Goal: Task Accomplishment & Management: Complete application form

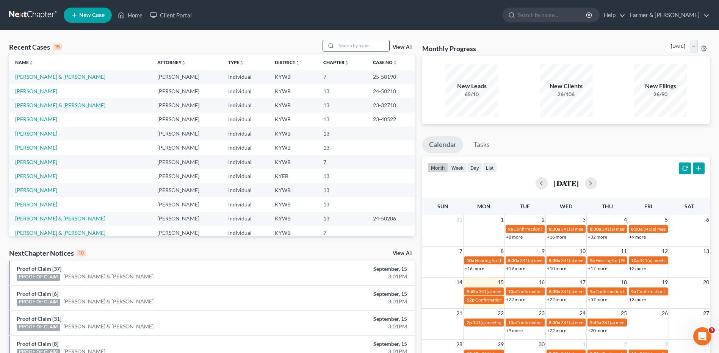
click at [352, 49] on input "search" at bounding box center [362, 45] width 53 height 11
type input "fisher"
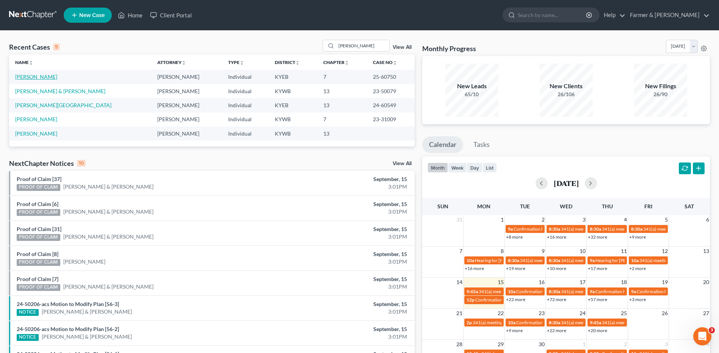
click at [34, 78] on link "[PERSON_NAME]" at bounding box center [36, 77] width 42 height 6
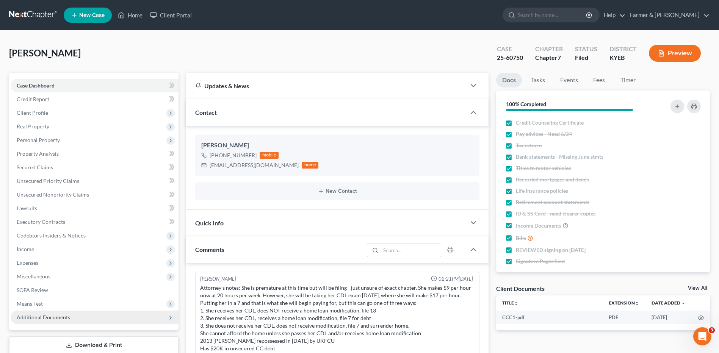
click at [35, 312] on span "Additional Documents" at bounding box center [95, 318] width 168 height 14
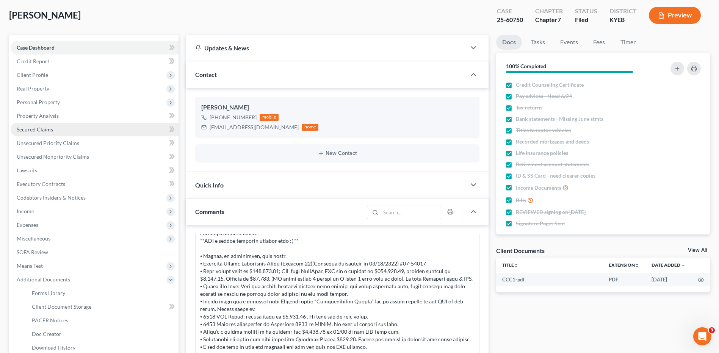
click at [44, 132] on span "Secured Claims" at bounding box center [35, 129] width 36 height 6
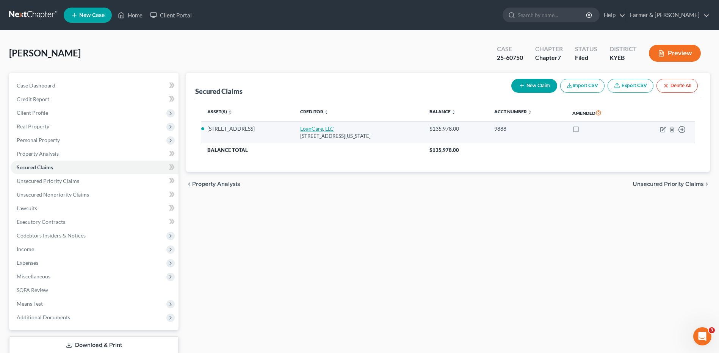
click at [328, 131] on link "LoanCare, LLC" at bounding box center [317, 128] width 34 height 6
select select "48"
select select "0"
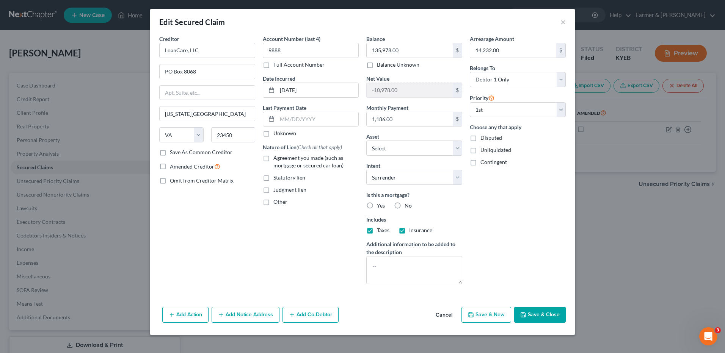
click at [566, 22] on div "Edit Secured Claim ×" at bounding box center [362, 22] width 425 height 26
click at [557, 23] on div "Edit Secured Claim ×" at bounding box center [362, 22] width 425 height 26
click at [561, 22] on button "×" at bounding box center [562, 21] width 5 height 9
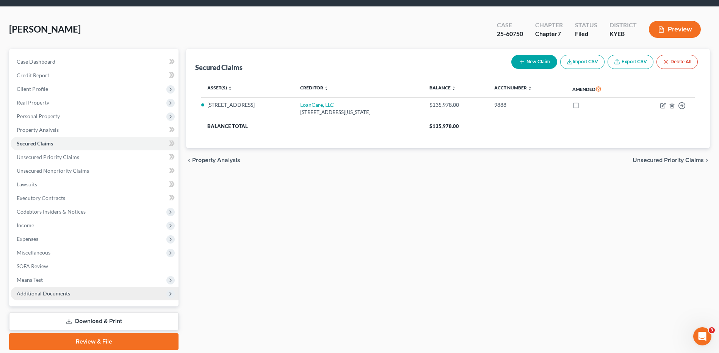
scroll to position [50, 0]
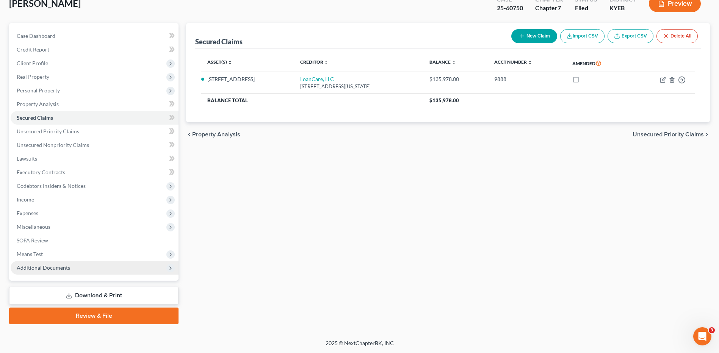
click at [59, 265] on span "Additional Documents" at bounding box center [43, 268] width 53 height 6
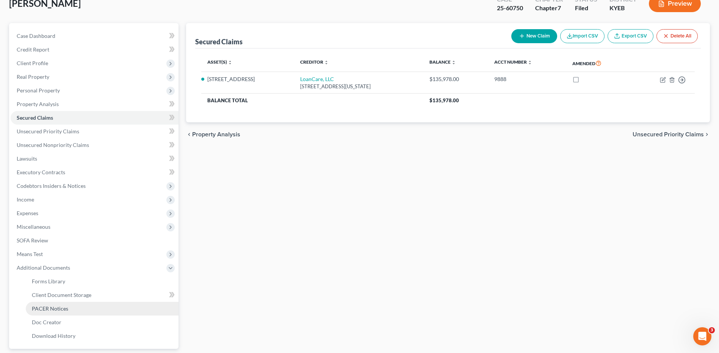
click at [65, 311] on span "PACER Notices" at bounding box center [50, 309] width 36 height 6
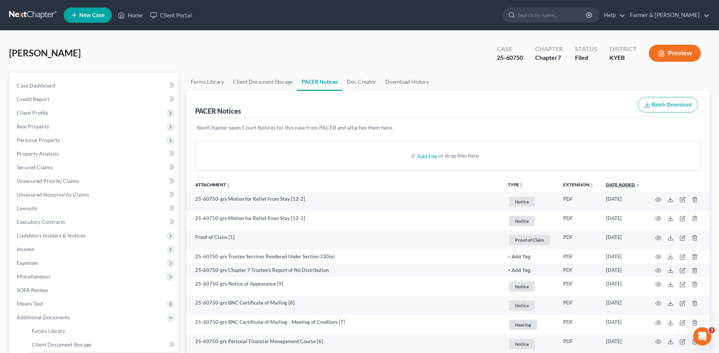
click at [627, 185] on link "Date Added unfold_more expand_more expand_less" at bounding box center [623, 185] width 34 height 6
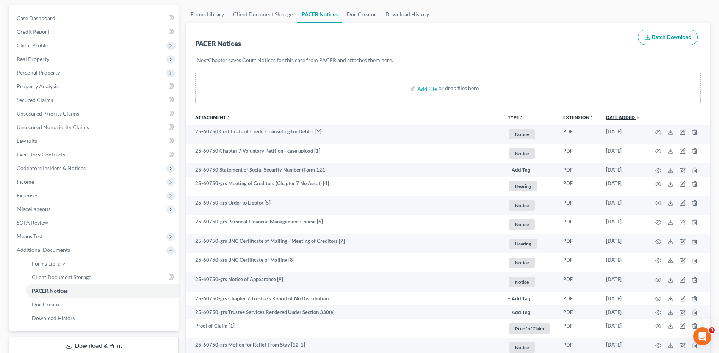
scroll to position [150, 0]
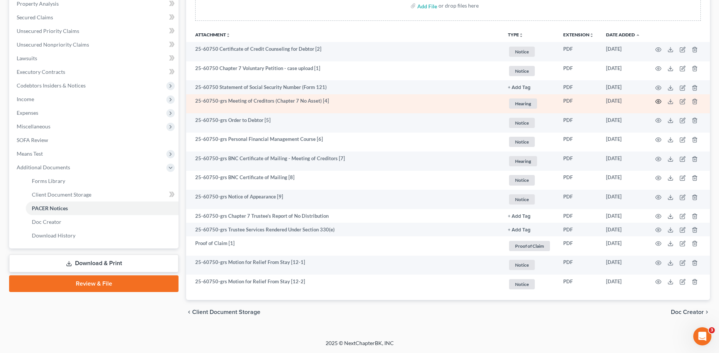
click at [656, 102] on icon "button" at bounding box center [658, 102] width 6 height 6
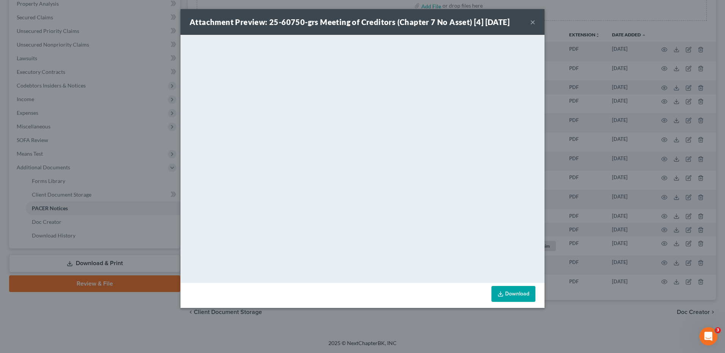
click at [533, 22] on button "×" at bounding box center [532, 21] width 5 height 9
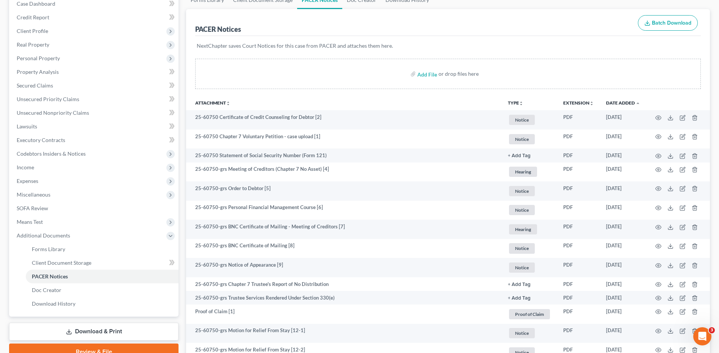
scroll to position [0, 0]
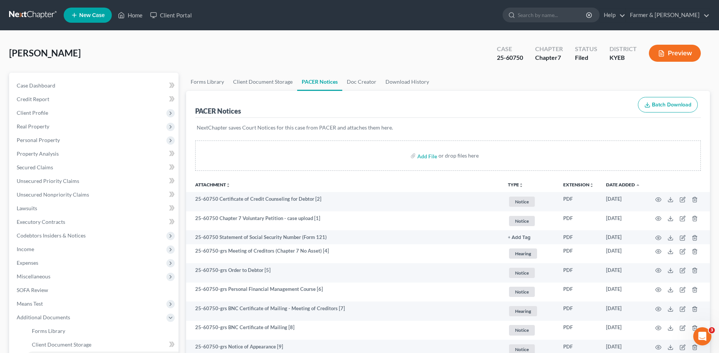
drag, startPoint x: 44, startPoint y: 16, endPoint x: 64, endPoint y: 11, distance: 21.1
click at [44, 16] on link at bounding box center [33, 15] width 49 height 14
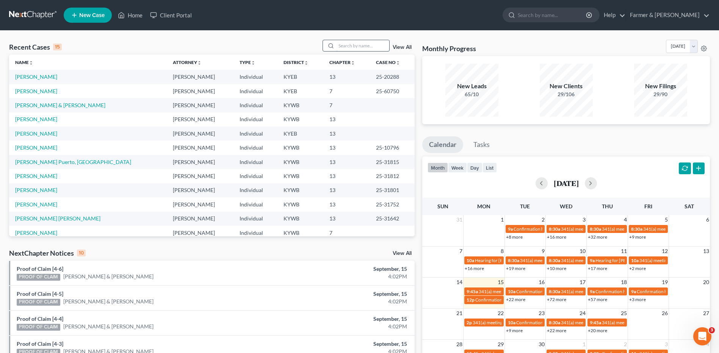
click at [353, 50] on input "search" at bounding box center [362, 45] width 53 height 11
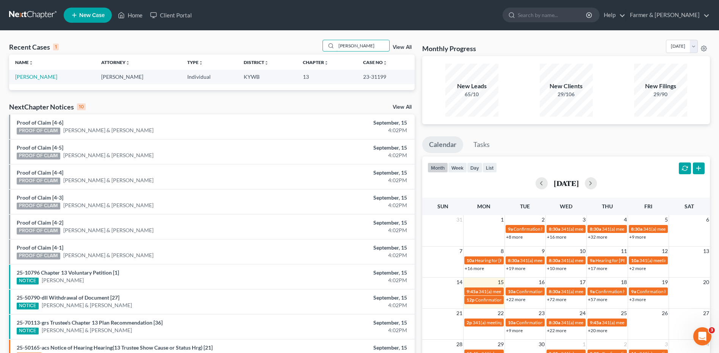
type input "carden"
click at [38, 75] on link "[PERSON_NAME]" at bounding box center [36, 77] width 42 height 6
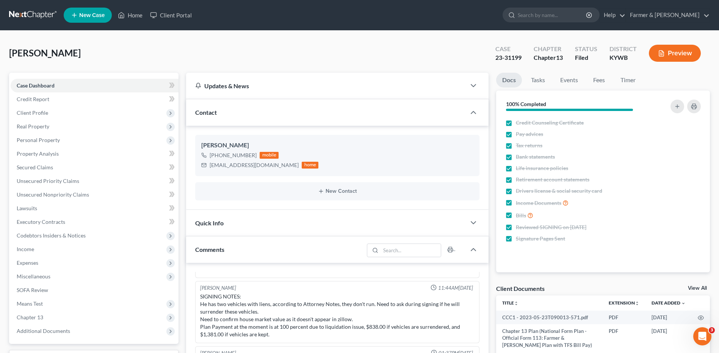
scroll to position [56, 0]
drag, startPoint x: 267, startPoint y: 169, endPoint x: 210, endPoint y: 171, distance: 56.9
click at [210, 171] on div "Ricky Carden +1 (270) 314-7986 mobile rickycarden@yahoo.com home" at bounding box center [337, 155] width 284 height 41
copy div "rickycarden@yahoo.com"
click at [43, 18] on link at bounding box center [33, 15] width 49 height 14
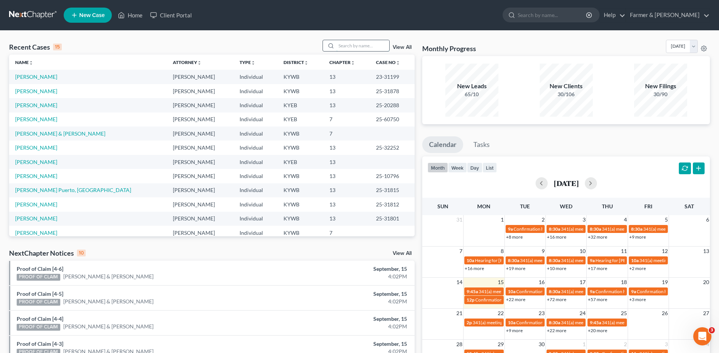
click at [371, 49] on input "search" at bounding box center [362, 45] width 53 height 11
type input "fletcher"
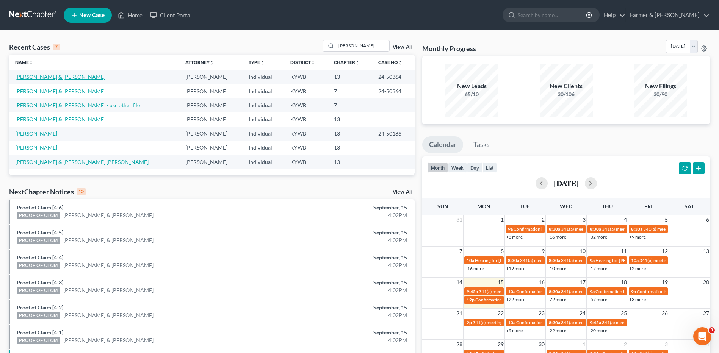
click at [72, 78] on link "[PERSON_NAME] & [PERSON_NAME]" at bounding box center [60, 77] width 90 height 6
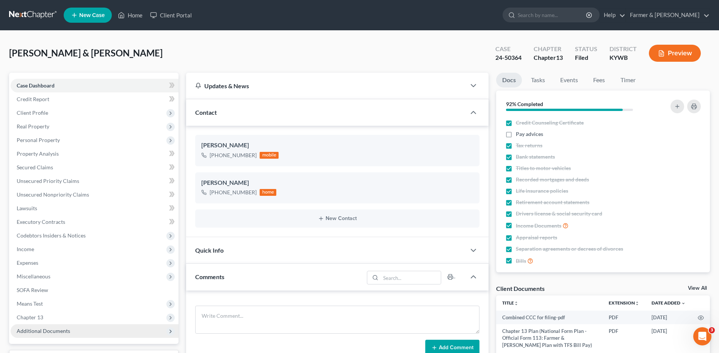
click at [48, 325] on span "Additional Documents" at bounding box center [95, 332] width 168 height 14
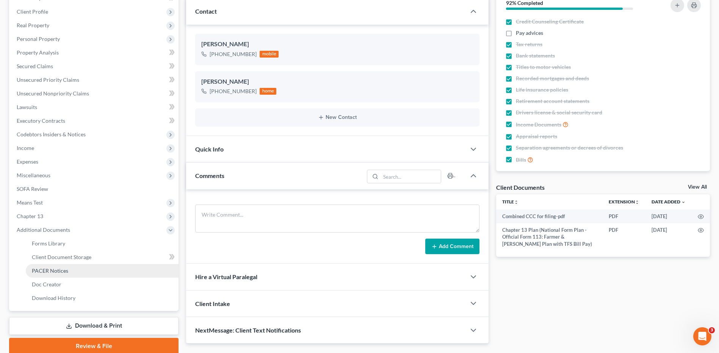
click at [60, 268] on span "PACER Notices" at bounding box center [50, 271] width 36 height 6
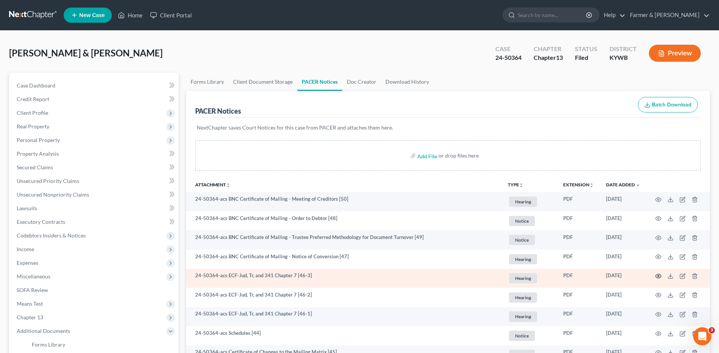
click at [659, 275] on icon "button" at bounding box center [658, 276] width 6 height 6
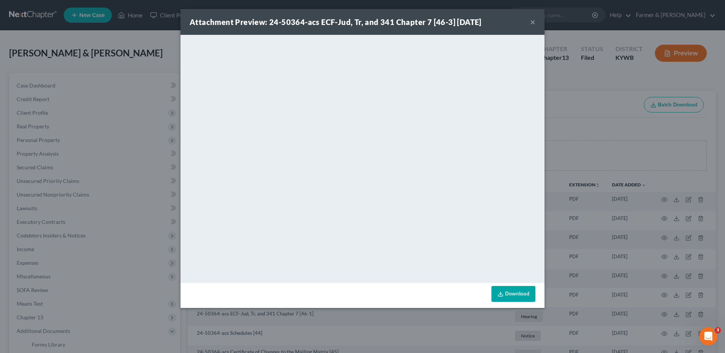
drag, startPoint x: 534, startPoint y: 21, endPoint x: 515, endPoint y: 19, distance: 18.7
click at [534, 21] on button "×" at bounding box center [532, 21] width 5 height 9
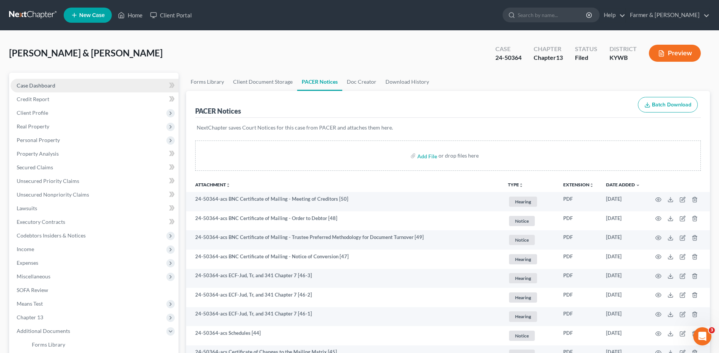
click at [78, 83] on link "Case Dashboard" at bounding box center [95, 86] width 168 height 14
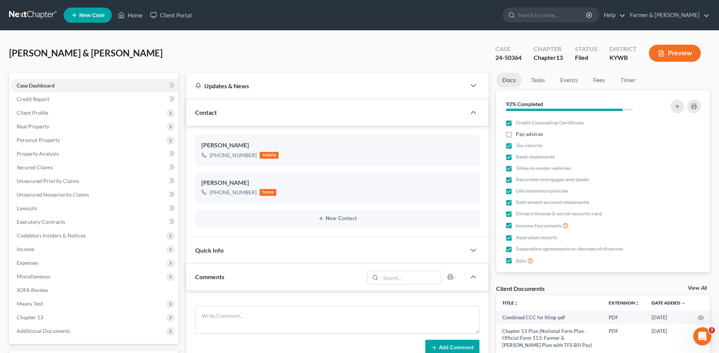
click at [31, 14] on link at bounding box center [33, 15] width 49 height 14
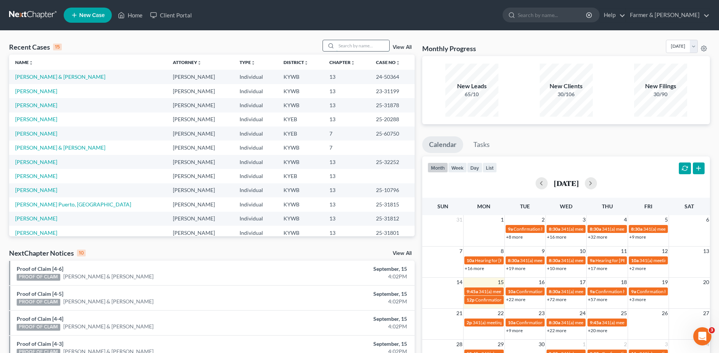
click at [359, 45] on input "search" at bounding box center [362, 45] width 53 height 11
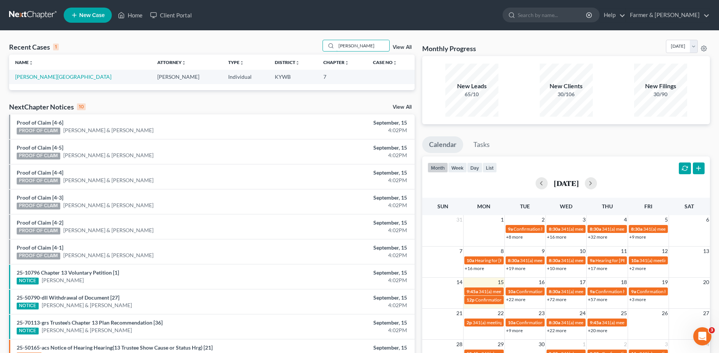
type input "[PERSON_NAME]"
click at [38, 76] on link "[PERSON_NAME][GEOGRAPHIC_DATA]" at bounding box center [63, 77] width 96 height 6
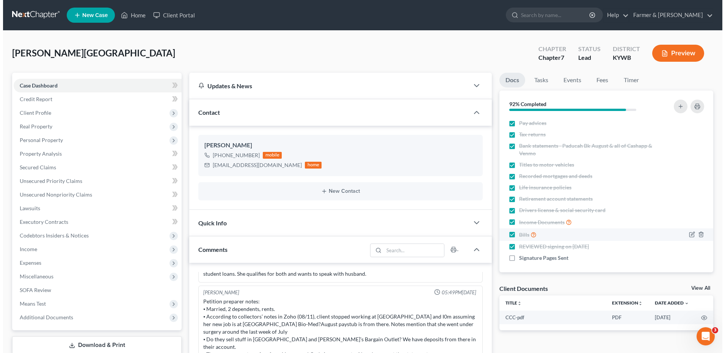
scroll to position [14, 0]
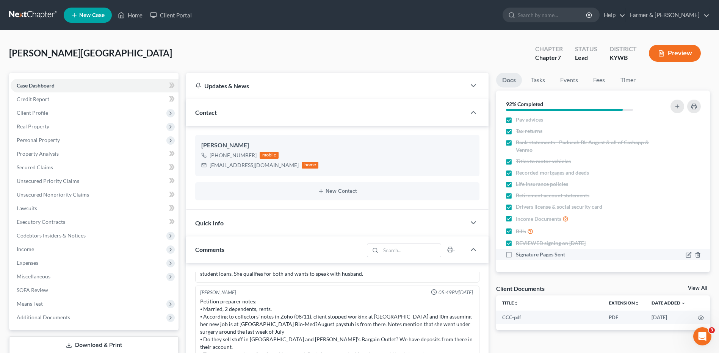
drag, startPoint x: 510, startPoint y: 255, endPoint x: 517, endPoint y: 259, distance: 8.5
click at [516, 255] on label "Signature Pages Sent" at bounding box center [540, 255] width 49 height 8
click at [519, 255] on input "Signature Pages Sent" at bounding box center [521, 253] width 5 height 5
checkbox input "true"
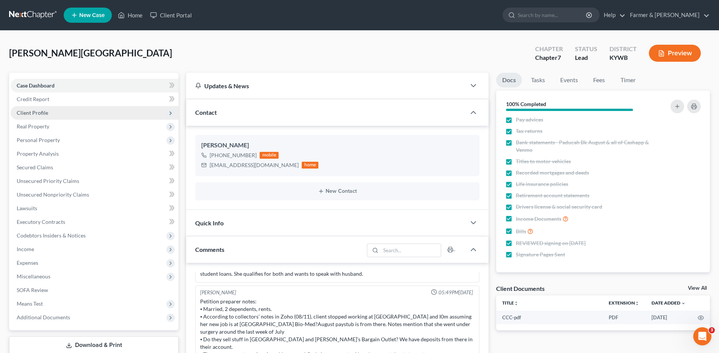
click at [61, 115] on span "Client Profile" at bounding box center [95, 113] width 168 height 14
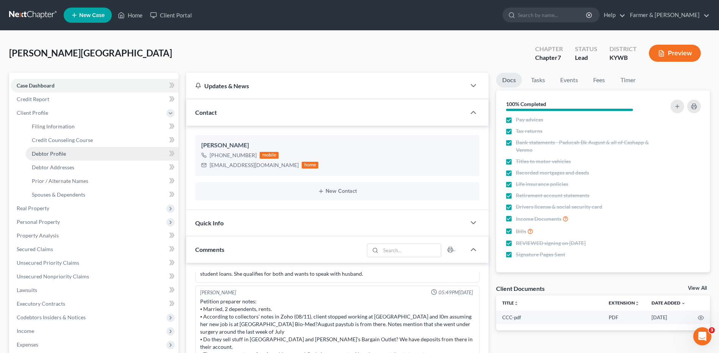
click at [66, 157] on link "Debtor Profile" at bounding box center [102, 154] width 153 height 14
select select "1"
select select "2"
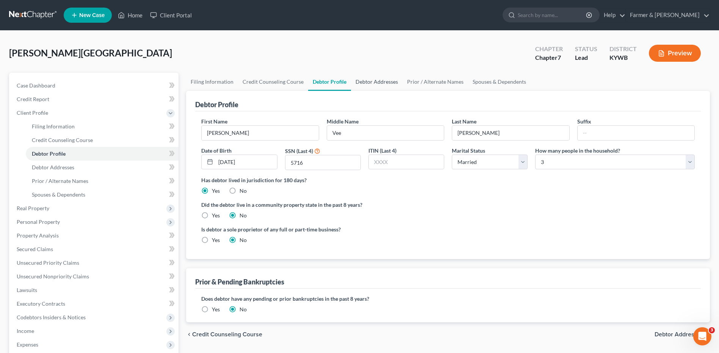
click at [381, 81] on link "Debtor Addresses" at bounding box center [377, 82] width 52 height 18
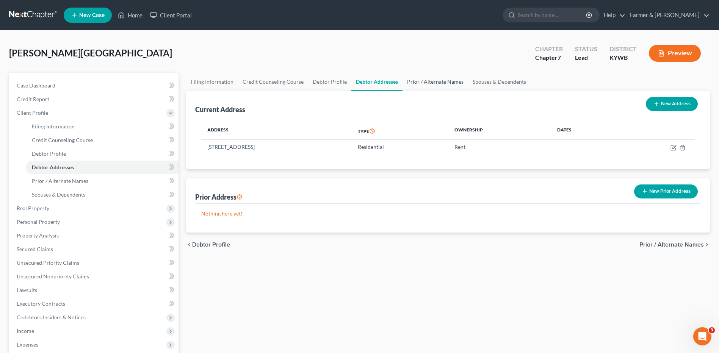
click at [427, 83] on link "Prior / Alternate Names" at bounding box center [436, 82] width 66 height 18
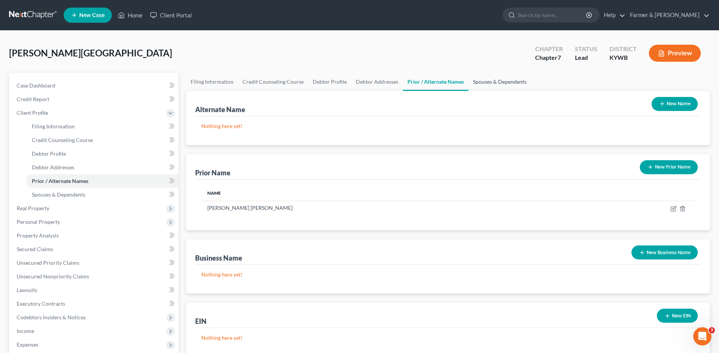
click at [484, 78] on link "Spouses & Dependents" at bounding box center [500, 82] width 63 height 18
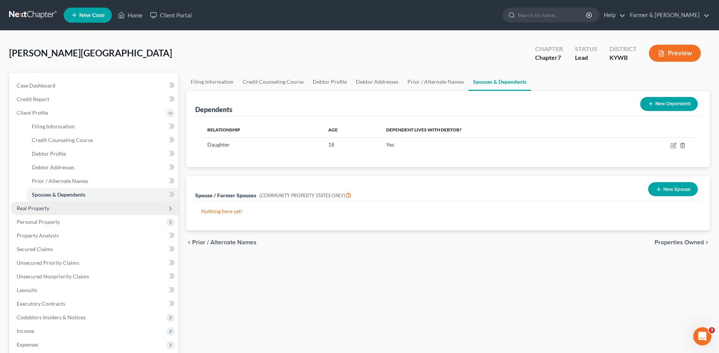
click at [49, 208] on span "Real Property" at bounding box center [95, 209] width 168 height 14
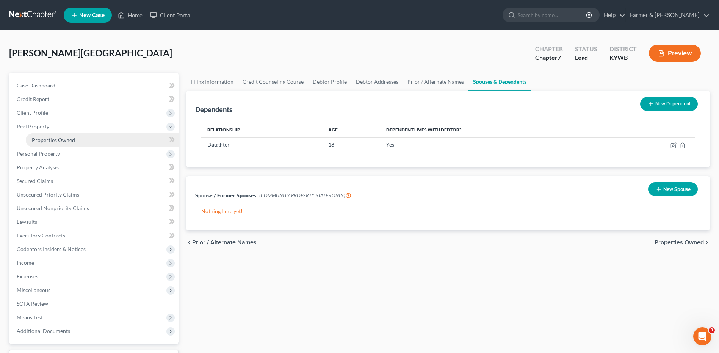
click at [66, 140] on span "Properties Owned" at bounding box center [53, 140] width 43 height 6
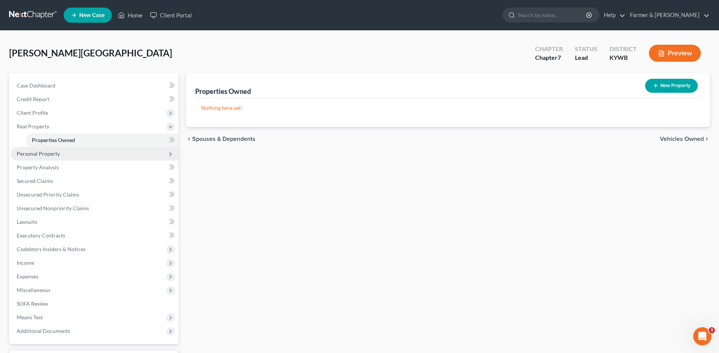
click at [63, 152] on span "Personal Property" at bounding box center [95, 154] width 168 height 14
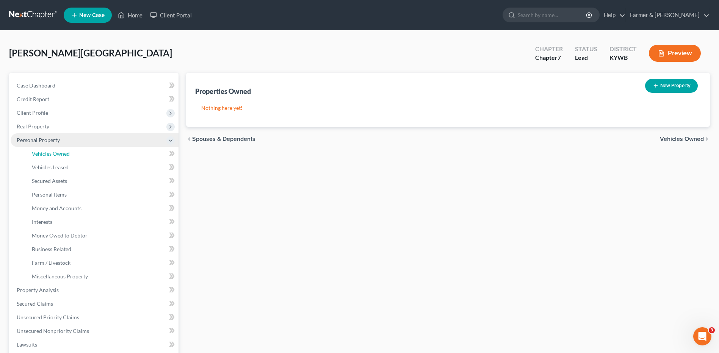
click at [63, 152] on span "Vehicles Owned" at bounding box center [51, 154] width 38 height 6
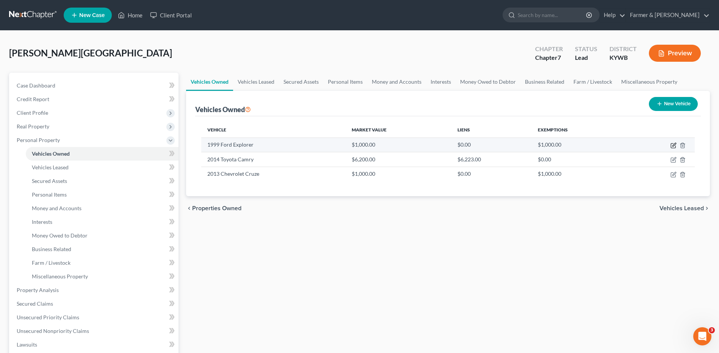
click at [672, 147] on icon "button" at bounding box center [674, 146] width 6 height 6
select select "0"
select select "27"
select select "3"
select select "0"
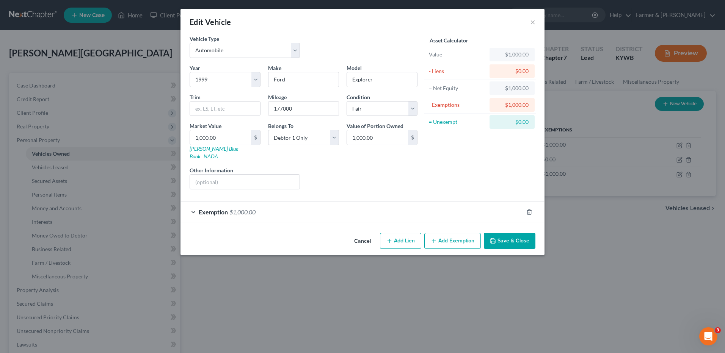
click at [295, 205] on div "Exemption $1,000.00" at bounding box center [351, 212] width 343 height 20
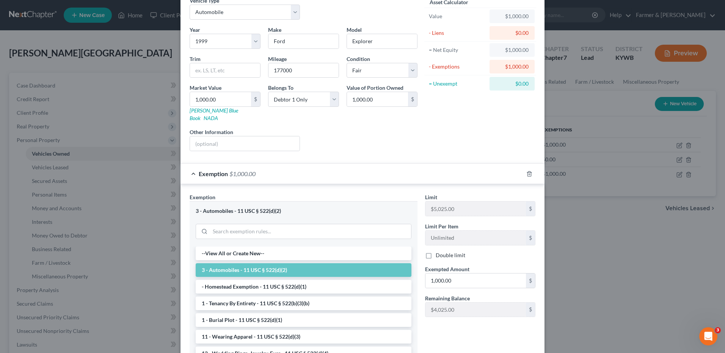
scroll to position [99, 0]
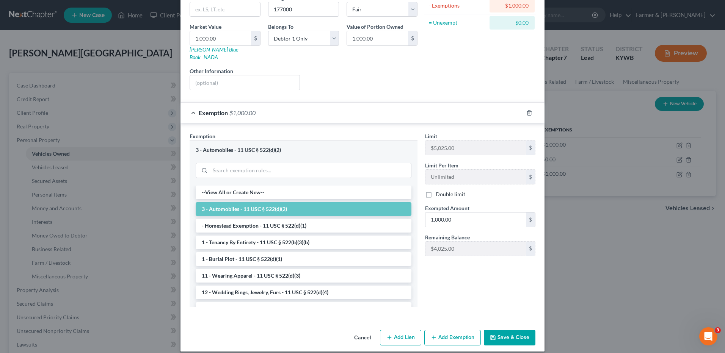
click at [505, 332] on button "Save & Close" at bounding box center [510, 338] width 52 height 16
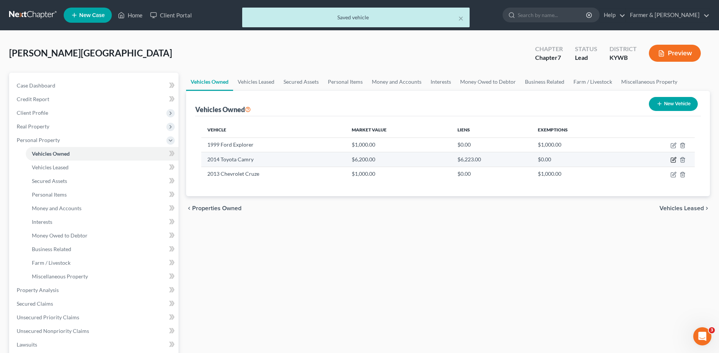
click at [673, 158] on icon "button" at bounding box center [674, 160] width 6 height 6
select select "0"
select select "12"
select select "2"
select select "0"
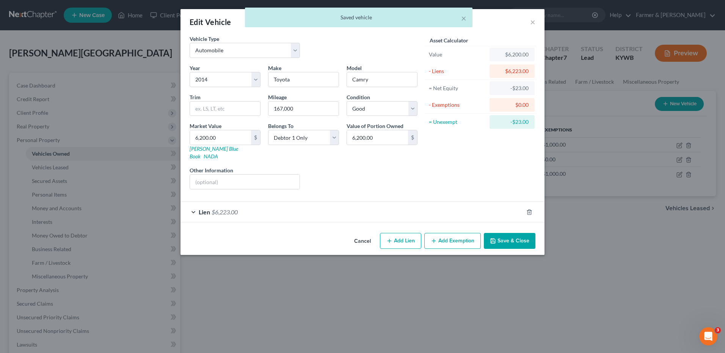
click at [275, 206] on div "Lien $6,223.00" at bounding box center [351, 212] width 343 height 20
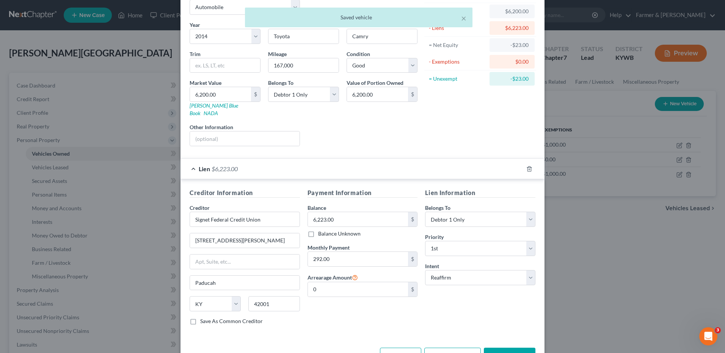
scroll to position [61, 0]
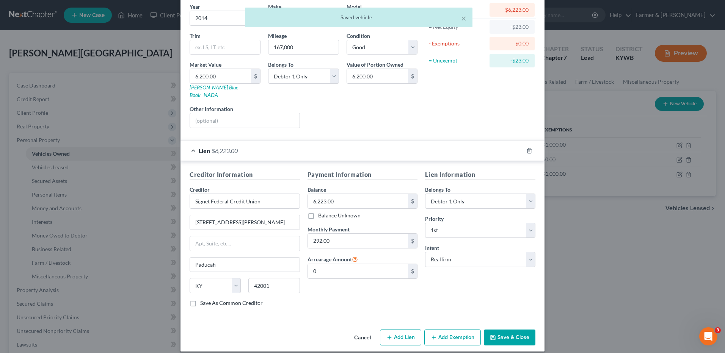
click at [515, 332] on button "Save & Close" at bounding box center [510, 338] width 52 height 16
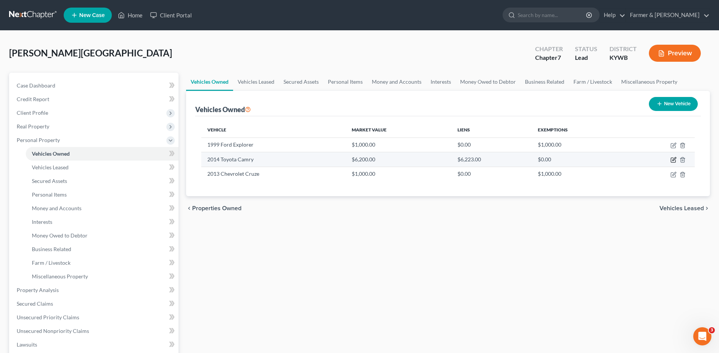
click at [674, 157] on icon "button" at bounding box center [674, 160] width 6 height 6
select select "0"
select select "12"
select select "2"
select select "0"
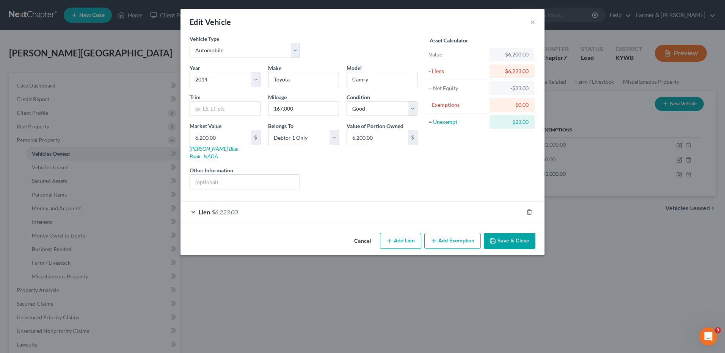
click at [254, 202] on div "Lien $6,223.00" at bounding box center [351, 212] width 343 height 20
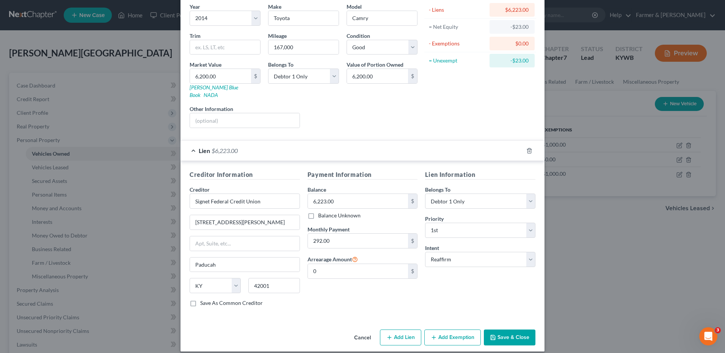
click at [518, 330] on button "Save & Close" at bounding box center [510, 338] width 52 height 16
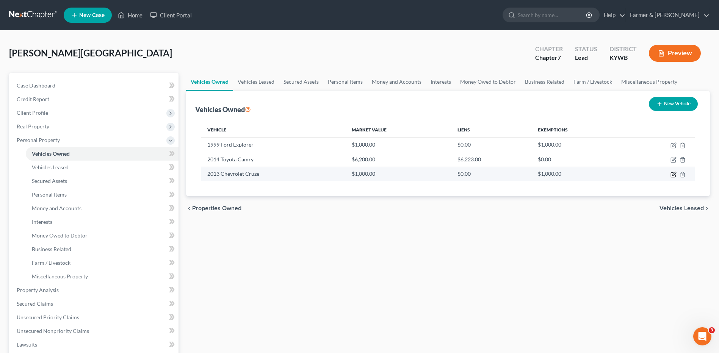
click at [674, 176] on icon "button" at bounding box center [674, 175] width 6 height 6
select select "0"
select select "13"
select select "2"
select select "0"
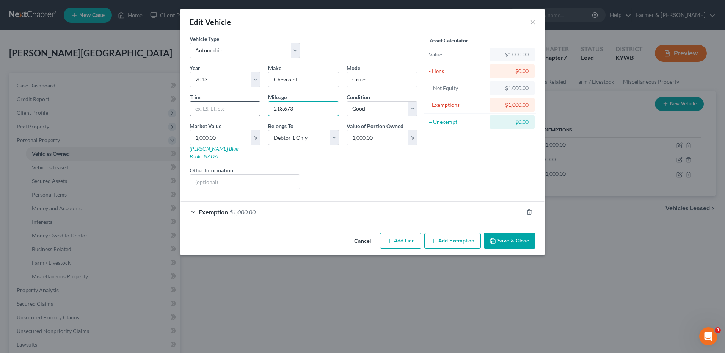
drag, startPoint x: 299, startPoint y: 112, endPoint x: 254, endPoint y: 114, distance: 45.6
click at [253, 115] on div "Year Select 2026 2025 2024 2023 2022 2021 2020 2019 2018 2017 2016 2015 2014 20…" at bounding box center [303, 130] width 235 height 132
type input "219,000"
click at [267, 205] on div "Exemption $1,000.00" at bounding box center [351, 212] width 343 height 20
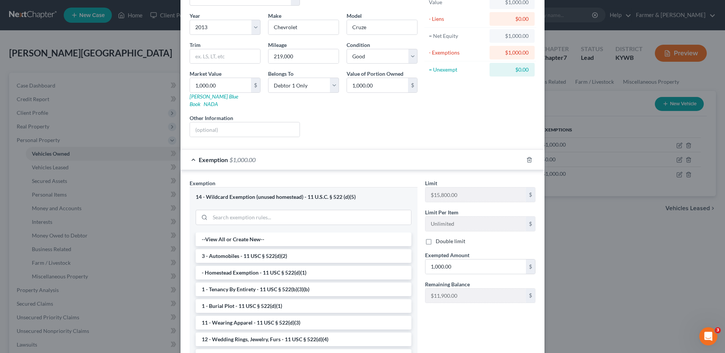
scroll to position [99, 0]
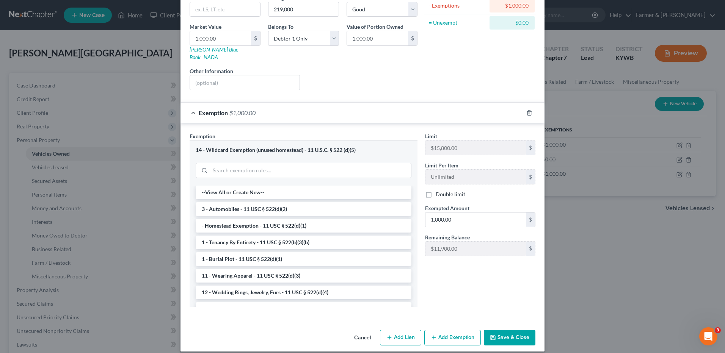
click at [510, 330] on button "Save & Close" at bounding box center [510, 338] width 52 height 16
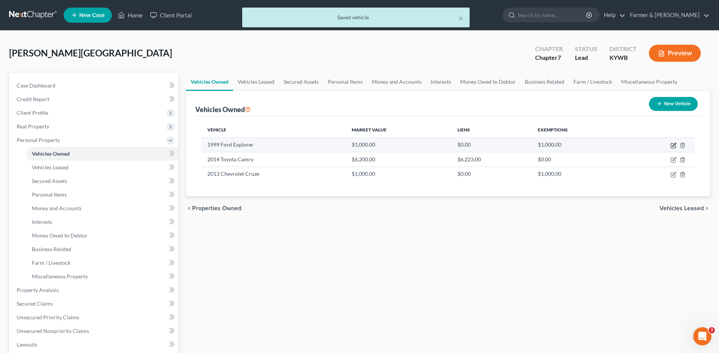
click at [675, 144] on icon "button" at bounding box center [674, 146] width 6 height 6
select select "0"
select select "27"
select select "3"
select select "0"
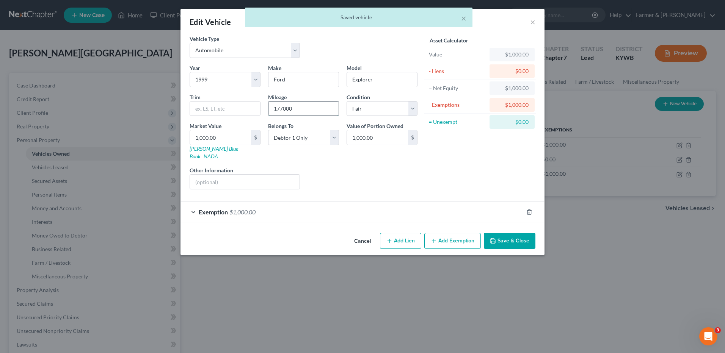
click at [283, 110] on input "177000" at bounding box center [303, 109] width 70 height 14
type input "177,000"
click at [503, 233] on button "Save & Close" at bounding box center [510, 241] width 52 height 16
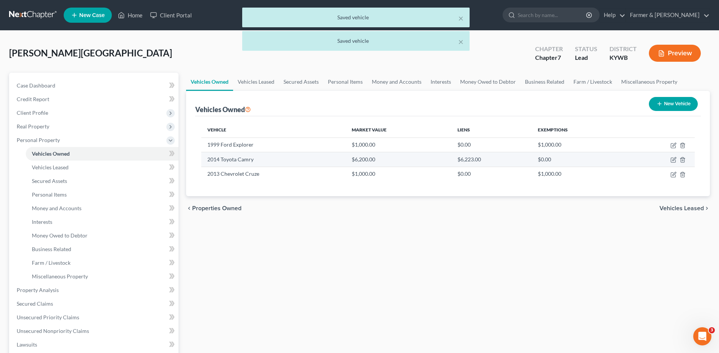
drag, startPoint x: 666, startPoint y: 160, endPoint x: 673, endPoint y: 159, distance: 7.7
click at [666, 160] on td at bounding box center [661, 159] width 68 height 14
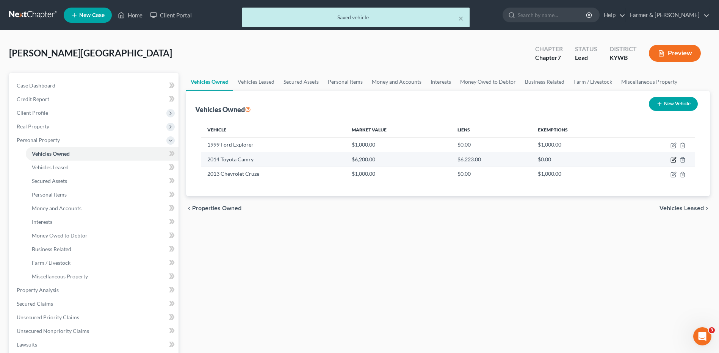
click at [673, 159] on icon "button" at bounding box center [674, 160] width 6 height 6
select select "0"
select select "12"
select select "2"
select select "0"
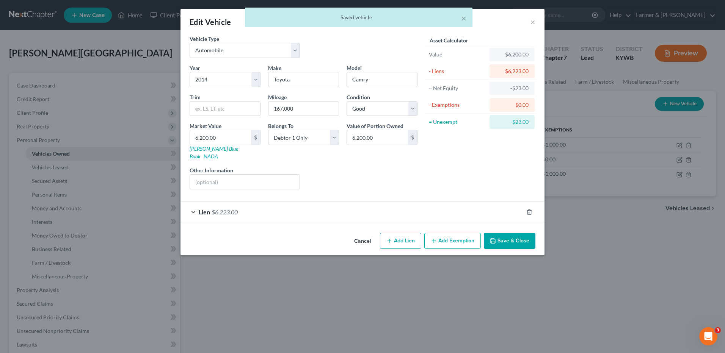
click at [499, 233] on button "Save & Close" at bounding box center [510, 241] width 52 height 16
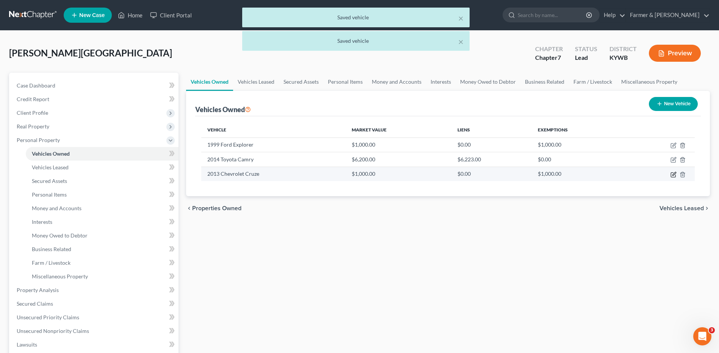
click at [673, 177] on icon "button" at bounding box center [673, 174] width 5 height 5
select select "0"
select select "13"
select select "2"
select select "0"
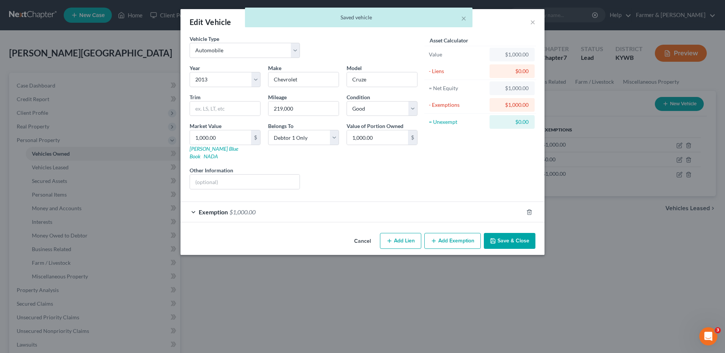
click at [359, 235] on button "Cancel" at bounding box center [362, 241] width 29 height 15
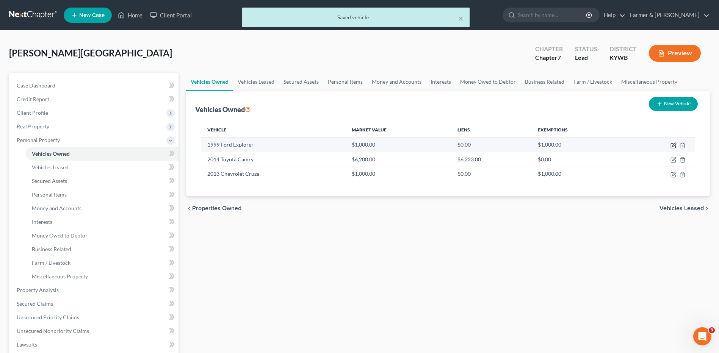
click at [673, 145] on icon "button" at bounding box center [674, 144] width 3 height 3
select select "0"
select select "27"
select select "3"
select select "0"
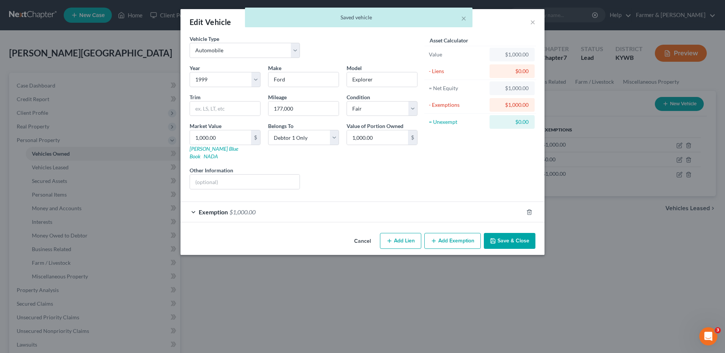
click at [269, 202] on div "Exemption $1,000.00" at bounding box center [351, 212] width 343 height 20
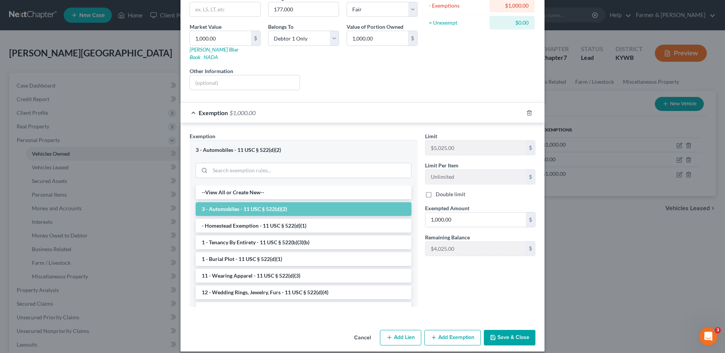
click at [497, 330] on button "Save & Close" at bounding box center [510, 338] width 52 height 16
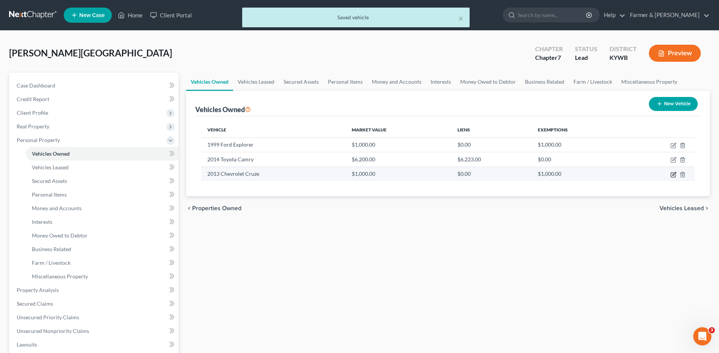
click at [671, 176] on icon "button" at bounding box center [673, 174] width 5 height 5
select select "0"
select select "13"
select select "2"
select select "0"
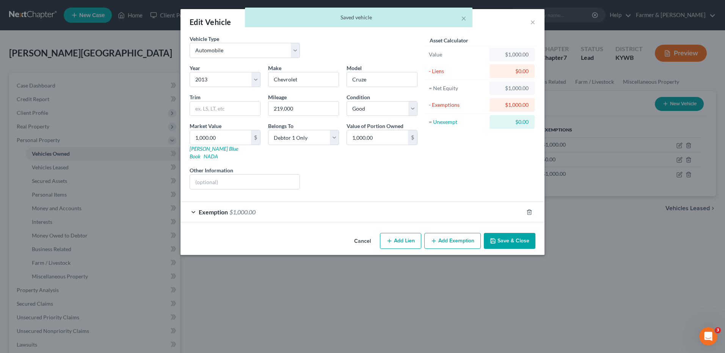
click at [256, 209] on div "Exemption $1,000.00" at bounding box center [351, 212] width 343 height 20
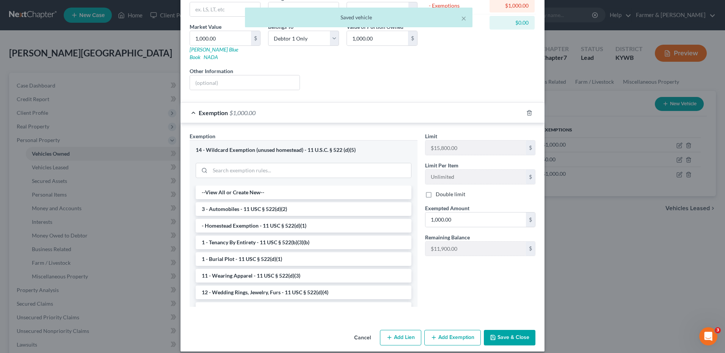
click at [499, 332] on button "Save & Close" at bounding box center [510, 338] width 52 height 16
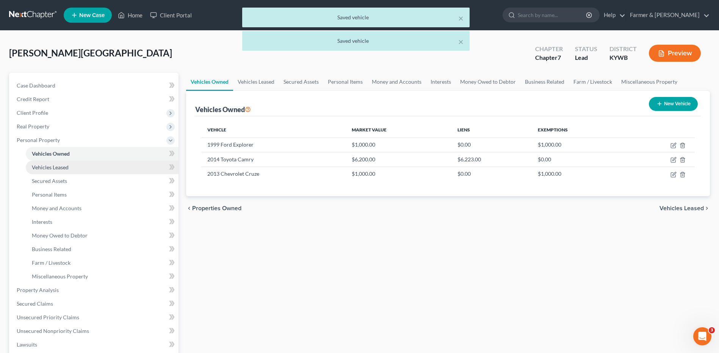
click at [64, 166] on span "Vehicles Leased" at bounding box center [50, 167] width 37 height 6
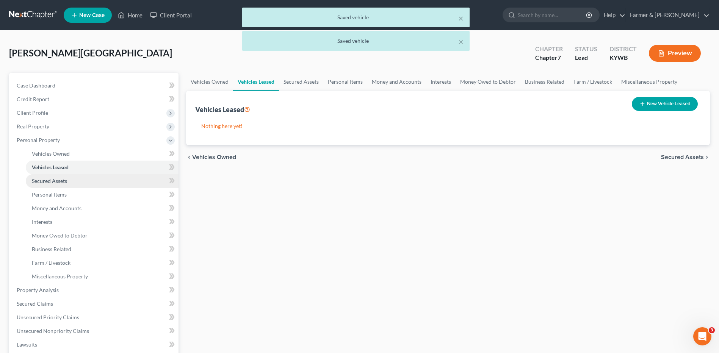
click at [64, 180] on span "Secured Assets" at bounding box center [49, 181] width 35 height 6
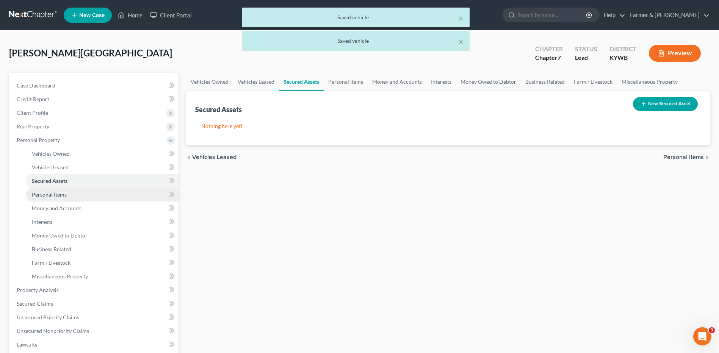
click at [67, 198] on link "Personal Items" at bounding box center [102, 195] width 153 height 14
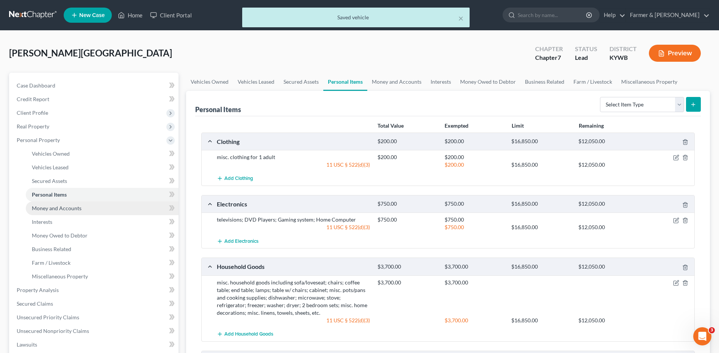
click at [74, 210] on span "Money and Accounts" at bounding box center [57, 208] width 50 height 6
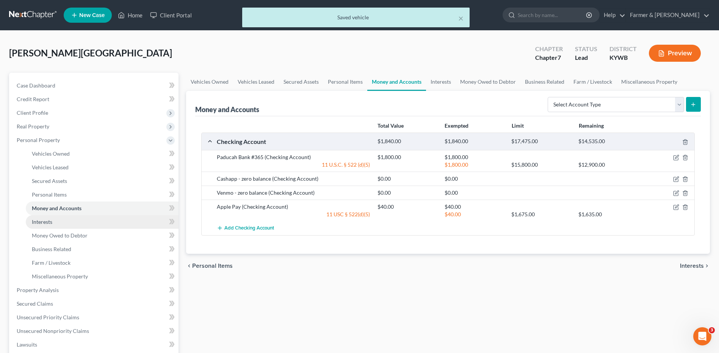
click at [68, 223] on link "Interests" at bounding box center [102, 222] width 153 height 14
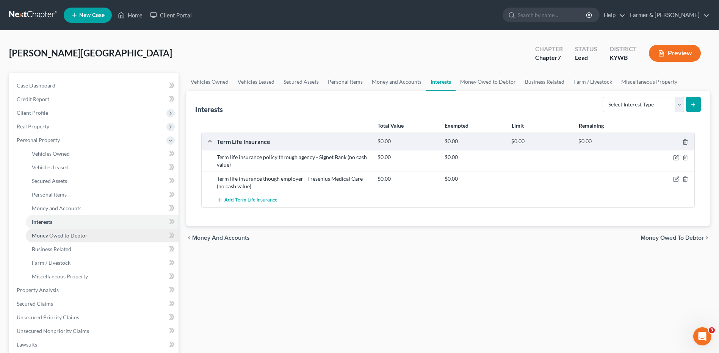
click at [72, 236] on span "Money Owed to Debtor" at bounding box center [60, 235] width 56 height 6
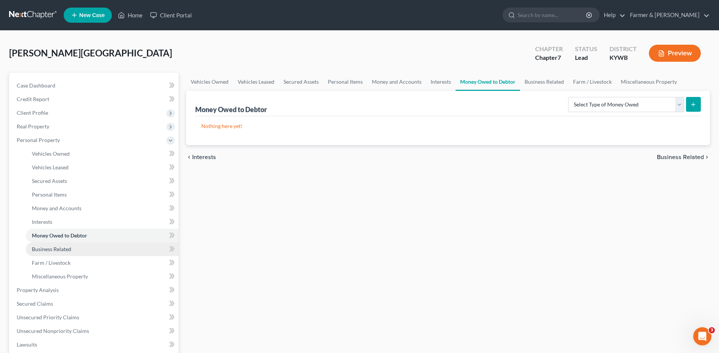
click at [75, 254] on link "Business Related" at bounding box center [102, 250] width 153 height 14
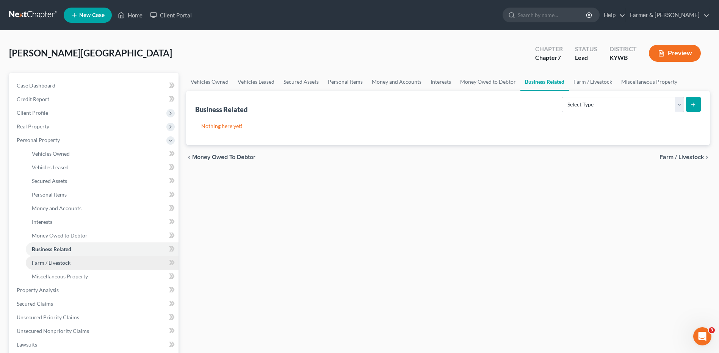
click at [74, 265] on link "Farm / Livestock" at bounding box center [102, 263] width 153 height 14
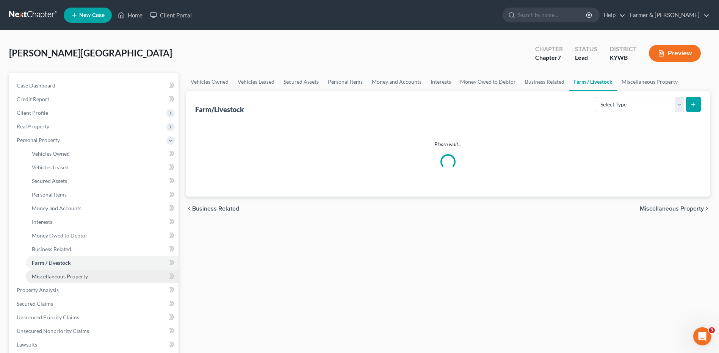
click at [73, 279] on span "Miscellaneous Property" at bounding box center [60, 276] width 56 height 6
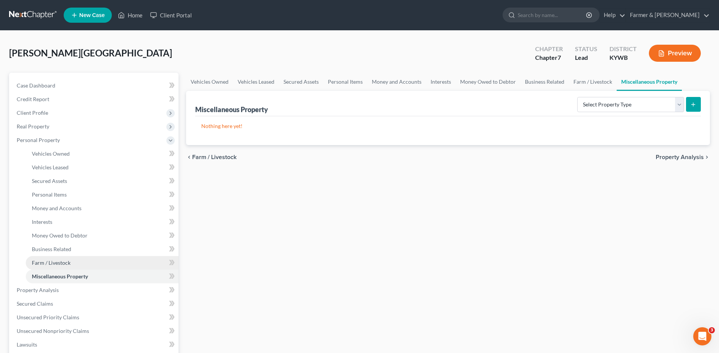
click at [121, 263] on link "Farm / Livestock" at bounding box center [102, 263] width 153 height 14
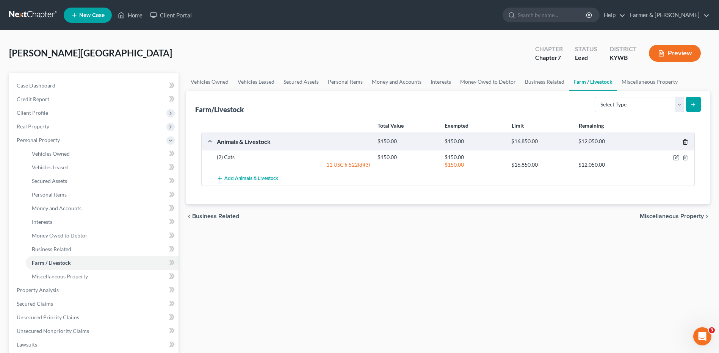
click at [686, 140] on icon "button" at bounding box center [685, 142] width 6 height 6
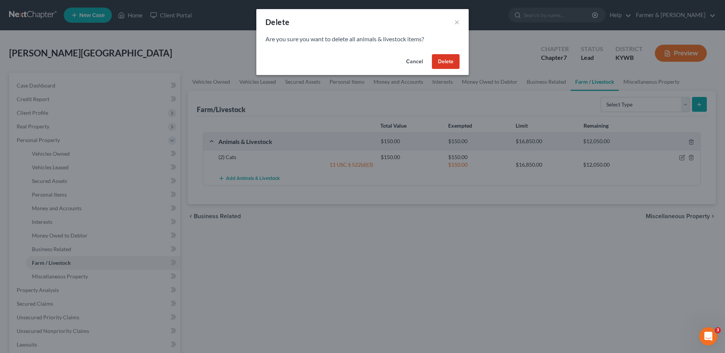
click at [453, 66] on button "Delete" at bounding box center [446, 61] width 28 height 15
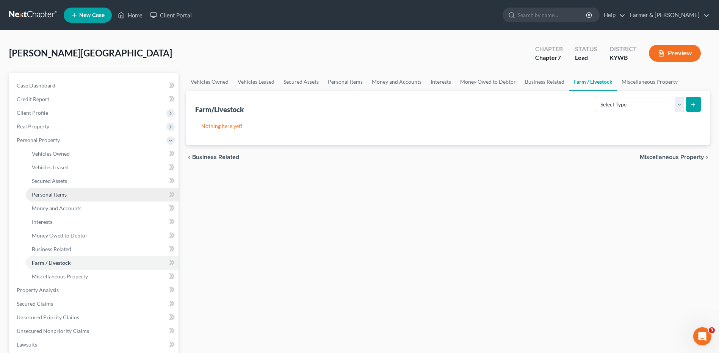
click at [75, 196] on link "Personal Items" at bounding box center [102, 195] width 153 height 14
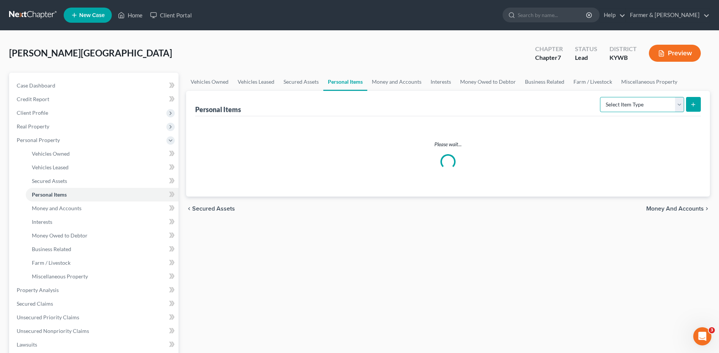
click at [626, 103] on select "Select Item Type Clothing Collectibles Of Value Electronics Firearms Household …" at bounding box center [642, 104] width 84 height 15
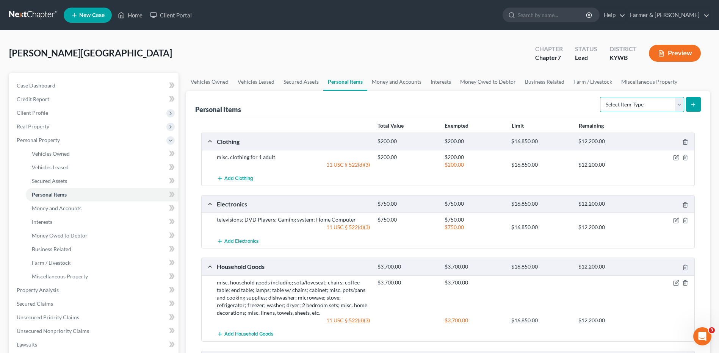
select select "pets"
click at [601, 97] on select "Select Item Type Clothing Collectibles Of Value Electronics Firearms Household …" at bounding box center [642, 104] width 84 height 15
click at [694, 107] on icon "submit" at bounding box center [693, 105] width 6 height 6
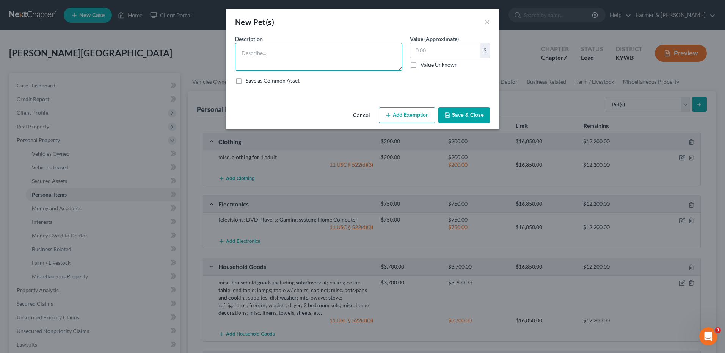
click at [338, 69] on textarea at bounding box center [318, 57] width 167 height 28
type textarea "2 cats"
click at [464, 114] on button "Save & Close" at bounding box center [464, 115] width 52 height 16
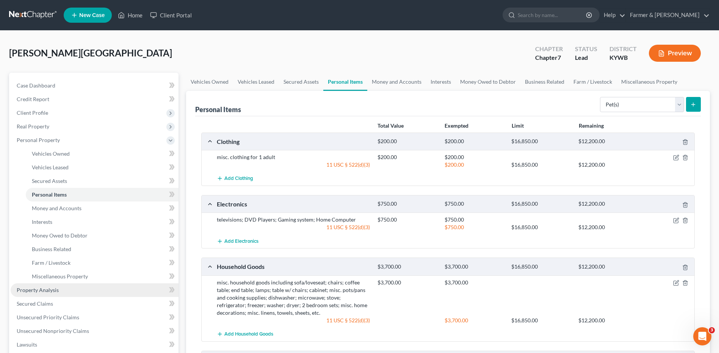
click at [66, 290] on link "Property Analysis" at bounding box center [95, 291] width 168 height 14
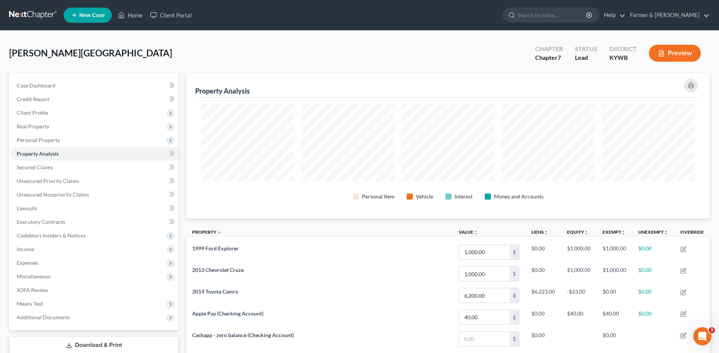
click at [672, 55] on button "Preview" at bounding box center [675, 53] width 52 height 17
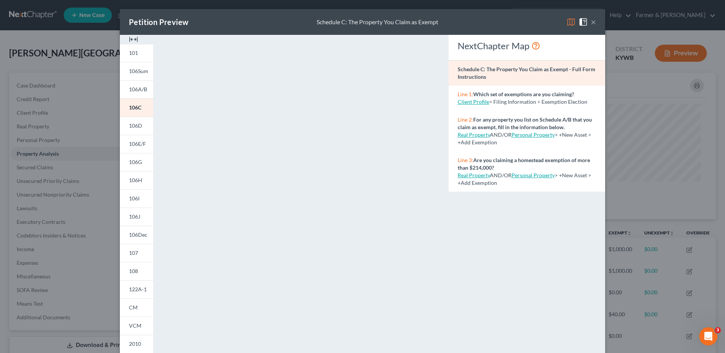
click at [592, 21] on button "×" at bounding box center [593, 21] width 5 height 9
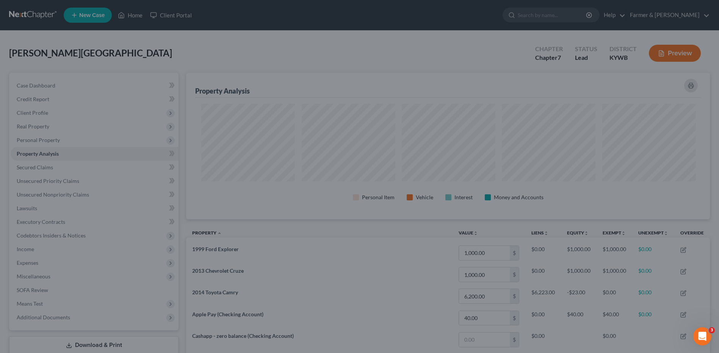
scroll to position [146, 524]
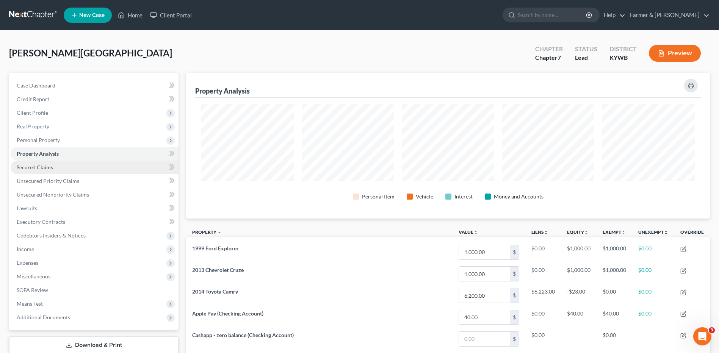
click at [88, 169] on link "Secured Claims" at bounding box center [95, 168] width 168 height 14
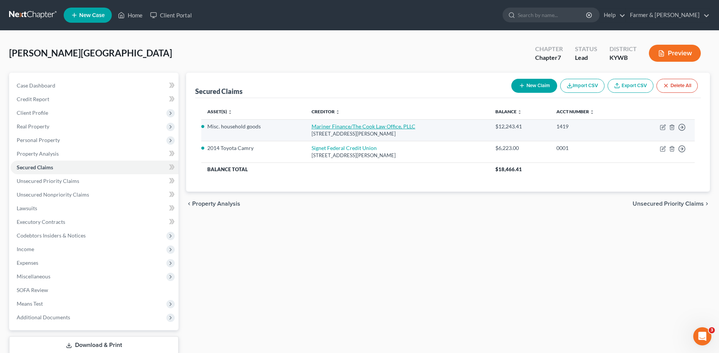
click at [327, 129] on link "Mariner Finance/The Cook Law Office, PLLC" at bounding box center [364, 126] width 104 height 6
select select "21"
select select "0"
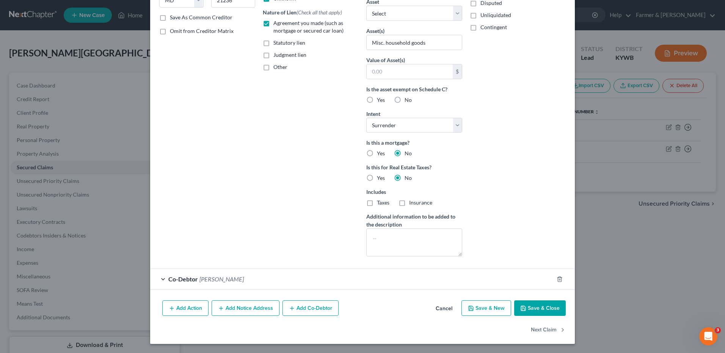
click at [530, 307] on button "Save & Close" at bounding box center [540, 309] width 52 height 16
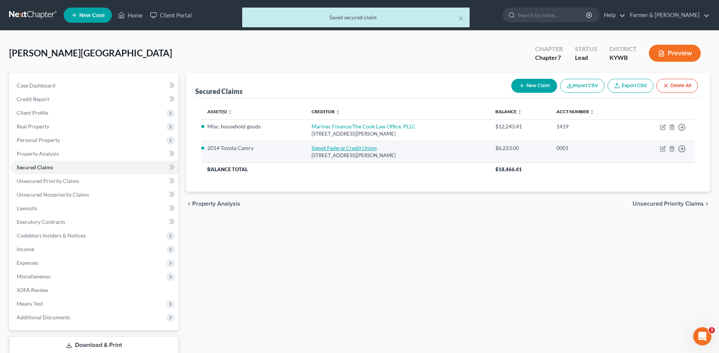
click at [330, 149] on link "Signet Federal Credit Union" at bounding box center [344, 148] width 65 height 6
select select "18"
select select "2"
select select "0"
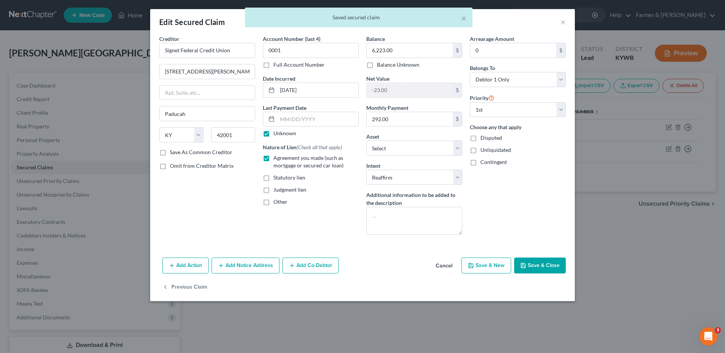
click at [529, 261] on button "Save & Close" at bounding box center [540, 266] width 52 height 16
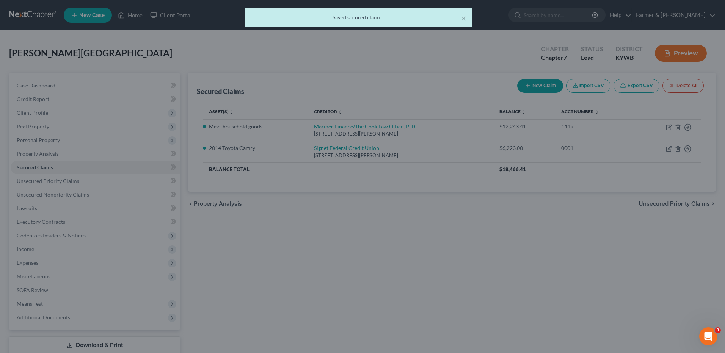
select select "4"
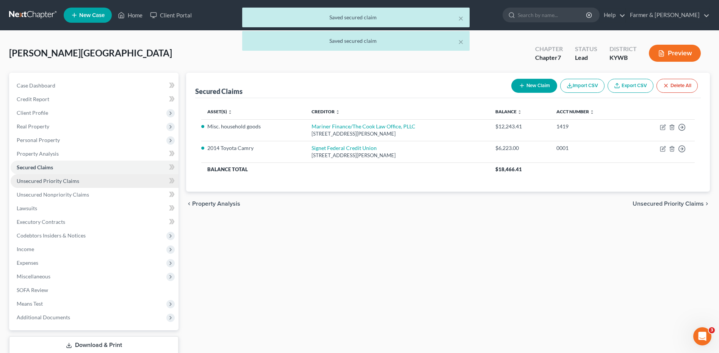
click at [69, 183] on span "Unsecured Priority Claims" at bounding box center [48, 181] width 63 height 6
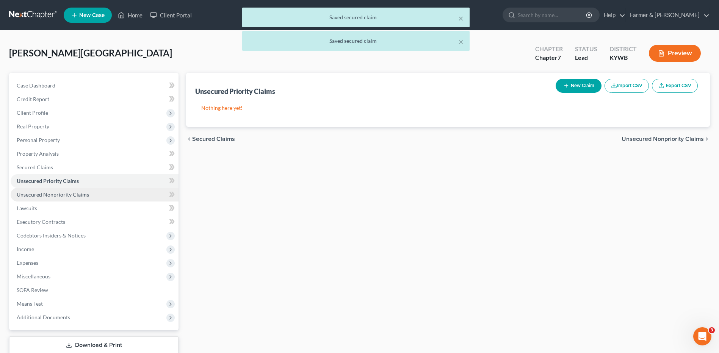
click at [74, 194] on span "Unsecured Nonpriority Claims" at bounding box center [53, 194] width 72 height 6
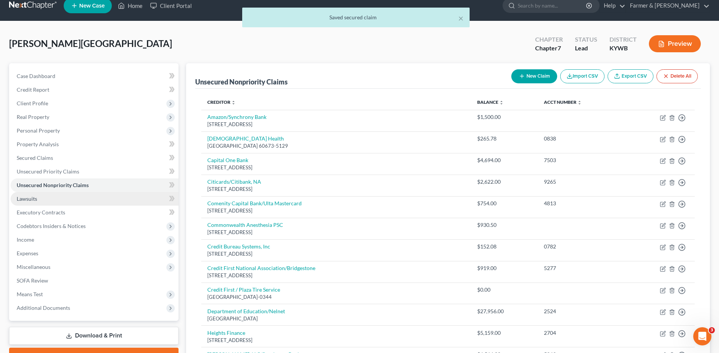
click at [39, 196] on link "Lawsuits" at bounding box center [95, 199] width 168 height 14
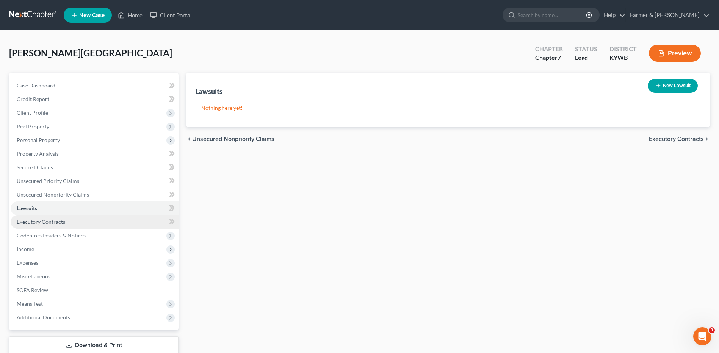
click at [52, 219] on span "Executory Contracts" at bounding box center [41, 222] width 49 height 6
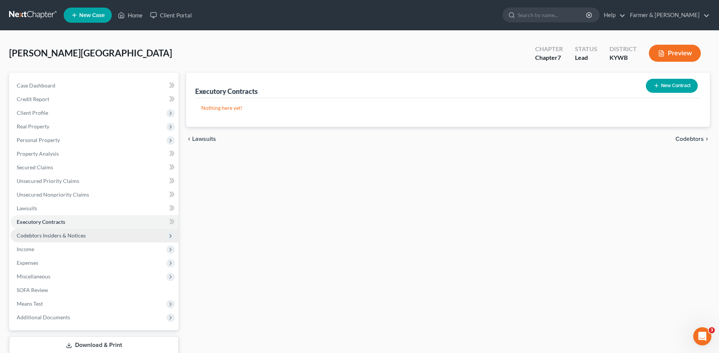
click at [58, 239] on span "Codebtors Insiders & Notices" at bounding box center [95, 236] width 168 height 14
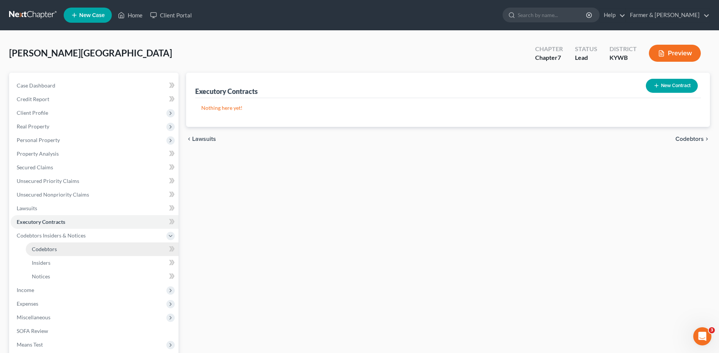
click at [53, 249] on span "Codebtors" at bounding box center [44, 249] width 25 height 6
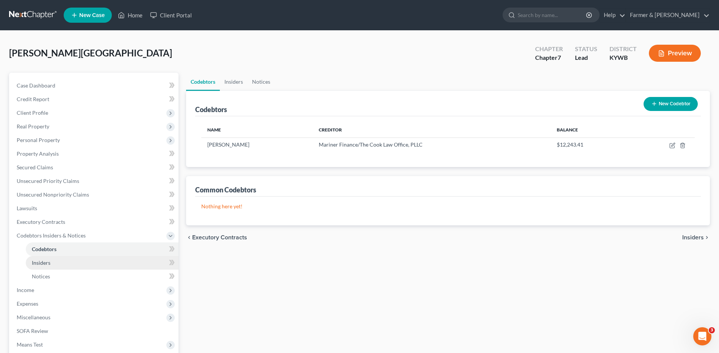
click at [48, 264] on span "Insiders" at bounding box center [41, 263] width 19 height 6
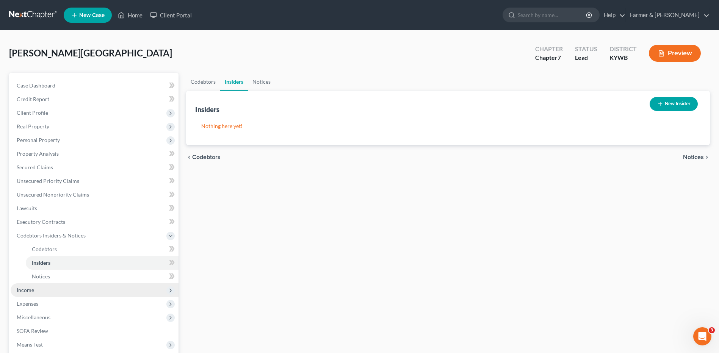
click at [45, 287] on span "Income" at bounding box center [95, 291] width 168 height 14
click at [57, 262] on span "Employment Income" at bounding box center [56, 263] width 49 height 6
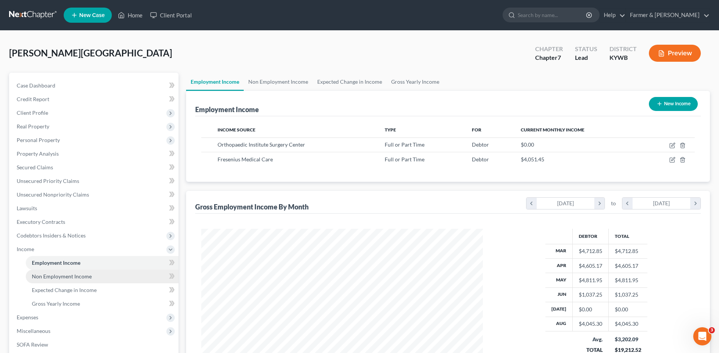
click at [62, 278] on span "Non Employment Income" at bounding box center [62, 276] width 60 height 6
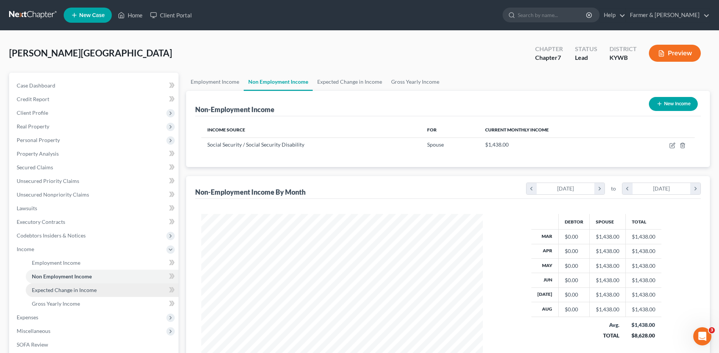
click at [69, 290] on span "Expected Change in Income" at bounding box center [64, 290] width 65 height 6
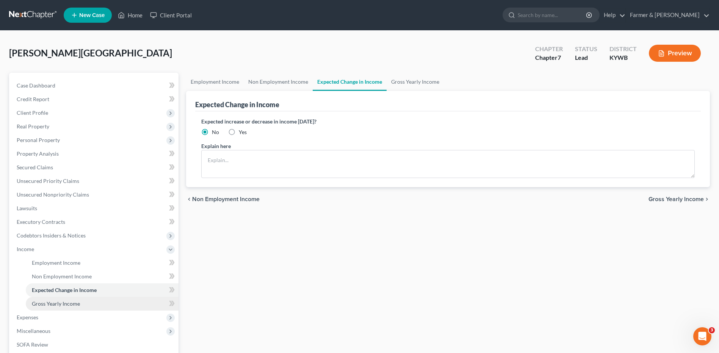
click at [69, 303] on span "Gross Yearly Income" at bounding box center [56, 304] width 48 height 6
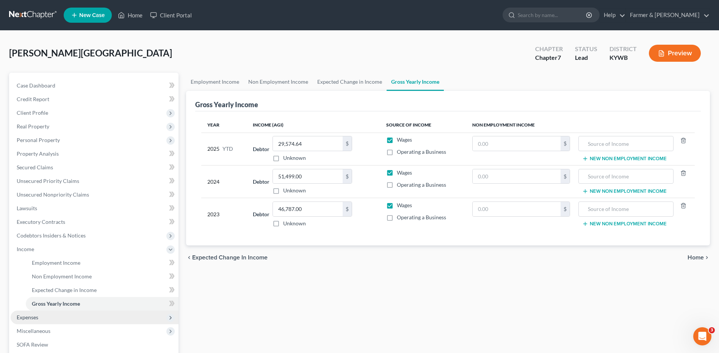
click at [47, 322] on span "Expenses" at bounding box center [95, 318] width 168 height 14
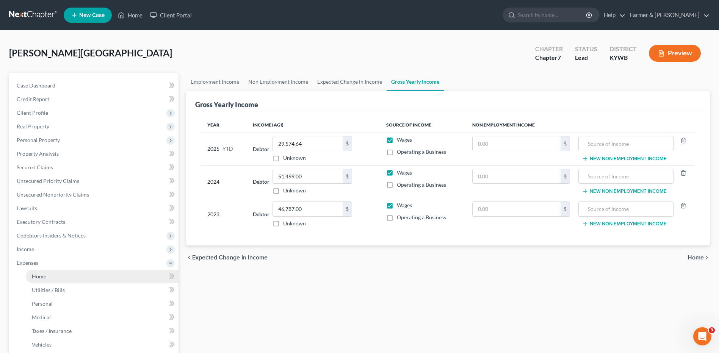
click at [62, 281] on link "Home" at bounding box center [102, 277] width 153 height 14
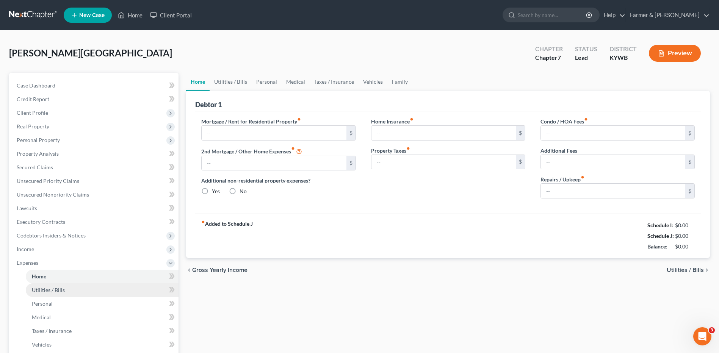
type input "500.00"
type input "0.00"
radio input "true"
type input "12.00"
type input "0.00"
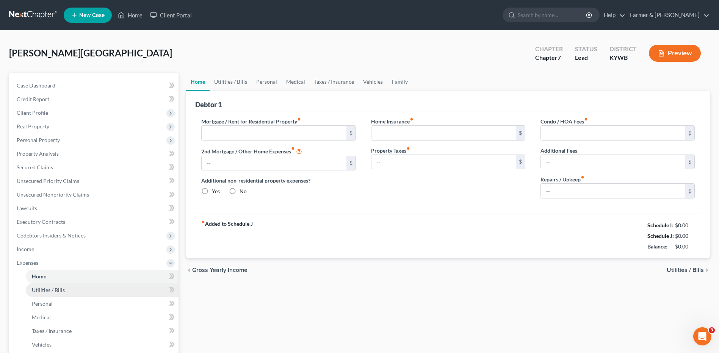
type input "0.00"
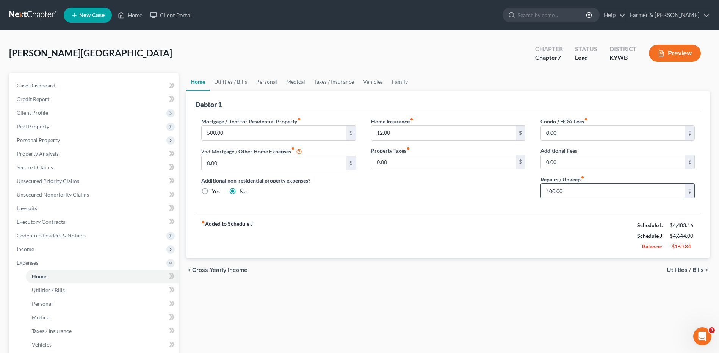
click at [583, 195] on input "100.00" at bounding box center [613, 191] width 144 height 14
type input "50.00"
click at [74, 290] on link "Utilities / Bills" at bounding box center [102, 291] width 153 height 14
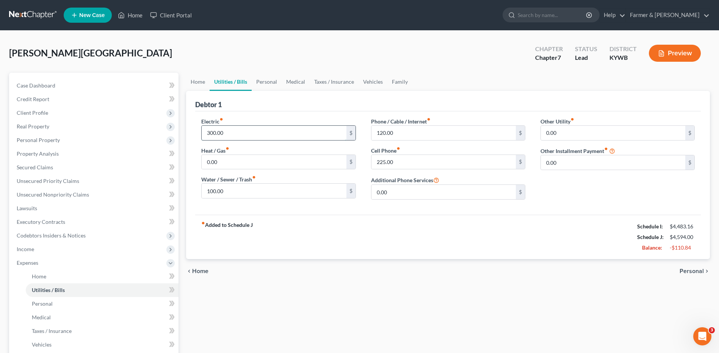
click at [232, 133] on input "300.00" at bounding box center [274, 133] width 144 height 14
click at [227, 193] on input "100.00" at bounding box center [274, 191] width 144 height 14
type input "85.00"
click at [46, 305] on span "Personal" at bounding box center [42, 304] width 21 height 6
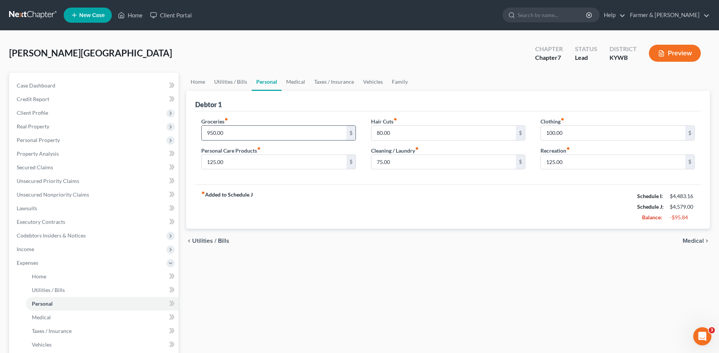
click at [230, 135] on input "950.00" at bounding box center [274, 133] width 144 height 14
click at [47, 111] on span "Client Profile" at bounding box center [32, 113] width 31 height 6
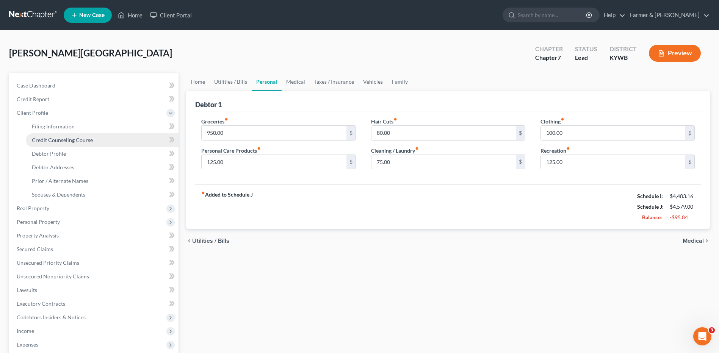
click at [52, 146] on link "Credit Counseling Course" at bounding box center [102, 140] width 153 height 14
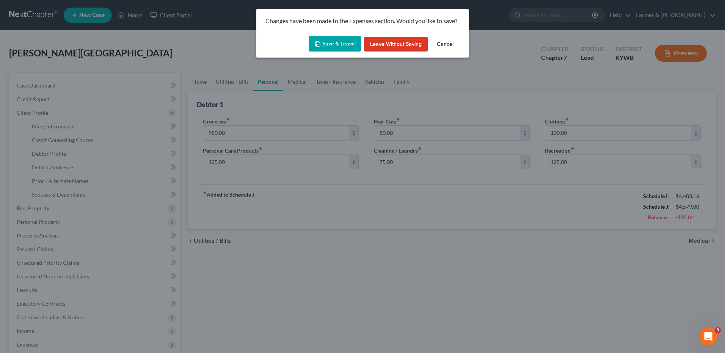
click at [336, 42] on button "Save & Leave" at bounding box center [335, 44] width 52 height 16
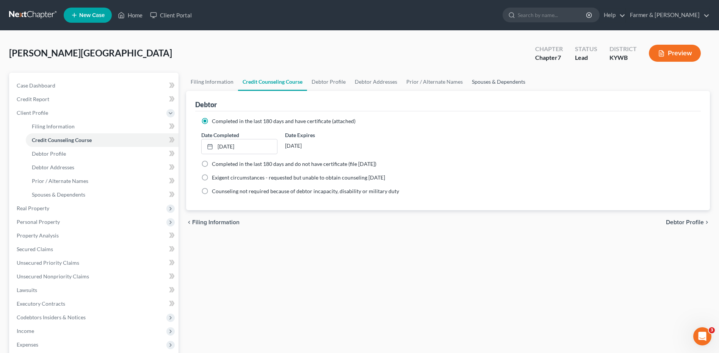
click at [505, 82] on link "Spouses & Dependents" at bounding box center [498, 82] width 63 height 18
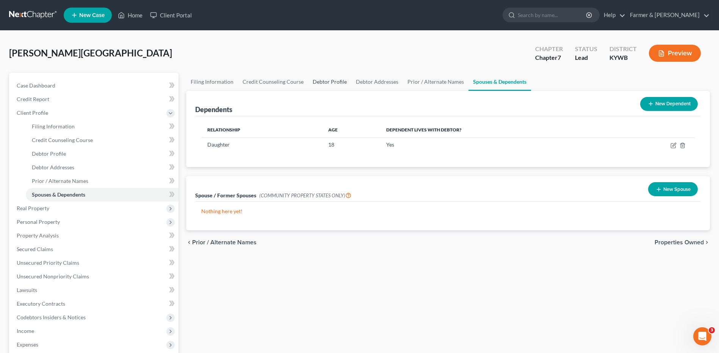
click at [317, 83] on link "Debtor Profile" at bounding box center [329, 82] width 43 height 18
select select "1"
select select "2"
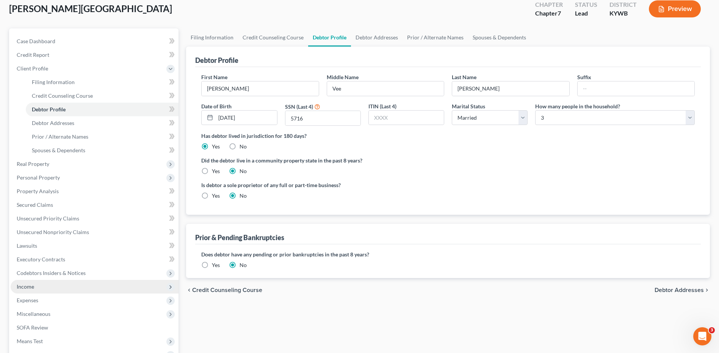
scroll to position [114, 0]
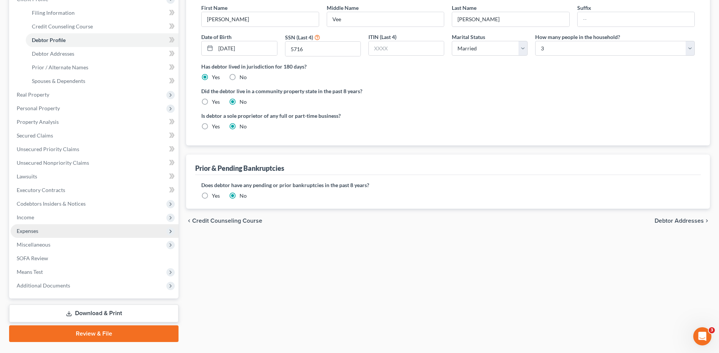
click at [33, 229] on span "Expenses" at bounding box center [28, 231] width 22 height 6
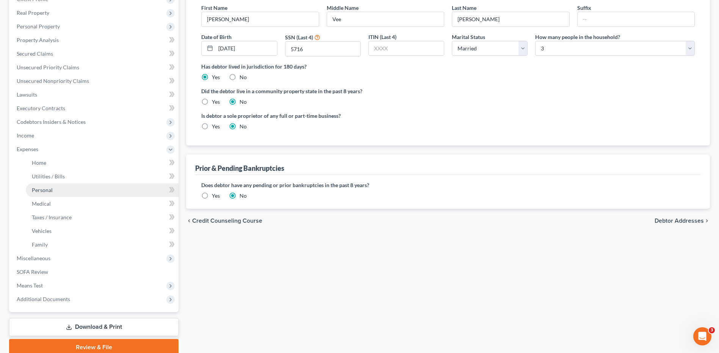
click at [55, 193] on link "Personal" at bounding box center [102, 190] width 153 height 14
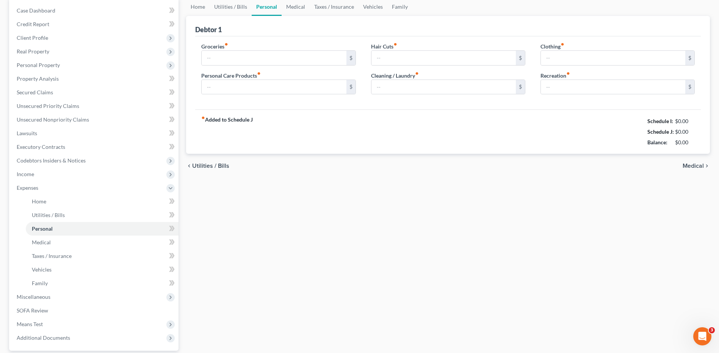
type input "950.00"
type input "125.00"
type input "80.00"
type input "75.00"
type input "100.00"
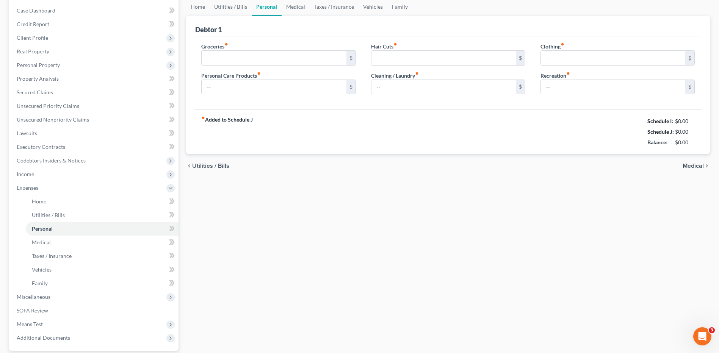
type input "125.00"
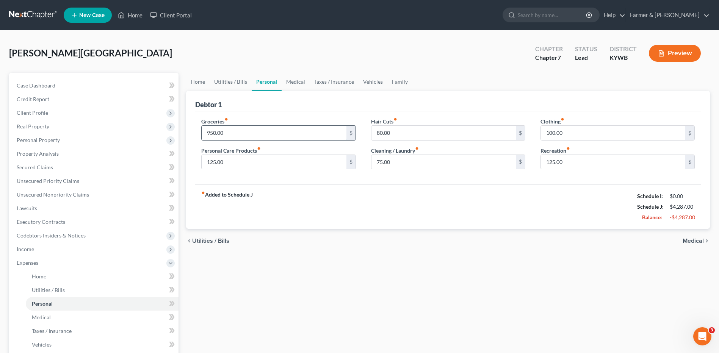
click at [234, 134] on input "950.00" at bounding box center [274, 133] width 144 height 14
type input "950.00"
click at [234, 163] on input "125.00" at bounding box center [274, 162] width 144 height 14
type input "85.00"
type input "55.00"
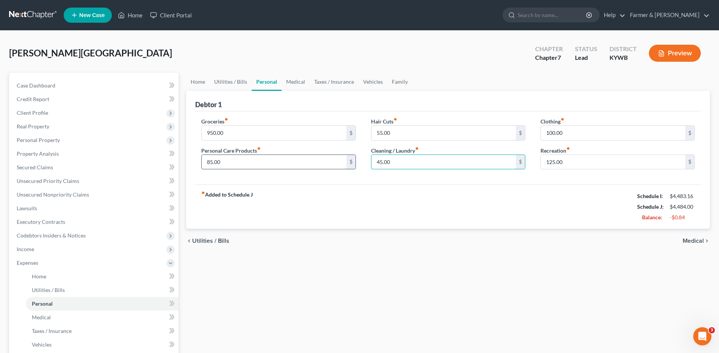
type input "45.00"
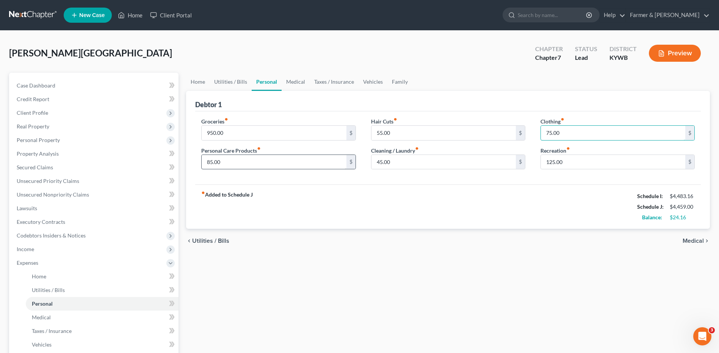
type input "75.00"
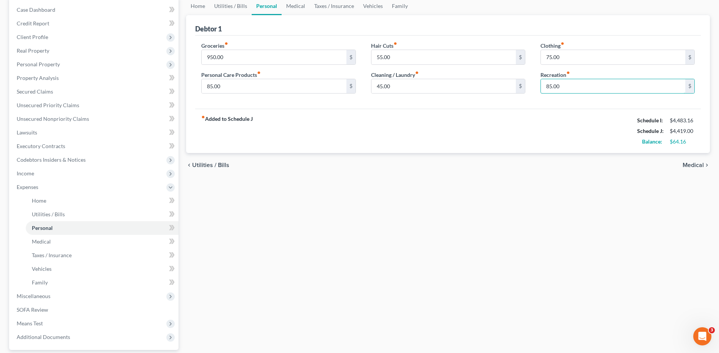
type input "85.00"
click at [56, 243] on link "Medical" at bounding box center [102, 242] width 153 height 14
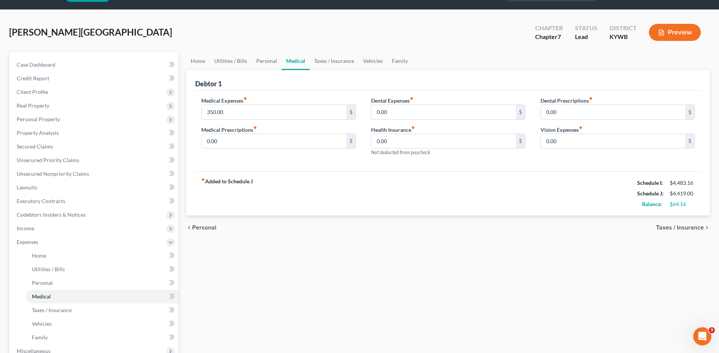
scroll to position [38, 0]
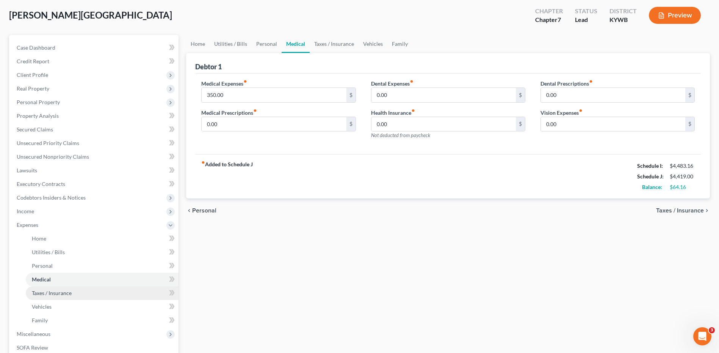
click at [68, 296] on span "Taxes / Insurance" at bounding box center [52, 293] width 40 height 6
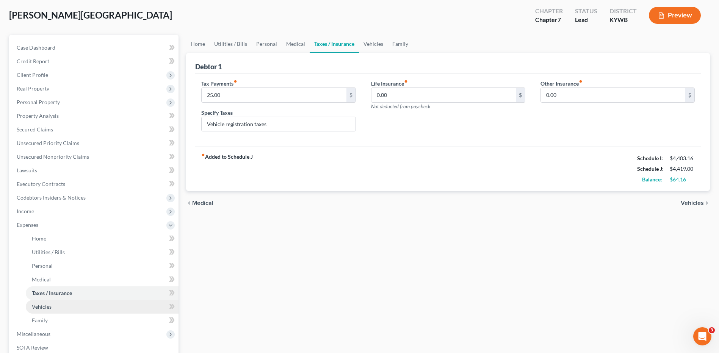
click at [56, 312] on link "Vehicles" at bounding box center [102, 307] width 153 height 14
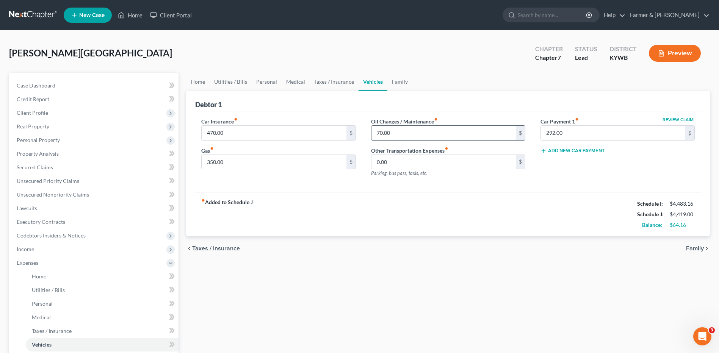
click at [422, 133] on input "70.00" at bounding box center [444, 133] width 144 height 14
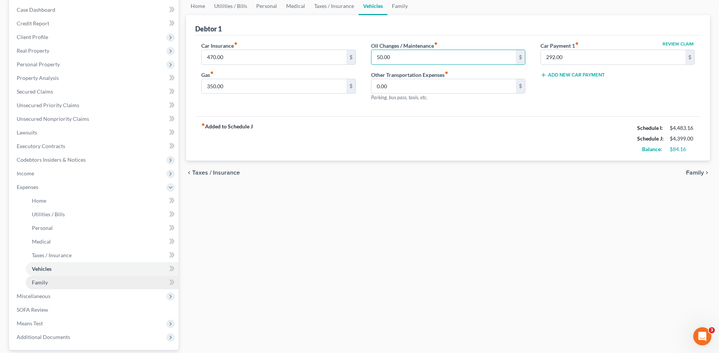
type input "50.00"
click at [38, 284] on span "Family" at bounding box center [40, 282] width 16 height 6
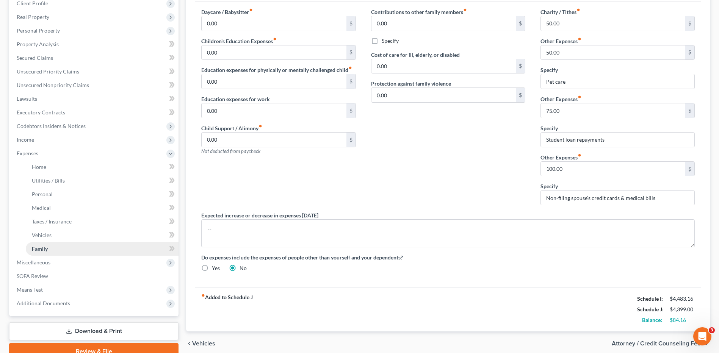
scroll to position [114, 0]
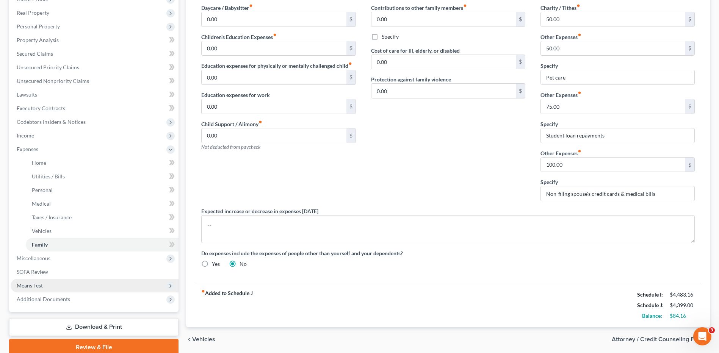
click at [42, 285] on span "Means Test" at bounding box center [30, 285] width 26 height 6
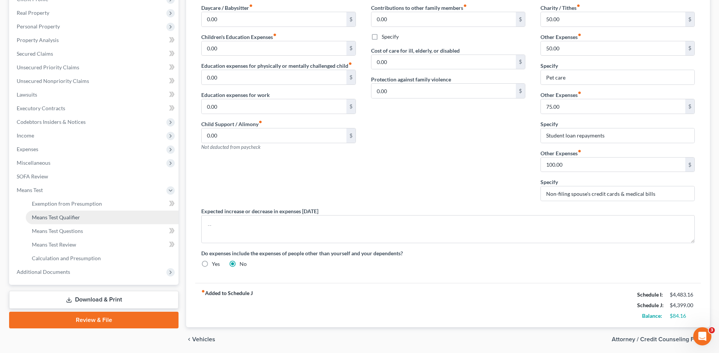
click at [83, 220] on link "Means Test Qualifier" at bounding box center [102, 218] width 153 height 14
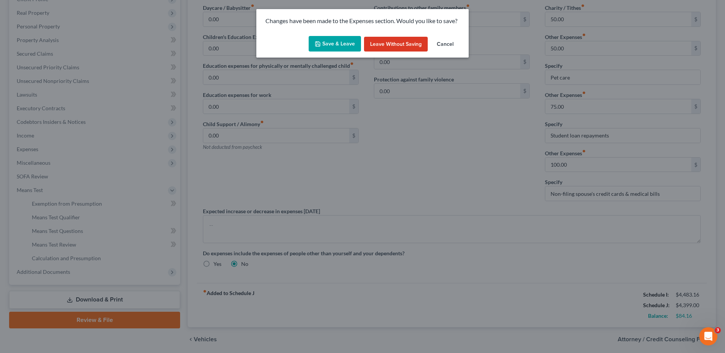
click at [353, 38] on button "Save & Leave" at bounding box center [335, 44] width 52 height 16
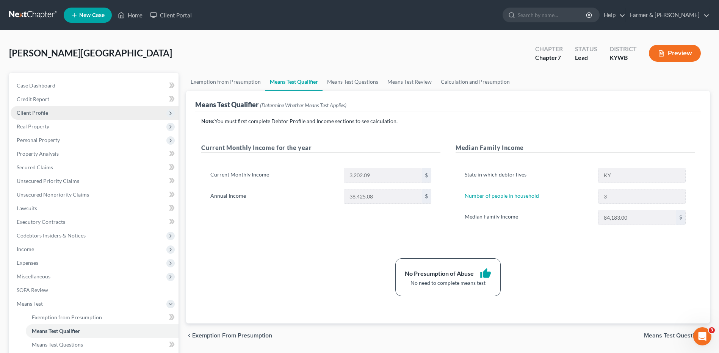
click at [48, 109] on span "Client Profile" at bounding box center [95, 113] width 168 height 14
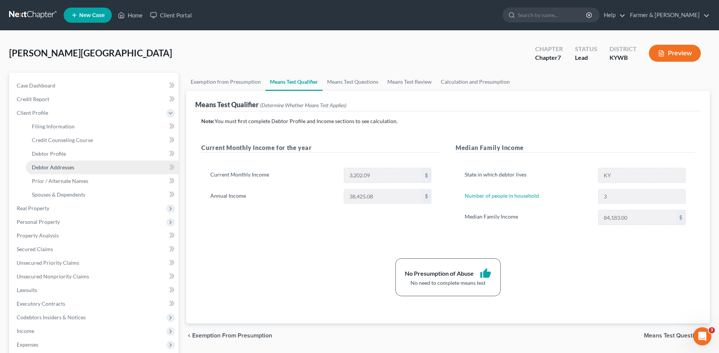
click at [63, 168] on span "Debtor Addresses" at bounding box center [53, 167] width 42 height 6
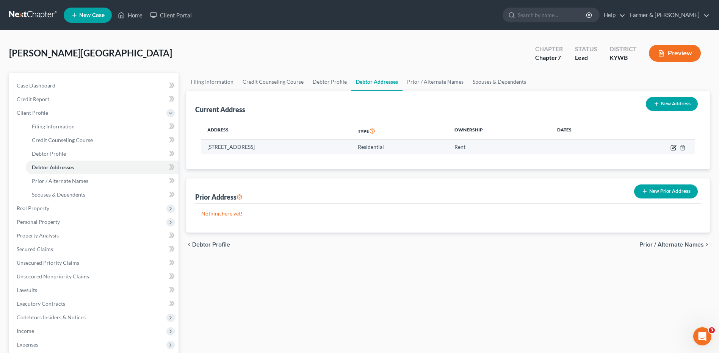
click at [671, 147] on icon "button" at bounding box center [673, 148] width 5 height 5
select select "18"
select select "0"
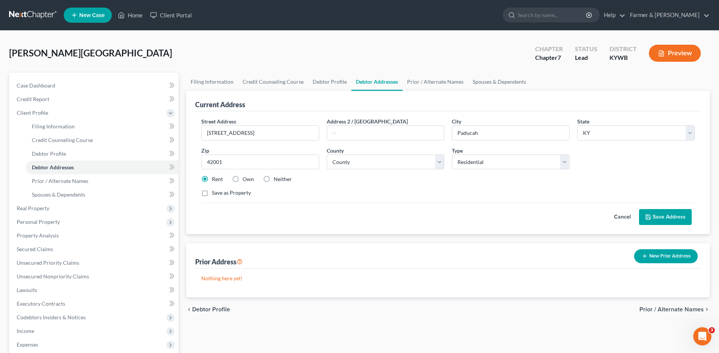
click at [624, 218] on button "Cancel" at bounding box center [622, 217] width 33 height 15
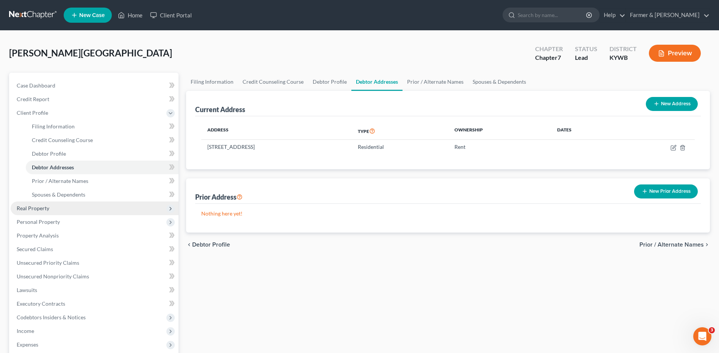
drag, startPoint x: 39, startPoint y: 208, endPoint x: 62, endPoint y: 184, distance: 33.5
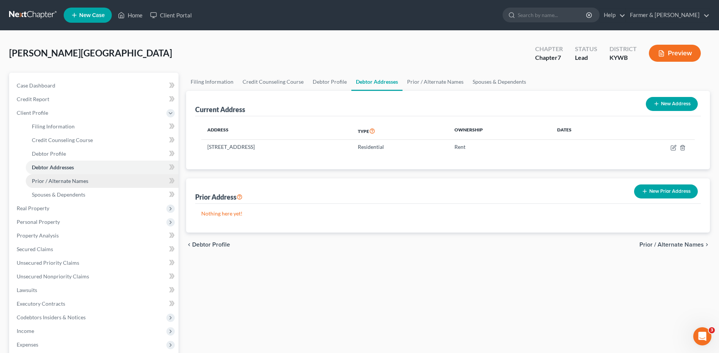
click at [39, 208] on span "Real Property" at bounding box center [33, 208] width 33 height 6
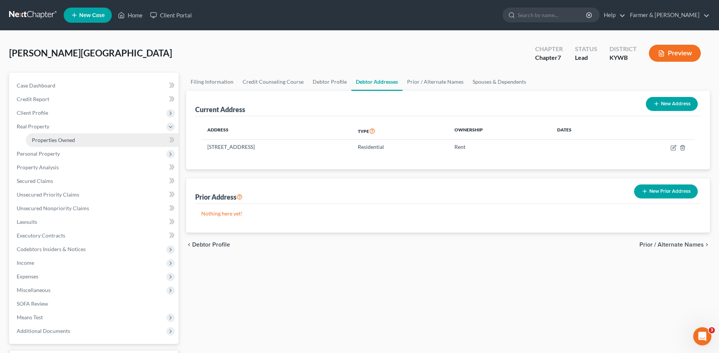
click at [62, 142] on span "Properties Owned" at bounding box center [53, 140] width 43 height 6
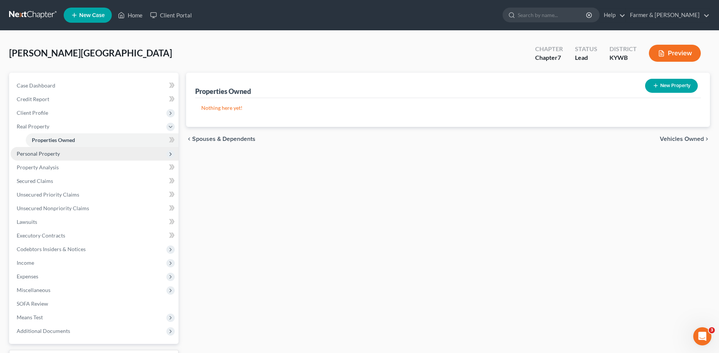
click at [56, 157] on span "Personal Property" at bounding box center [95, 154] width 168 height 14
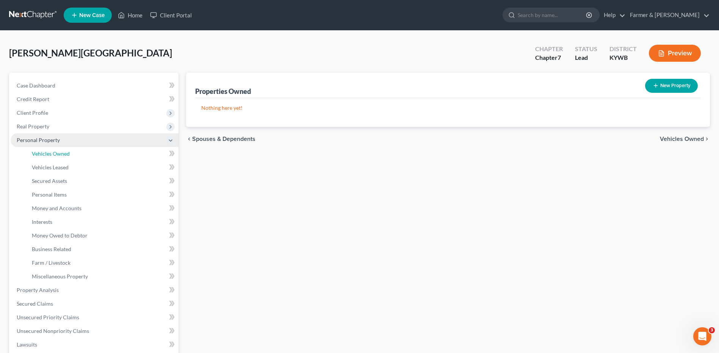
click at [57, 158] on link "Vehicles Owned" at bounding box center [102, 154] width 153 height 14
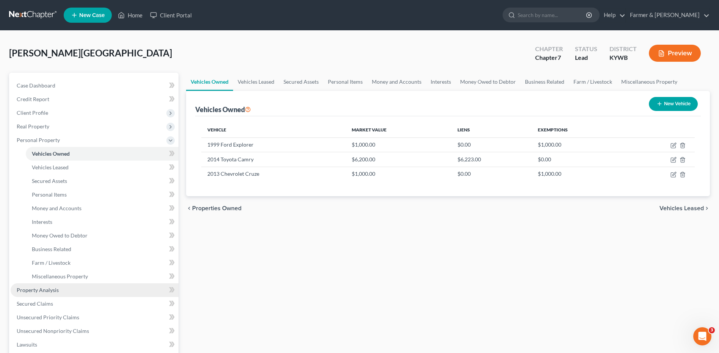
click at [48, 284] on link "Property Analysis" at bounding box center [95, 291] width 168 height 14
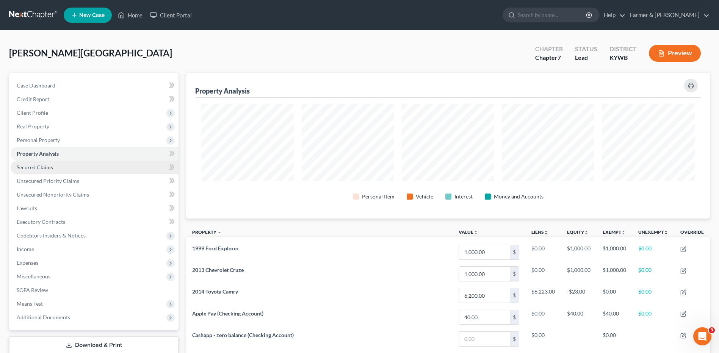
click at [52, 161] on link "Secured Claims" at bounding box center [95, 168] width 168 height 14
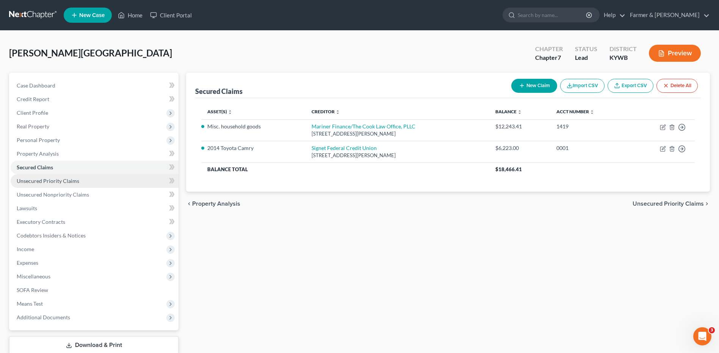
click at [65, 178] on span "Unsecured Priority Claims" at bounding box center [48, 181] width 63 height 6
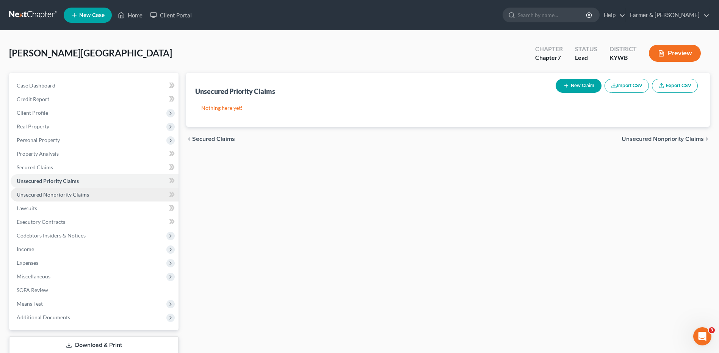
click at [71, 192] on span "Unsecured Nonpriority Claims" at bounding box center [53, 194] width 72 height 6
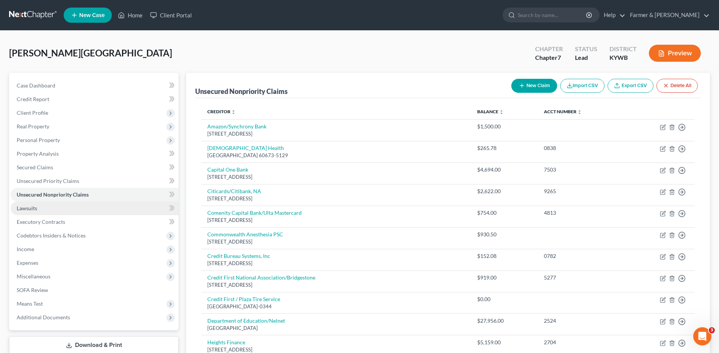
click at [59, 209] on link "Lawsuits" at bounding box center [95, 209] width 168 height 14
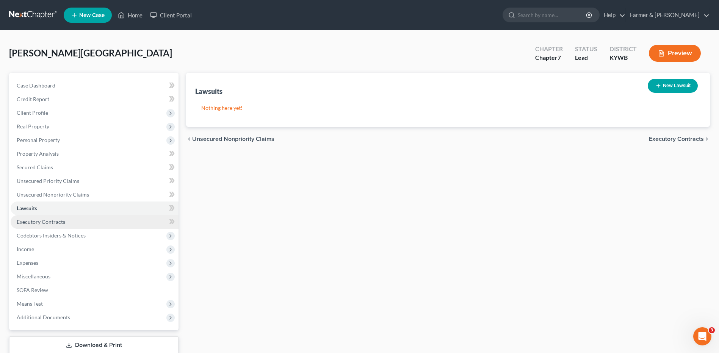
click at [63, 221] on span "Executory Contracts" at bounding box center [41, 222] width 49 height 6
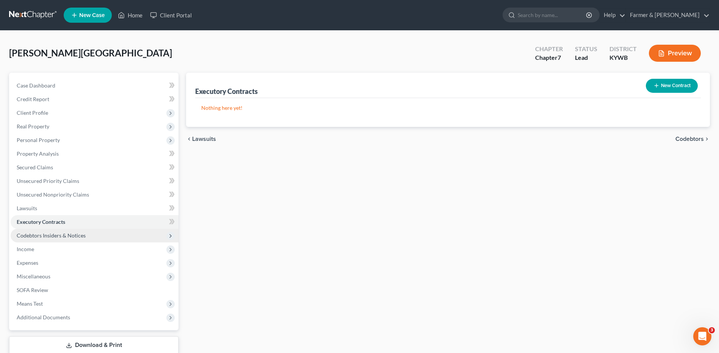
click at [66, 234] on span "Codebtors Insiders & Notices" at bounding box center [51, 235] width 69 height 6
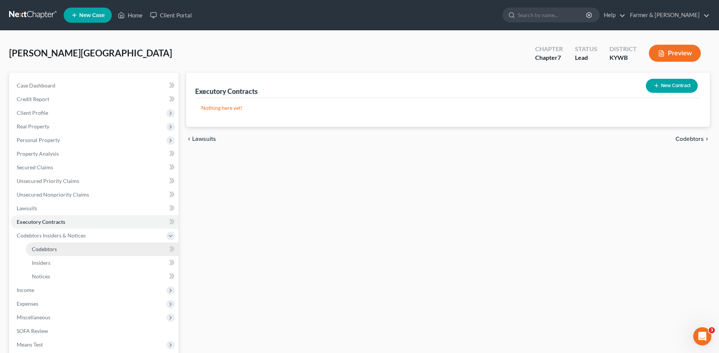
click at [60, 248] on link "Codebtors" at bounding box center [102, 250] width 153 height 14
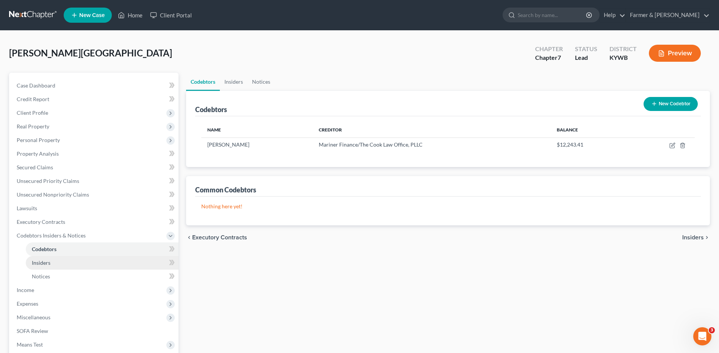
click at [53, 262] on link "Insiders" at bounding box center [102, 263] width 153 height 14
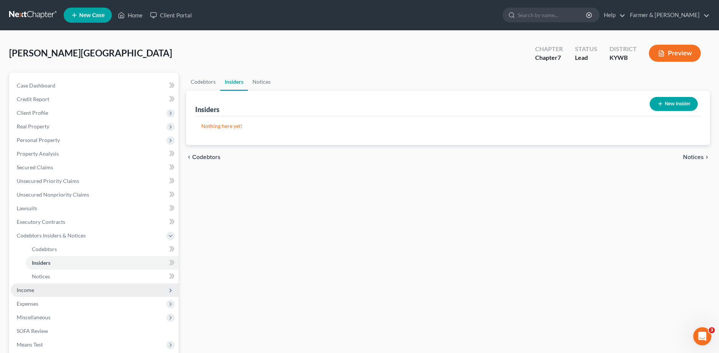
drag, startPoint x: 34, startPoint y: 294, endPoint x: 39, endPoint y: 291, distance: 5.3
click at [34, 294] on span "Income" at bounding box center [95, 291] width 168 height 14
click at [63, 264] on span "Employment Income" at bounding box center [56, 263] width 49 height 6
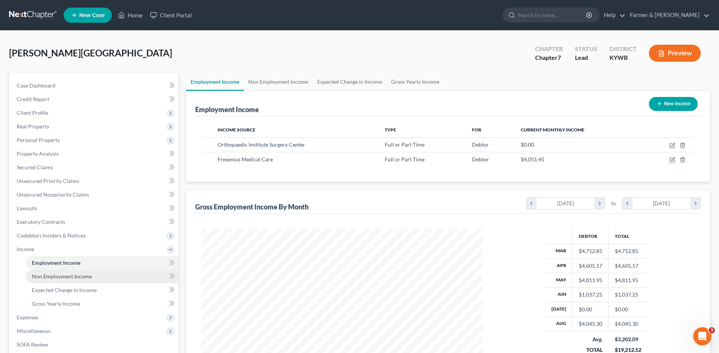
scroll to position [141, 296]
click at [67, 273] on span "Non Employment Income" at bounding box center [62, 276] width 60 height 6
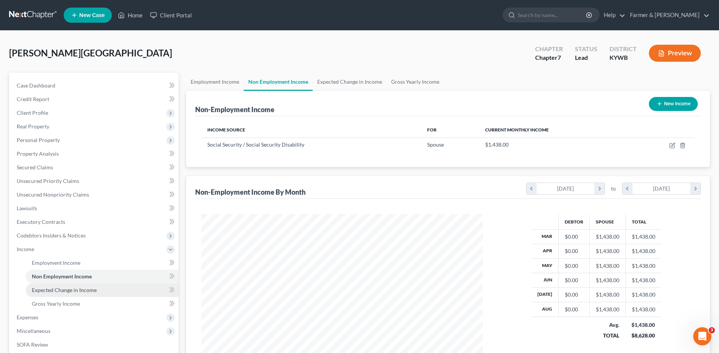
scroll to position [141, 296]
click at [64, 291] on span "Expected Change in Income" at bounding box center [64, 290] width 65 height 6
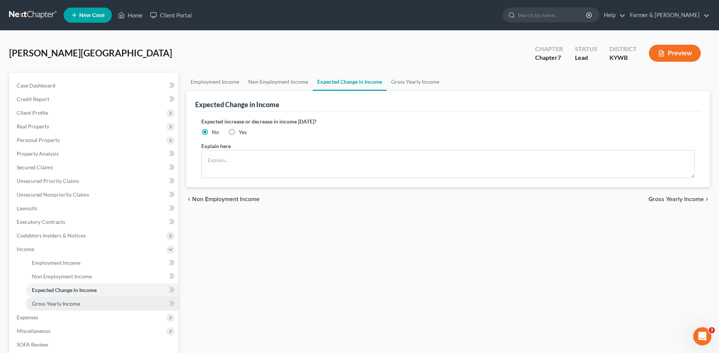
click at [64, 303] on span "Gross Yearly Income" at bounding box center [56, 304] width 48 height 6
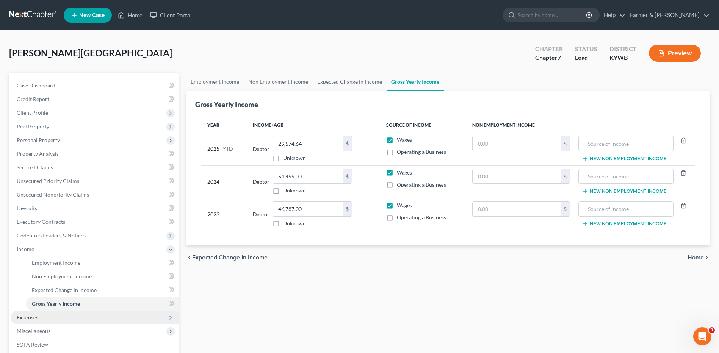
click at [46, 317] on span "Expenses" at bounding box center [95, 318] width 168 height 14
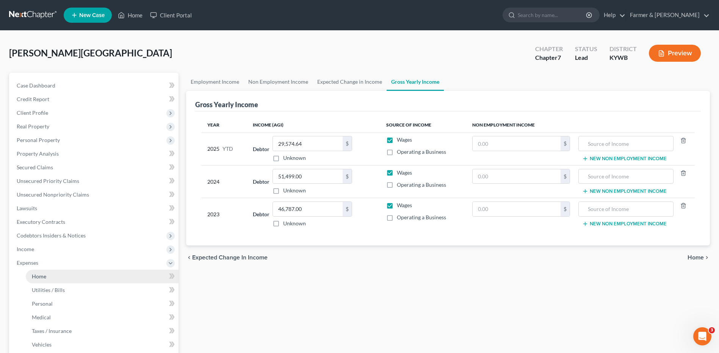
click at [59, 279] on link "Home" at bounding box center [102, 277] width 153 height 14
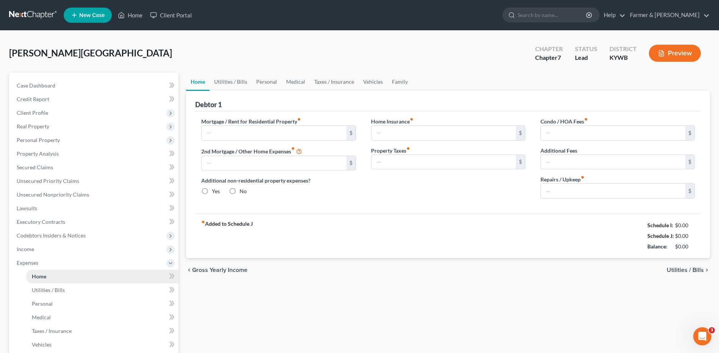
type input "500.00"
type input "0.00"
radio input "true"
type input "12.00"
type input "0.00"
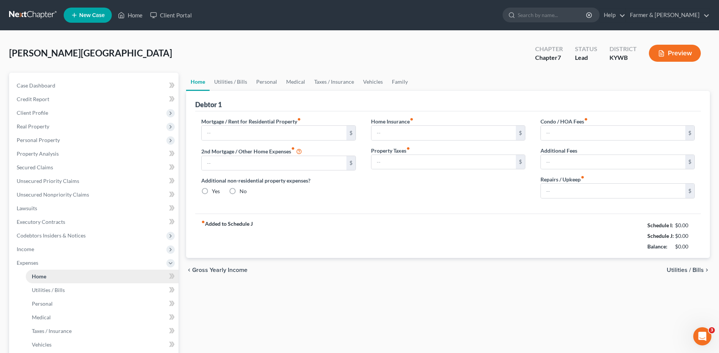
type input "0.00"
type input "50.00"
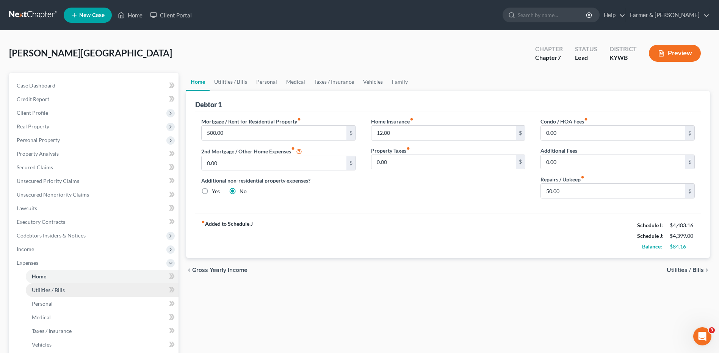
click at [54, 288] on span "Utilities / Bills" at bounding box center [48, 290] width 33 height 6
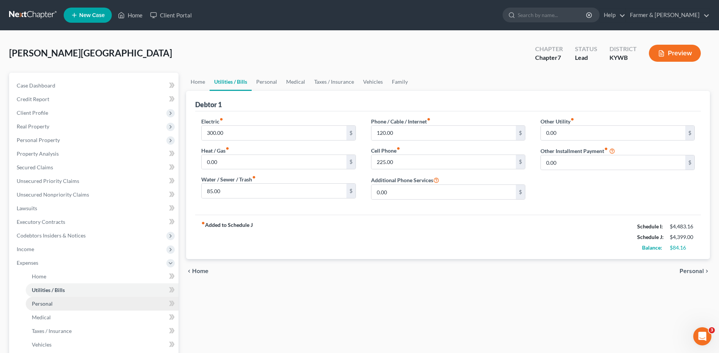
click at [57, 303] on link "Personal" at bounding box center [102, 304] width 153 height 14
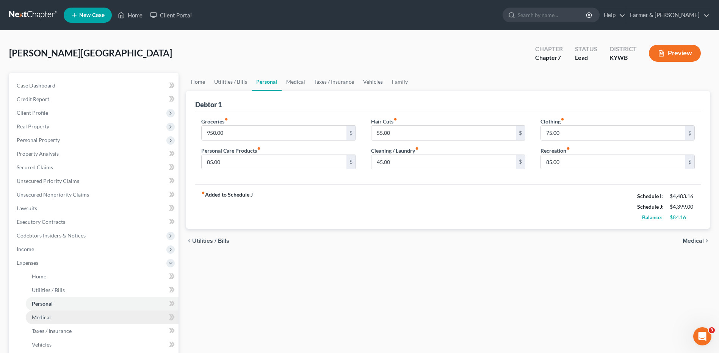
click at [56, 315] on link "Medical" at bounding box center [102, 318] width 153 height 14
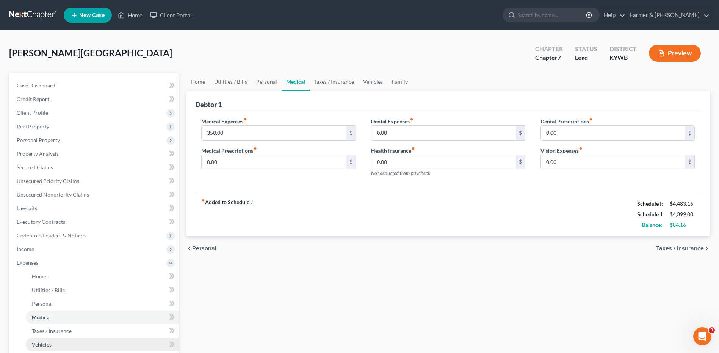
click at [61, 339] on link "Vehicles" at bounding box center [102, 345] width 153 height 14
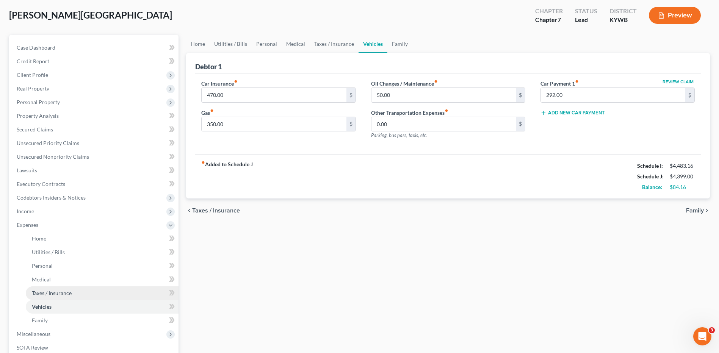
click at [59, 293] on span "Taxes / Insurance" at bounding box center [52, 293] width 40 height 6
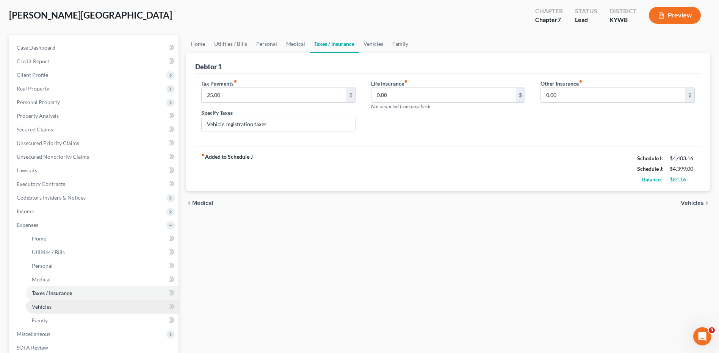
click at [60, 313] on link "Vehicles" at bounding box center [102, 307] width 153 height 14
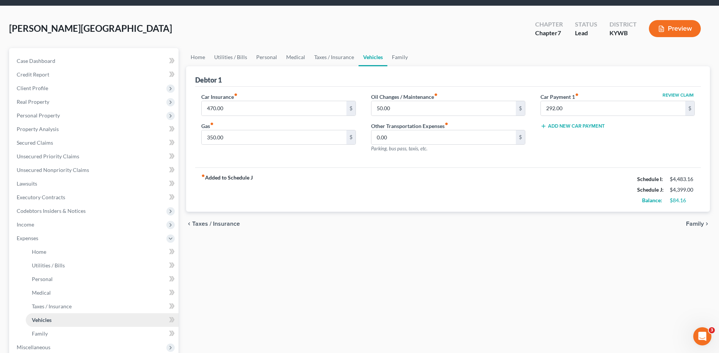
scroll to position [38, 0]
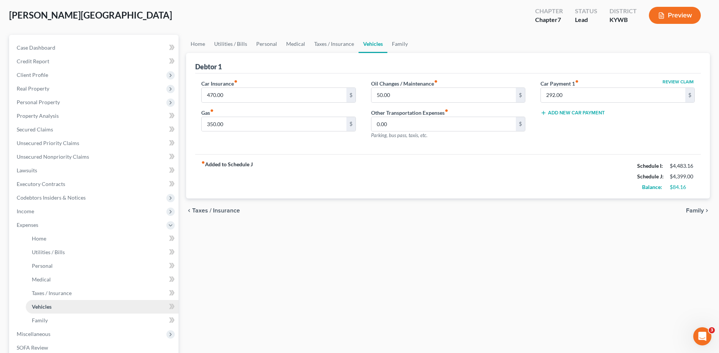
click at [56, 310] on link "Vehicles" at bounding box center [102, 307] width 153 height 14
click at [54, 319] on link "Family" at bounding box center [102, 321] width 153 height 14
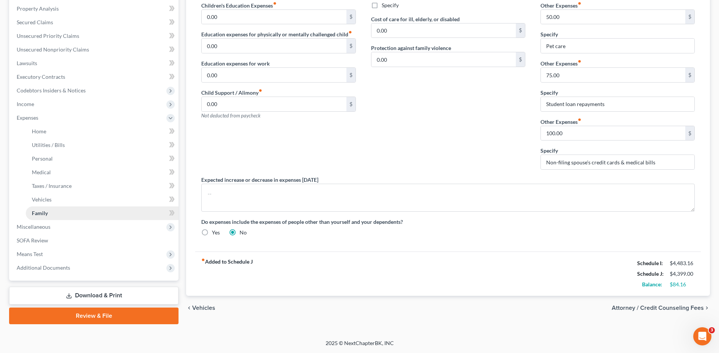
drag, startPoint x: 47, startPoint y: 226, endPoint x: 85, endPoint y: 207, distance: 42.4
click at [47, 226] on span "Miscellaneous" at bounding box center [34, 227] width 34 height 6
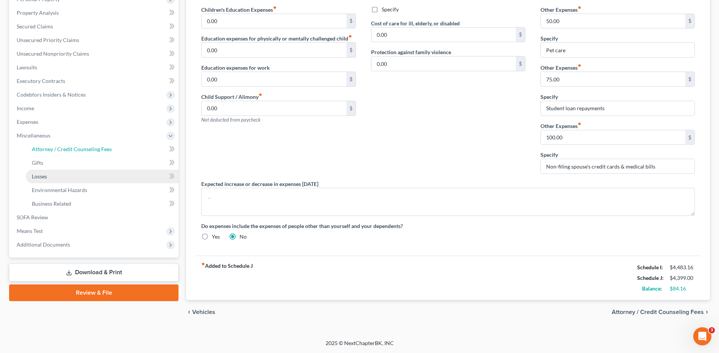
click at [76, 146] on span "Attorney / Credit Counseling Fees" at bounding box center [72, 149] width 80 height 6
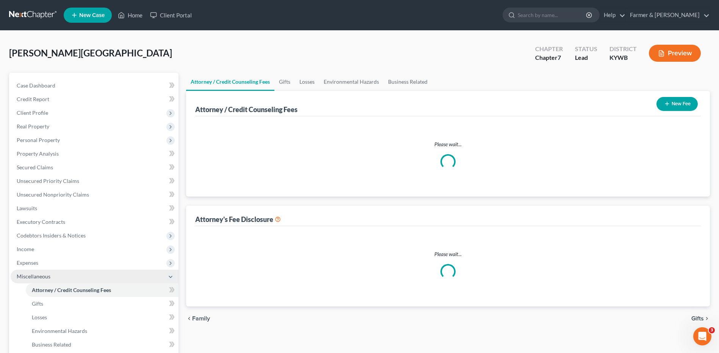
select select "0"
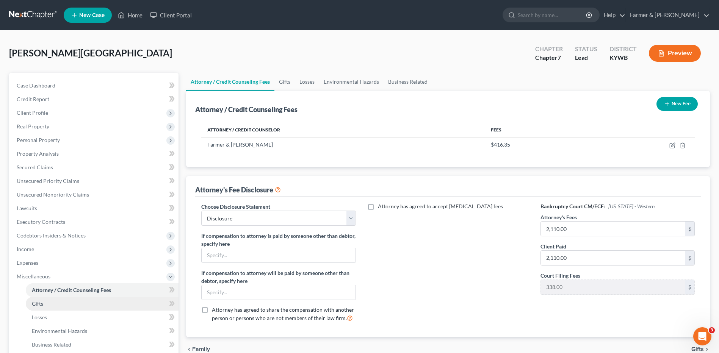
click at [50, 302] on link "Gifts" at bounding box center [102, 304] width 153 height 14
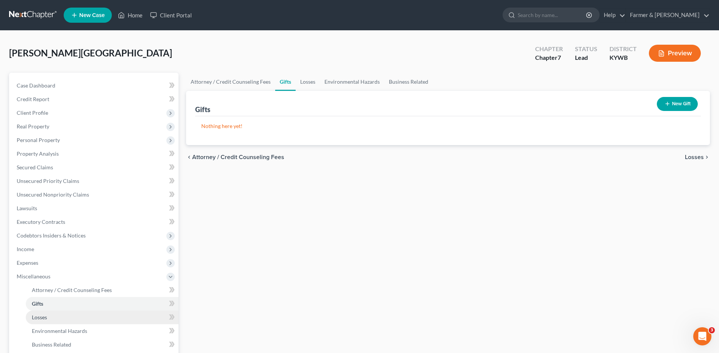
click at [50, 319] on link "Losses" at bounding box center [102, 318] width 153 height 14
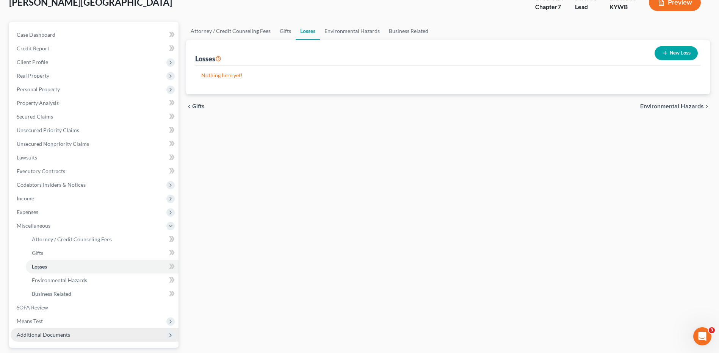
scroll to position [114, 0]
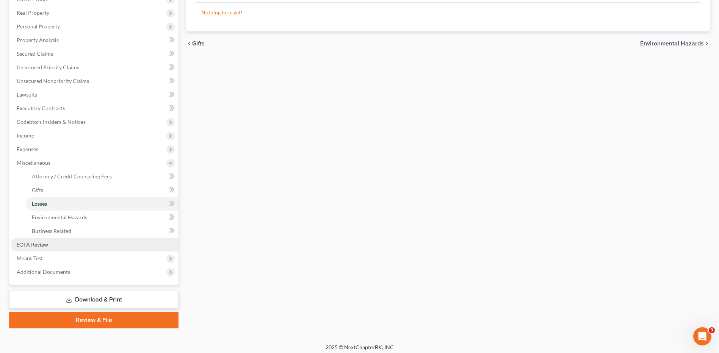
click at [54, 241] on link "SOFA Review" at bounding box center [95, 245] width 168 height 14
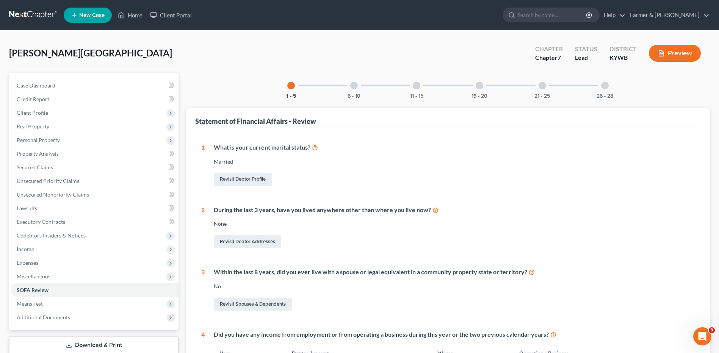
click at [363, 116] on div "Statement of Financial Affairs - Review" at bounding box center [448, 118] width 506 height 20
click at [362, 98] on div "1 - 5 6 - 10 11 - 15 16 - 20 21 - 25 26 - 28 Statement of Financial Affairs - R…" at bounding box center [448, 295] width 524 height 444
drag, startPoint x: 379, startPoint y: 110, endPoint x: 393, endPoint y: 129, distance: 24.0
click at [351, 94] on button "6 - 10" at bounding box center [354, 96] width 13 height 5
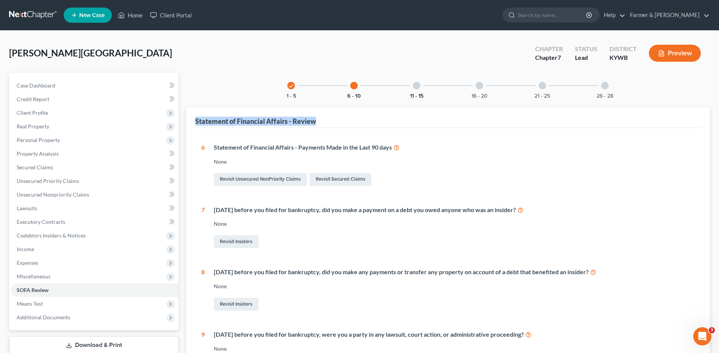
click at [423, 96] on button "11 - 15" at bounding box center [416, 96] width 13 height 5
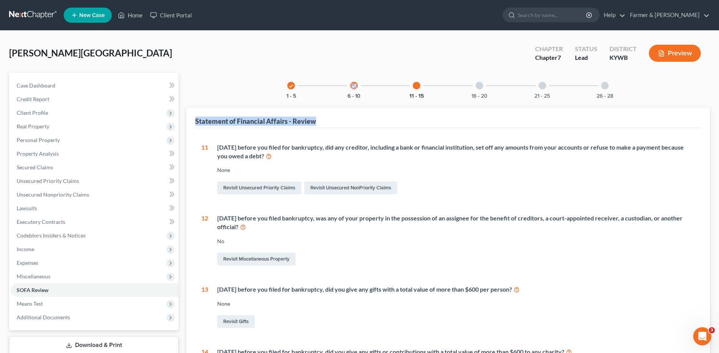
click at [479, 86] on div at bounding box center [480, 86] width 8 height 8
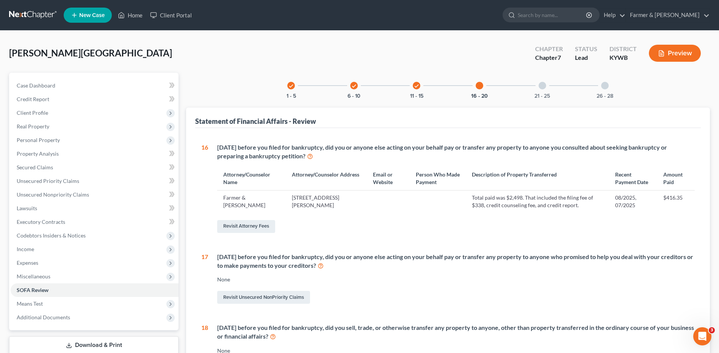
click at [544, 88] on div at bounding box center [543, 86] width 8 height 8
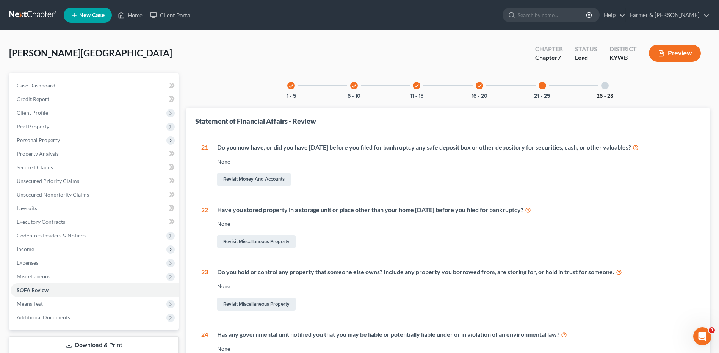
click at [604, 94] on button "26 - 28" at bounding box center [605, 96] width 17 height 5
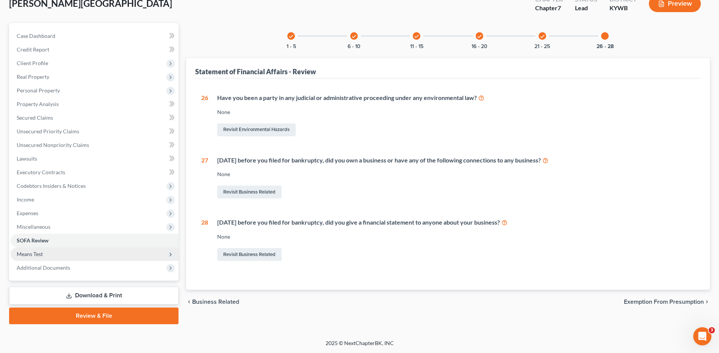
click at [36, 255] on span "Means Test" at bounding box center [30, 254] width 26 height 6
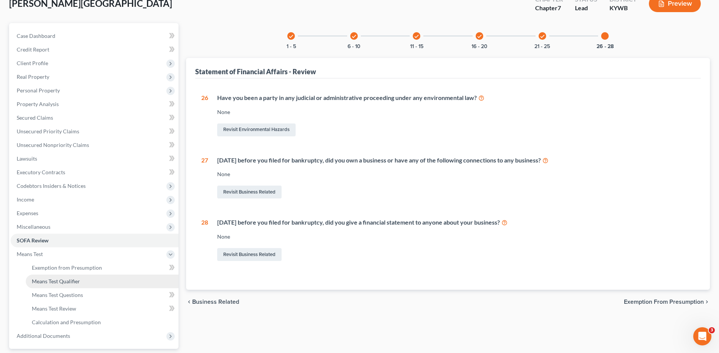
click at [65, 281] on span "Means Test Qualifier" at bounding box center [56, 281] width 48 height 6
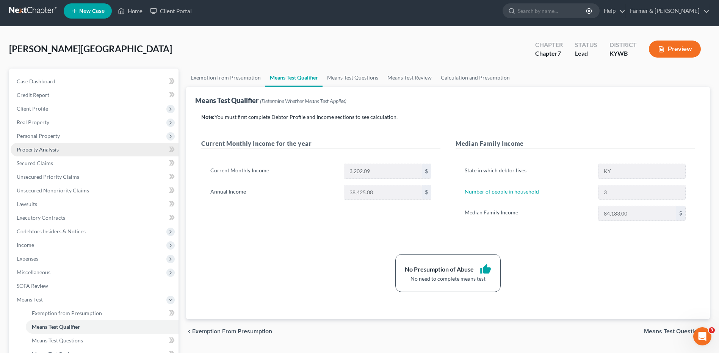
click at [71, 149] on link "Property Analysis" at bounding box center [95, 150] width 168 height 14
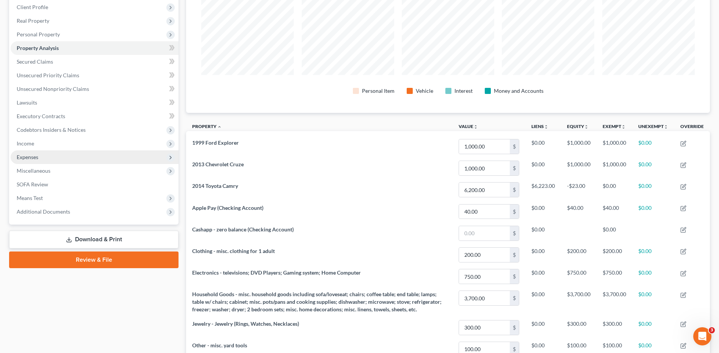
click at [46, 158] on span "Expenses" at bounding box center [95, 158] width 168 height 14
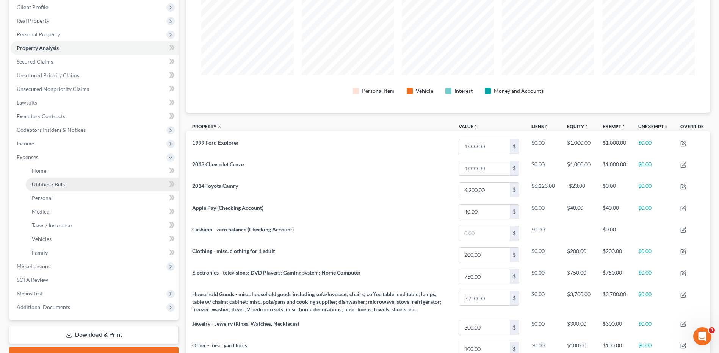
click at [55, 180] on link "Utilities / Bills" at bounding box center [102, 185] width 153 height 14
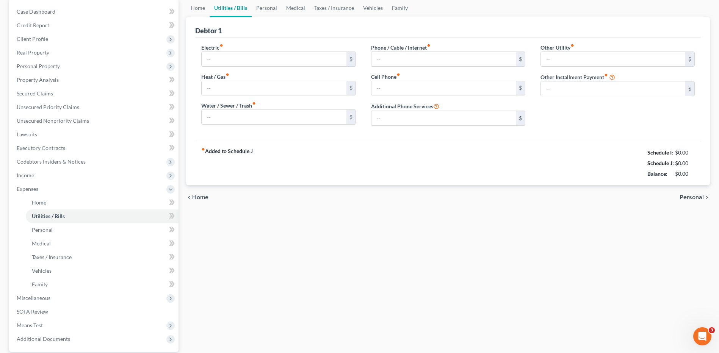
type input "300.00"
type input "0.00"
type input "85.00"
type input "120.00"
type input "225.00"
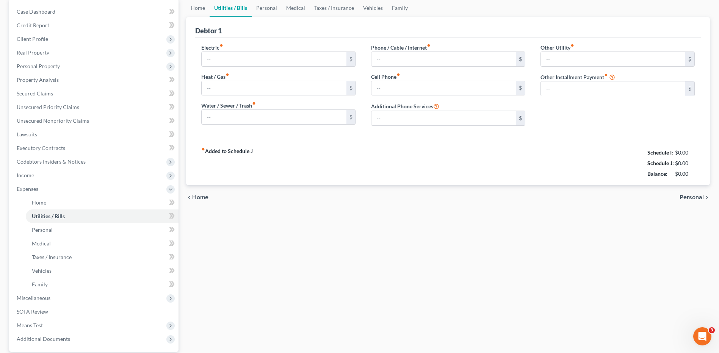
type input "0.00"
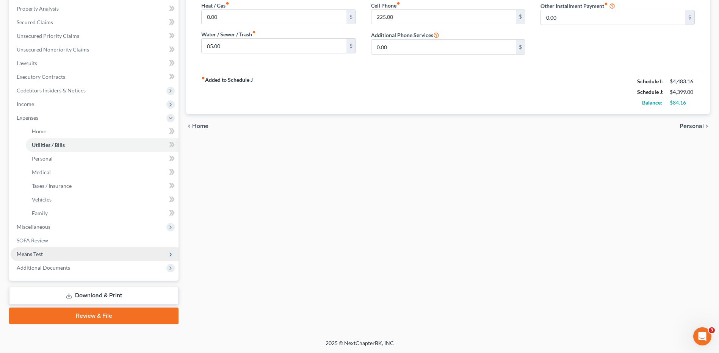
click at [88, 253] on span "Means Test" at bounding box center [95, 255] width 168 height 14
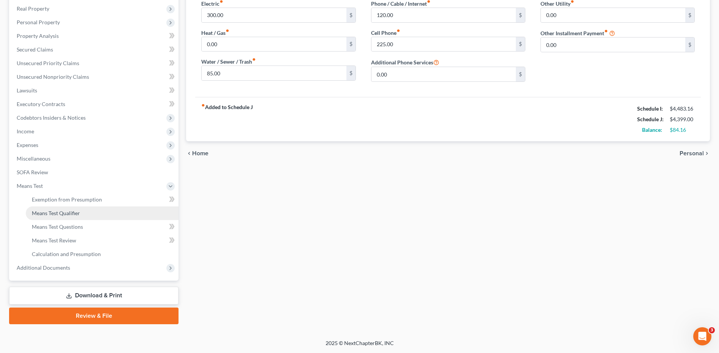
click at [89, 207] on link "Means Test Qualifier" at bounding box center [102, 214] width 153 height 14
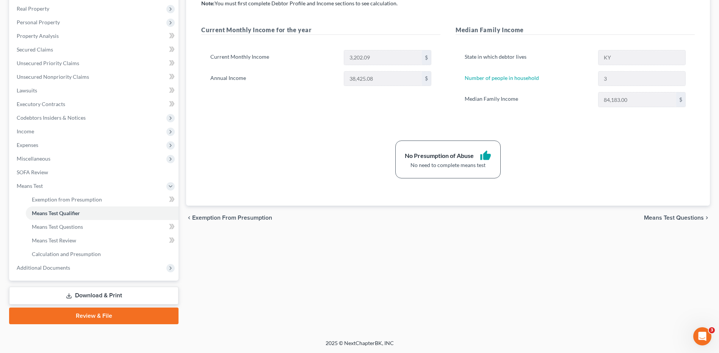
click at [118, 319] on link "Review & File" at bounding box center [93, 316] width 169 height 17
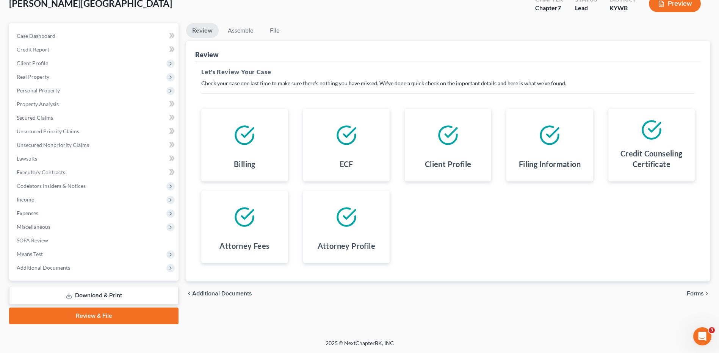
drag, startPoint x: 704, startPoint y: 292, endPoint x: 462, endPoint y: 186, distance: 264.1
click at [704, 292] on icon "chevron_right" at bounding box center [707, 294] width 6 height 6
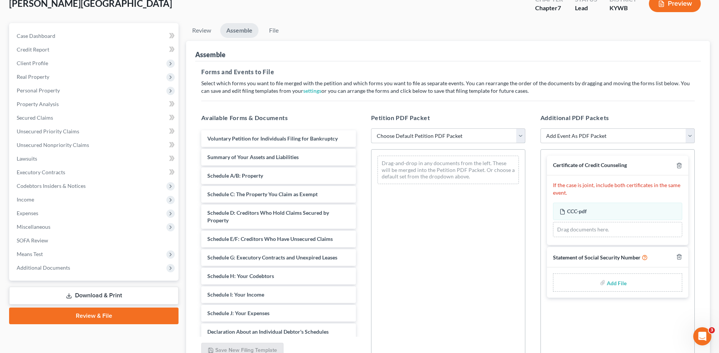
drag, startPoint x: 435, startPoint y: 134, endPoint x: 428, endPoint y: 144, distance: 12.6
click at [435, 134] on select "Choose Default Petition PDF Packet Emergency Filing (Voluntary Petition and Cre…" at bounding box center [448, 136] width 154 height 15
select select "2"
click at [371, 129] on select "Choose Default Petition PDF Packet Emergency Filing (Voluntary Petition and Cre…" at bounding box center [448, 136] width 154 height 15
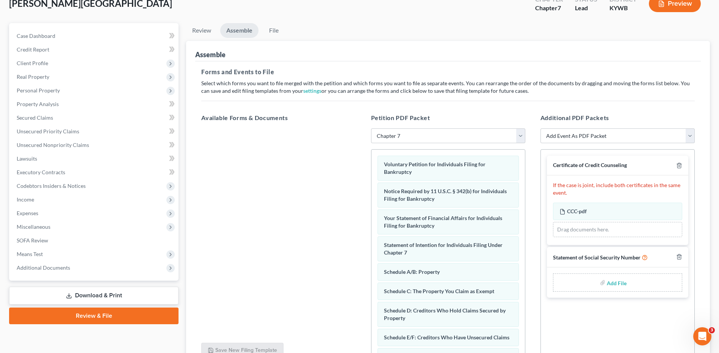
click at [622, 286] on input "file" at bounding box center [616, 283] width 18 height 14
type input "C:\fakepath\SSN FOR FILING.pdf"
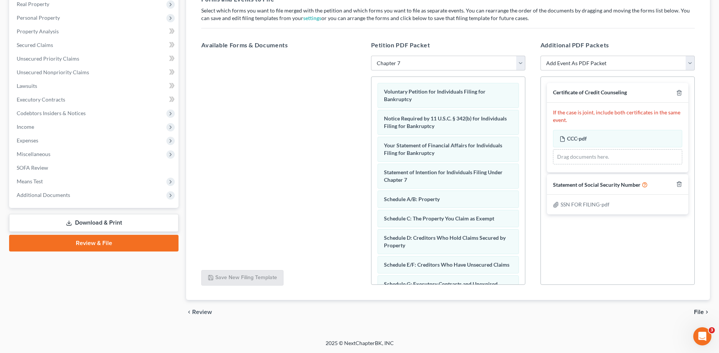
click at [699, 311] on span "File" at bounding box center [699, 312] width 10 height 6
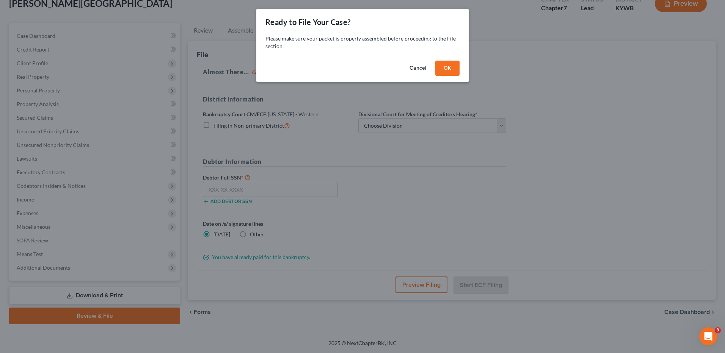
click at [445, 66] on button "OK" at bounding box center [447, 68] width 24 height 15
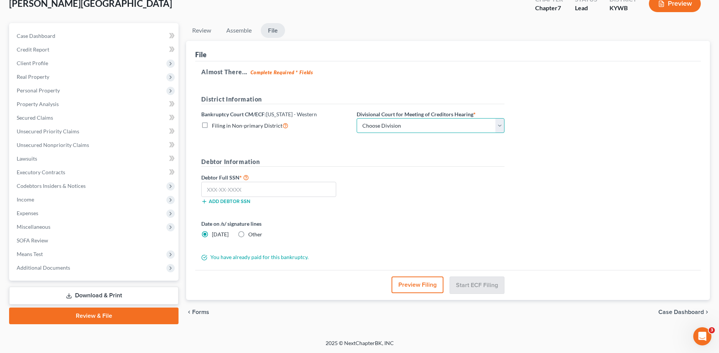
drag, startPoint x: 450, startPoint y: 130, endPoint x: 424, endPoint y: 133, distance: 26.4
click at [450, 130] on select "Choose Division Bowling Green Louisville Owensboro Paducah" at bounding box center [431, 125] width 148 height 15
select select "3"
click at [357, 118] on select "Choose Division Bowling Green Louisville Owensboro Paducah" at bounding box center [431, 125] width 148 height 15
click at [307, 188] on input "text" at bounding box center [268, 189] width 135 height 15
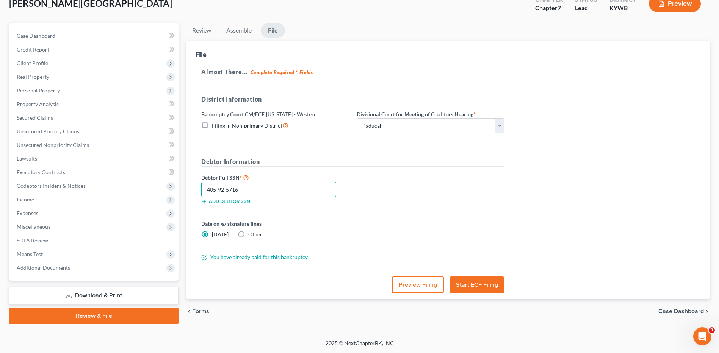
type input "405-92-5716"
click at [424, 283] on button "Preview Filing" at bounding box center [418, 285] width 52 height 17
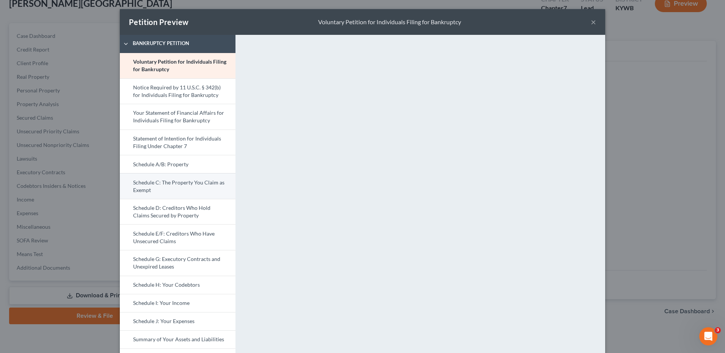
click at [187, 188] on link "Schedule C: The Property You Claim as Exempt" at bounding box center [178, 186] width 116 height 26
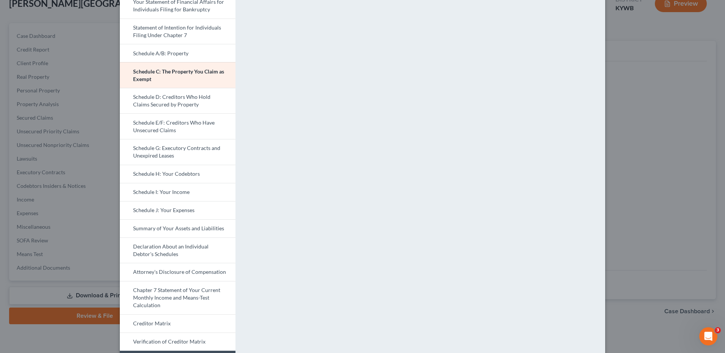
scroll to position [114, 0]
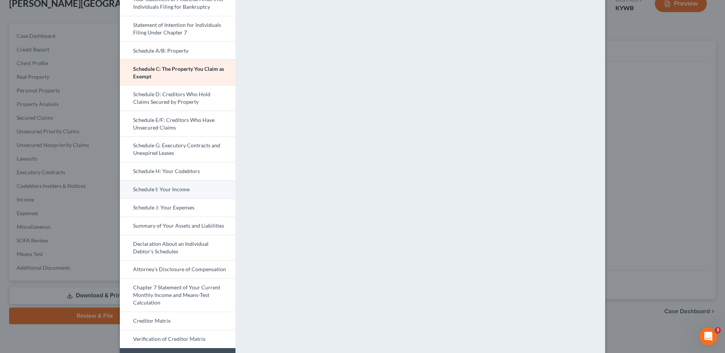
click at [171, 190] on link "Schedule I: Your Income" at bounding box center [178, 189] width 116 height 18
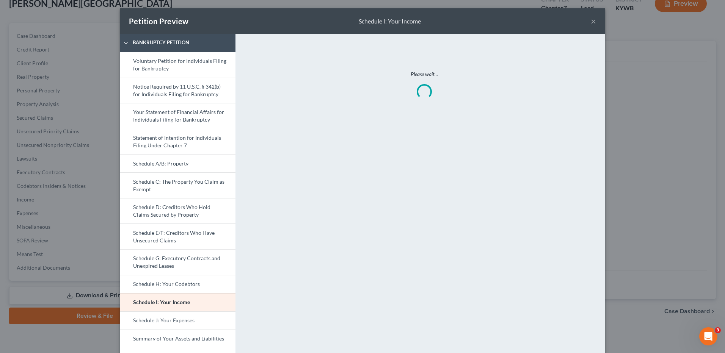
scroll to position [0, 0]
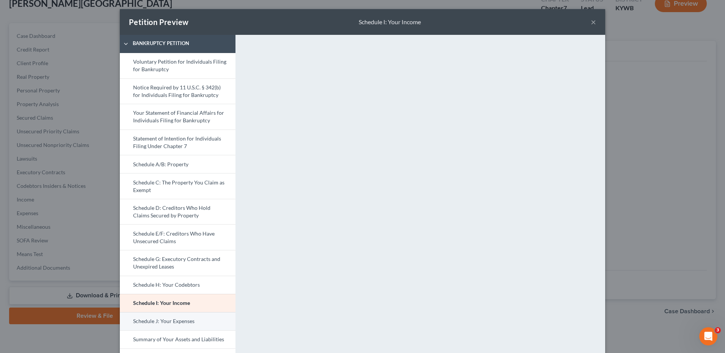
click at [171, 323] on link "Schedule J: Your Expenses" at bounding box center [178, 321] width 116 height 18
click at [179, 304] on link "Schedule I: Your Income" at bounding box center [178, 303] width 116 height 18
click at [146, 319] on link "Schedule J: Your Expenses" at bounding box center [178, 321] width 116 height 18
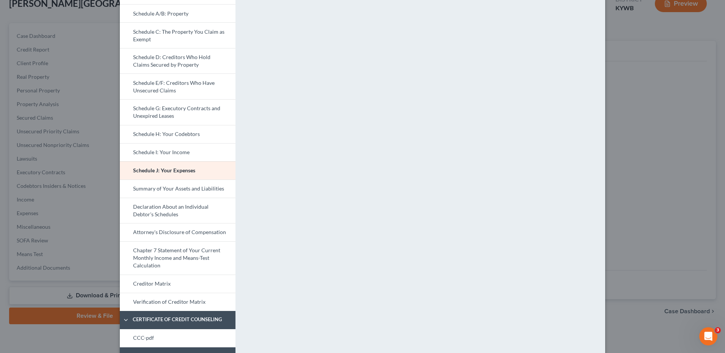
scroll to position [213, 0]
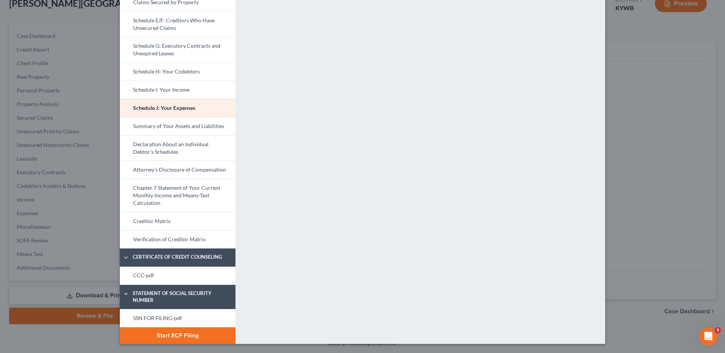
click at [201, 168] on link "Attorney's Disclosure of Compensation" at bounding box center [178, 170] width 116 height 18
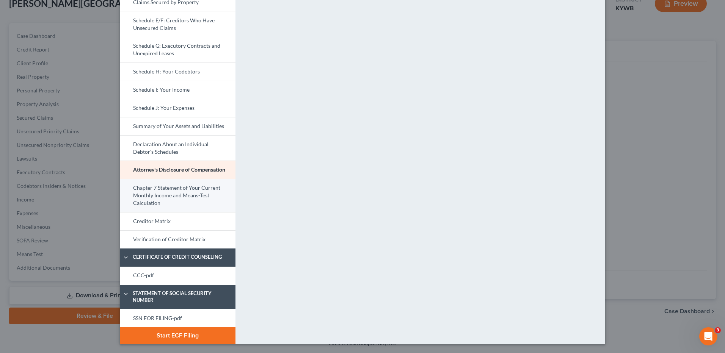
click at [214, 189] on link "Chapter 7 Statement of Your Current Monthly Income and Means-Test Calculation" at bounding box center [178, 195] width 116 height 33
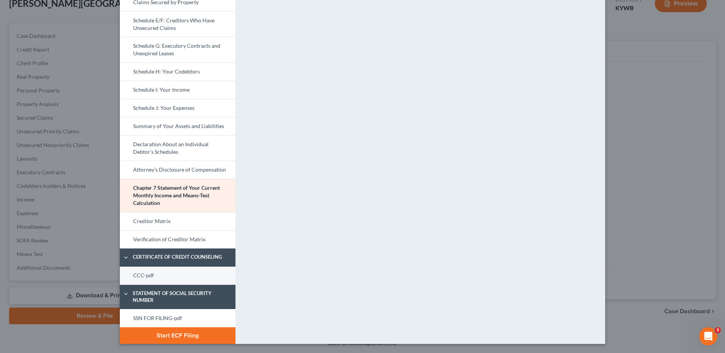
click at [182, 278] on link "CCC-pdf" at bounding box center [178, 276] width 116 height 18
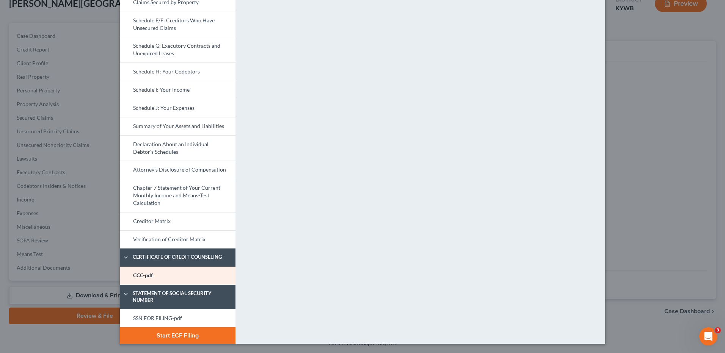
drag, startPoint x: 160, startPoint y: 319, endPoint x: 709, endPoint y: 126, distance: 581.9
click at [160, 319] on link "SSN FOR FILING-pdf" at bounding box center [178, 318] width 116 height 18
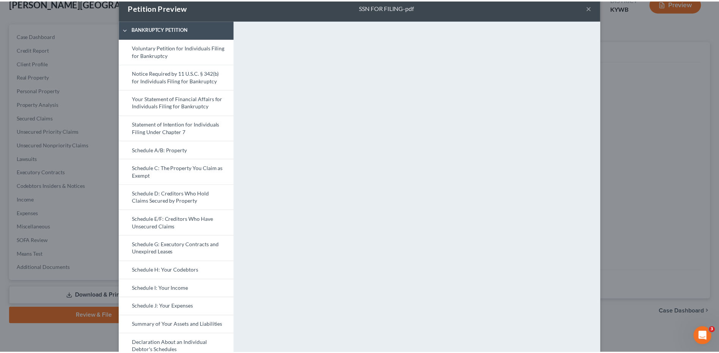
scroll to position [0, 0]
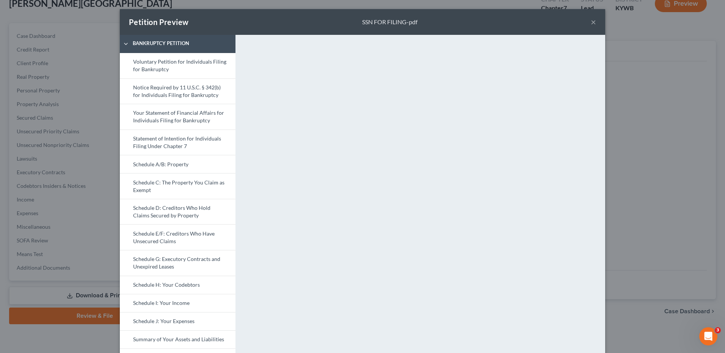
click at [591, 24] on button "×" at bounding box center [593, 21] width 5 height 9
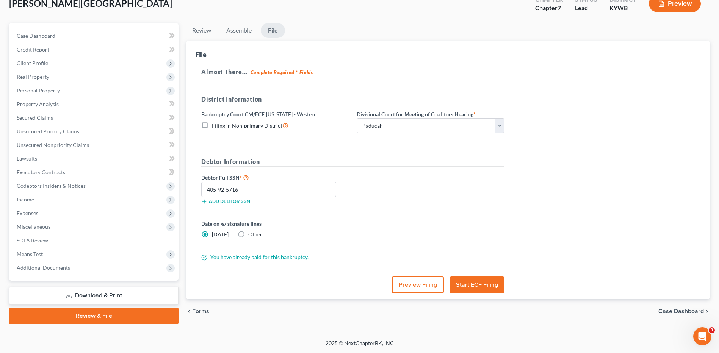
drag, startPoint x: 484, startPoint y: 287, endPoint x: 496, endPoint y: 278, distance: 15.2
click at [484, 287] on button "Start ECF Filing" at bounding box center [477, 285] width 54 height 17
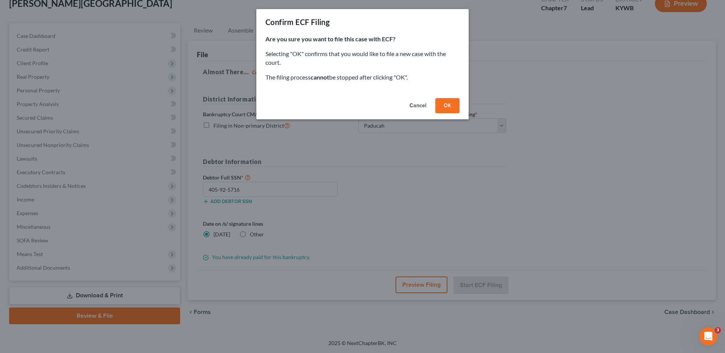
click at [454, 101] on button "OK" at bounding box center [447, 105] width 24 height 15
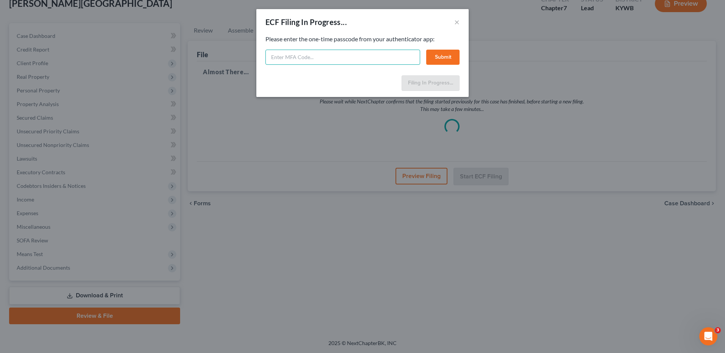
click at [362, 55] on input "text" at bounding box center [342, 57] width 155 height 15
type input "256495"
click at [452, 56] on button "Submit" at bounding box center [442, 57] width 33 height 15
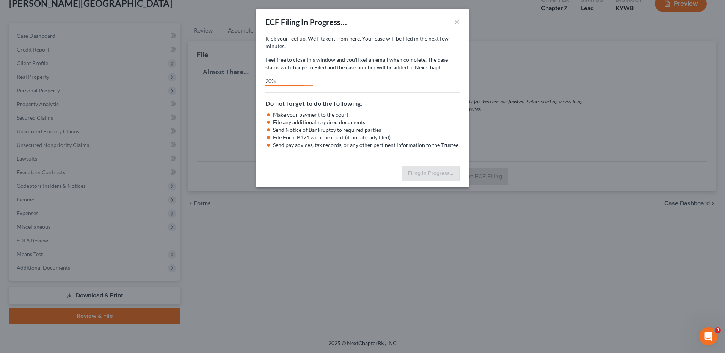
select select "3"
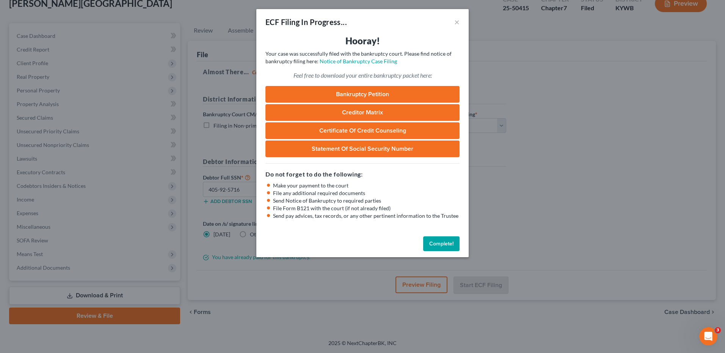
click at [443, 243] on button "Complete!" at bounding box center [441, 244] width 36 height 15
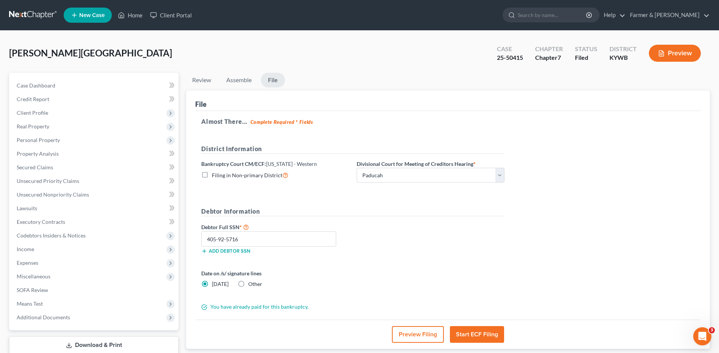
drag, startPoint x: 34, startPoint y: 23, endPoint x: 36, endPoint y: 19, distance: 4.1
click at [34, 23] on nav "Home New Case Client Portal Farmer & Wright dblondie1230@yahoo.com My Account S…" at bounding box center [359, 15] width 719 height 30
drag, startPoint x: 36, startPoint y: 19, endPoint x: 583, endPoint y: 117, distance: 555.0
click at [36, 19] on link at bounding box center [33, 15] width 49 height 14
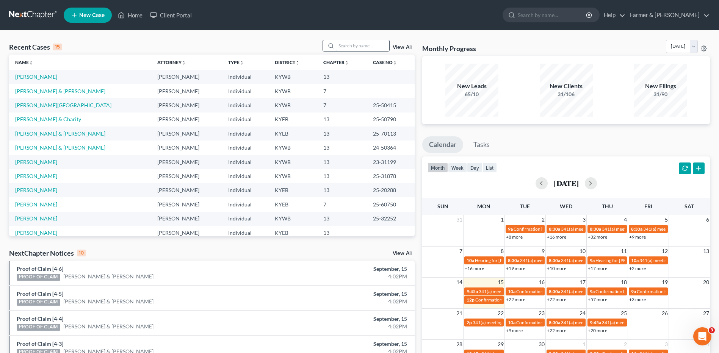
click at [357, 48] on input "search" at bounding box center [362, 45] width 53 height 11
type input "custer"
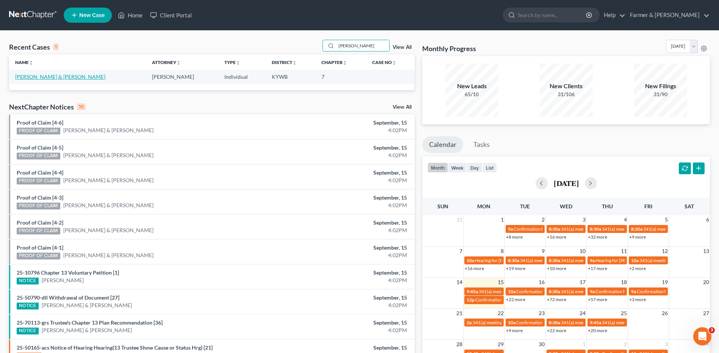
click at [55, 76] on link "[PERSON_NAME] & [PERSON_NAME]" at bounding box center [60, 77] width 90 height 6
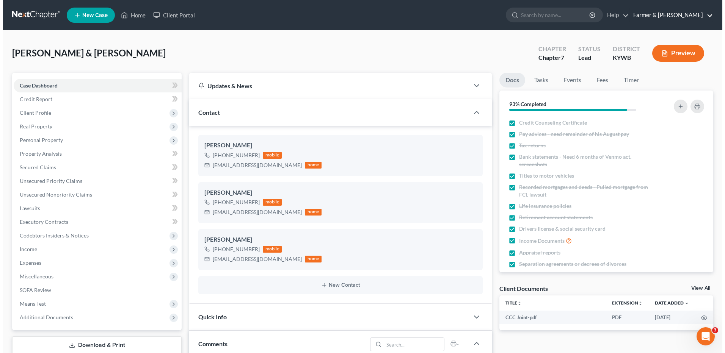
scroll to position [262, 0]
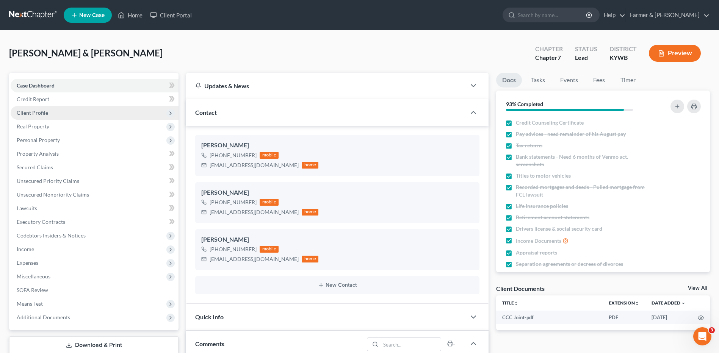
click at [48, 114] on span "Client Profile" at bounding box center [95, 113] width 168 height 14
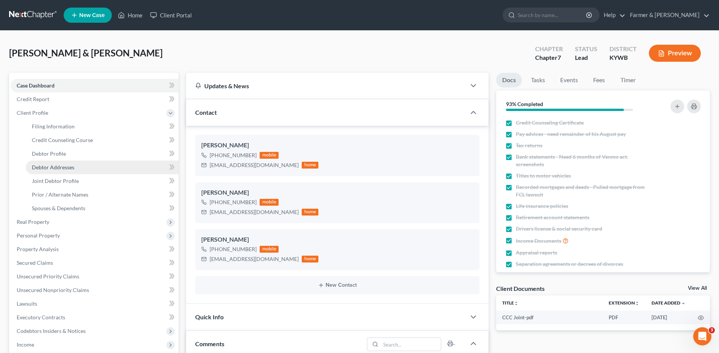
click at [55, 167] on span "Debtor Addresses" at bounding box center [53, 167] width 42 height 6
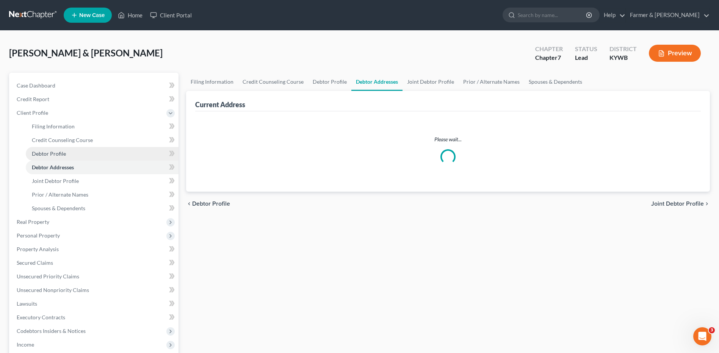
click at [59, 155] on span "Debtor Profile" at bounding box center [49, 154] width 34 height 6
select select "1"
select select "6"
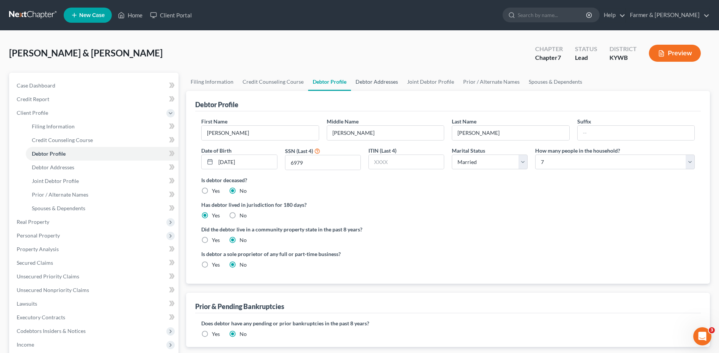
click at [377, 83] on link "Debtor Addresses" at bounding box center [377, 82] width 52 height 18
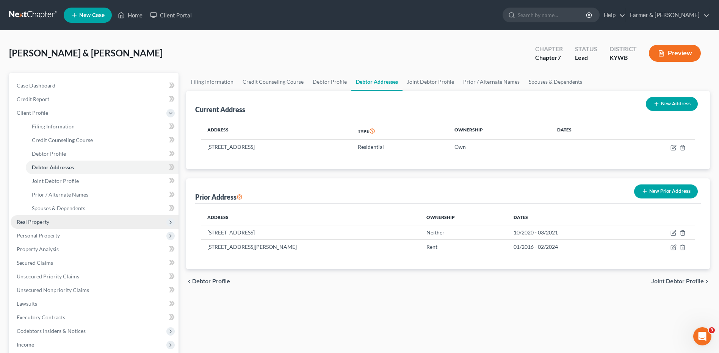
click at [83, 222] on span "Real Property" at bounding box center [95, 222] width 168 height 14
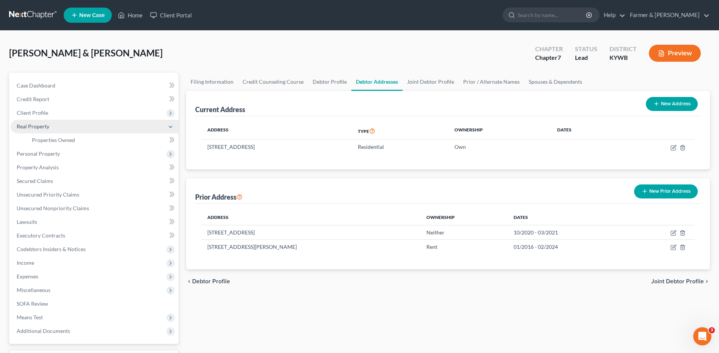
click at [79, 133] on span "Real Property" at bounding box center [95, 127] width 168 height 14
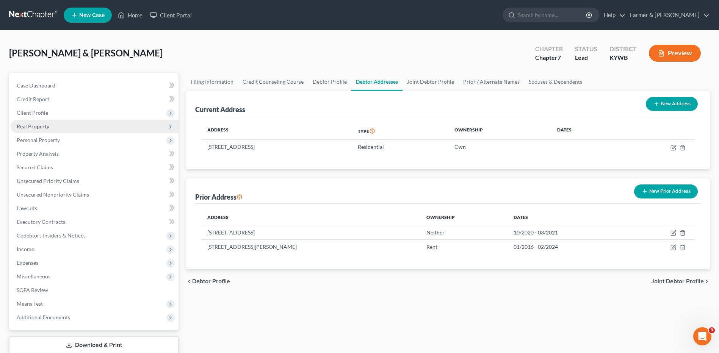
click at [85, 124] on span "Real Property" at bounding box center [95, 127] width 168 height 14
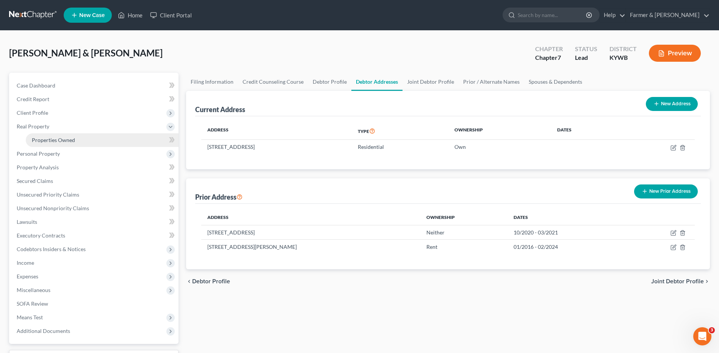
click at [88, 135] on link "Properties Owned" at bounding box center [102, 140] width 153 height 14
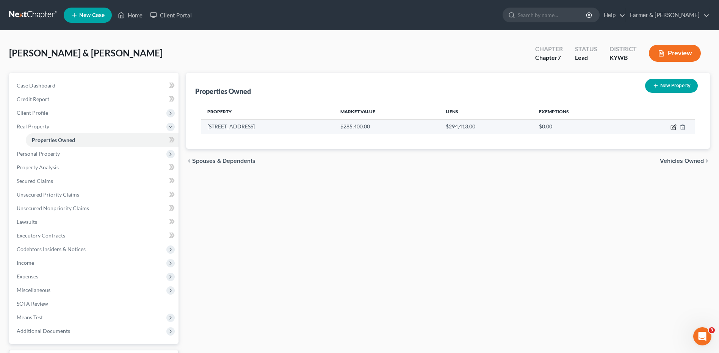
click at [673, 127] on icon "button" at bounding box center [674, 127] width 6 height 6
select select "18"
select select "2"
select select "1"
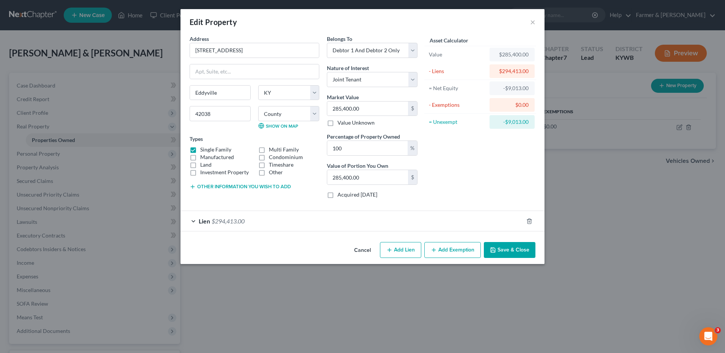
click at [241, 221] on span "$294,413.00" at bounding box center [228, 221] width 33 height 7
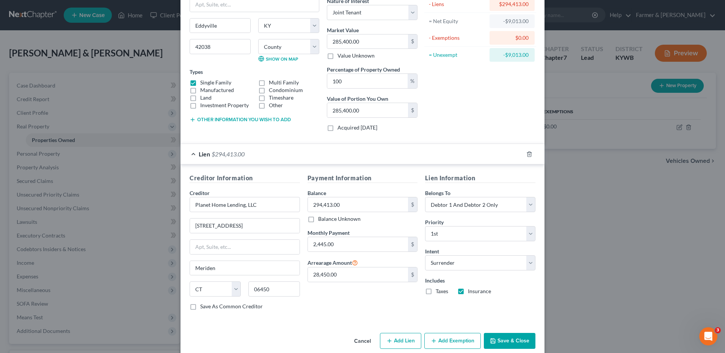
scroll to position [78, 0]
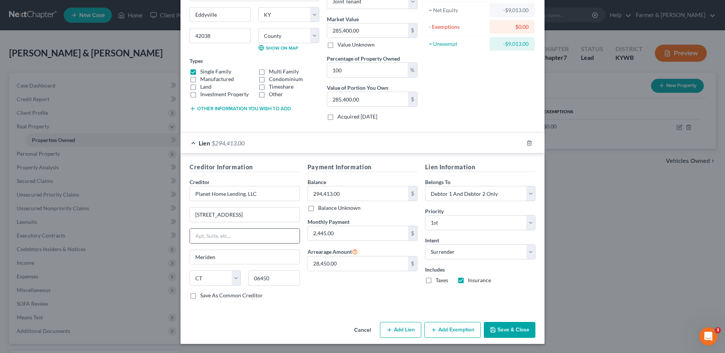
drag, startPoint x: 507, startPoint y: 323, endPoint x: 245, endPoint y: 240, distance: 275.4
click at [507, 324] on button "Save & Close" at bounding box center [510, 330] width 52 height 16
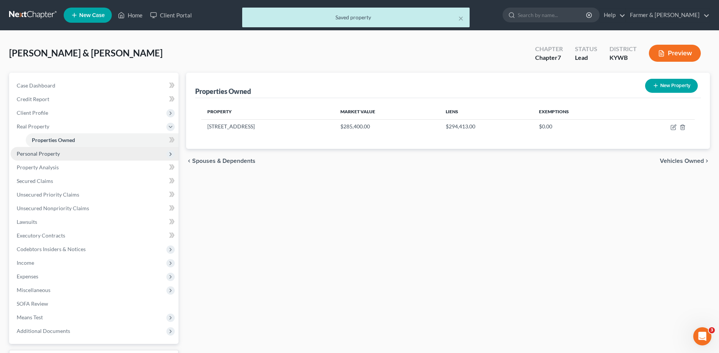
click at [83, 153] on span "Personal Property" at bounding box center [95, 154] width 168 height 14
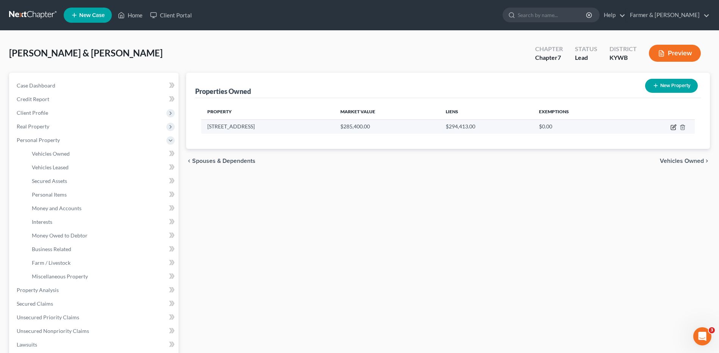
click at [674, 127] on icon "button" at bounding box center [674, 127] width 6 height 6
select select "18"
select select "71"
select select "2"
select select "1"
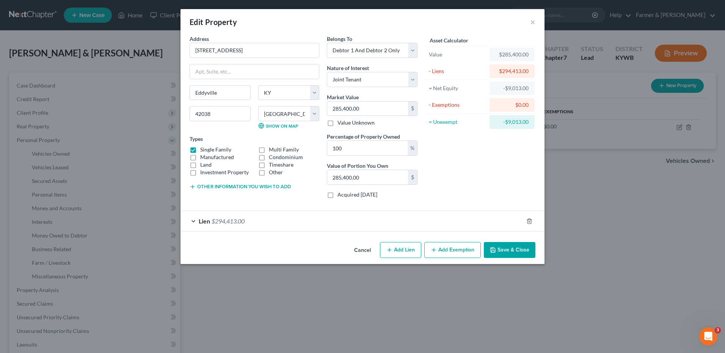
click at [358, 248] on button "Cancel" at bounding box center [362, 250] width 29 height 15
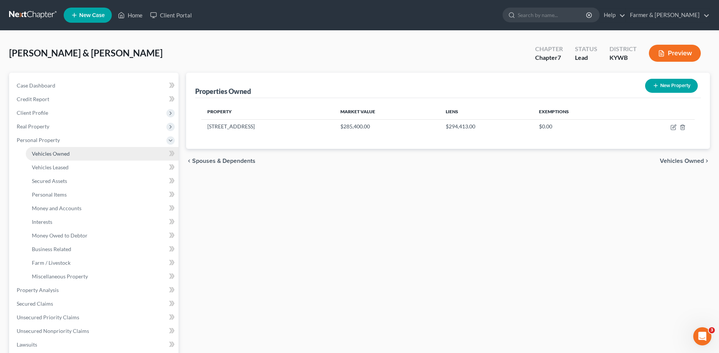
click at [69, 149] on link "Vehicles Owned" at bounding box center [102, 154] width 153 height 14
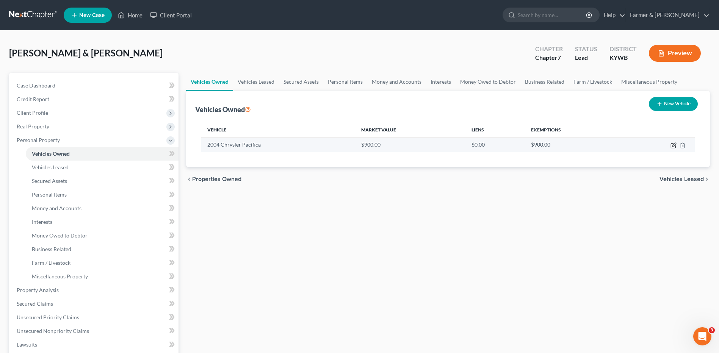
click at [672, 145] on icon "button" at bounding box center [674, 146] width 6 height 6
select select "0"
select select "22"
select select "3"
select select "1"
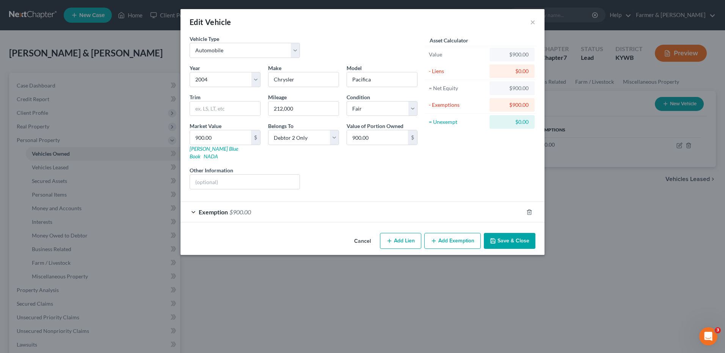
click at [254, 203] on div "Exemption $900.00" at bounding box center [351, 212] width 343 height 20
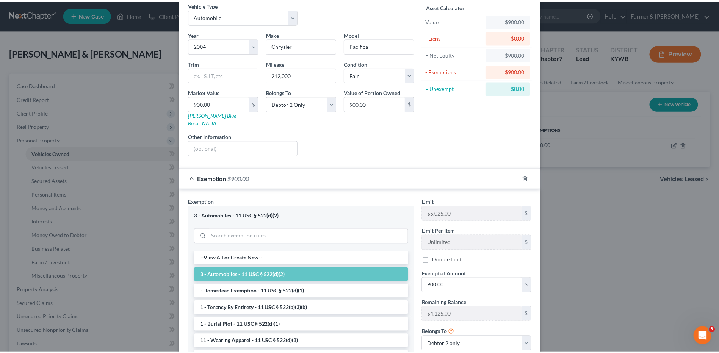
scroll to position [99, 0]
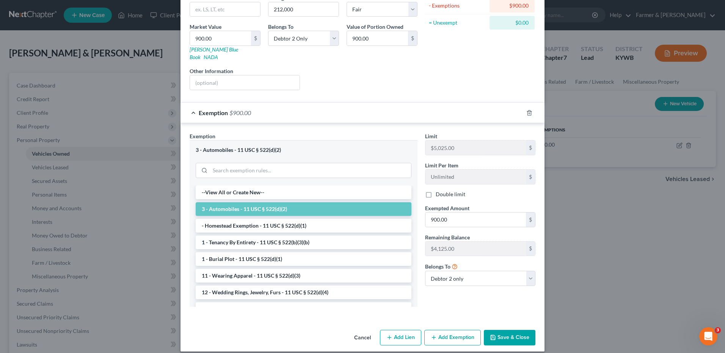
click at [514, 330] on button "Save & Close" at bounding box center [510, 338] width 52 height 16
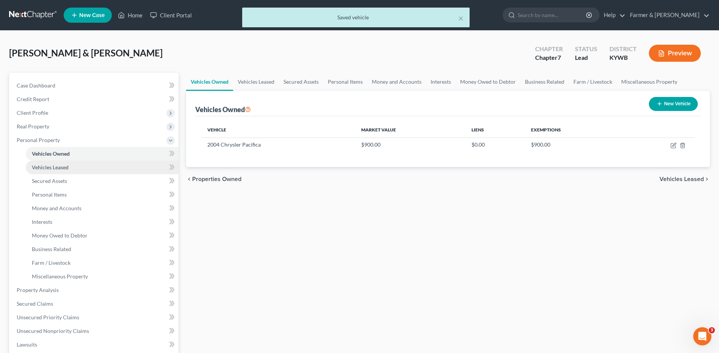
drag, startPoint x: 81, startPoint y: 165, endPoint x: 77, endPoint y: 168, distance: 4.8
click at [81, 165] on link "Vehicles Leased" at bounding box center [102, 168] width 153 height 14
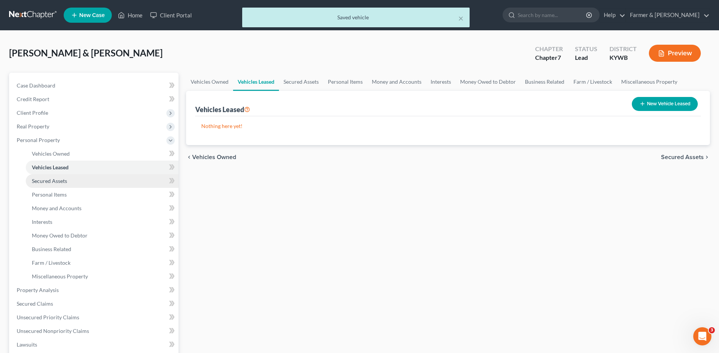
click at [73, 178] on link "Secured Assets" at bounding box center [102, 181] width 153 height 14
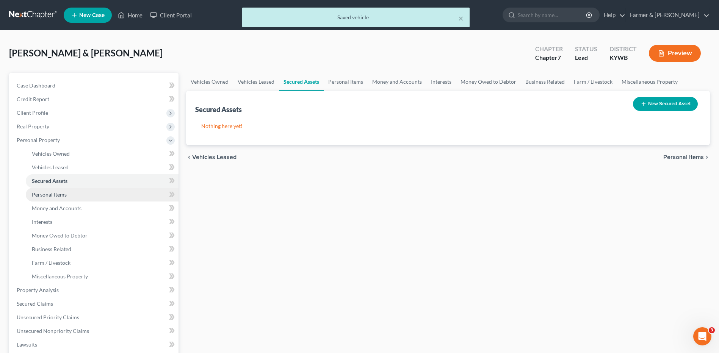
click at [77, 194] on link "Personal Items" at bounding box center [102, 195] width 153 height 14
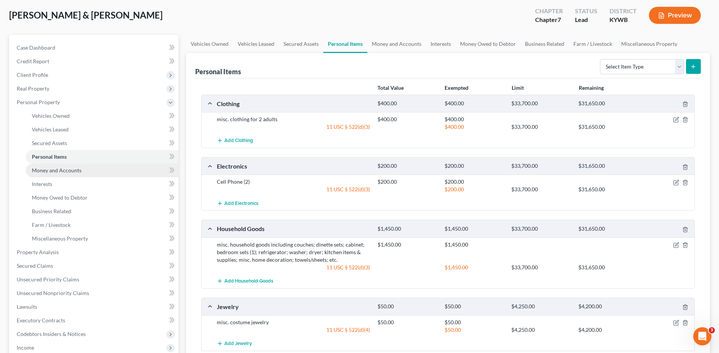
click at [61, 171] on span "Money and Accounts" at bounding box center [57, 170] width 50 height 6
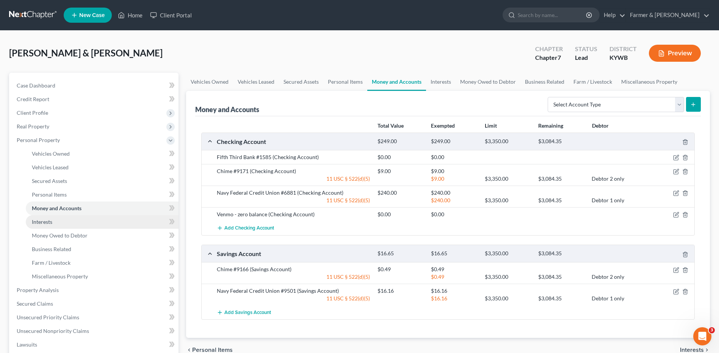
click at [69, 222] on link "Interests" at bounding box center [102, 222] width 153 height 14
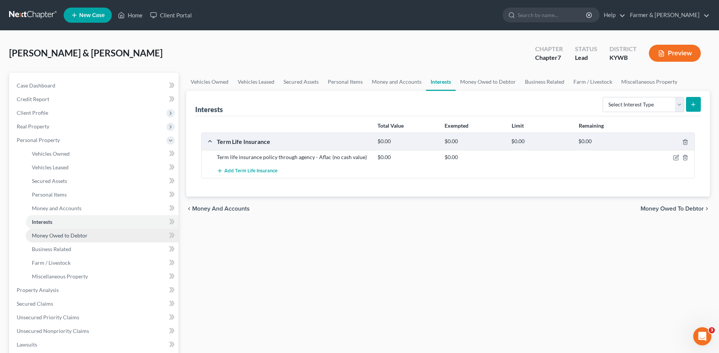
click at [72, 235] on span "Money Owed to Debtor" at bounding box center [60, 235] width 56 height 6
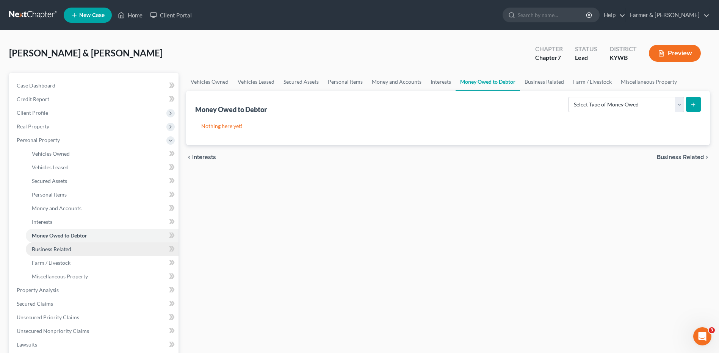
click at [73, 249] on link "Business Related" at bounding box center [102, 250] width 153 height 14
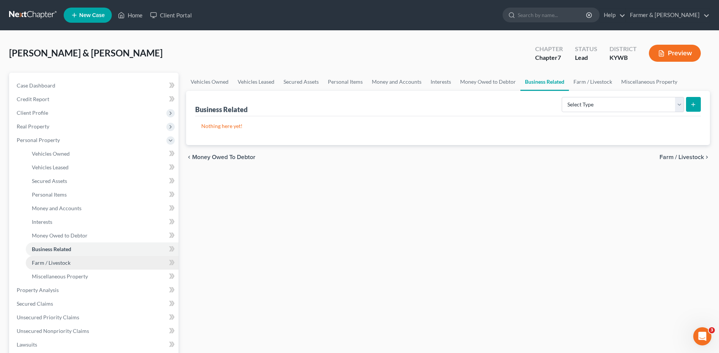
click at [72, 260] on link "Farm / Livestock" at bounding box center [102, 263] width 153 height 14
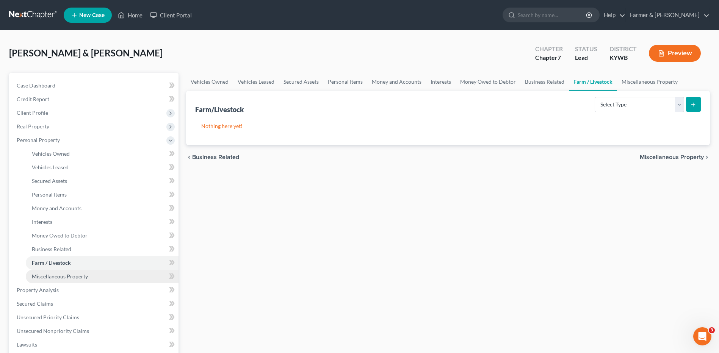
click at [77, 278] on span "Miscellaneous Property" at bounding box center [60, 276] width 56 height 6
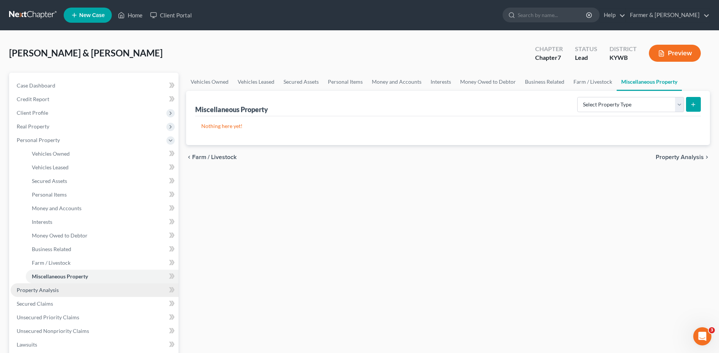
click at [65, 292] on link "Property Analysis" at bounding box center [95, 291] width 168 height 14
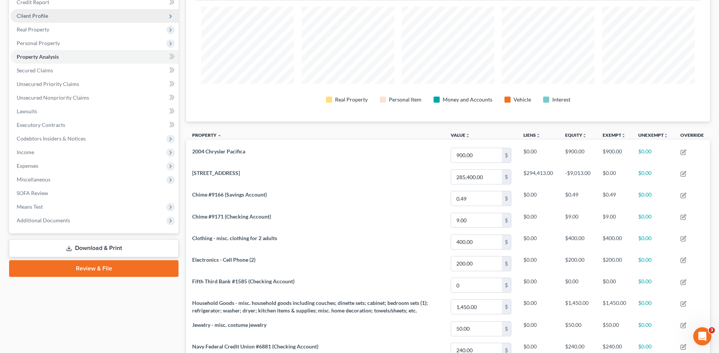
scroll to position [17, 0]
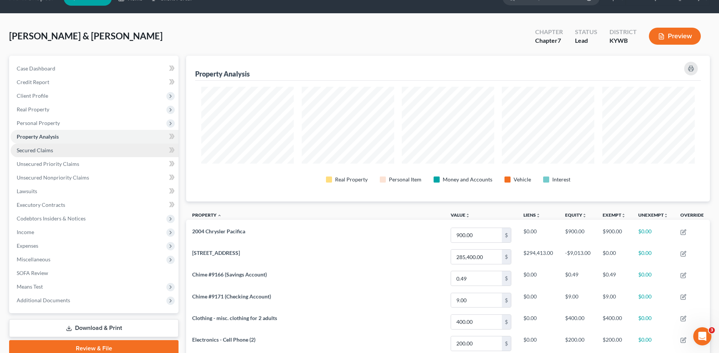
click at [60, 149] on link "Secured Claims" at bounding box center [95, 151] width 168 height 14
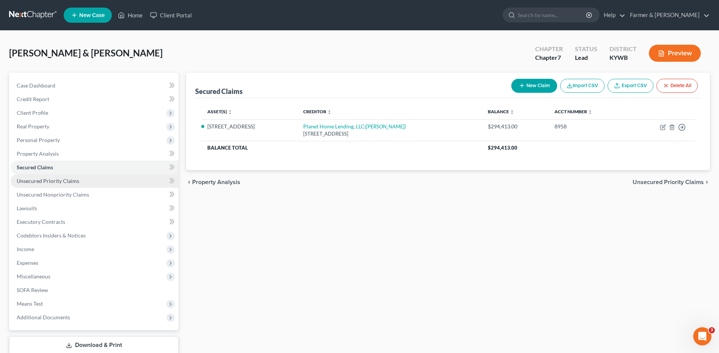
click at [69, 175] on link "Unsecured Priority Claims" at bounding box center [95, 181] width 168 height 14
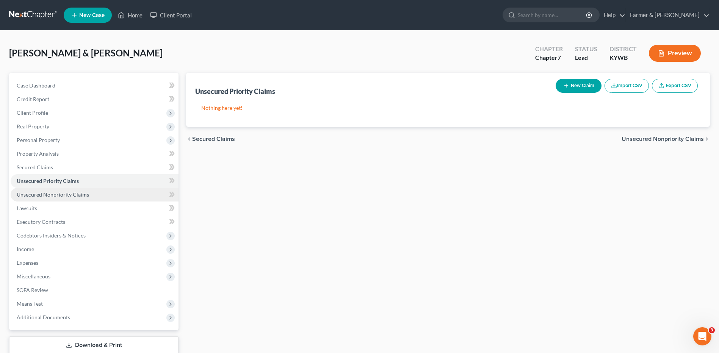
click at [74, 193] on span "Unsecured Nonpriority Claims" at bounding box center [53, 194] width 72 height 6
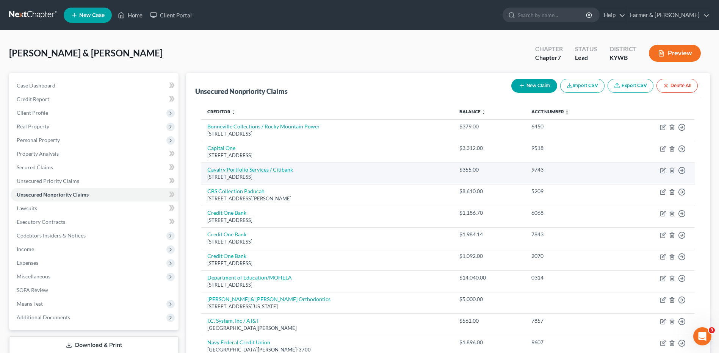
click at [243, 171] on link "Cavalry Portfolio Services / Citibank" at bounding box center [250, 169] width 86 height 6
select select "6"
select select "1"
select select "0"
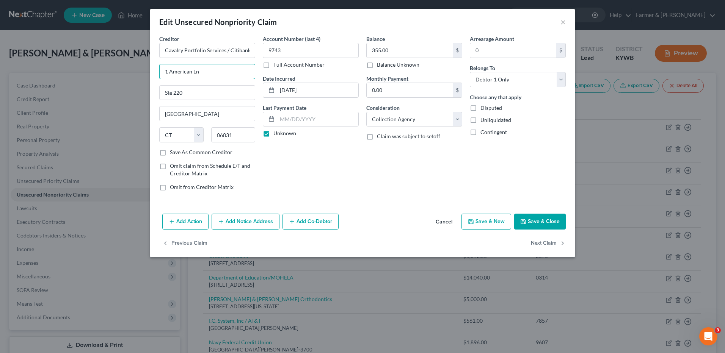
drag, startPoint x: 223, startPoint y: 66, endPoint x: 146, endPoint y: 67, distance: 77.0
click at [146, 67] on div "Edit Unsecured Nonpriority Claim × Creditor * Cavalry Portfolio Services / Citi…" at bounding box center [362, 176] width 725 height 353
click at [165, 92] on input "Ste 220" at bounding box center [207, 93] width 95 height 14
paste input "1 American Ln"
type input "1 American Ln, Ste 220"
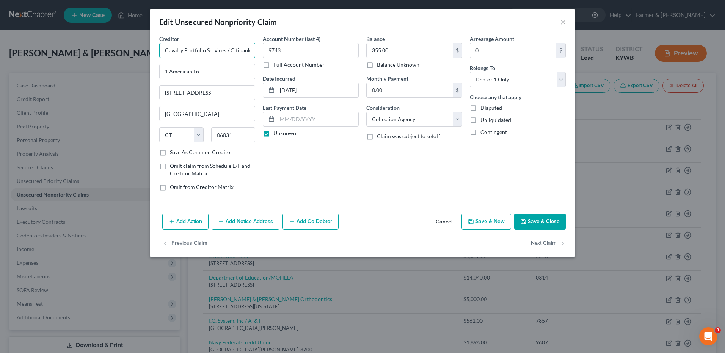
drag, startPoint x: 225, startPoint y: 50, endPoint x: 97, endPoint y: 45, distance: 128.2
click at [97, 46] on div "Edit Unsecured Nonpriority Claim × Creditor * Cavalry Portfolio Services / Citi…" at bounding box center [362, 176] width 725 height 353
paste input "Cavalry Portfolio Services"
type input "c/o Cavalry Portfolio Services"
drag, startPoint x: 229, startPoint y: 47, endPoint x: 211, endPoint y: 73, distance: 31.6
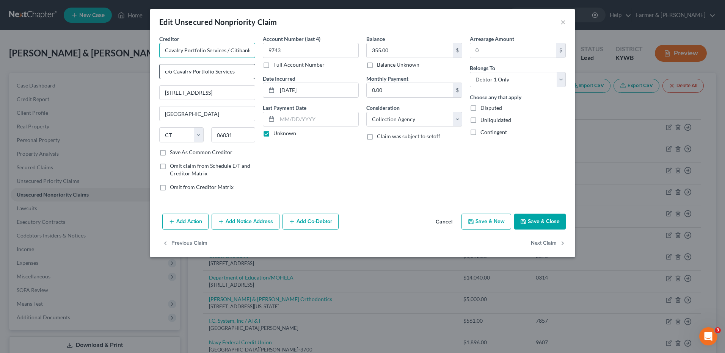
click at [90, 54] on div "Edit Unsecured Nonpriority Claim × Creditor * Cavalry Portfolio Services / Citi…" at bounding box center [362, 176] width 725 height 353
type input "Citibank"
click at [544, 220] on button "Save & Close" at bounding box center [540, 222] width 52 height 16
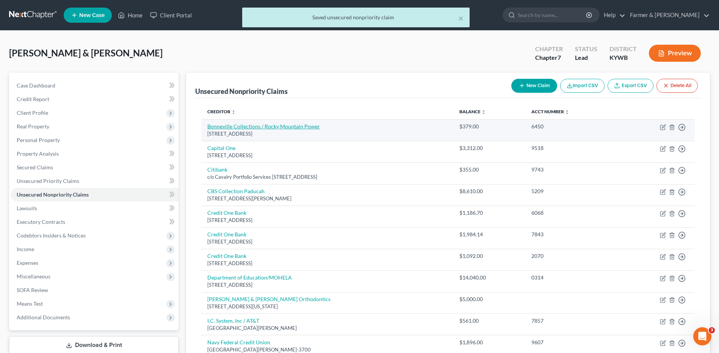
click at [286, 127] on link "Bonneville Collections / Rocky Mountain Power" at bounding box center [263, 126] width 113 height 6
select select "46"
select select "1"
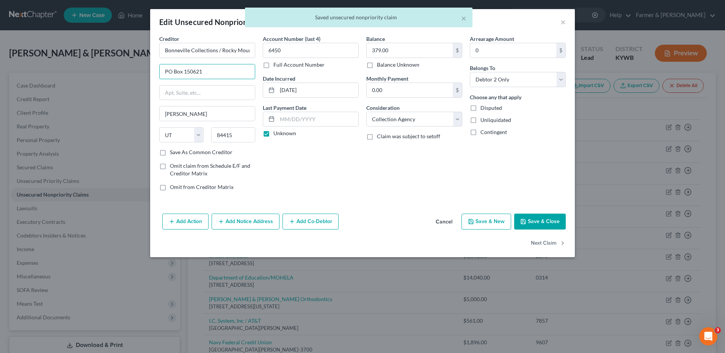
drag, startPoint x: 215, startPoint y: 68, endPoint x: 141, endPoint y: 71, distance: 74.7
click at [132, 69] on div "Edit Unsecured Nonpriority Claim × Creditor * Bonneville Collections / Rocky Mo…" at bounding box center [362, 176] width 725 height 353
drag, startPoint x: 228, startPoint y: 92, endPoint x: 231, endPoint y: 61, distance: 31.5
click at [228, 92] on input "text" at bounding box center [207, 93] width 95 height 14
paste input "PO Box 150621"
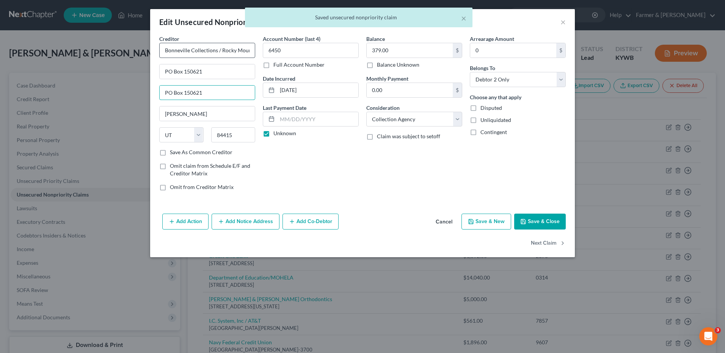
type input "PO Box 150621"
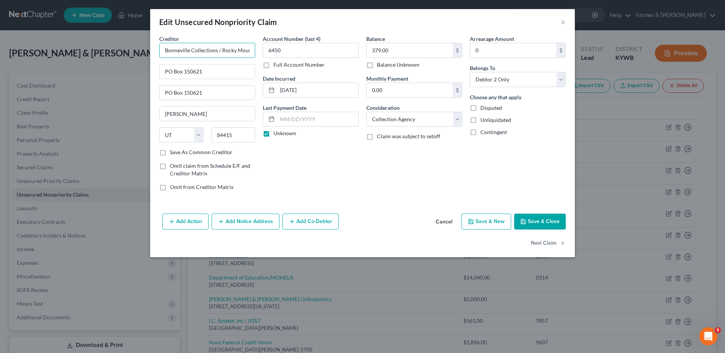
drag, startPoint x: 216, startPoint y: 50, endPoint x: 64, endPoint y: 39, distance: 151.6
click at [66, 41] on div "Edit Unsecured Nonpriority Claim × Creditor * Bonneville Collections / Rocky Mo…" at bounding box center [362, 176] width 725 height 353
paste input "Bonneville Collections"
type input "c/o Bonneville Collections"
drag, startPoint x: 221, startPoint y: 51, endPoint x: 133, endPoint y: 38, distance: 88.1
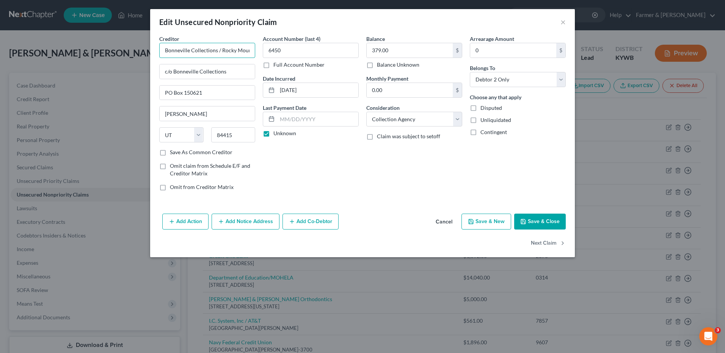
click at [135, 39] on div "Edit Unsecured Nonpriority Claim × Creditor * Bonneville Collections / Rocky Mo…" at bounding box center [362, 176] width 725 height 353
type input "Rocky Mountain Power"
drag, startPoint x: 537, startPoint y: 218, endPoint x: 533, endPoint y: 214, distance: 5.4
click at [536, 218] on button "Save & Close" at bounding box center [540, 222] width 52 height 16
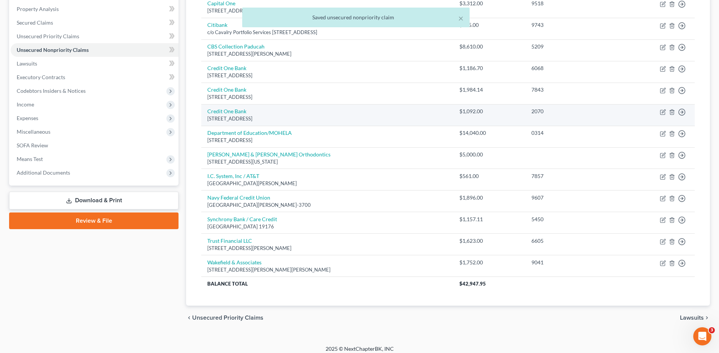
scroll to position [151, 0]
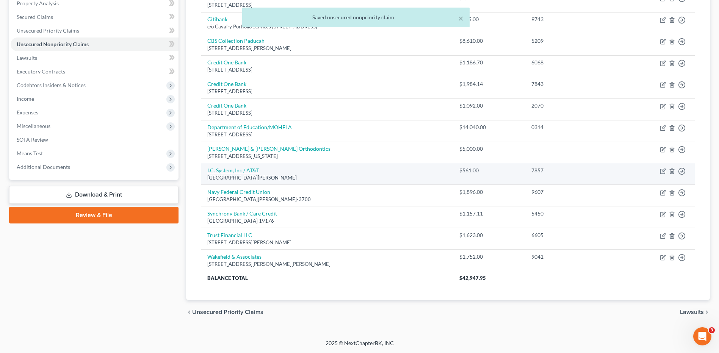
click at [252, 171] on link "I.C. System, Inc / AT&T" at bounding box center [233, 170] width 52 height 6
select select "24"
select select "1"
select select "0"
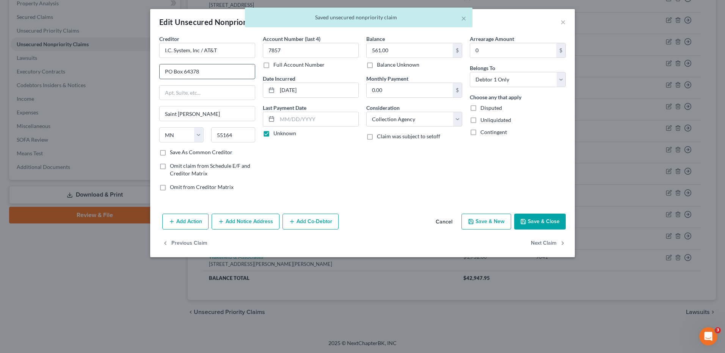
click at [221, 73] on input "PO Box 64378" at bounding box center [207, 71] width 95 height 14
drag, startPoint x: 202, startPoint y: 71, endPoint x: 132, endPoint y: 78, distance: 70.4
click at [128, 77] on div "Edit Unsecured Nonpriority Claim × Creditor * I.C. System, Inc / AT&T PO Box 64…" at bounding box center [362, 176] width 725 height 353
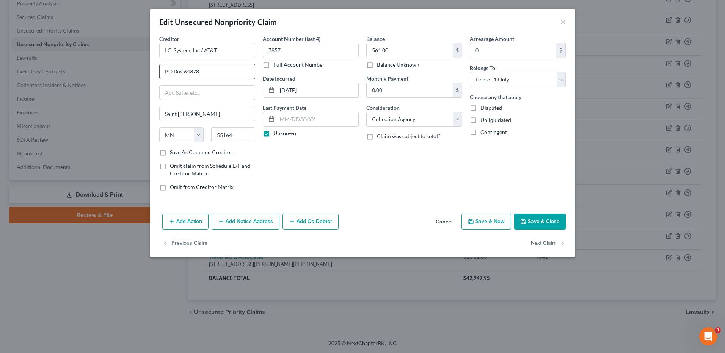
click at [233, 93] on input "text" at bounding box center [207, 93] width 95 height 14
paste input "PO Box 64378"
type input "PO Box 64378"
drag, startPoint x: 199, startPoint y: 51, endPoint x: 114, endPoint y: 50, distance: 85.7
click at [114, 50] on div "Edit Unsecured Nonpriority Claim × Creditor * I.C. System, Inc / AT&T PO Box 64…" at bounding box center [362, 176] width 725 height 353
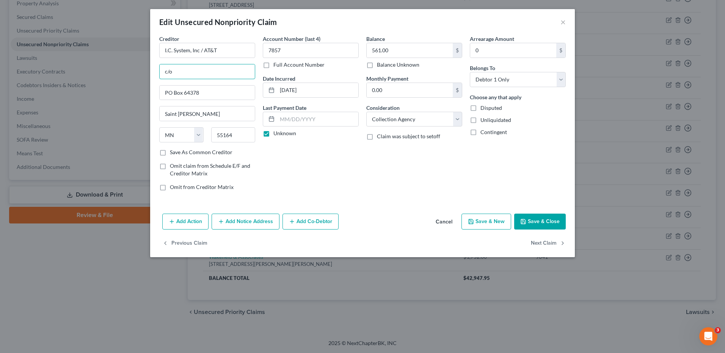
paste input "I.C. System, Inc"
type input "c/o I.C. System, Inc"
drag, startPoint x: 204, startPoint y: 49, endPoint x: 198, endPoint y: 71, distance: 22.4
click at [115, 55] on div "Edit Unsecured Nonpriority Claim × Creditor * I.C. System, Inc / AT&T c/o I.C. …" at bounding box center [362, 176] width 725 height 353
type input "AT&T"
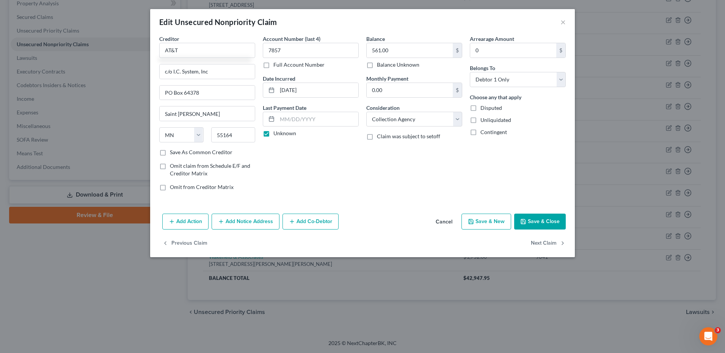
click at [522, 219] on icon "button" at bounding box center [523, 222] width 6 height 6
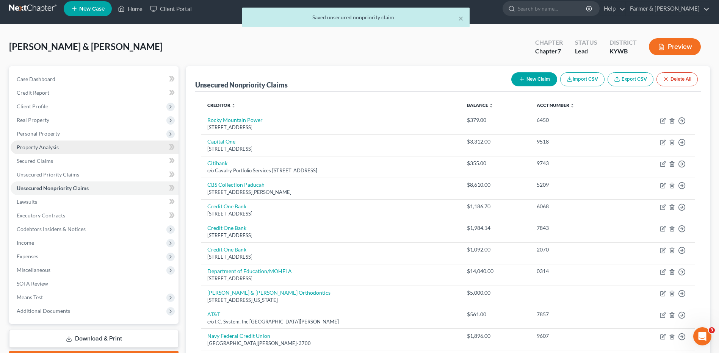
scroll to position [0, 0]
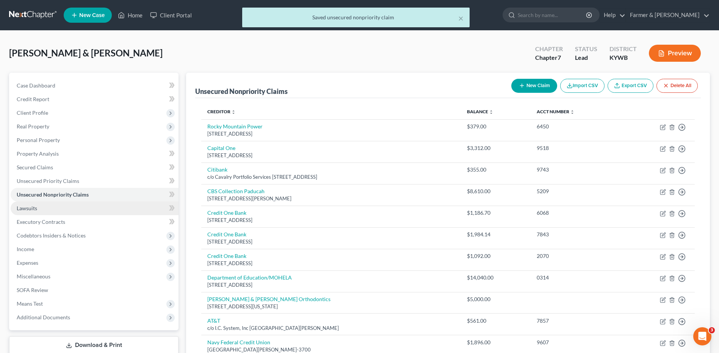
click at [53, 210] on link "Lawsuits" at bounding box center [95, 209] width 168 height 14
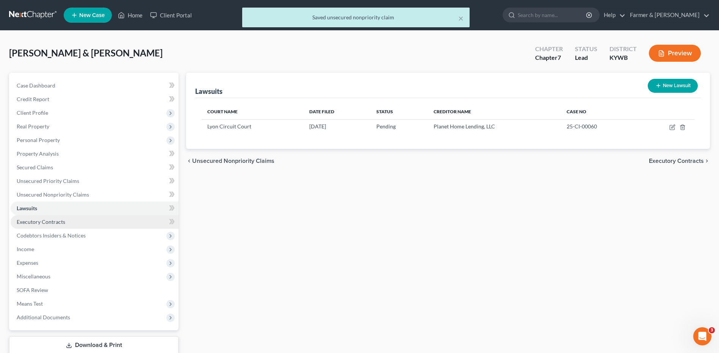
click at [60, 220] on span "Executory Contracts" at bounding box center [41, 222] width 49 height 6
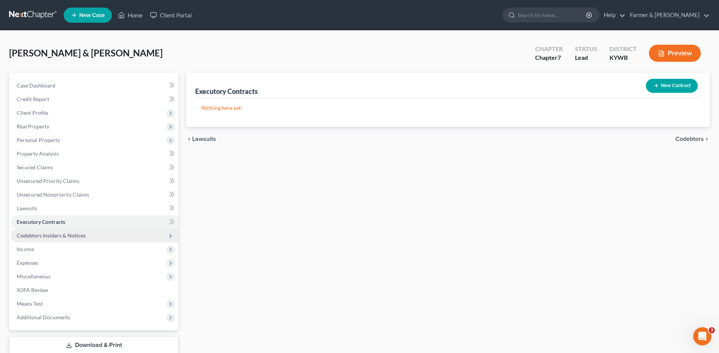
click at [65, 233] on span "Codebtors Insiders & Notices" at bounding box center [51, 235] width 69 height 6
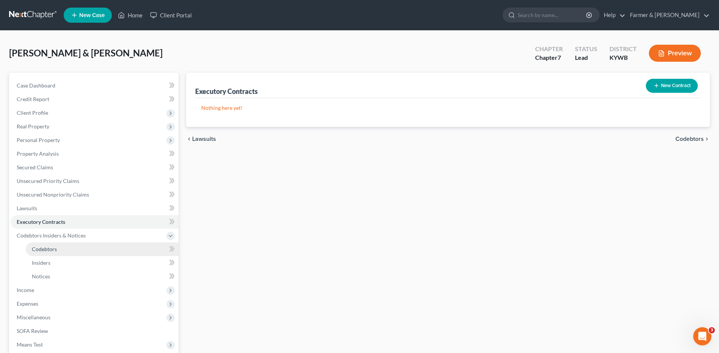
click at [56, 246] on span "Codebtors" at bounding box center [44, 249] width 25 height 6
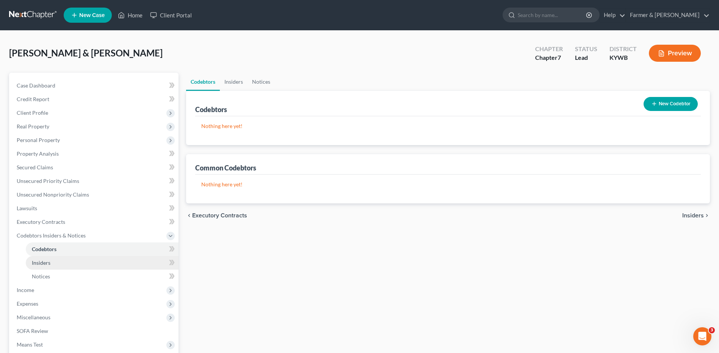
click at [50, 258] on link "Insiders" at bounding box center [102, 263] width 153 height 14
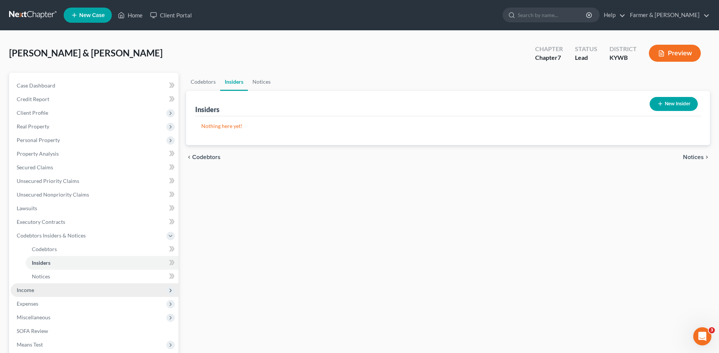
click at [37, 293] on span "Income" at bounding box center [95, 291] width 168 height 14
click at [71, 261] on span "Employment Income" at bounding box center [56, 263] width 49 height 6
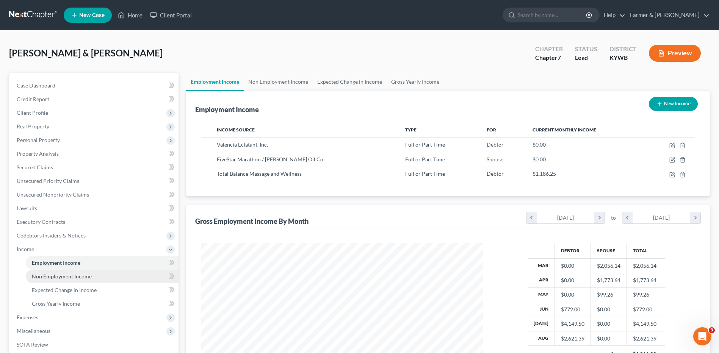
click at [82, 277] on span "Non Employment Income" at bounding box center [62, 276] width 60 height 6
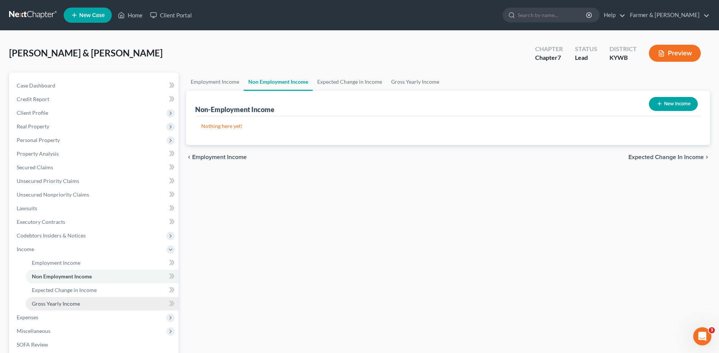
click at [81, 297] on link "Gross Yearly Income" at bounding box center [102, 304] width 153 height 14
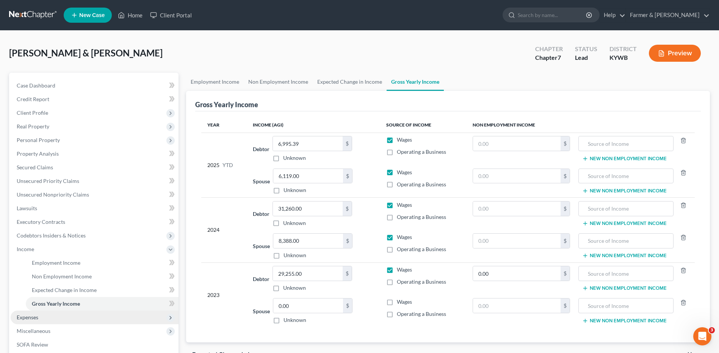
click at [63, 312] on span "Expenses" at bounding box center [95, 318] width 168 height 14
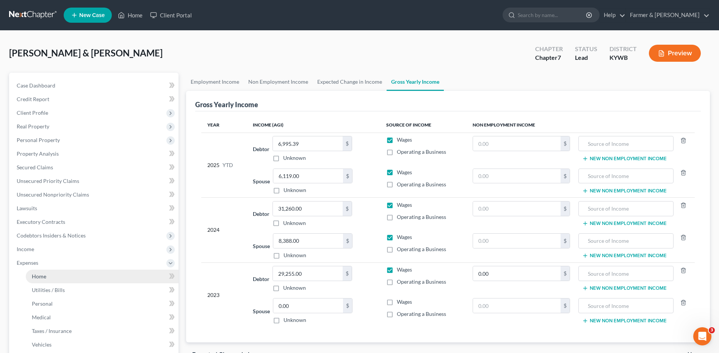
click at [61, 273] on link "Home" at bounding box center [102, 277] width 153 height 14
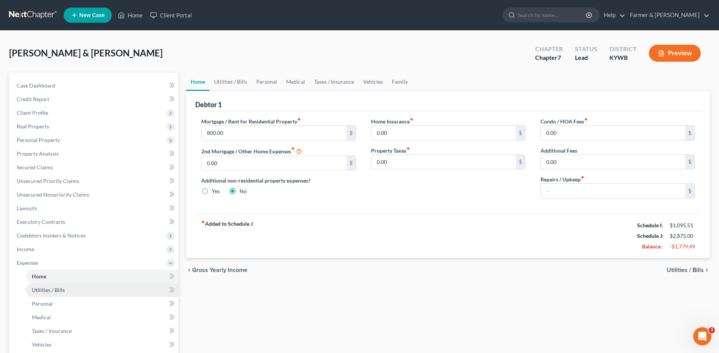
click at [64, 284] on link "Utilities / Bills" at bounding box center [102, 291] width 153 height 14
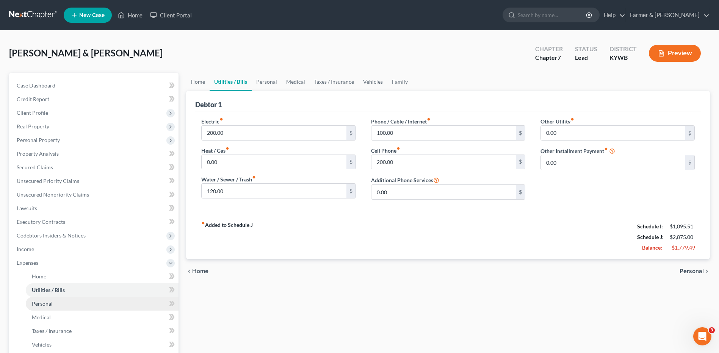
click at [65, 303] on link "Personal" at bounding box center [102, 304] width 153 height 14
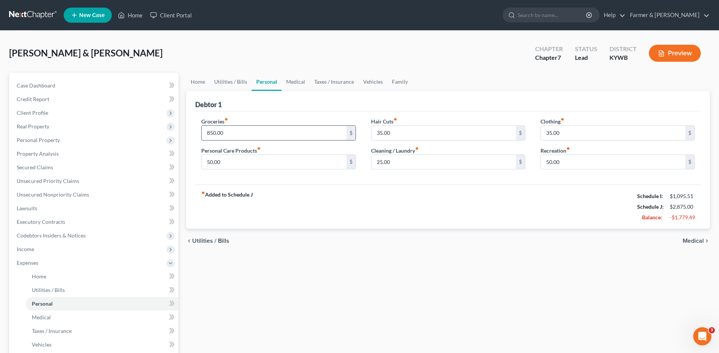
click at [233, 136] on input "850.00" at bounding box center [274, 133] width 144 height 14
type input "650.00"
click at [247, 158] on input "50.00" at bounding box center [274, 162] width 144 height 14
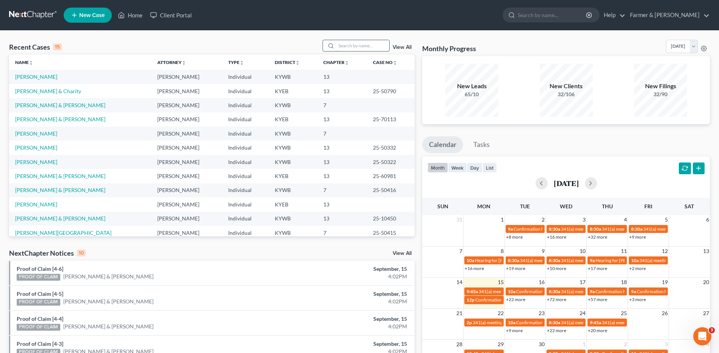
click at [365, 48] on input "search" at bounding box center [362, 45] width 53 height 11
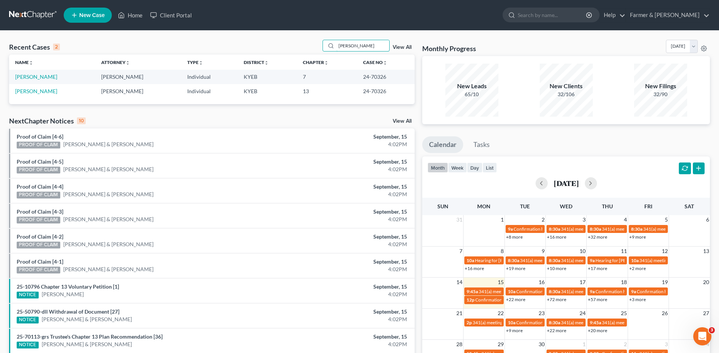
type input "bogar"
click at [26, 14] on link at bounding box center [33, 15] width 49 height 14
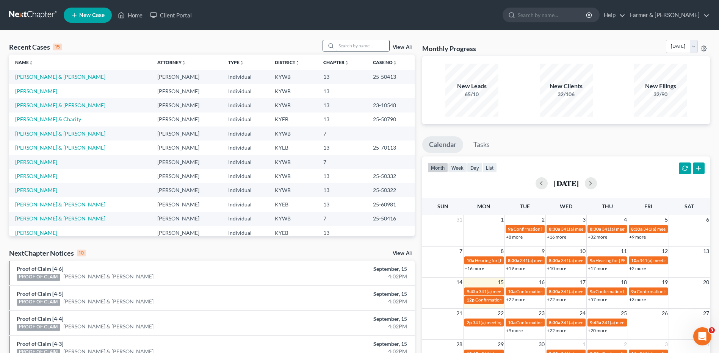
click at [359, 49] on input "search" at bounding box center [362, 45] width 53 height 11
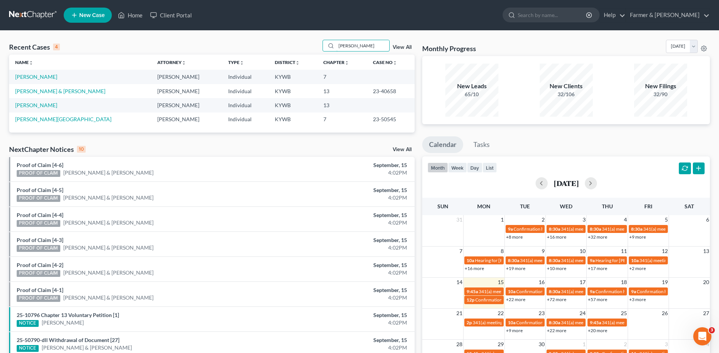
type input "[PERSON_NAME]"
click at [37, 77] on link "[PERSON_NAME]" at bounding box center [36, 77] width 42 height 6
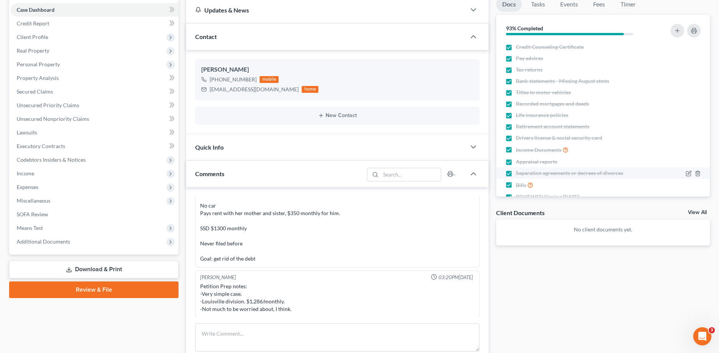
scroll to position [30, 0]
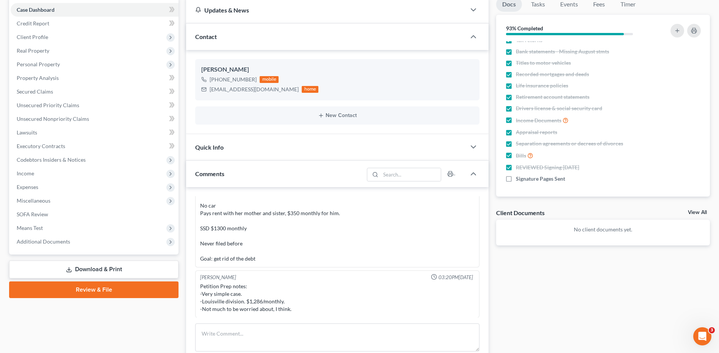
drag, startPoint x: 509, startPoint y: 181, endPoint x: 715, endPoint y: 204, distance: 207.2
click at [516, 181] on label "Signature Pages Sent" at bounding box center [540, 179] width 49 height 8
click at [519, 180] on input "Signature Pages Sent" at bounding box center [521, 177] width 5 height 5
checkbox input "true"
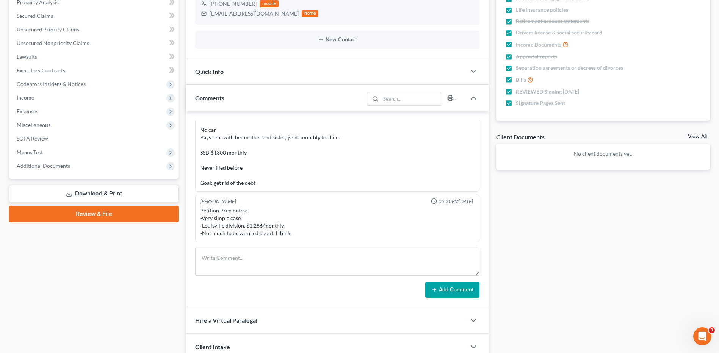
scroll to position [0, 0]
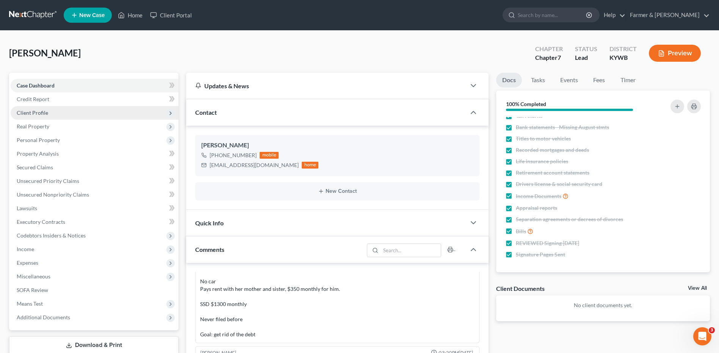
click at [59, 114] on span "Client Profile" at bounding box center [95, 113] width 168 height 14
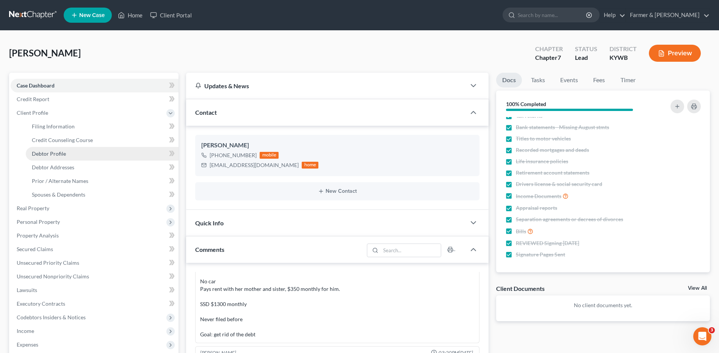
click at [65, 150] on link "Debtor Profile" at bounding box center [102, 154] width 153 height 14
select select "0"
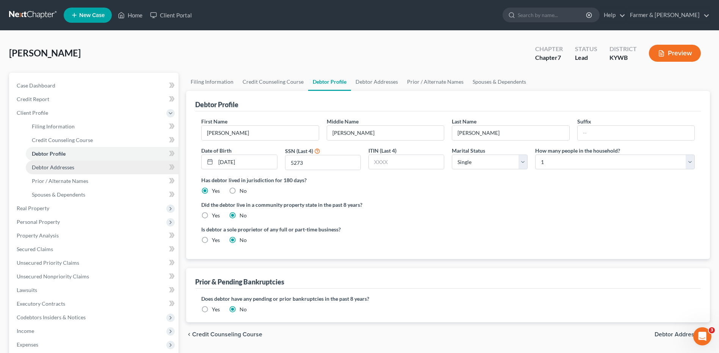
click at [68, 172] on link "Debtor Addresses" at bounding box center [102, 168] width 153 height 14
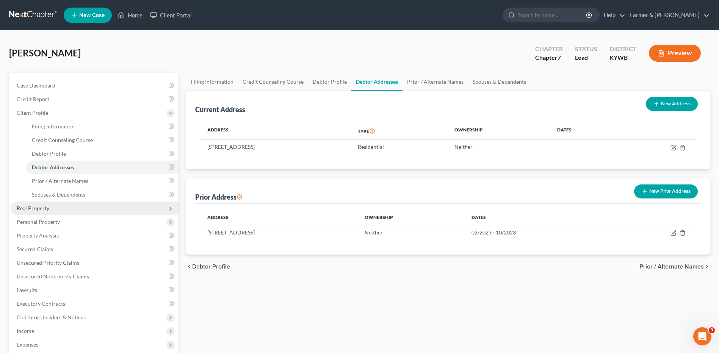
click at [58, 207] on span "Real Property" at bounding box center [95, 209] width 168 height 14
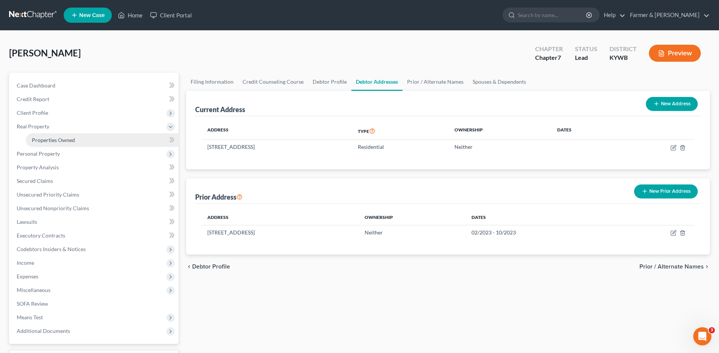
click at [62, 144] on link "Properties Owned" at bounding box center [102, 140] width 153 height 14
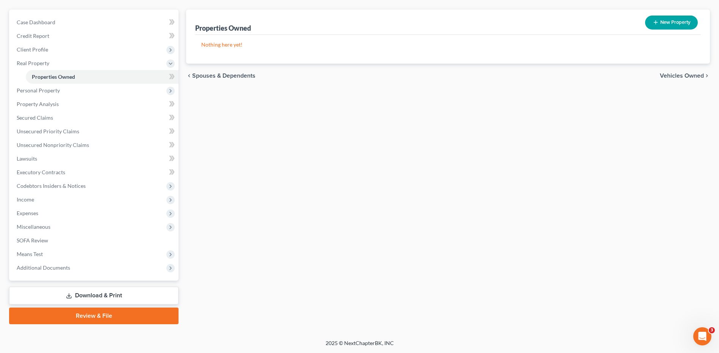
click at [121, 295] on link "Download & Print" at bounding box center [93, 296] width 169 height 18
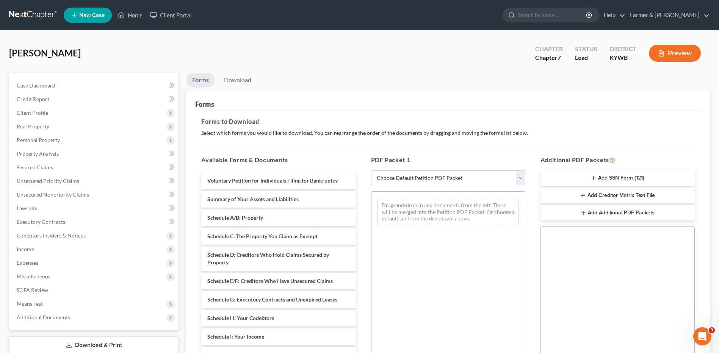
click at [620, 185] on button "Add SSN Form (121)" at bounding box center [618, 179] width 154 height 16
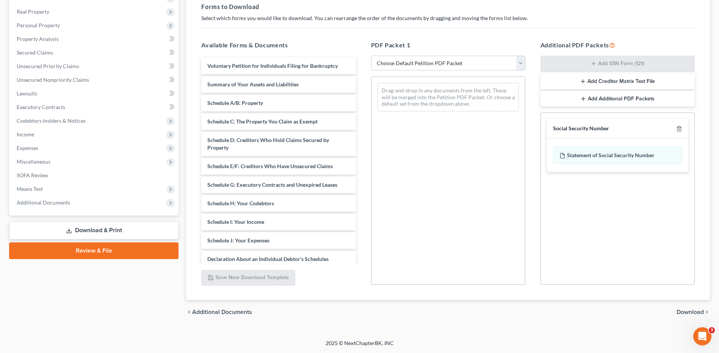
click at [684, 309] on span "Download" at bounding box center [690, 312] width 27 height 6
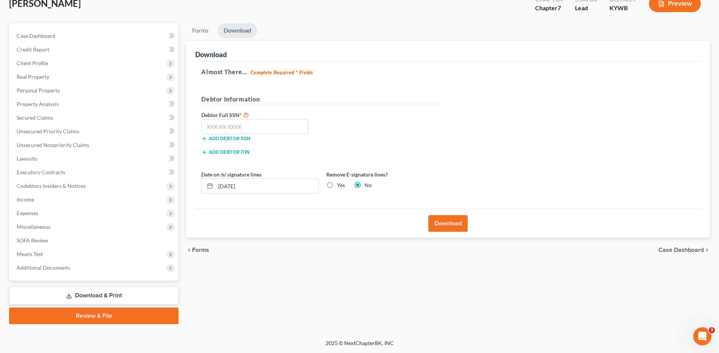
scroll to position [50, 0]
click at [283, 129] on input "text" at bounding box center [254, 126] width 107 height 15
type input "401-94-5273"
click at [444, 224] on button "Download" at bounding box center [447, 223] width 39 height 17
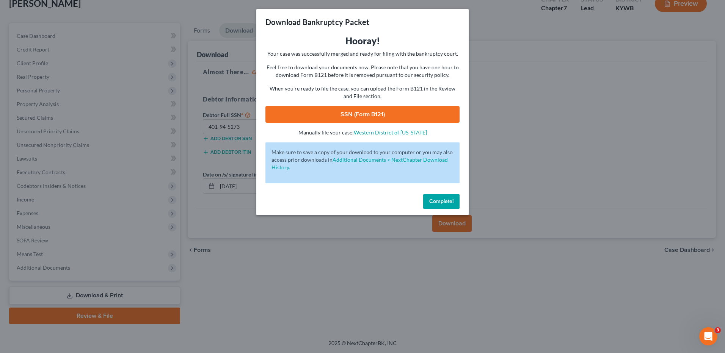
click at [433, 113] on link "SSN (Form B121)" at bounding box center [362, 114] width 194 height 17
click at [431, 199] on span "Complete!" at bounding box center [441, 201] width 24 height 6
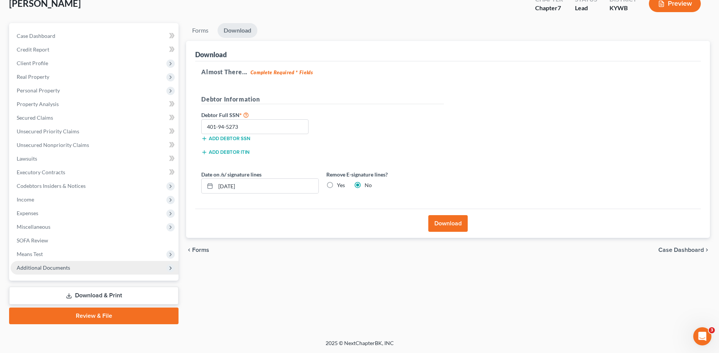
click at [69, 271] on span "Additional Documents" at bounding box center [95, 268] width 168 height 14
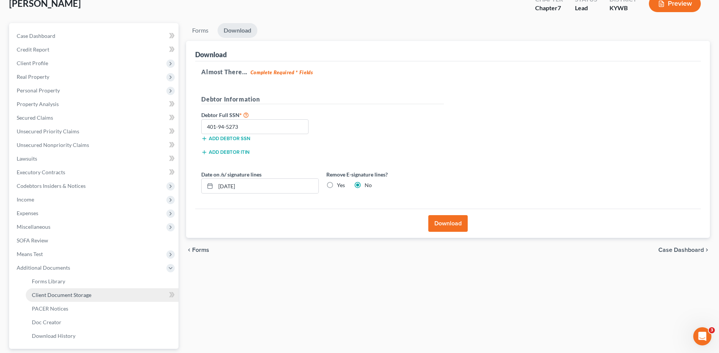
drag, startPoint x: 73, startPoint y: 296, endPoint x: 85, endPoint y: 294, distance: 12.3
click at [73, 296] on span "Client Document Storage" at bounding box center [62, 295] width 60 height 6
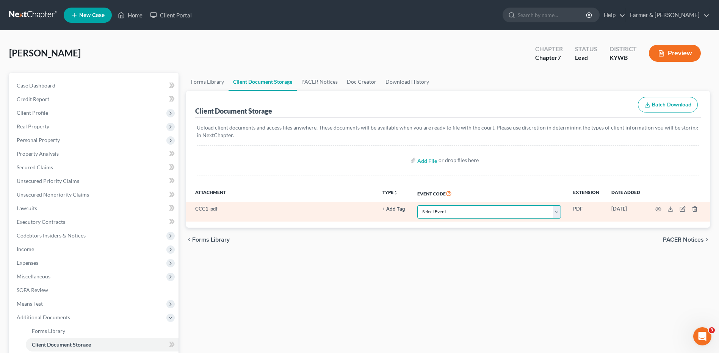
click at [472, 208] on select "Select Event Amended Answer Amended Complaint Amended List of Creditors (Fee) A…" at bounding box center [489, 211] width 144 height 13
select select "7"
click at [417, 205] on select "Select Event Amended Answer Amended Complaint Amended List of Creditors (Fee) A…" at bounding box center [489, 211] width 144 height 13
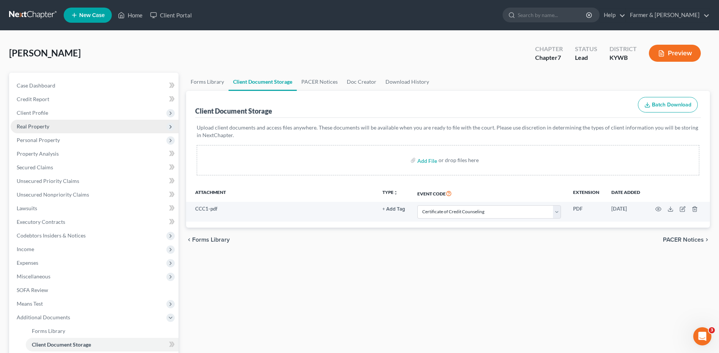
click at [88, 125] on span "Real Property" at bounding box center [95, 127] width 168 height 14
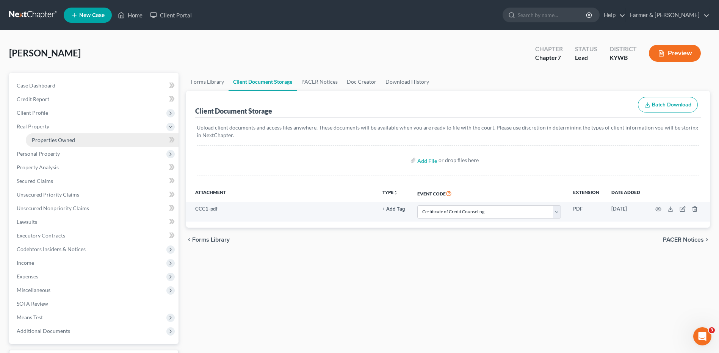
click at [81, 138] on link "Properties Owned" at bounding box center [102, 140] width 153 height 14
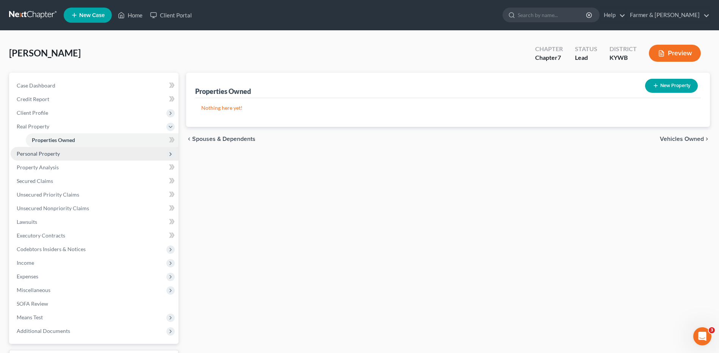
click at [66, 152] on span "Personal Property" at bounding box center [95, 154] width 168 height 14
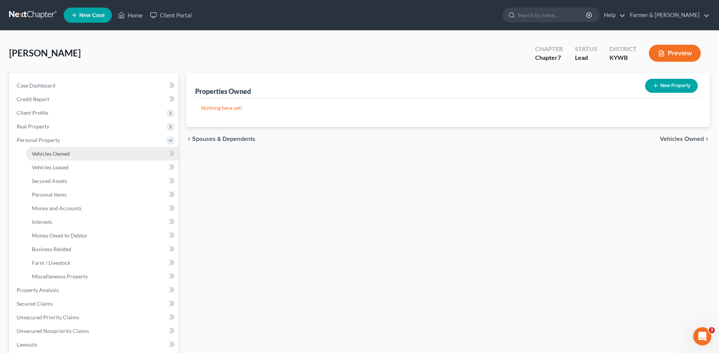
click at [65, 154] on span "Vehicles Owned" at bounding box center [51, 154] width 38 height 6
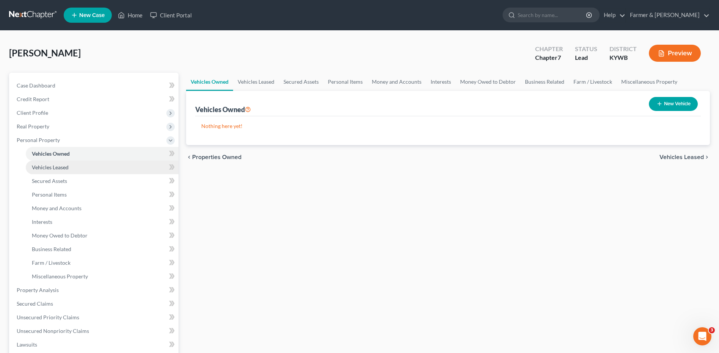
click at [63, 165] on span "Vehicles Leased" at bounding box center [50, 167] width 37 height 6
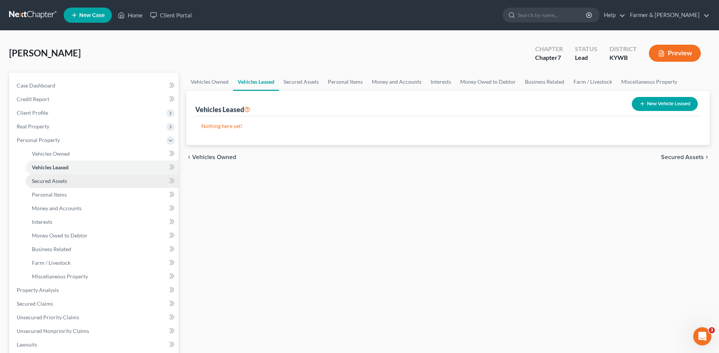
click at [67, 180] on link "Secured Assets" at bounding box center [102, 181] width 153 height 14
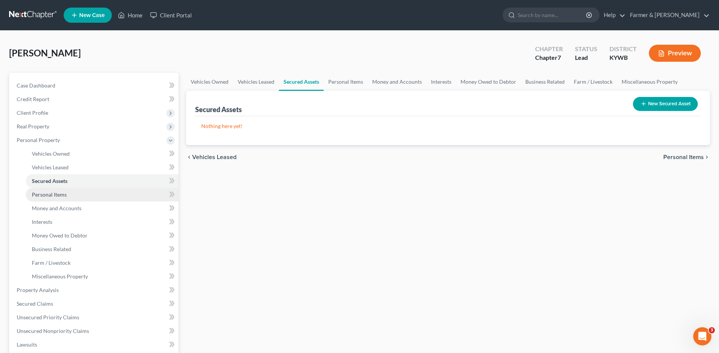
click at [66, 194] on span "Personal Items" at bounding box center [49, 194] width 35 height 6
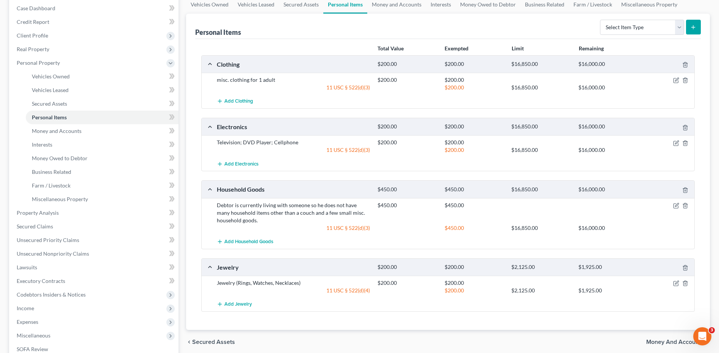
scroll to position [114, 0]
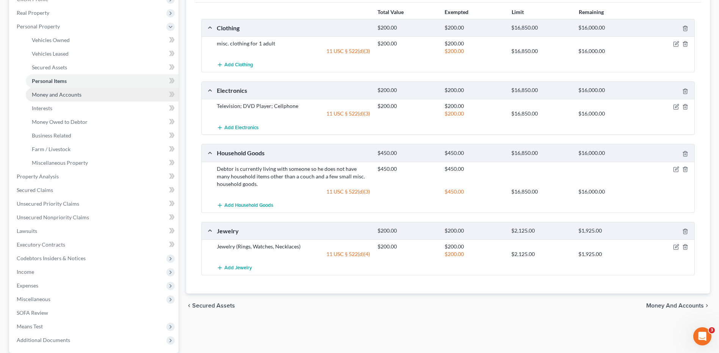
click at [89, 98] on link "Money and Accounts" at bounding box center [102, 95] width 153 height 14
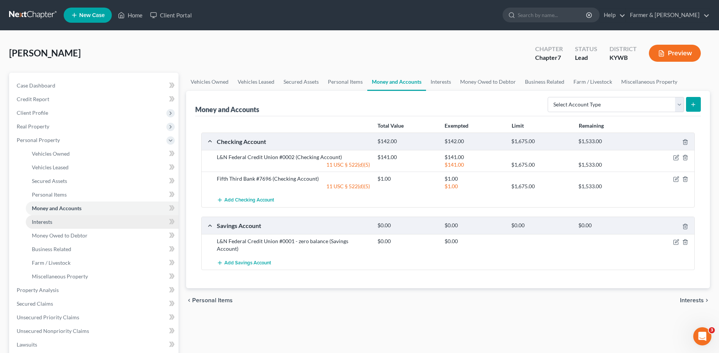
click at [76, 223] on link "Interests" at bounding box center [102, 222] width 153 height 14
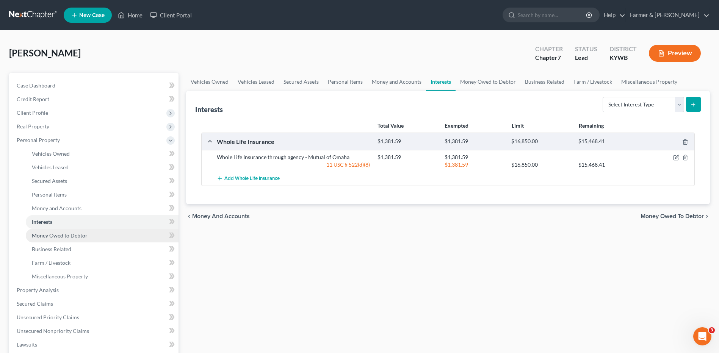
click at [77, 237] on span "Money Owed to Debtor" at bounding box center [60, 235] width 56 height 6
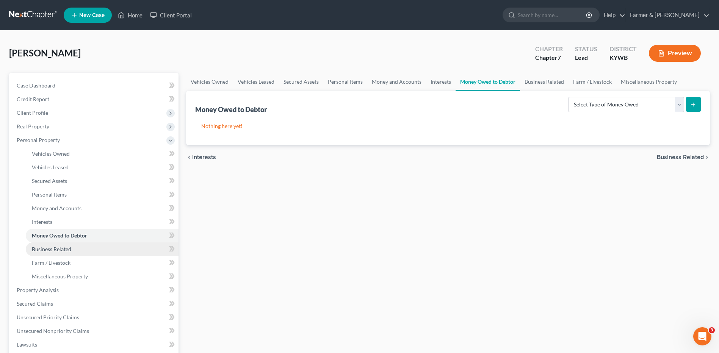
click at [75, 252] on link "Business Related" at bounding box center [102, 250] width 153 height 14
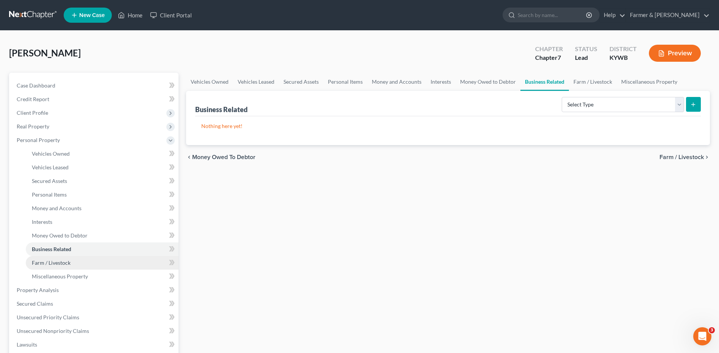
click at [74, 263] on link "Farm / Livestock" at bounding box center [102, 263] width 153 height 14
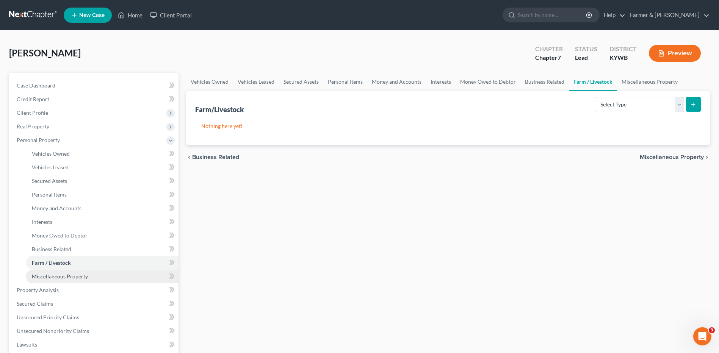
click at [76, 279] on span "Miscellaneous Property" at bounding box center [60, 276] width 56 height 6
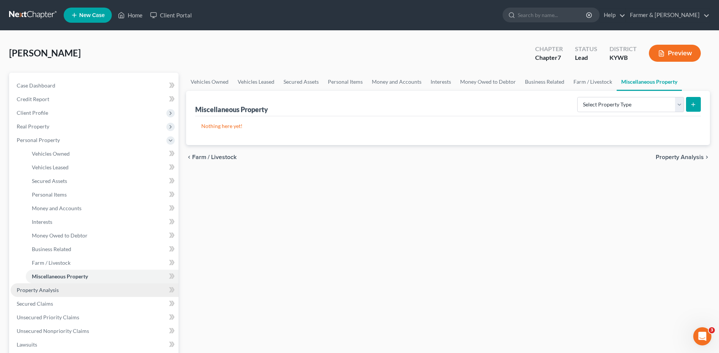
click at [65, 291] on link "Property Analysis" at bounding box center [95, 291] width 168 height 14
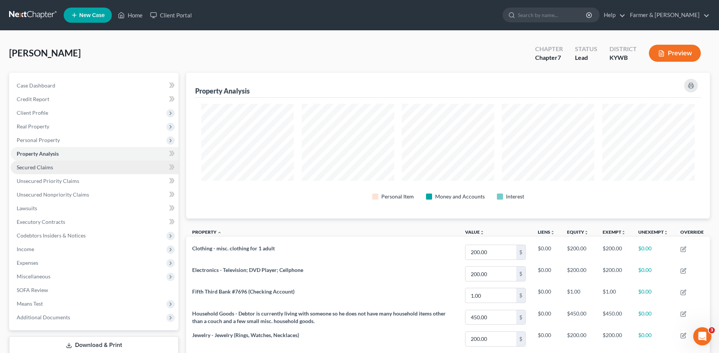
click at [76, 171] on link "Secured Claims" at bounding box center [95, 168] width 168 height 14
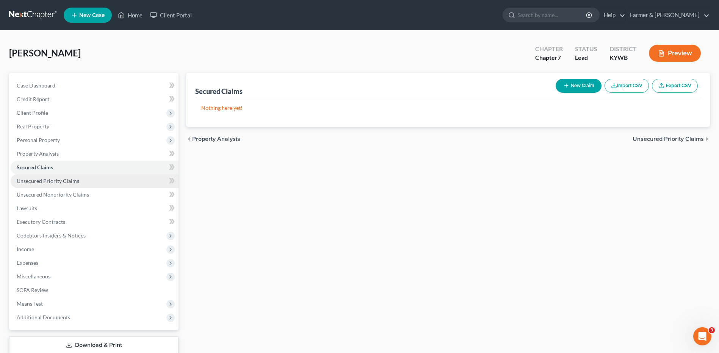
click at [71, 185] on link "Unsecured Priority Claims" at bounding box center [95, 181] width 168 height 14
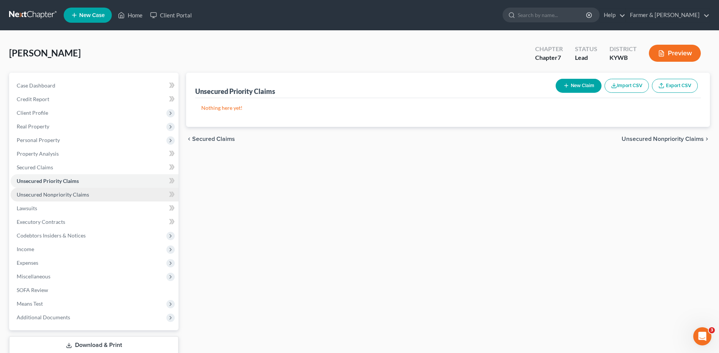
click at [73, 191] on span "Unsecured Nonpriority Claims" at bounding box center [53, 194] width 72 height 6
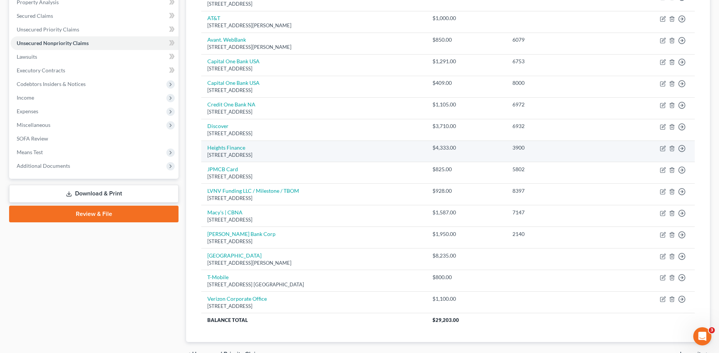
scroll to position [190, 0]
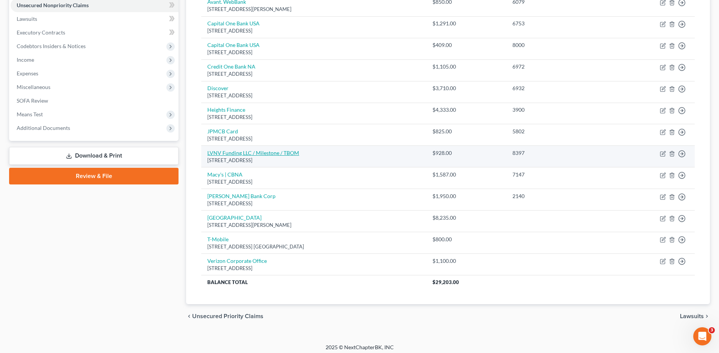
click at [259, 154] on link "LVNV Funding LLC / Milestone / TBOM" at bounding box center [253, 153] width 92 height 6
select select "42"
select select "1"
select select "0"
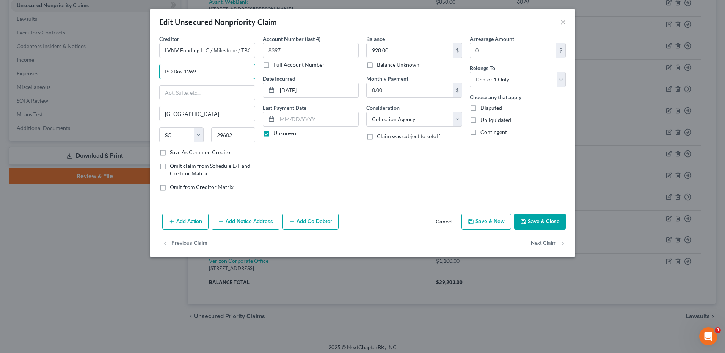
drag, startPoint x: 208, startPoint y: 77, endPoint x: 147, endPoint y: 73, distance: 60.8
click at [147, 73] on div "Edit Unsecured Nonpriority Claim × Creditor * LVNV Funding LLC / Milestone / TB…" at bounding box center [362, 176] width 725 height 353
click at [198, 91] on input "text" at bounding box center [207, 93] width 95 height 14
paste input "PO Box 1269"
type input "PO Box 1269"
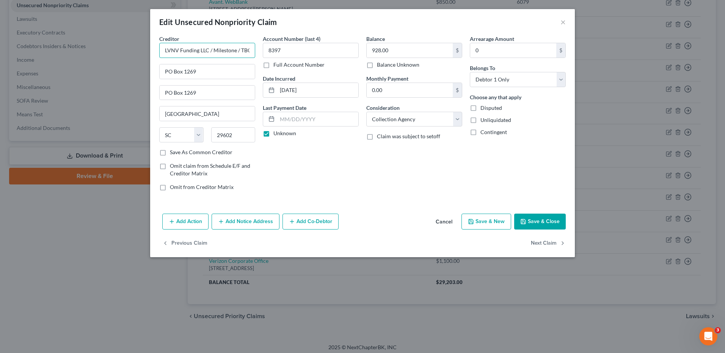
drag, startPoint x: 207, startPoint y: 50, endPoint x: 118, endPoint y: 57, distance: 89.7
click at [118, 58] on div "Edit Unsecured Nonpriority Claim × Creditor * LVNV Funding LLC / Milestone / TB…" at bounding box center [362, 176] width 725 height 353
paste input "LVNV Funding LLC"
type input "c/o LVNV Funding LLC"
drag, startPoint x: 213, startPoint y: 52, endPoint x: 194, endPoint y: 61, distance: 21.4
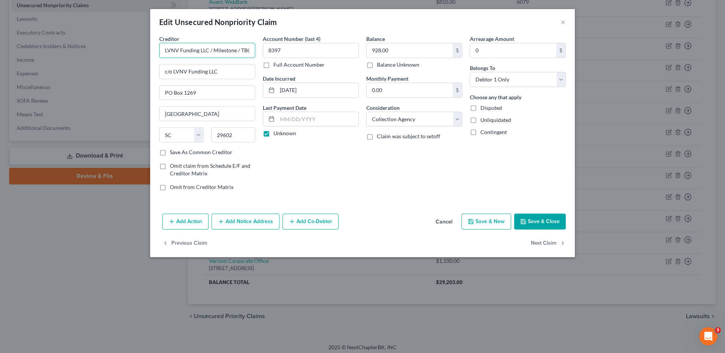
click at [131, 38] on div "Edit Unsecured Nonpriority Claim × Creditor * LVNV Funding LLC / Milestone / TB…" at bounding box center [362, 176] width 725 height 353
type input "Milestone / TBOM"
click at [529, 226] on button "Save & Close" at bounding box center [540, 222] width 52 height 16
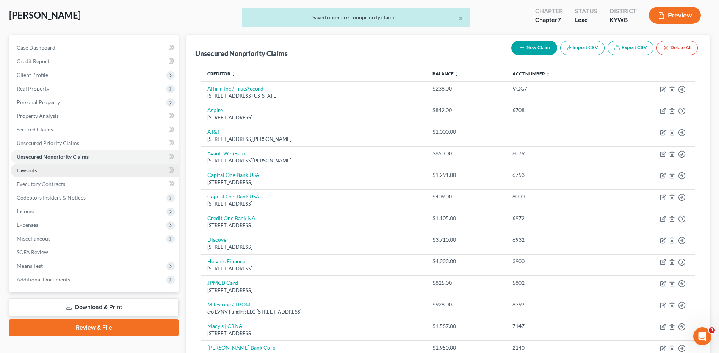
click at [83, 171] on link "Lawsuits" at bounding box center [95, 171] width 168 height 14
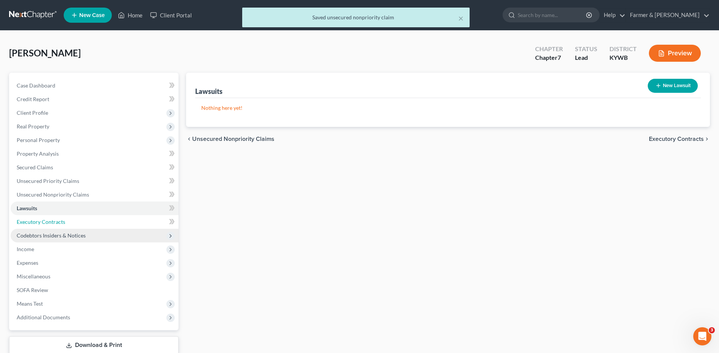
click at [69, 222] on link "Executory Contracts" at bounding box center [95, 222] width 168 height 14
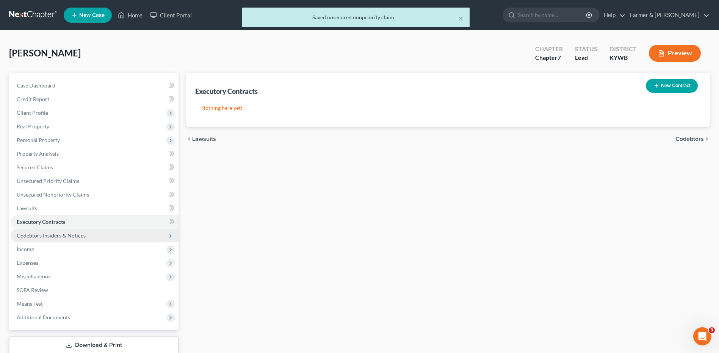
click at [66, 238] on span "Codebtors Insiders & Notices" at bounding box center [51, 235] width 69 height 6
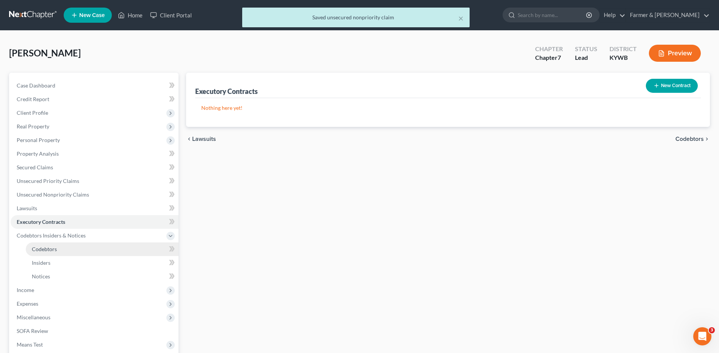
click at [54, 251] on span "Codebtors" at bounding box center [44, 249] width 25 height 6
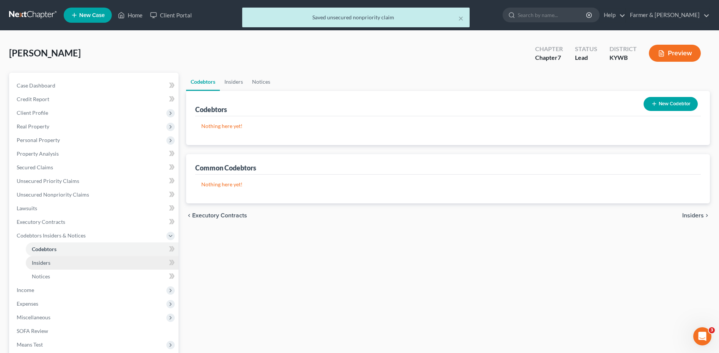
click at [49, 264] on span "Insiders" at bounding box center [41, 263] width 19 height 6
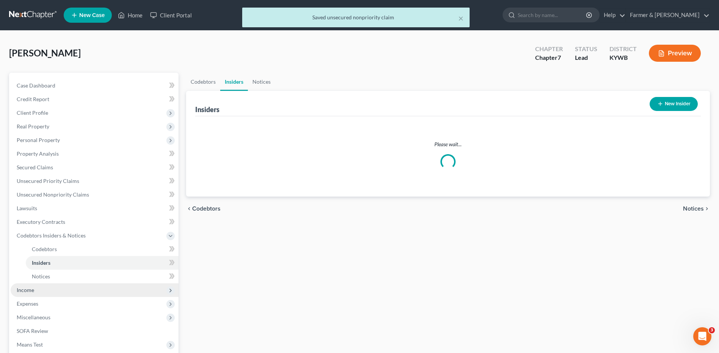
click at [41, 290] on span "Income" at bounding box center [95, 291] width 168 height 14
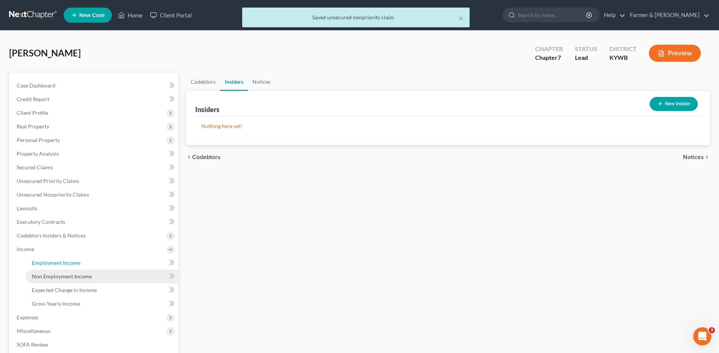
click at [64, 263] on span "Employment Income" at bounding box center [56, 263] width 49 height 6
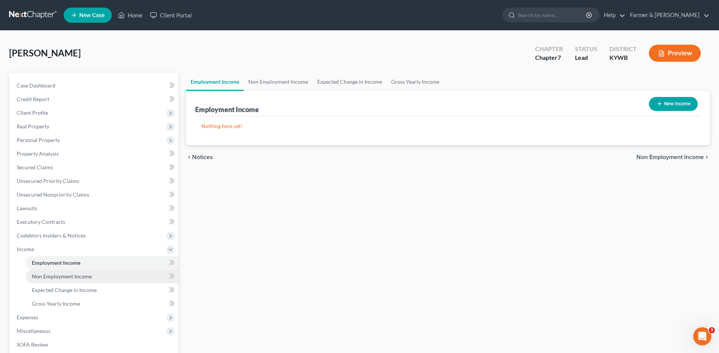
click at [65, 276] on span "Non Employment Income" at bounding box center [62, 276] width 60 height 6
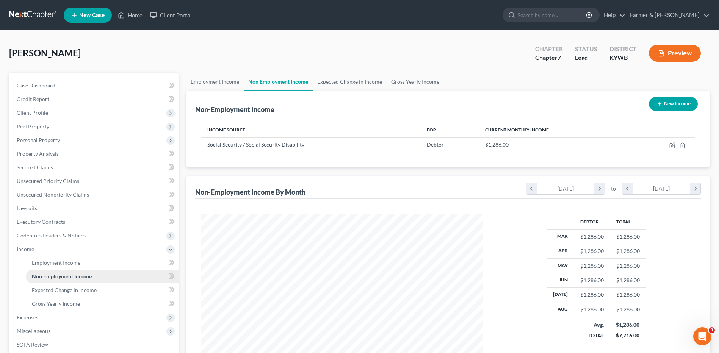
scroll to position [141, 296]
click at [64, 287] on span "Expected Change in Income" at bounding box center [64, 290] width 65 height 6
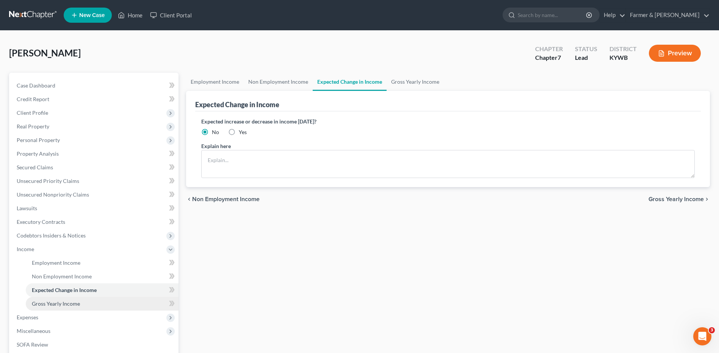
click at [61, 303] on span "Gross Yearly Income" at bounding box center [56, 304] width 48 height 6
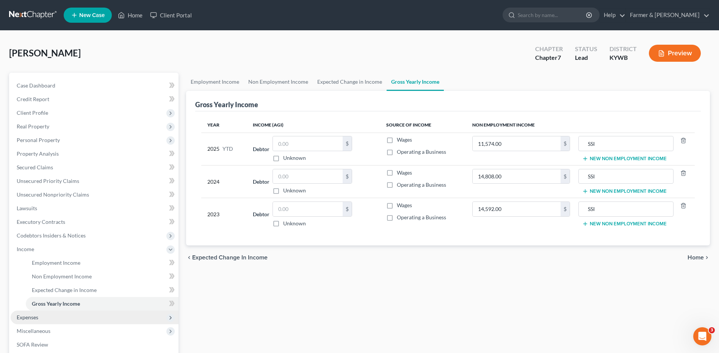
click at [46, 317] on span "Expenses" at bounding box center [95, 318] width 168 height 14
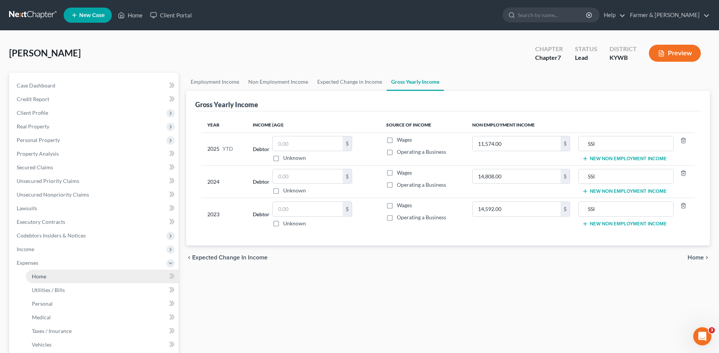
click at [55, 279] on link "Home" at bounding box center [102, 277] width 153 height 14
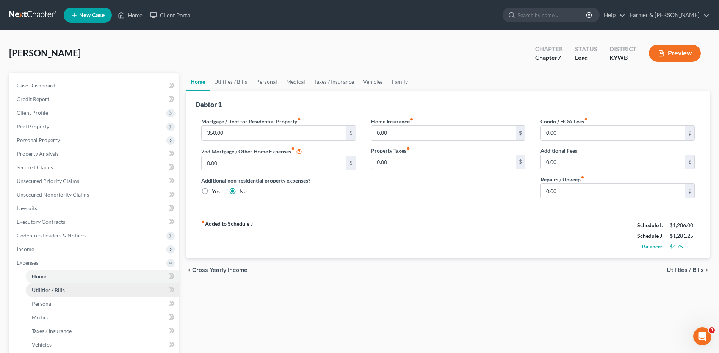
click at [63, 285] on link "Utilities / Bills" at bounding box center [102, 291] width 153 height 14
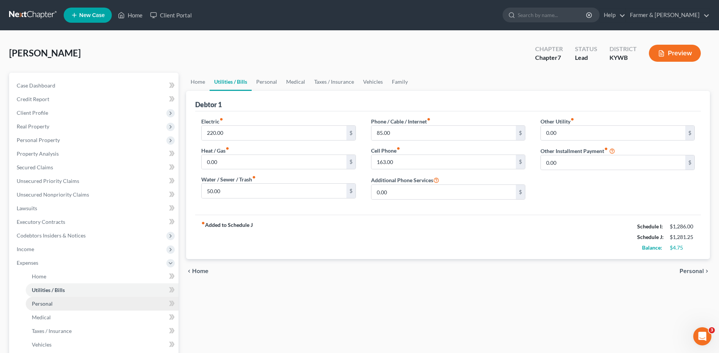
click at [61, 301] on link "Personal" at bounding box center [102, 304] width 153 height 14
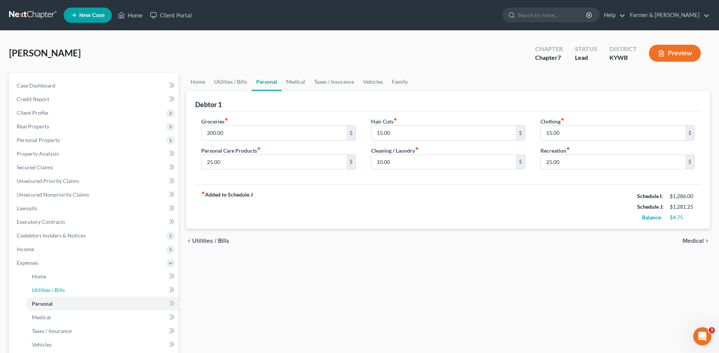
click at [79, 285] on link "Utilities / Bills" at bounding box center [102, 291] width 153 height 14
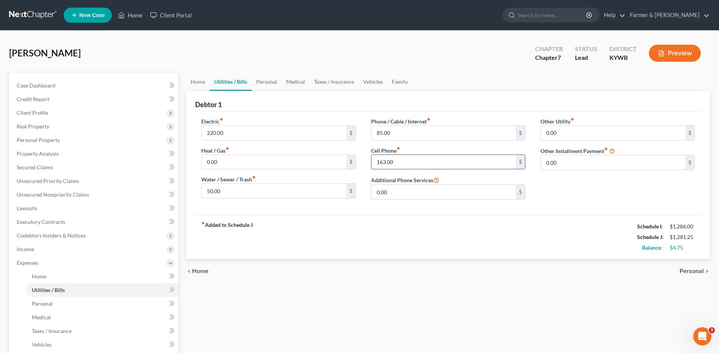
click at [418, 160] on input "163.00" at bounding box center [444, 162] width 144 height 14
type input "165.00"
click at [116, 302] on link "Personal" at bounding box center [102, 304] width 153 height 14
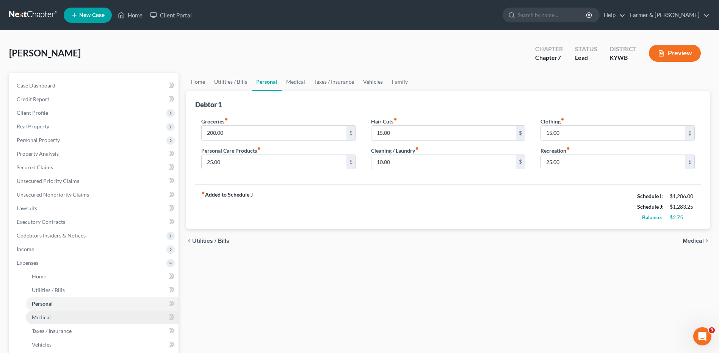
click at [90, 314] on link "Medical" at bounding box center [102, 318] width 153 height 14
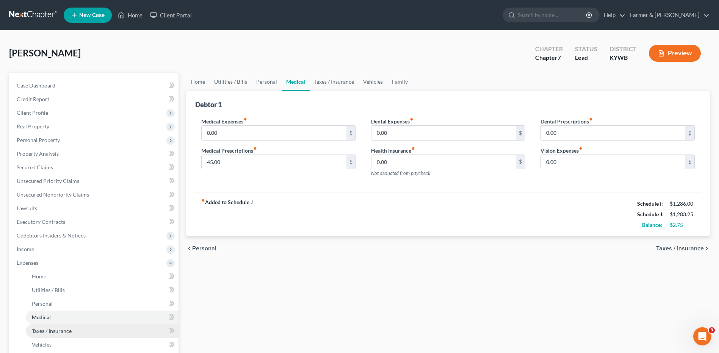
click at [80, 328] on link "Taxes / Insurance" at bounding box center [102, 332] width 153 height 14
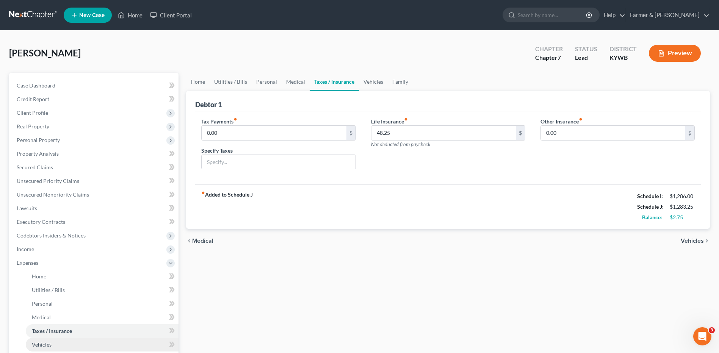
click at [62, 342] on link "Vehicles" at bounding box center [102, 345] width 153 height 14
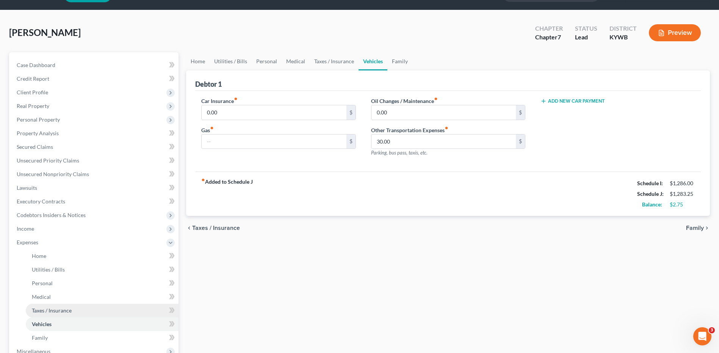
scroll to position [38, 0]
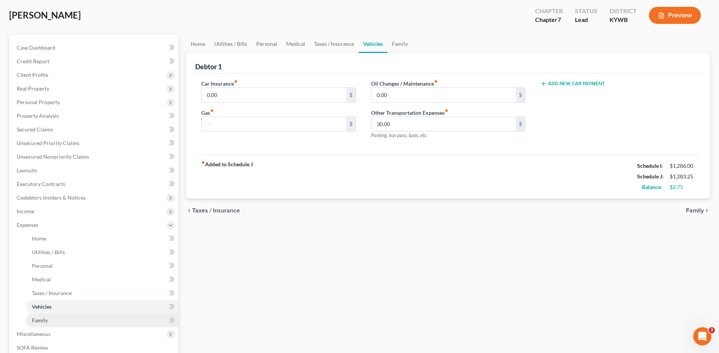
click at [59, 318] on link "Family" at bounding box center [102, 321] width 153 height 14
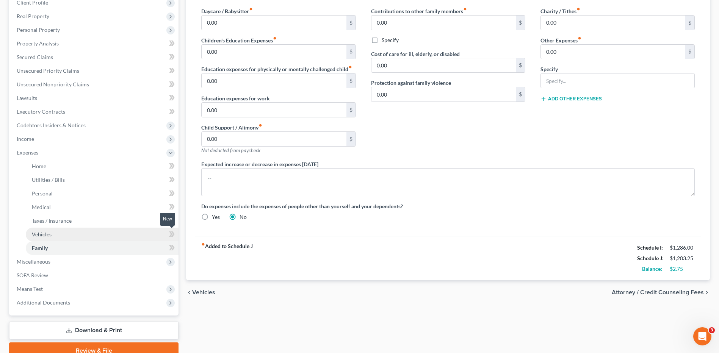
scroll to position [114, 0]
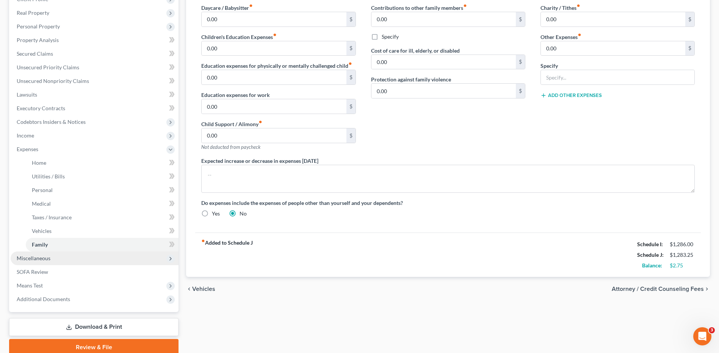
click at [70, 257] on span "Miscellaneous" at bounding box center [95, 259] width 168 height 14
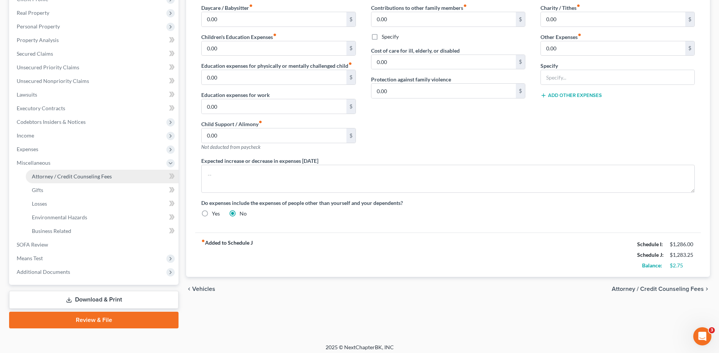
click at [86, 179] on span "Attorney / Credit Counseling Fees" at bounding box center [72, 176] width 80 height 6
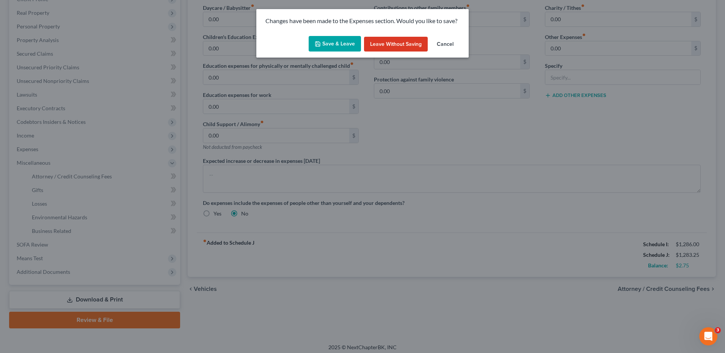
drag, startPoint x: 320, startPoint y: 56, endPoint x: 325, endPoint y: 48, distance: 9.3
click at [320, 56] on div "Save & Leave Leave without Saving Cancel" at bounding box center [362, 45] width 212 height 25
click at [325, 48] on button "Save & Leave" at bounding box center [335, 44] width 52 height 16
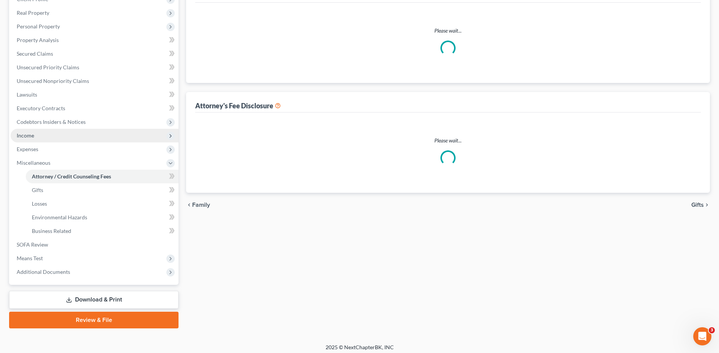
select select "0"
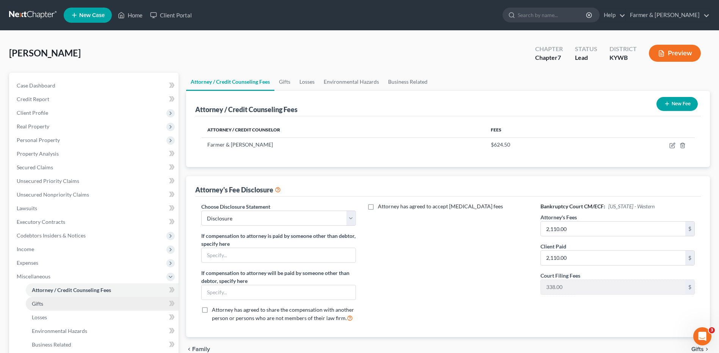
click at [53, 297] on link "Gifts" at bounding box center [102, 304] width 153 height 14
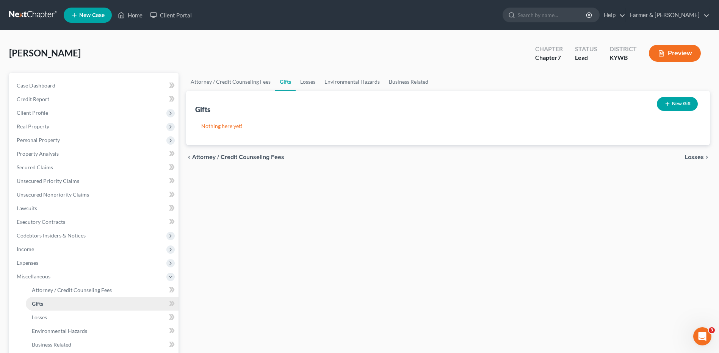
click at [52, 310] on link "Gifts" at bounding box center [102, 304] width 153 height 14
drag, startPoint x: 55, startPoint y: 315, endPoint x: 72, endPoint y: 295, distance: 26.9
click at [55, 315] on link "Losses" at bounding box center [102, 318] width 153 height 14
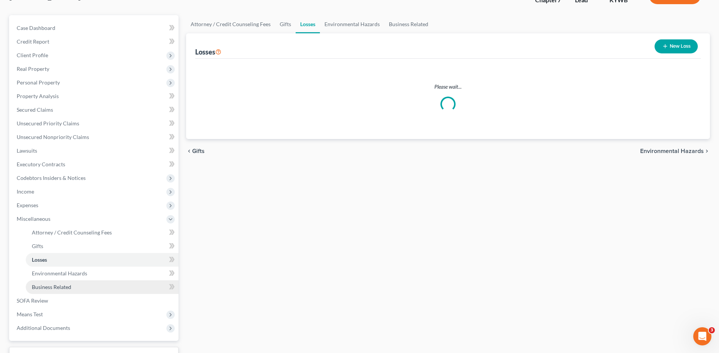
scroll to position [76, 0]
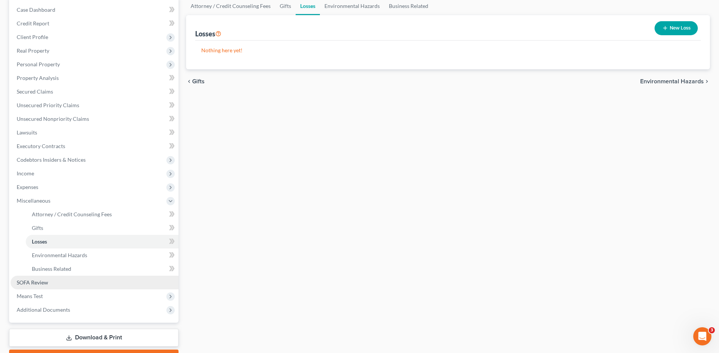
click at [53, 279] on link "SOFA Review" at bounding box center [95, 283] width 168 height 14
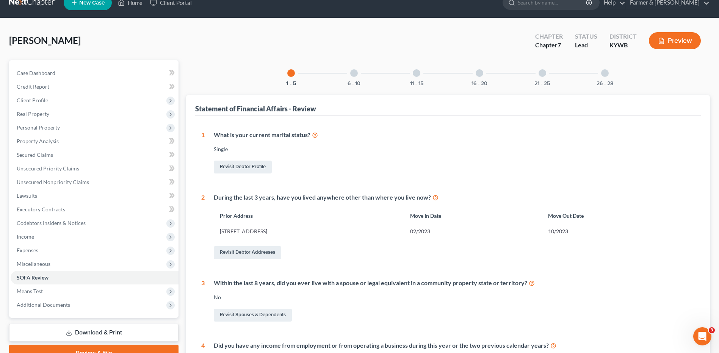
click at [360, 78] on div "6 - 10" at bounding box center [354, 73] width 26 height 26
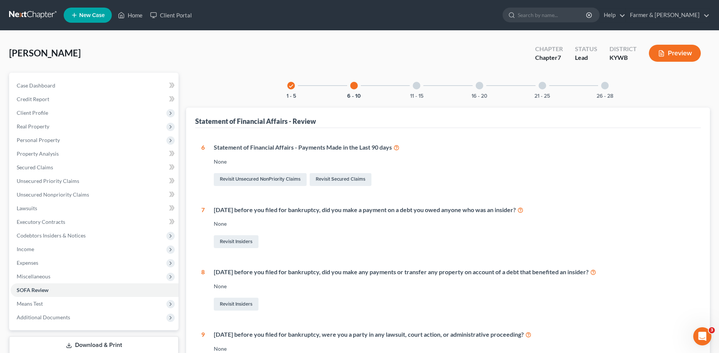
click at [420, 91] on div "11 - 15" at bounding box center [417, 86] width 26 height 26
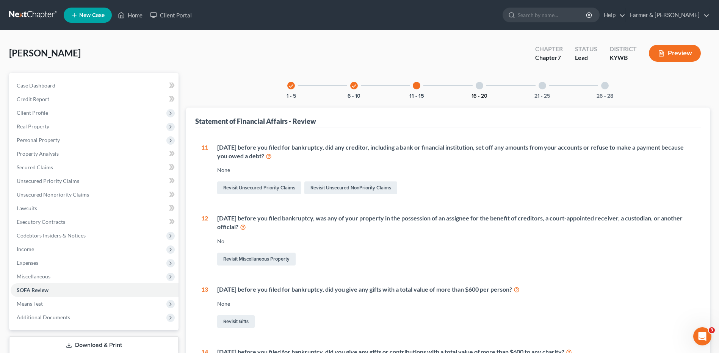
click at [483, 94] on button "16 - 20" at bounding box center [480, 96] width 16 height 5
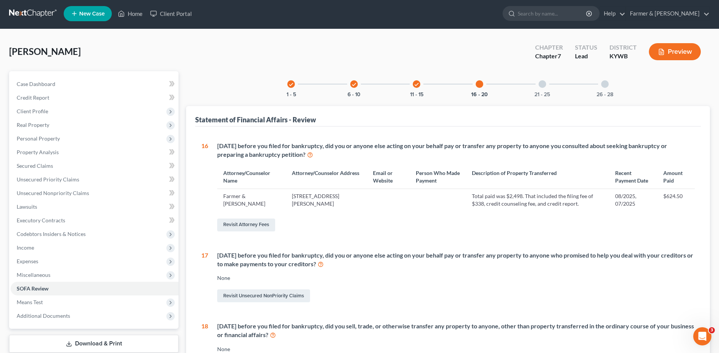
click at [544, 85] on div at bounding box center [543, 84] width 8 height 8
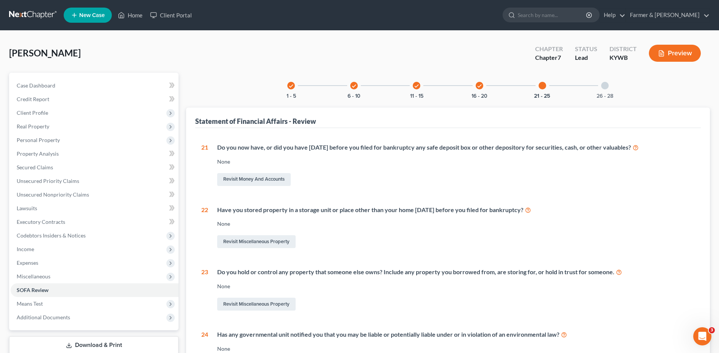
click at [607, 91] on div "26 - 28" at bounding box center [605, 86] width 26 height 26
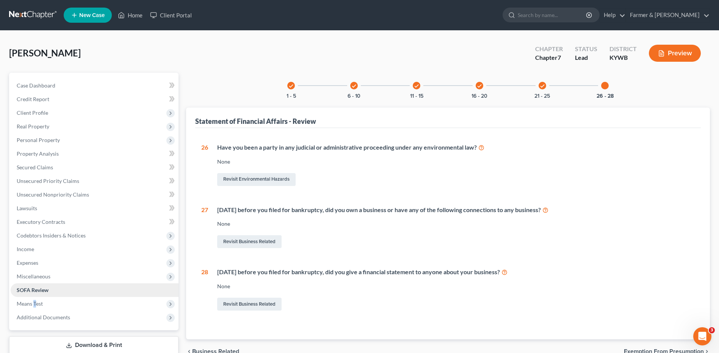
drag, startPoint x: 35, startPoint y: 305, endPoint x: 67, endPoint y: 295, distance: 33.2
click at [35, 305] on span "Means Test" at bounding box center [30, 304] width 26 height 6
drag, startPoint x: 67, startPoint y: 295, endPoint x: 57, endPoint y: 327, distance: 32.9
click at [57, 327] on link "Means Test Qualifier" at bounding box center [102, 332] width 153 height 14
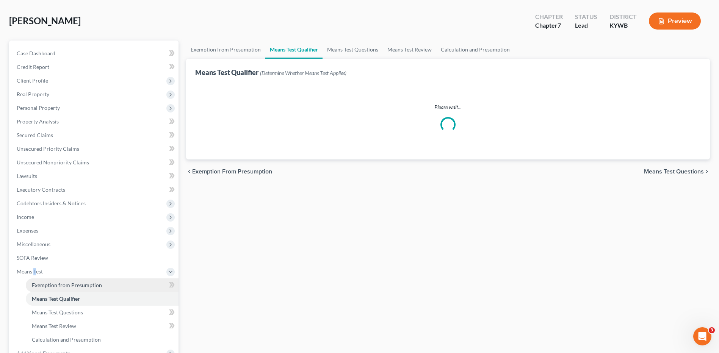
scroll to position [76, 0]
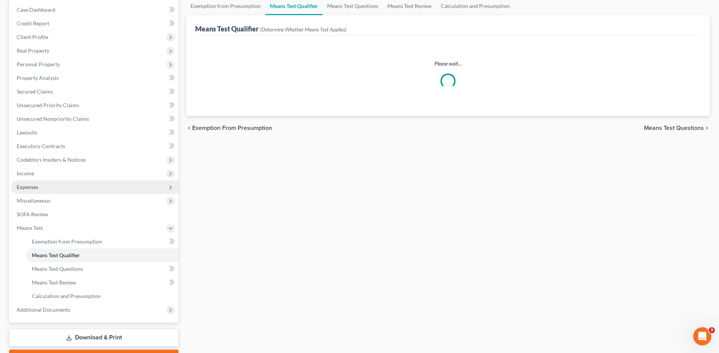
click at [55, 184] on span "Expenses" at bounding box center [95, 187] width 168 height 14
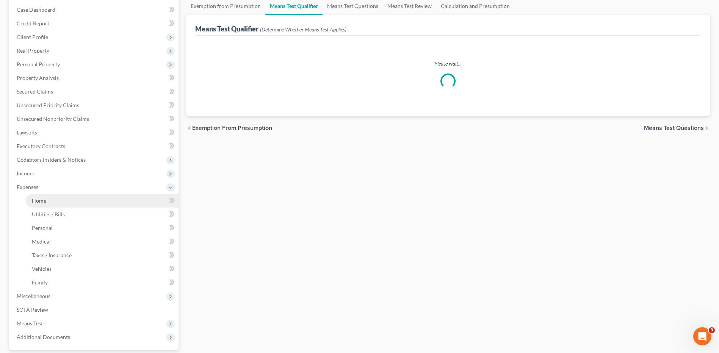
click at [59, 198] on link "Home" at bounding box center [102, 201] width 153 height 14
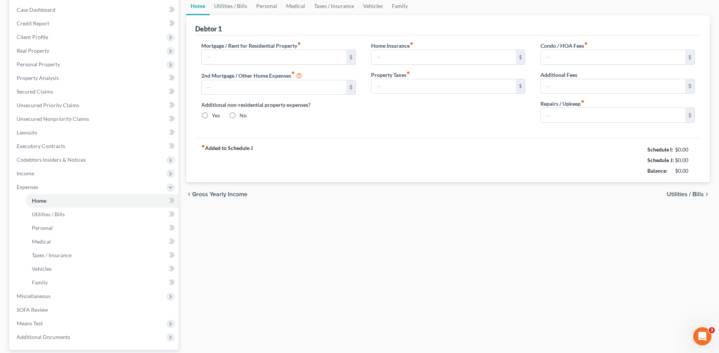
scroll to position [39, 0]
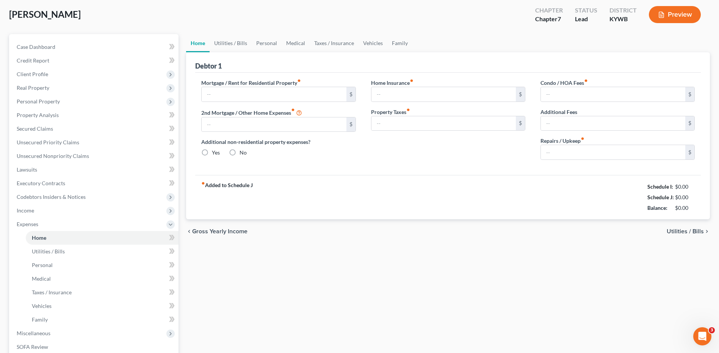
type input "350.00"
type input "0.00"
radio input "true"
type input "0.00"
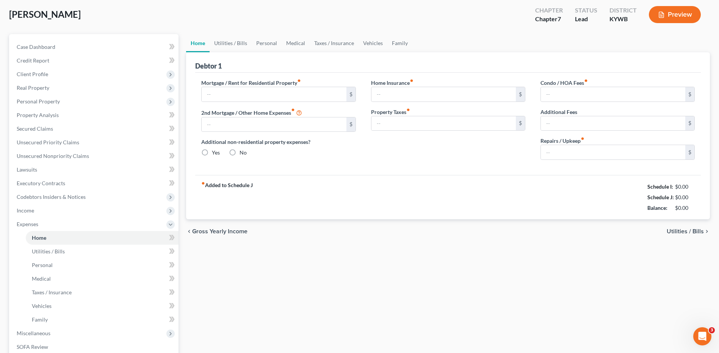
type input "0.00"
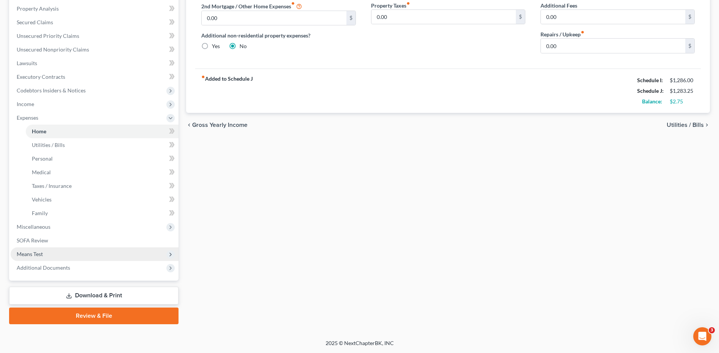
click at [59, 256] on span "Means Test" at bounding box center [95, 255] width 168 height 14
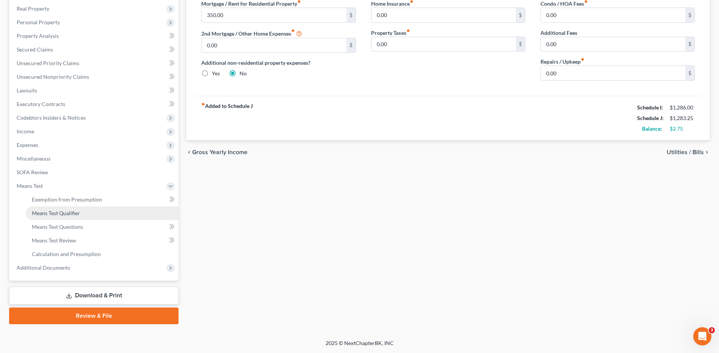
click at [64, 220] on link "Means Test Qualifier" at bounding box center [102, 214] width 153 height 14
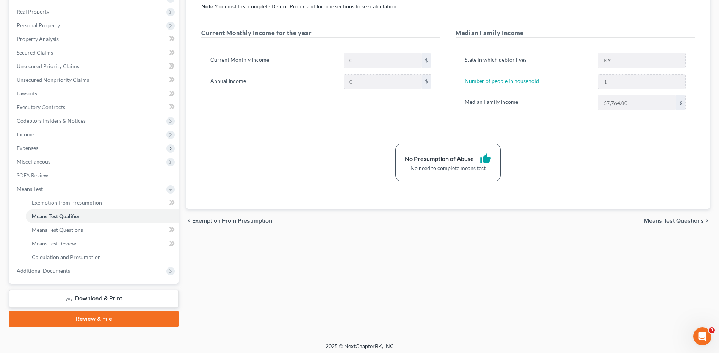
scroll to position [118, 0]
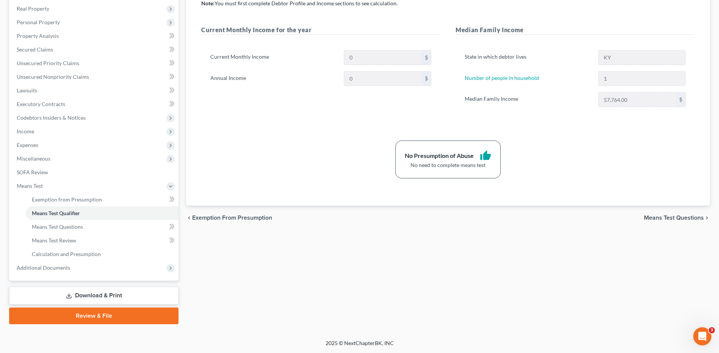
click at [99, 317] on link "Review & File" at bounding box center [93, 316] width 169 height 17
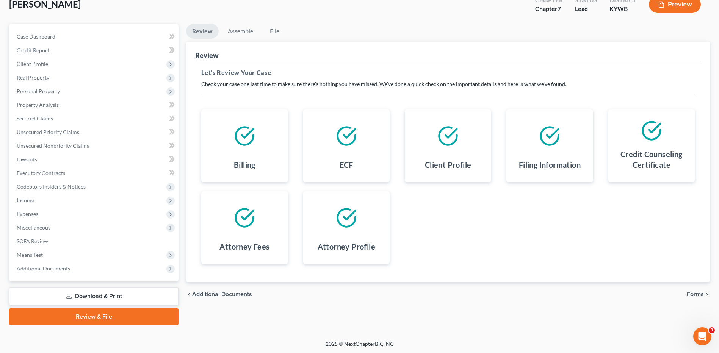
scroll to position [50, 0]
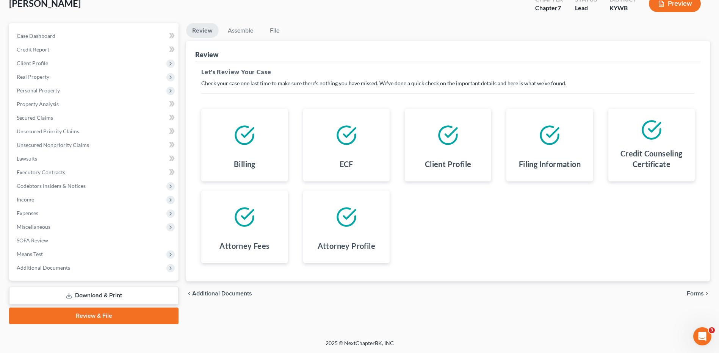
click at [699, 296] on span "Forms" at bounding box center [695, 294] width 17 height 6
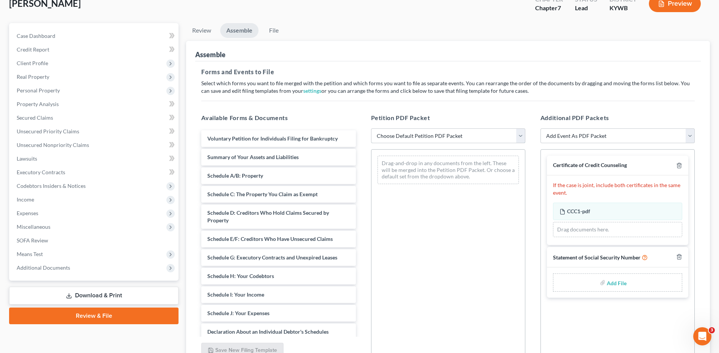
drag, startPoint x: 408, startPoint y: 139, endPoint x: 407, endPoint y: 144, distance: 5.9
click at [408, 139] on select "Choose Default Petition PDF Packet Emergency Filing (Voluntary Petition and Cre…" at bounding box center [448, 136] width 154 height 15
select select "2"
click at [371, 129] on select "Choose Default Petition PDF Packet Emergency Filing (Voluntary Petition and Cre…" at bounding box center [448, 136] width 154 height 15
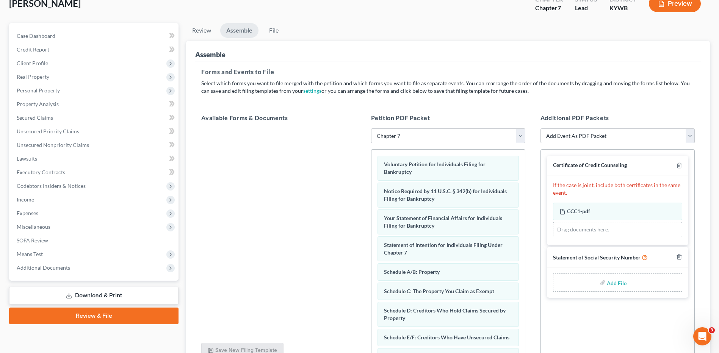
click at [616, 286] on input "file" at bounding box center [616, 283] width 18 height 14
type input "C:\fakepath\SSN FOR FILING.pdf"
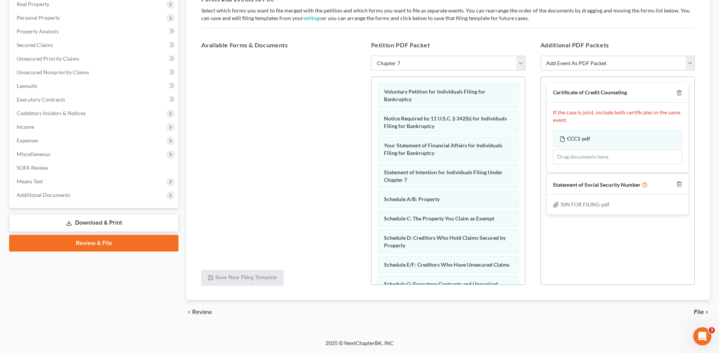
click at [698, 314] on span "File" at bounding box center [699, 312] width 10 height 6
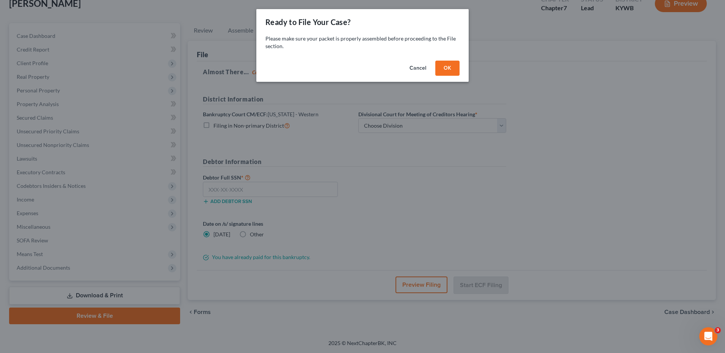
click at [445, 69] on button "OK" at bounding box center [447, 68] width 24 height 15
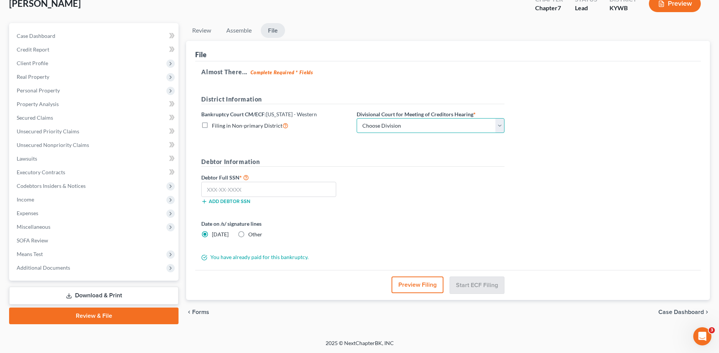
click at [380, 127] on select "Choose Division Bowling Green Louisville Owensboro Paducah" at bounding box center [431, 125] width 148 height 15
select select "1"
click at [357, 118] on select "Choose Division Bowling Green Louisville Owensboro Paducah" at bounding box center [431, 125] width 148 height 15
click at [318, 191] on input "text" at bounding box center [268, 189] width 135 height 15
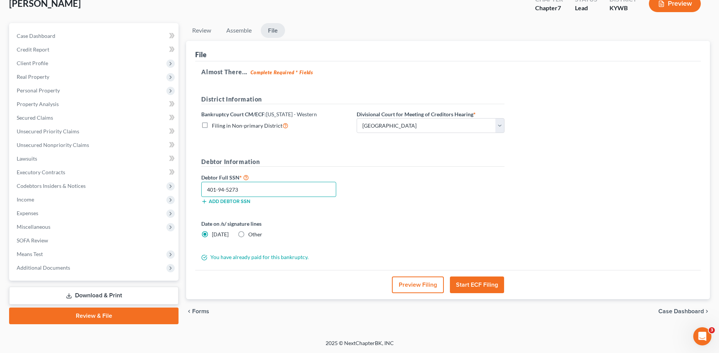
type input "401-94-5273"
click at [417, 295] on div "Preview Filing Start ECF Filing" at bounding box center [448, 284] width 506 height 29
click at [417, 289] on button "Preview Filing" at bounding box center [418, 285] width 52 height 17
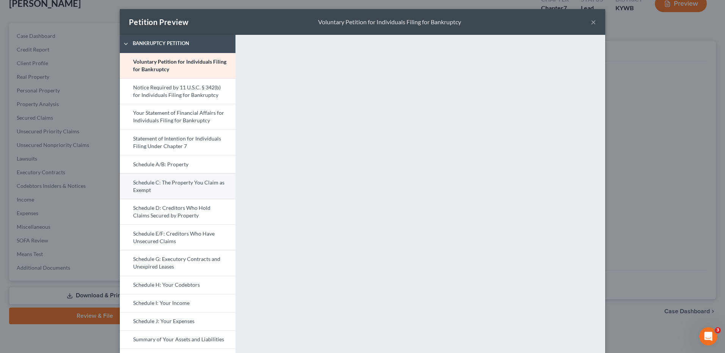
click at [173, 185] on link "Schedule C: The Property You Claim as Exempt" at bounding box center [178, 186] width 116 height 26
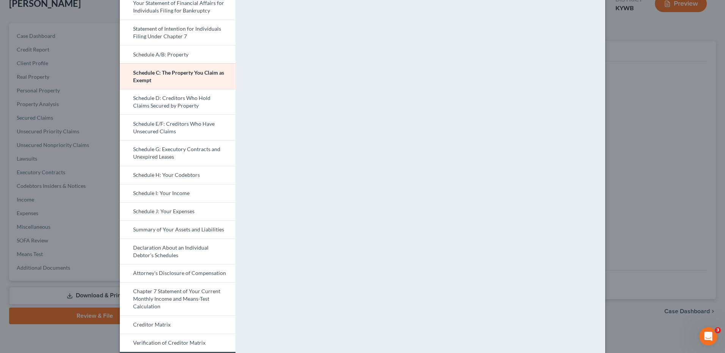
scroll to position [114, 0]
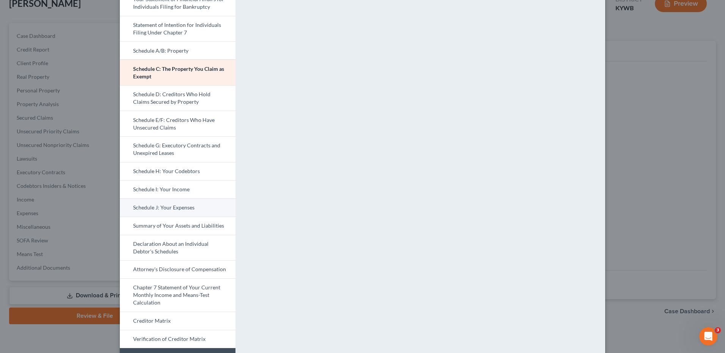
click at [188, 216] on link "Schedule J: Your Expenses" at bounding box center [178, 208] width 116 height 18
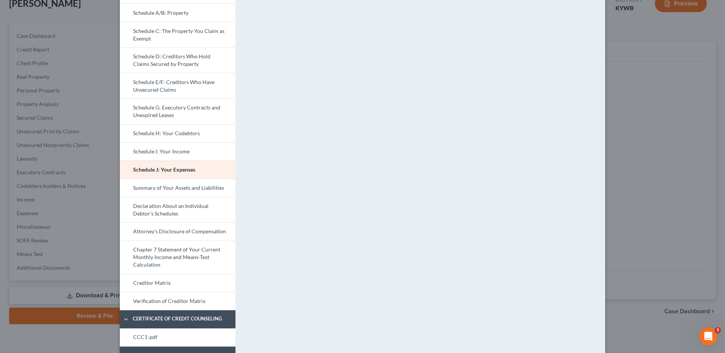
scroll to position [213, 0]
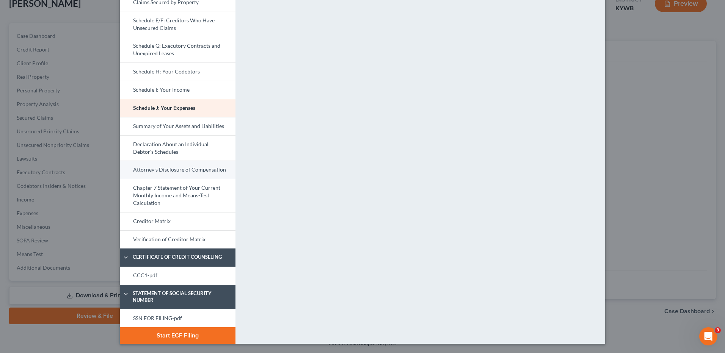
click at [199, 175] on link "Attorney's Disclosure of Compensation" at bounding box center [178, 170] width 116 height 18
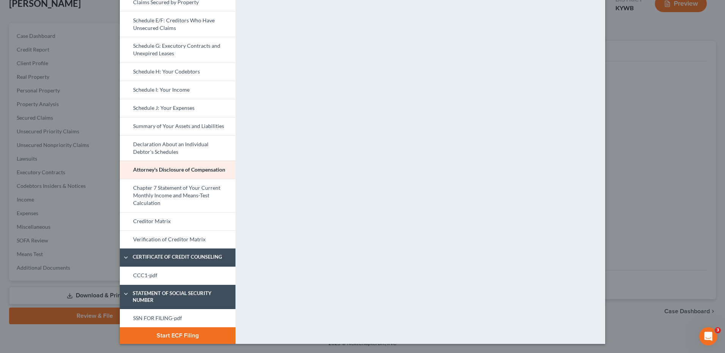
click at [215, 195] on link "Chapter 7 Statement of Your Current Monthly Income and Means-Test Calculation" at bounding box center [178, 195] width 116 height 33
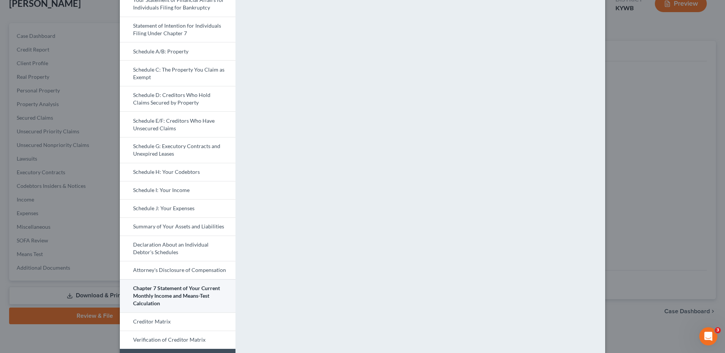
scroll to position [114, 0]
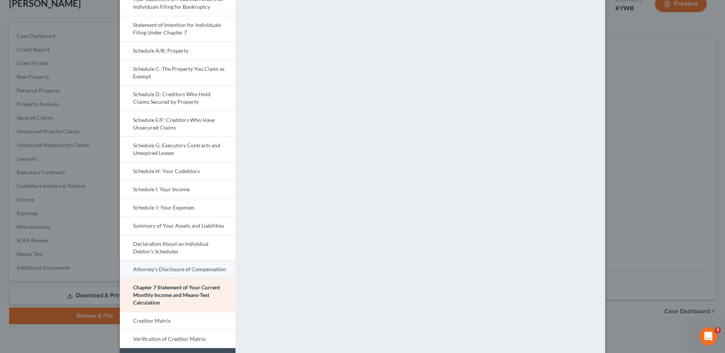
click at [181, 268] on link "Attorney's Disclosure of Compensation" at bounding box center [178, 269] width 116 height 18
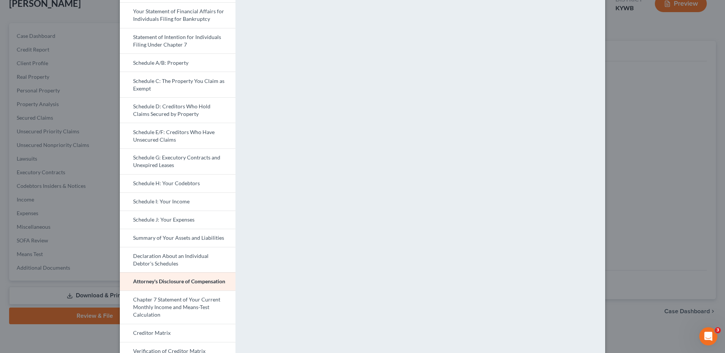
scroll to position [213, 0]
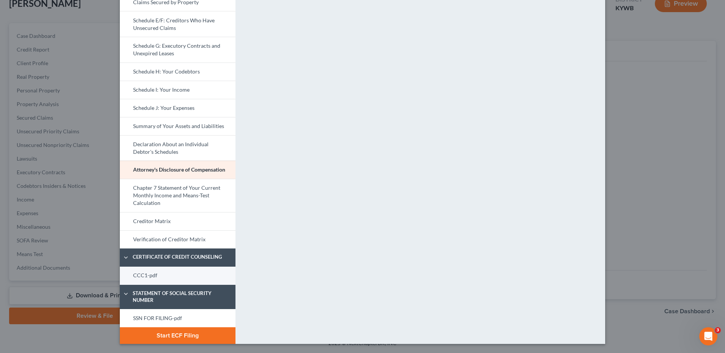
click at [182, 276] on link "CCC1-pdf" at bounding box center [178, 276] width 116 height 18
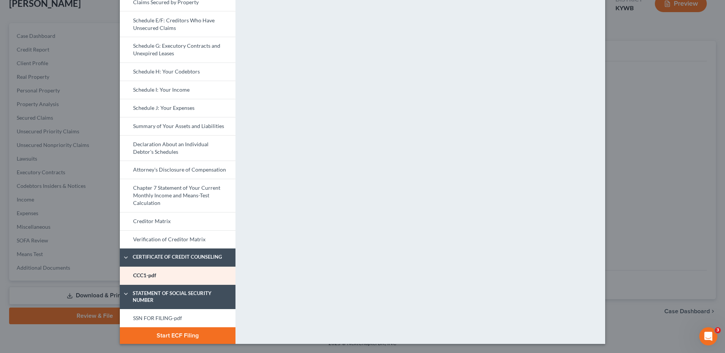
drag, startPoint x: 158, startPoint y: 318, endPoint x: 694, endPoint y: 97, distance: 579.7
click at [158, 318] on link "SSN FOR FILING-pdf" at bounding box center [178, 318] width 116 height 18
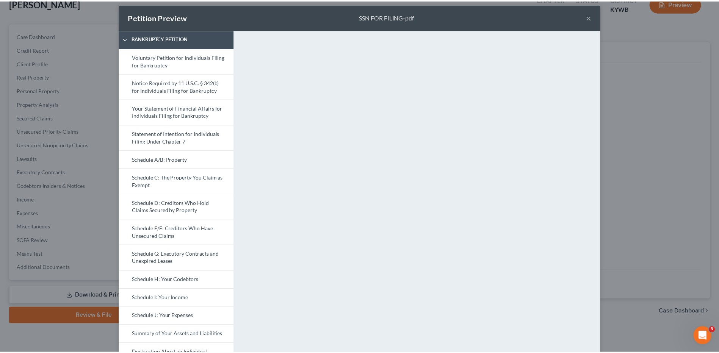
scroll to position [0, 0]
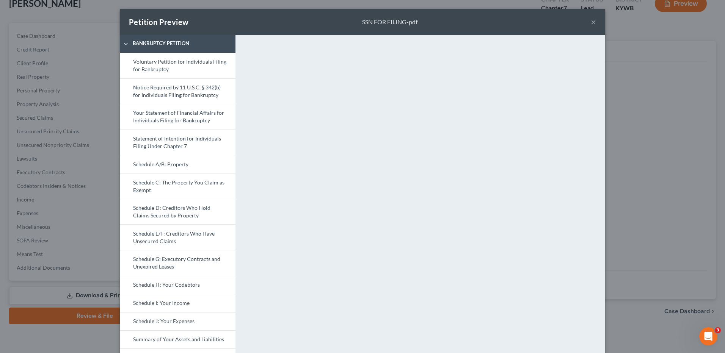
click at [591, 19] on button "×" at bounding box center [593, 21] width 5 height 9
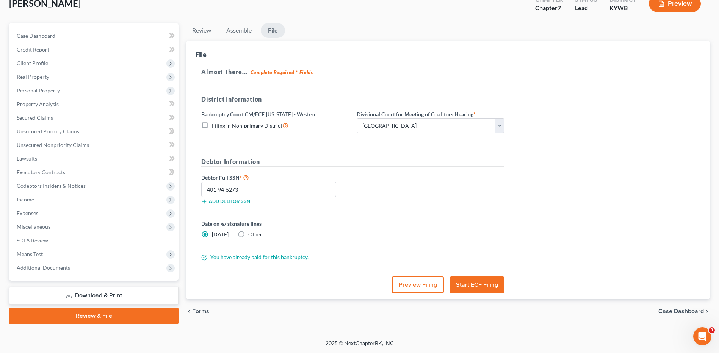
click at [472, 287] on button "Start ECF Filing" at bounding box center [477, 285] width 54 height 17
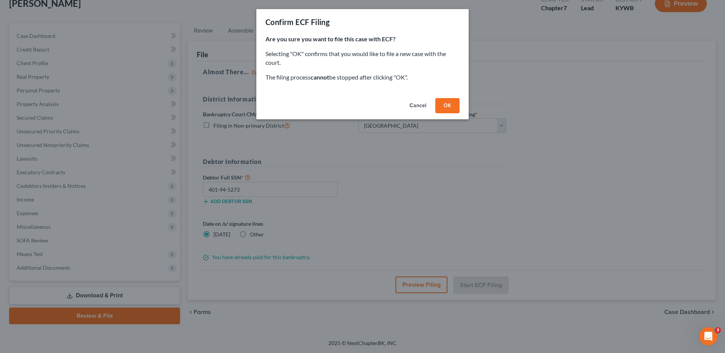
click at [452, 101] on button "OK" at bounding box center [447, 105] width 24 height 15
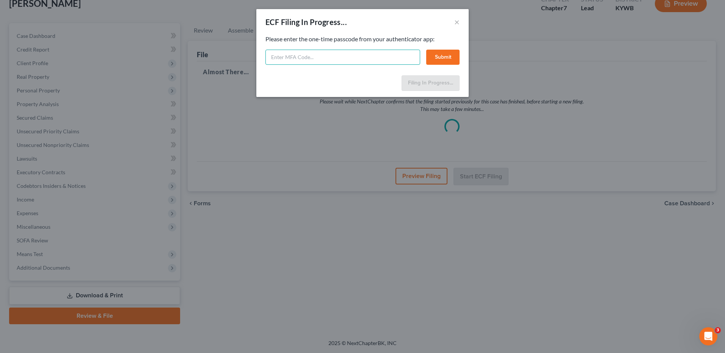
click at [341, 61] on input "text" at bounding box center [342, 57] width 155 height 15
click at [352, 55] on input "text" at bounding box center [342, 57] width 155 height 15
type input "476387"
click at [450, 51] on button "Submit" at bounding box center [442, 57] width 33 height 15
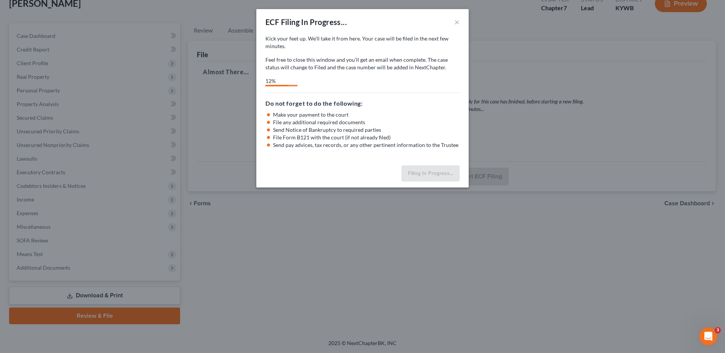
select select "1"
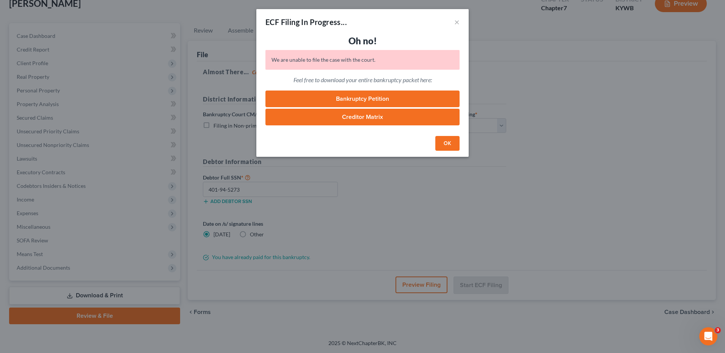
drag, startPoint x: 454, startPoint y: 137, endPoint x: 458, endPoint y: 142, distance: 5.9
click at [454, 137] on button "OK" at bounding box center [447, 143] width 24 height 15
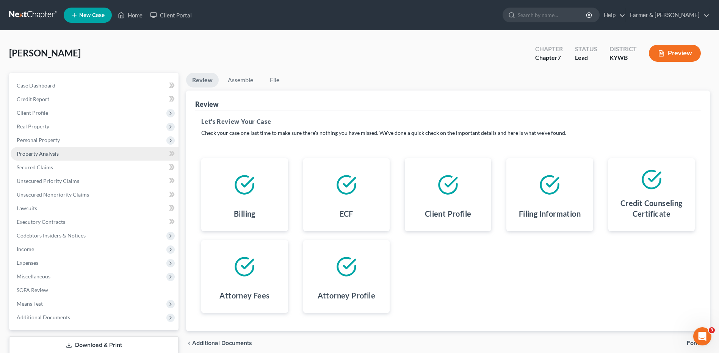
click at [62, 152] on link "Property Analysis" at bounding box center [95, 154] width 168 height 14
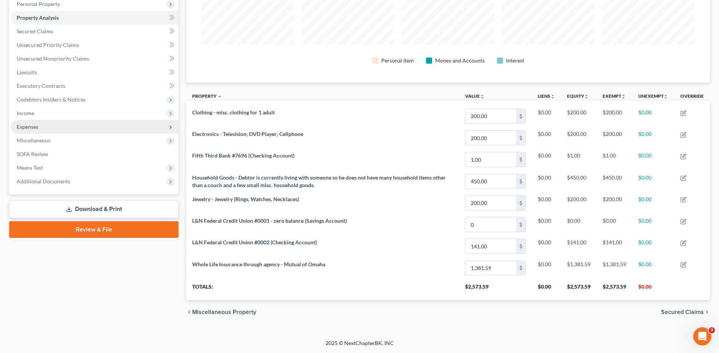
click at [67, 129] on span "Expenses" at bounding box center [95, 127] width 168 height 14
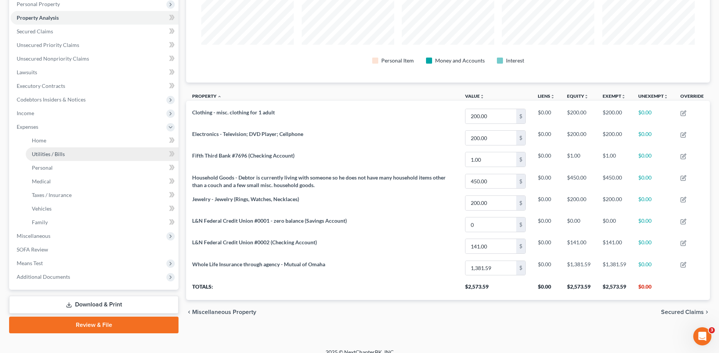
click at [72, 149] on link "Utilities / Bills" at bounding box center [102, 154] width 153 height 14
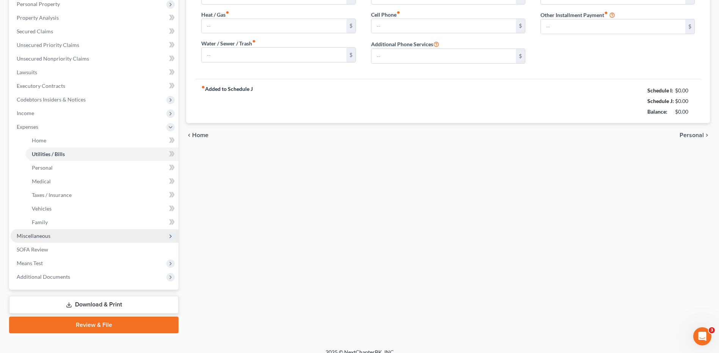
scroll to position [90, 0]
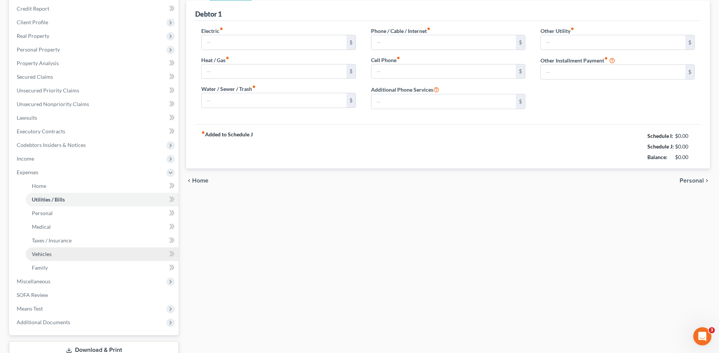
type input "220.00"
type input "0.00"
type input "50.00"
type input "85.00"
type input "165.00"
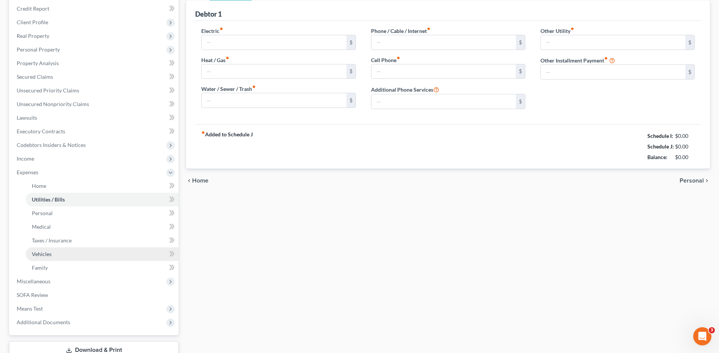
type input "0.00"
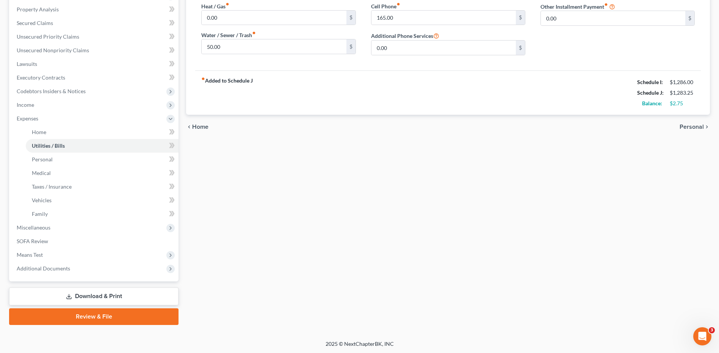
scroll to position [145, 0]
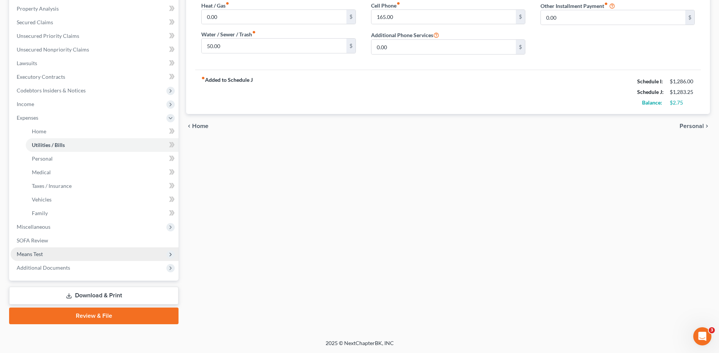
click at [66, 252] on span "Means Test" at bounding box center [95, 255] width 168 height 14
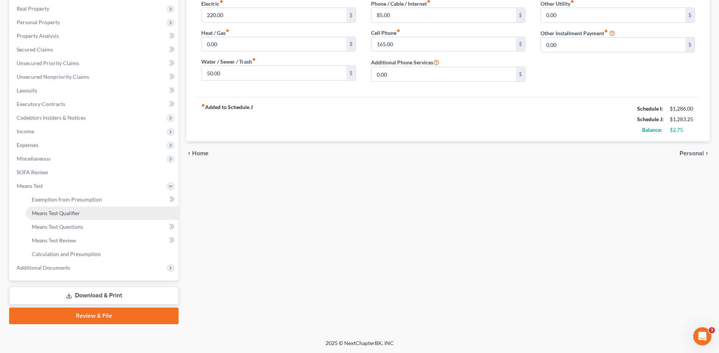
click at [80, 215] on link "Means Test Qualifier" at bounding box center [102, 214] width 153 height 14
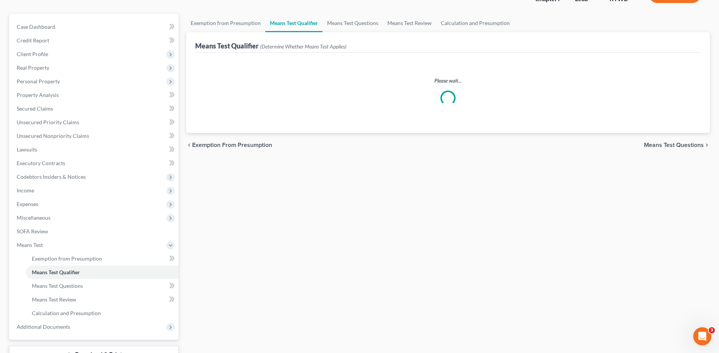
scroll to position [118, 0]
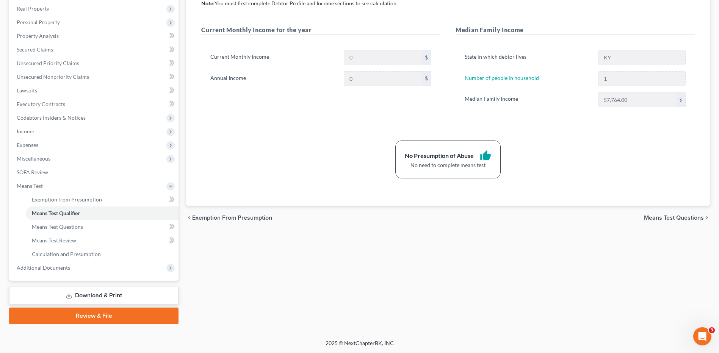
click at [99, 314] on link "Review & File" at bounding box center [93, 316] width 169 height 17
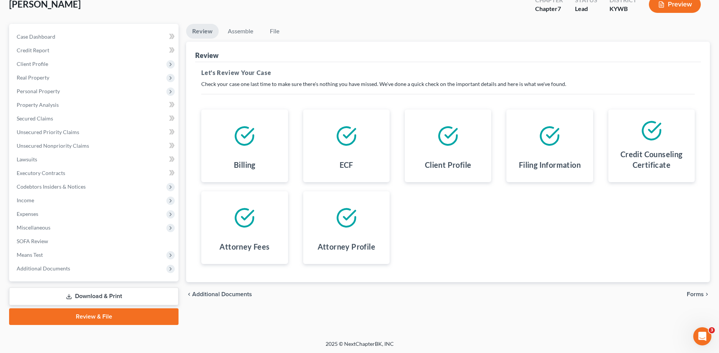
scroll to position [50, 0]
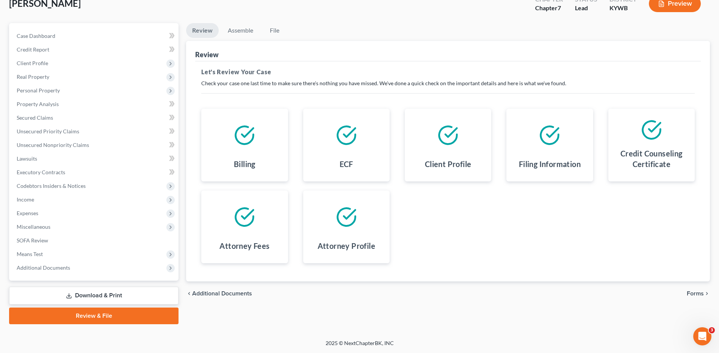
drag, startPoint x: 693, startPoint y: 293, endPoint x: 714, endPoint y: 279, distance: 24.8
click at [693, 293] on span "Forms" at bounding box center [695, 294] width 17 height 6
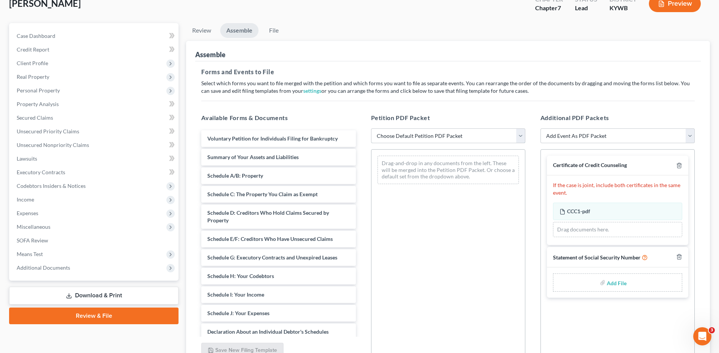
drag, startPoint x: 464, startPoint y: 139, endPoint x: 448, endPoint y: 144, distance: 17.0
click at [464, 139] on select "Choose Default Petition PDF Packet Emergency Filing (Voluntary Petition and Cre…" at bounding box center [448, 136] width 154 height 15
select select "2"
click at [371, 129] on select "Choose Default Petition PDF Packet Emergency Filing (Voluntary Petition and Cre…" at bounding box center [448, 136] width 154 height 15
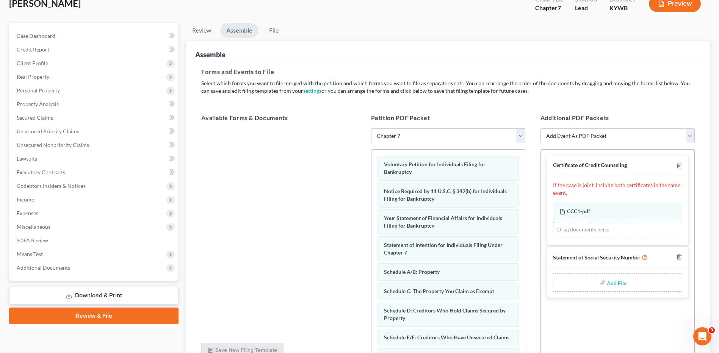
click at [627, 285] on label "Add File" at bounding box center [617, 284] width 21 height 14
click at [616, 284] on input "file" at bounding box center [616, 283] width 18 height 14
type input "C:\fakepath\SSN FOR FILING.pdf"
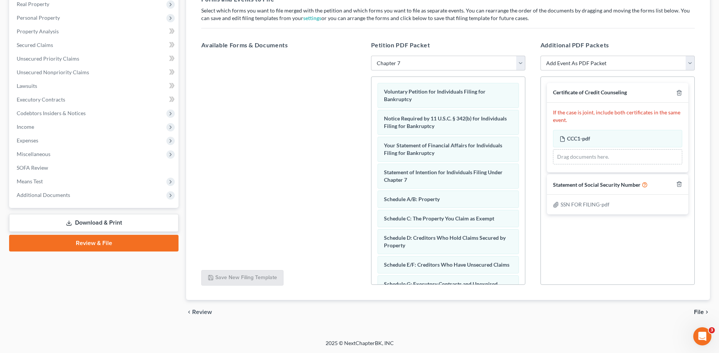
click at [701, 310] on span "File" at bounding box center [699, 312] width 10 height 6
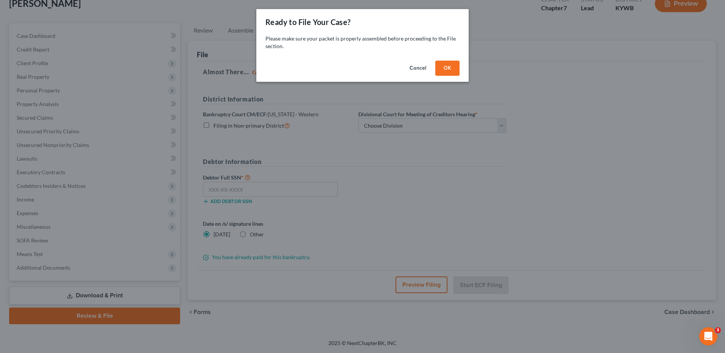
drag, startPoint x: 458, startPoint y: 69, endPoint x: 454, endPoint y: 69, distance: 3.8
click at [458, 69] on button "OK" at bounding box center [447, 68] width 24 height 15
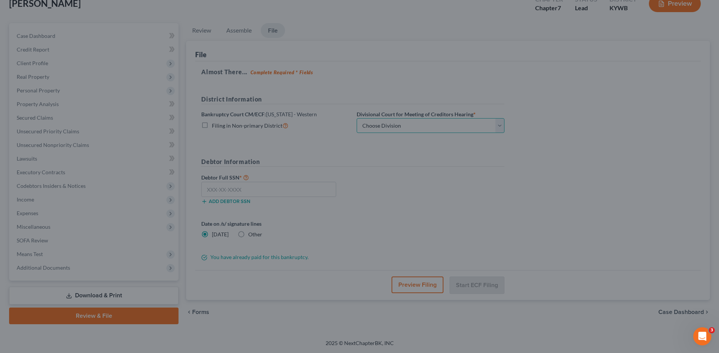
click at [408, 129] on select "Choose Division Bowling Green [GEOGRAPHIC_DATA] [GEOGRAPHIC_DATA] [GEOGRAPHIC_D…" at bounding box center [431, 125] width 148 height 15
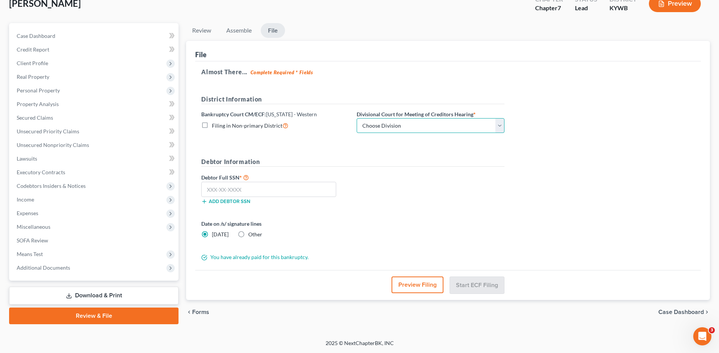
select select "1"
click at [357, 118] on select "Choose Division Bowling Green [GEOGRAPHIC_DATA] [GEOGRAPHIC_DATA] [GEOGRAPHIC_D…" at bounding box center [431, 125] width 148 height 15
click at [323, 189] on input "text" at bounding box center [268, 189] width 135 height 15
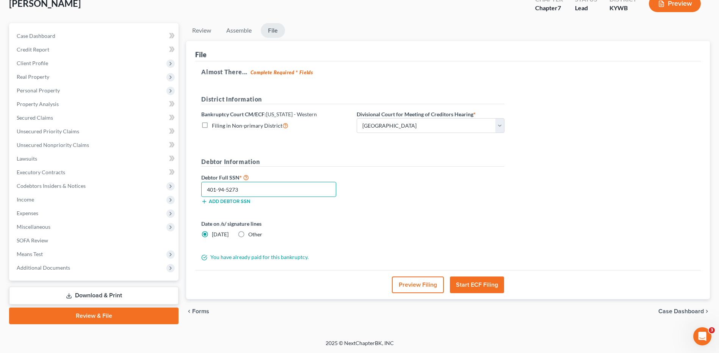
type input "401-94-5273"
click at [417, 283] on button "Preview Filing" at bounding box center [418, 285] width 52 height 17
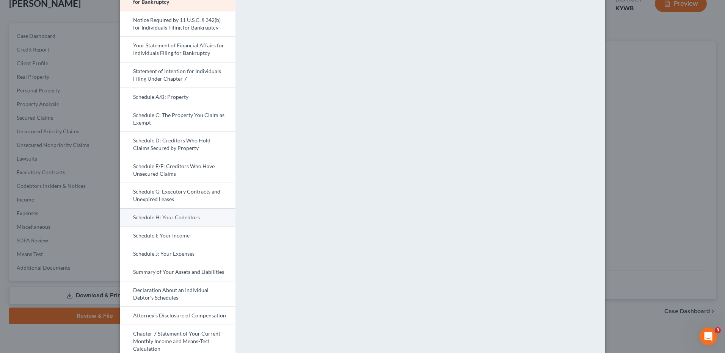
scroll to position [76, 0]
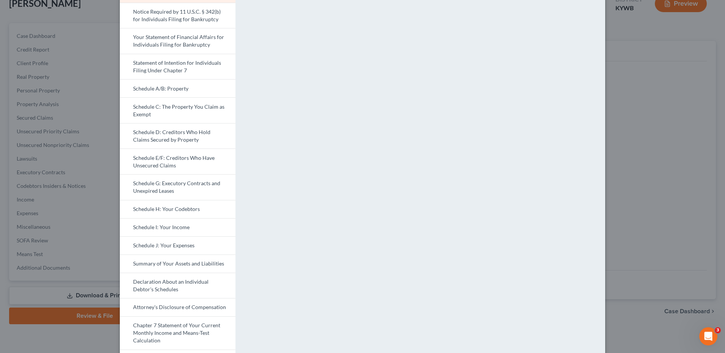
drag, startPoint x: 187, startPoint y: 244, endPoint x: 259, endPoint y: 234, distance: 73.5
click at [187, 244] on link "Schedule J: Your Expenses" at bounding box center [178, 246] width 116 height 18
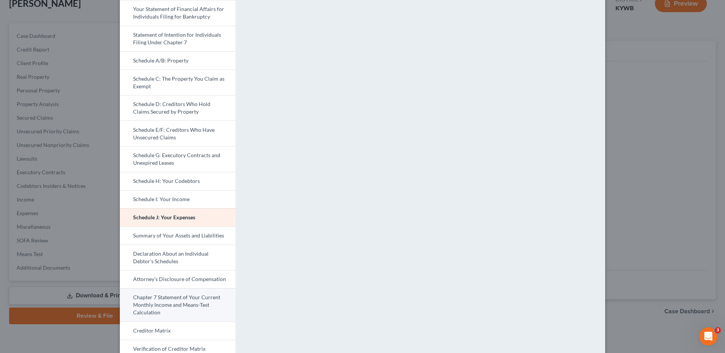
scroll to position [152, 0]
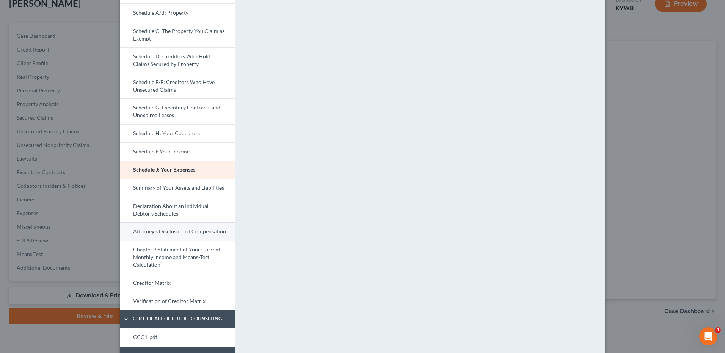
click at [204, 235] on link "Attorney's Disclosure of Compensation" at bounding box center [178, 232] width 116 height 18
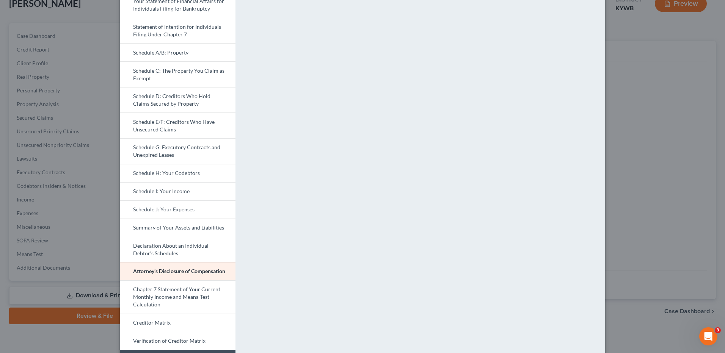
scroll to position [190, 0]
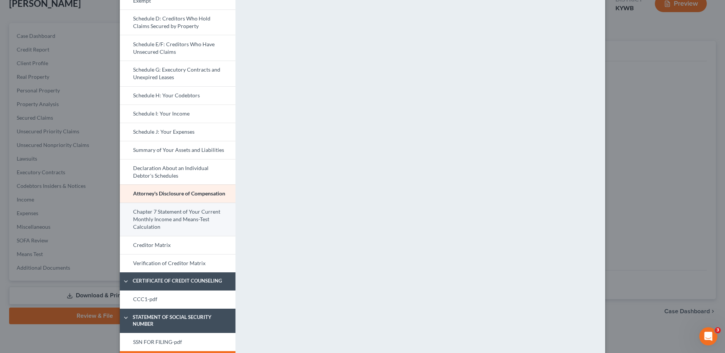
click at [188, 221] on link "Chapter 7 Statement of Your Current Monthly Income and Means-Test Calculation" at bounding box center [178, 219] width 116 height 33
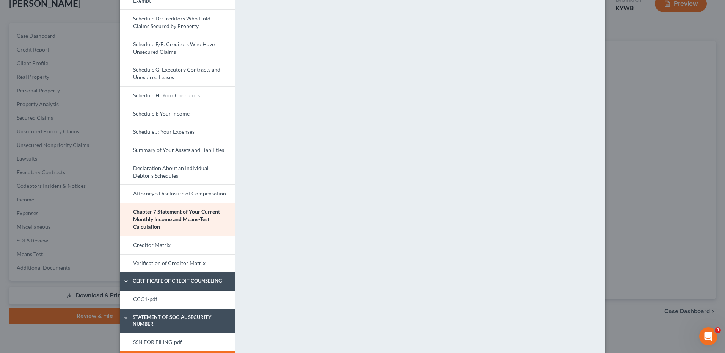
scroll to position [163, 0]
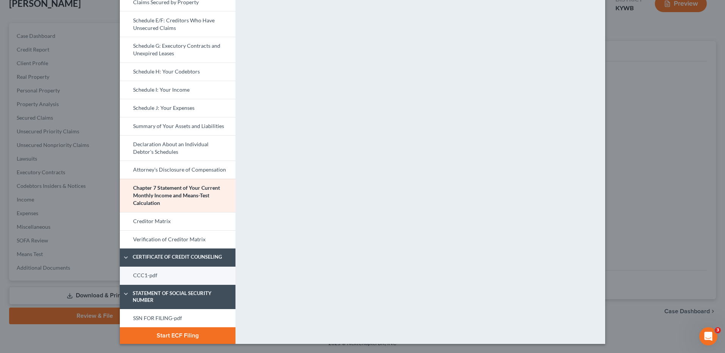
click at [179, 279] on link "CCC1-pdf" at bounding box center [178, 276] width 116 height 18
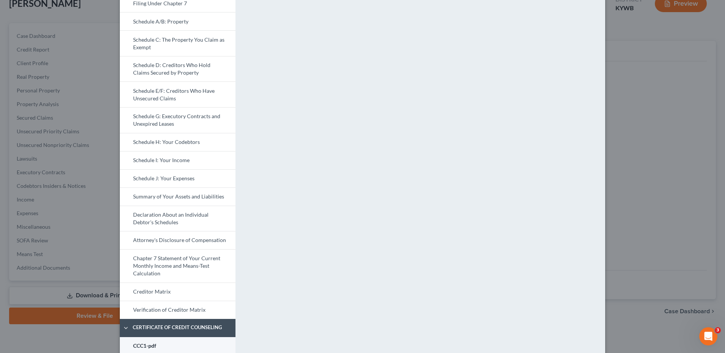
scroll to position [213, 0]
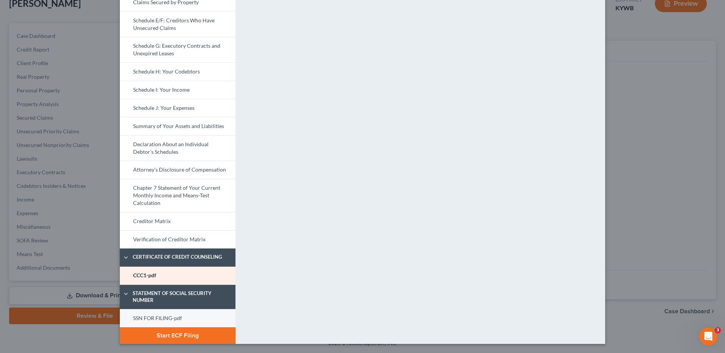
click at [151, 318] on link "SSN FOR FILING-pdf" at bounding box center [178, 318] width 116 height 18
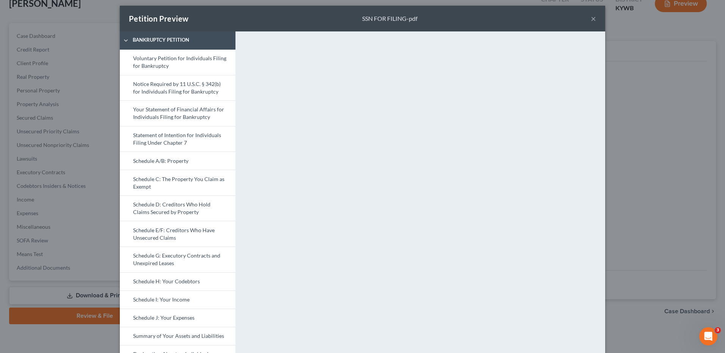
scroll to position [0, 0]
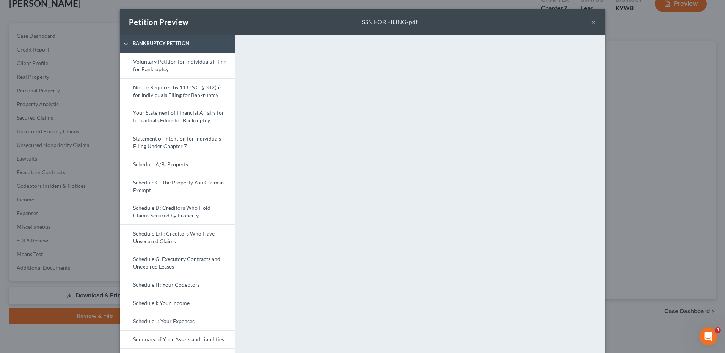
click at [591, 18] on button "×" at bounding box center [593, 21] width 5 height 9
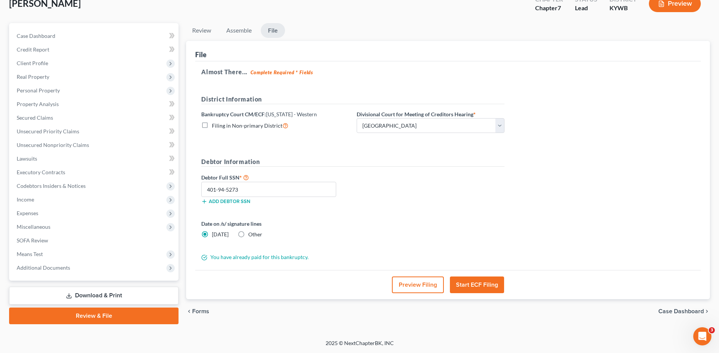
click at [486, 281] on button "Start ECF Filing" at bounding box center [477, 285] width 54 height 17
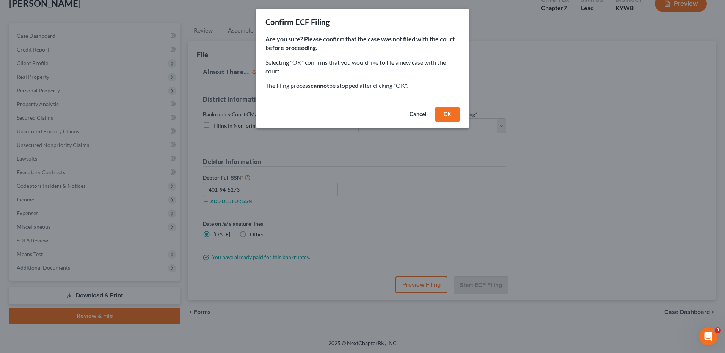
drag, startPoint x: 447, startPoint y: 117, endPoint x: 483, endPoint y: 102, distance: 39.3
click at [447, 117] on button "OK" at bounding box center [447, 114] width 24 height 15
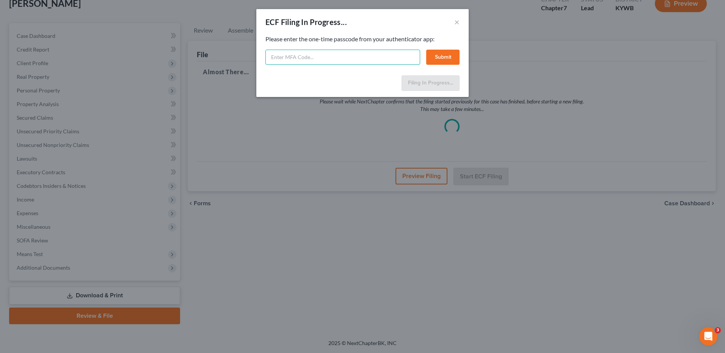
click at [326, 53] on input "text" at bounding box center [342, 57] width 155 height 15
type input "937178"
click at [448, 58] on button "Submit" at bounding box center [442, 57] width 33 height 15
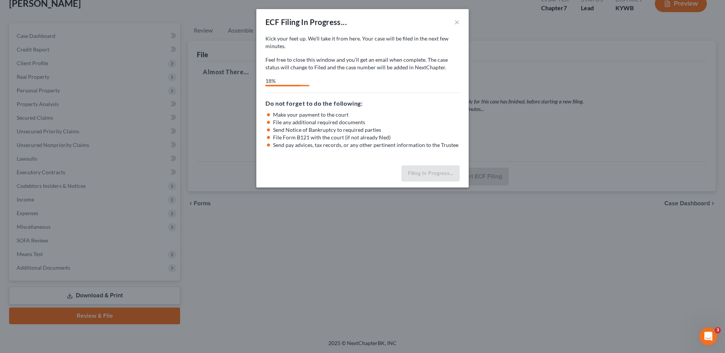
select select "1"
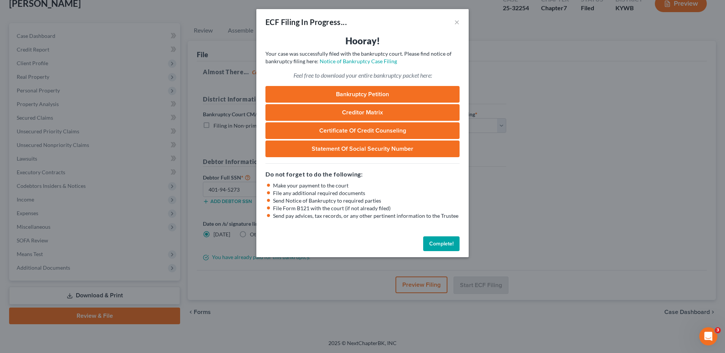
click at [449, 243] on button "Complete!" at bounding box center [441, 244] width 36 height 15
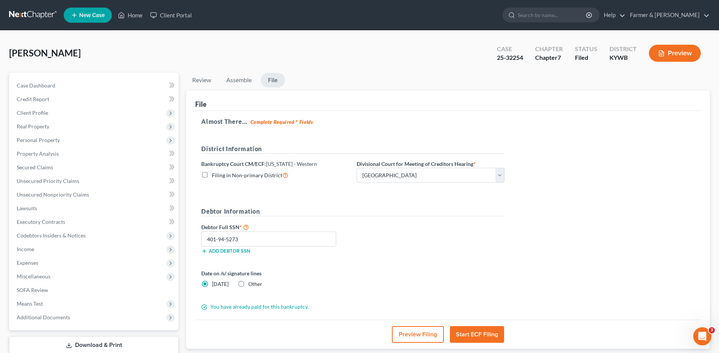
click at [24, 15] on link at bounding box center [33, 15] width 49 height 14
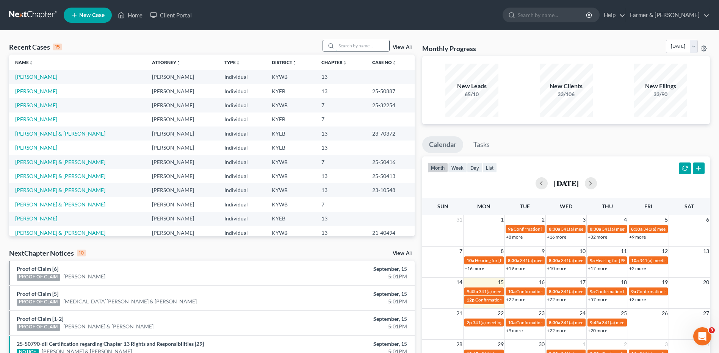
click at [387, 49] on input "search" at bounding box center [362, 45] width 53 height 11
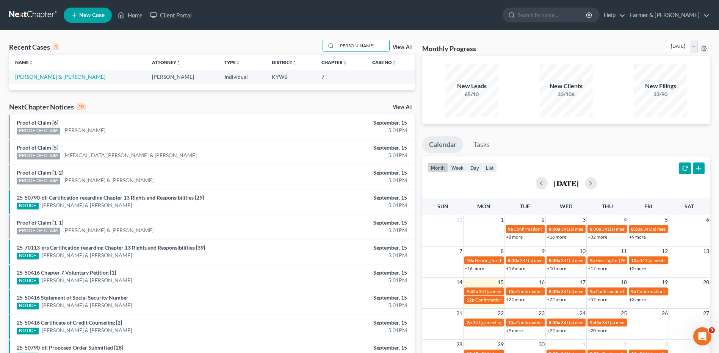
type input "[PERSON_NAME]"
click at [31, 15] on link at bounding box center [33, 15] width 49 height 14
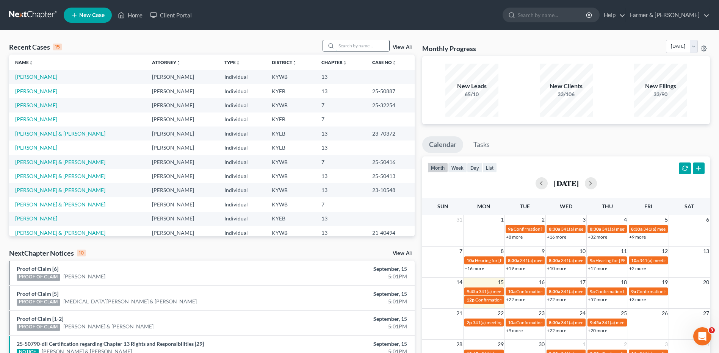
click at [370, 47] on input "search" at bounding box center [362, 45] width 53 height 11
type input "[PERSON_NAME]"
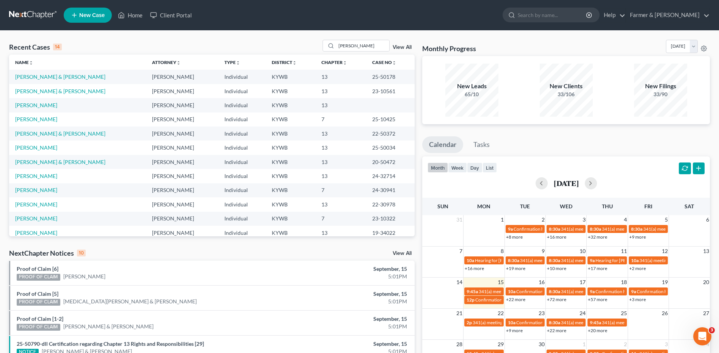
click at [92, 17] on span "New Case" at bounding box center [91, 16] width 25 height 6
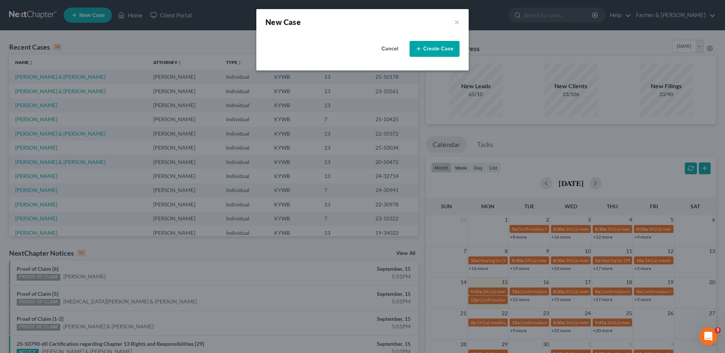
select select "33"
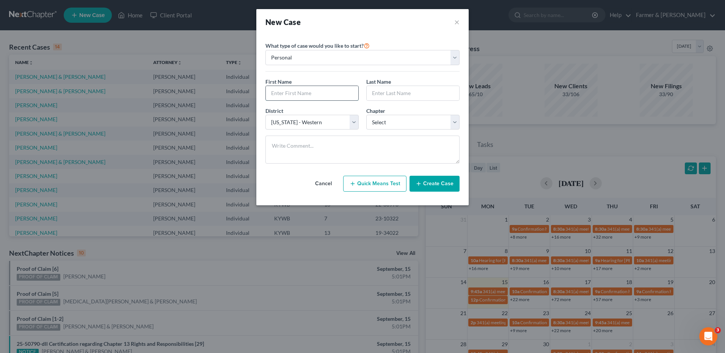
click at [301, 97] on input "text" at bounding box center [312, 93] width 93 height 14
type input "[PERSON_NAME]"
click at [398, 124] on select "Select 7 11 12 13" at bounding box center [412, 122] width 93 height 15
select select "0"
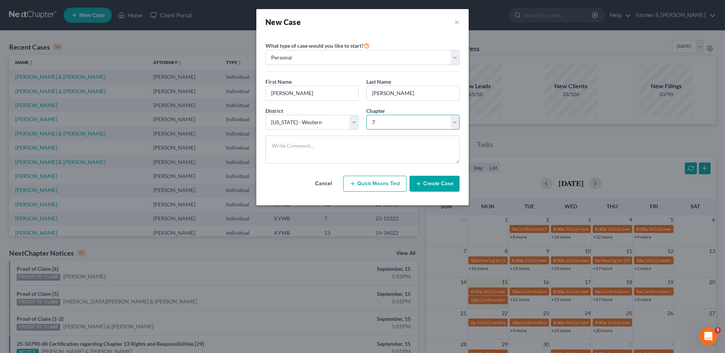
click at [366, 115] on select "Select 7 11 12 13" at bounding box center [412, 122] width 93 height 15
click at [441, 187] on button "Create Case" at bounding box center [434, 184] width 50 height 16
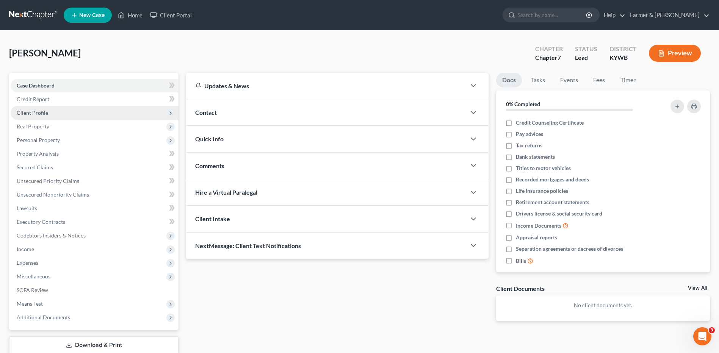
click at [52, 114] on span "Client Profile" at bounding box center [95, 113] width 168 height 14
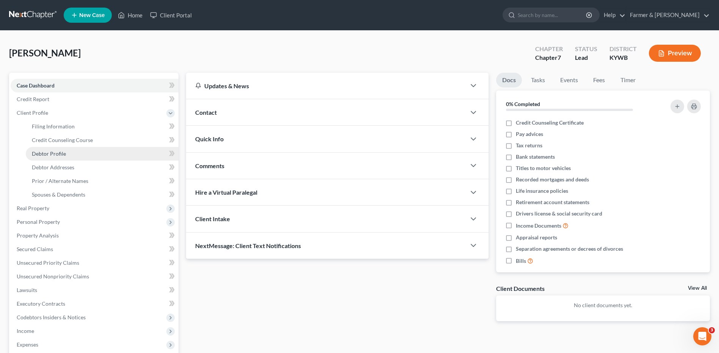
click at [61, 151] on span "Debtor Profile" at bounding box center [49, 154] width 34 height 6
select select "0"
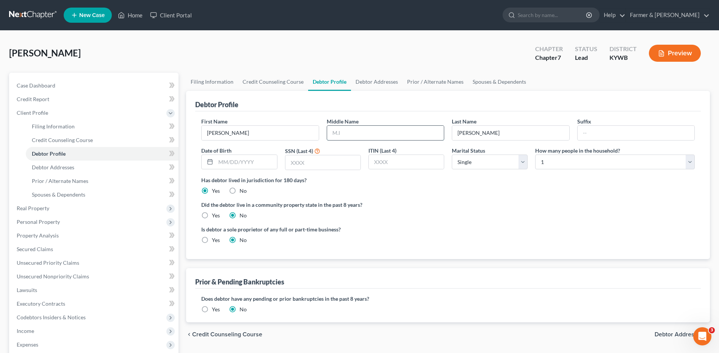
click at [378, 129] on input "text" at bounding box center [385, 133] width 117 height 14
type input "Earl"
click at [270, 132] on input "Benjamin" at bounding box center [260, 133] width 117 height 14
drag, startPoint x: 265, startPoint y: 135, endPoint x: 191, endPoint y: 138, distance: 74.0
click at [191, 138] on div "Debtor Profile First Name Benjamin Middle Name Earl Last Name Brewer Suffix Dat…" at bounding box center [448, 175] width 524 height 168
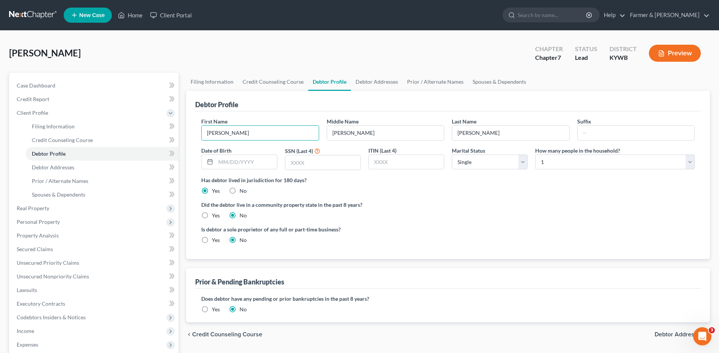
type input "Earl"
type input "Benjamin"
click at [265, 165] on input "text" at bounding box center [246, 162] width 61 height 14
type input "01/08/1970"
type input "7707"
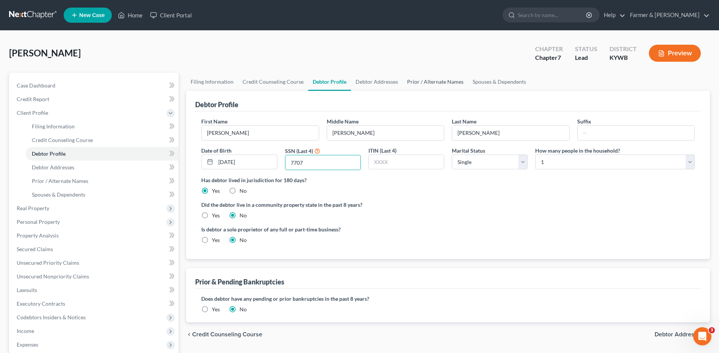
click at [436, 85] on link "Prior / Alternate Names" at bounding box center [436, 82] width 66 height 18
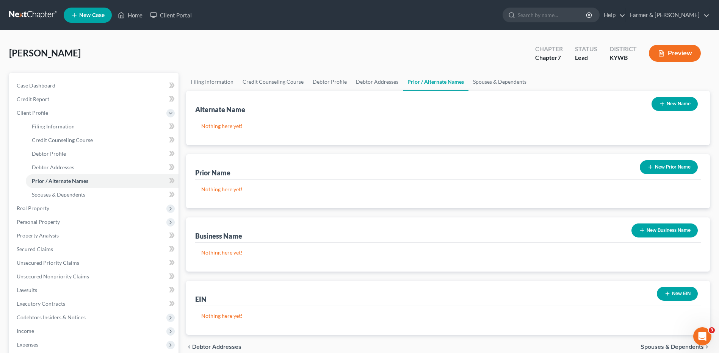
click at [677, 102] on button "New Name" at bounding box center [675, 104] width 46 height 14
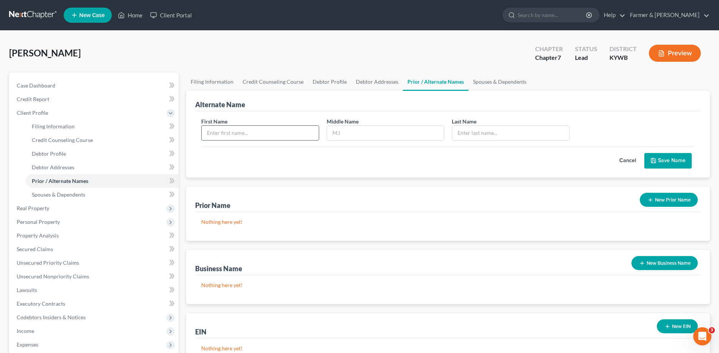
click at [262, 132] on input "text" at bounding box center [260, 133] width 117 height 14
type input "Ben"
type input "Brewer"
click at [666, 157] on button "Save Name" at bounding box center [668, 161] width 47 height 16
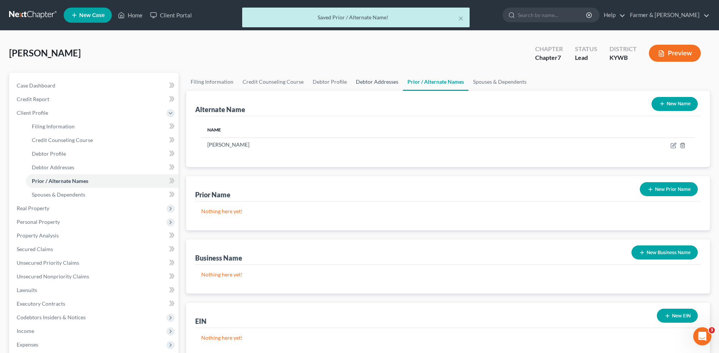
click at [362, 84] on link "Debtor Addresses" at bounding box center [377, 82] width 52 height 18
select select "0"
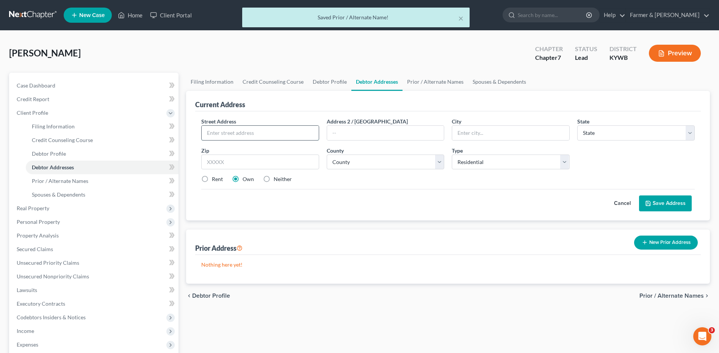
click at [255, 130] on input "text" at bounding box center [260, 133] width 117 height 14
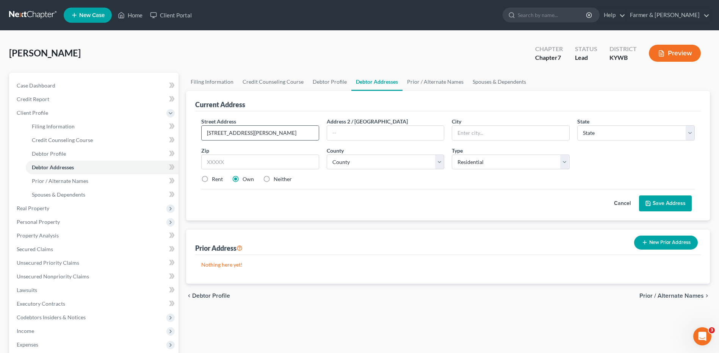
type input "8000 Westover Drive"
type input "Prospect"
select select "18"
type input "40059"
select select "55"
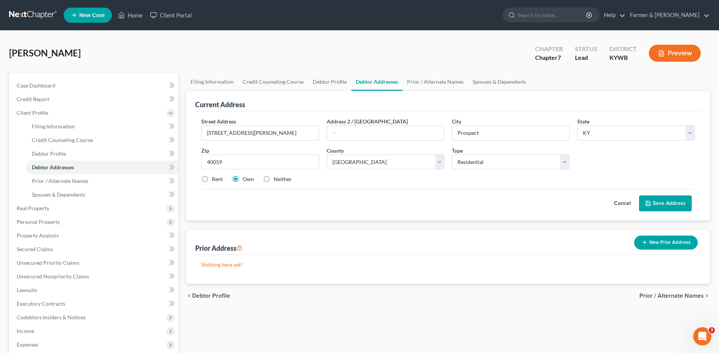
click at [211, 180] on div "Rent" at bounding box center [212, 180] width 22 height 8
click at [212, 179] on label "Rent" at bounding box center [217, 180] width 11 height 8
click at [215, 179] on input "Rent" at bounding box center [217, 178] width 5 height 5
radio input "true"
click at [677, 204] on button "Save Address" at bounding box center [665, 204] width 53 height 16
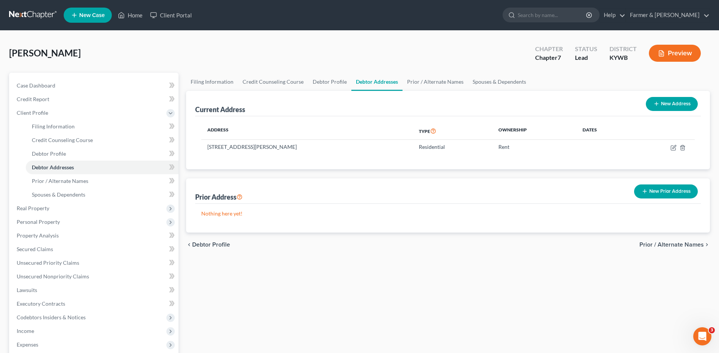
click at [662, 191] on button "New Prior Address" at bounding box center [666, 192] width 64 height 14
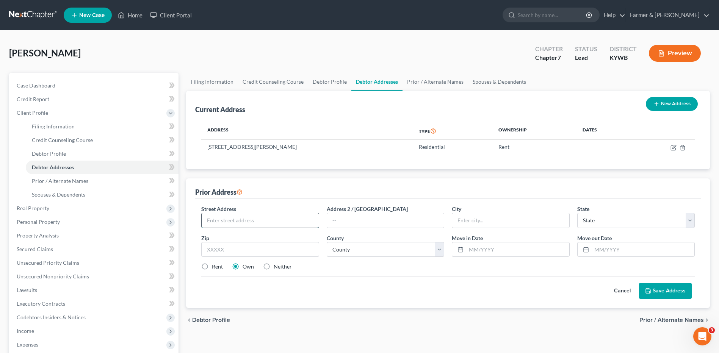
click at [237, 225] on input "text" at bounding box center [260, 220] width 117 height 14
type input "1829 14th Ave. W."
type input "Williston"
select select "29"
type input "58801"
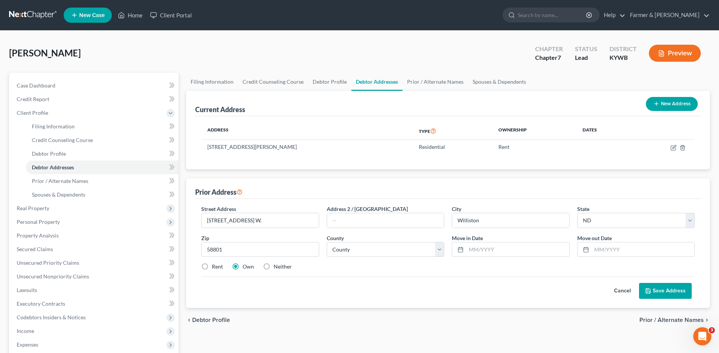
click at [521, 240] on div "Move in Date *" at bounding box center [510, 245] width 125 height 23
click at [519, 241] on div "Move in Date *" at bounding box center [510, 245] width 125 height 23
click at [514, 248] on input "text" at bounding box center [517, 250] width 103 height 14
type input "11/1111"
click at [610, 244] on input "text" at bounding box center [643, 250] width 103 height 14
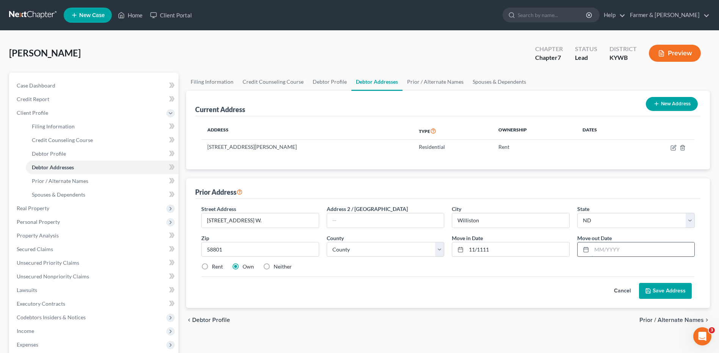
type input "11/1111"
click at [304, 256] on input "58801" at bounding box center [260, 249] width 118 height 15
select select "52"
click at [212, 266] on label "Rent" at bounding box center [217, 267] width 11 height 8
click at [215, 266] on input "Rent" at bounding box center [217, 265] width 5 height 5
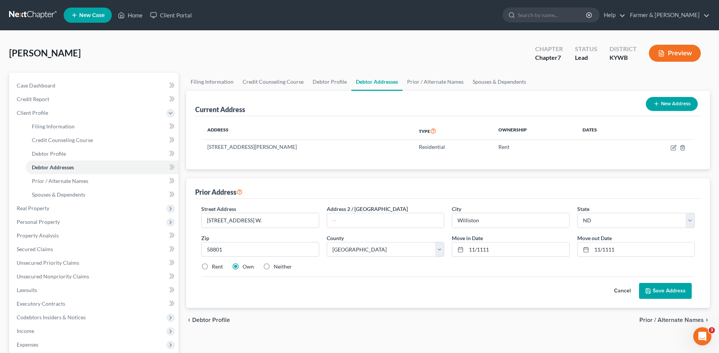
radio input "true"
click at [668, 294] on button "Save Address" at bounding box center [665, 291] width 53 height 16
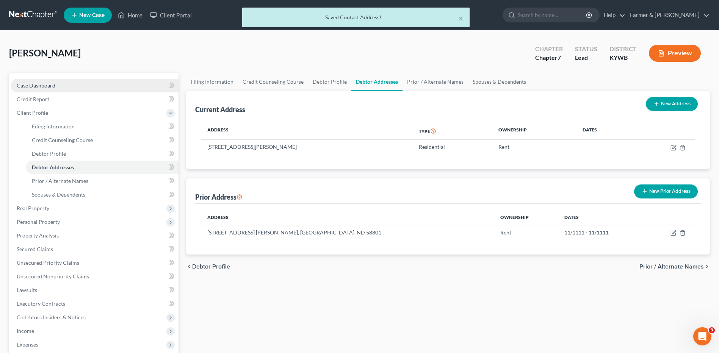
click at [107, 79] on link "Case Dashboard" at bounding box center [95, 86] width 168 height 14
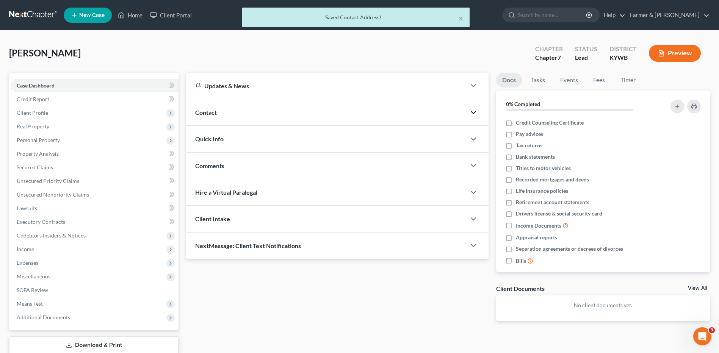
click at [472, 111] on icon "button" at bounding box center [473, 112] width 9 height 9
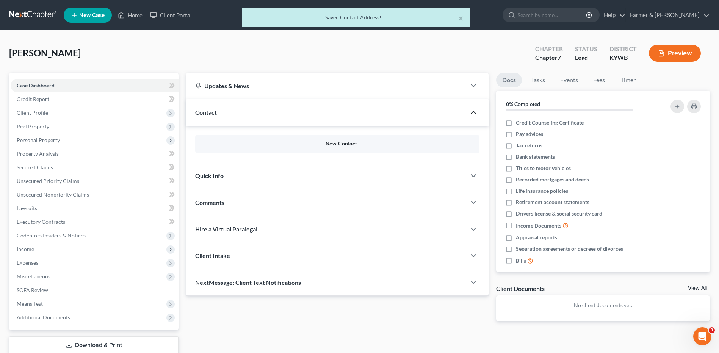
click at [353, 147] on button "New Contact" at bounding box center [337, 144] width 272 height 6
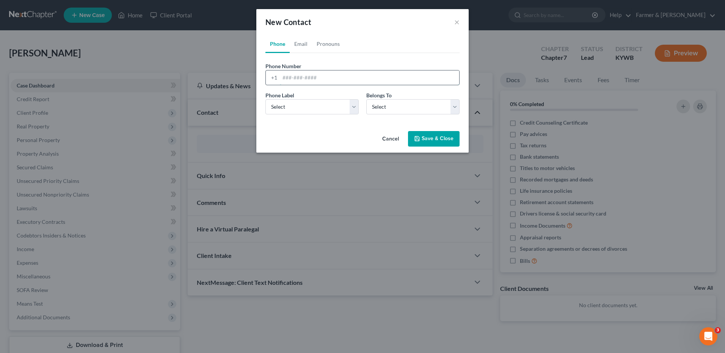
click at [320, 79] on input "tel" at bounding box center [369, 78] width 179 height 14
type input "3078518310"
drag, startPoint x: 305, startPoint y: 106, endPoint x: 302, endPoint y: 111, distance: 6.1
click at [305, 106] on select "Select Mobile Home Work Other" at bounding box center [311, 106] width 93 height 15
select select "0"
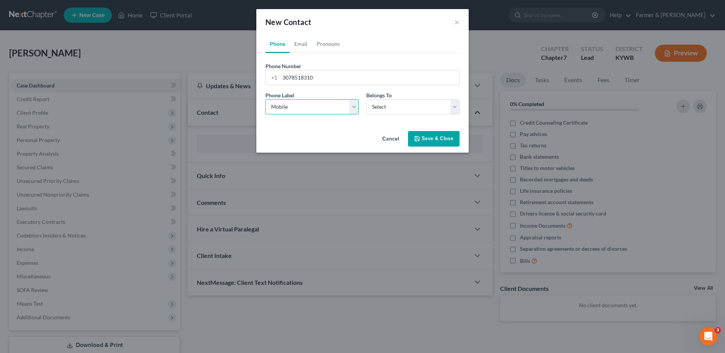
click at [265, 99] on select "Select Mobile Home Work Other" at bounding box center [311, 106] width 93 height 15
click at [375, 104] on select "Select Client Other" at bounding box center [412, 106] width 93 height 15
select select "0"
click at [366, 99] on select "Select Client Other" at bounding box center [412, 106] width 93 height 15
click at [304, 49] on link "Email" at bounding box center [301, 44] width 22 height 18
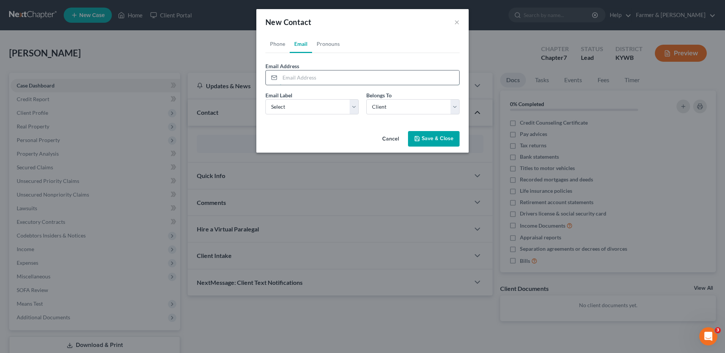
click at [317, 78] on input "email" at bounding box center [369, 78] width 179 height 14
type input "bn_brwr@yahoo.com"
click at [309, 107] on select "Select Home Work Other" at bounding box center [311, 106] width 93 height 15
select select "0"
click at [265, 99] on select "Select Home Work Other" at bounding box center [311, 106] width 93 height 15
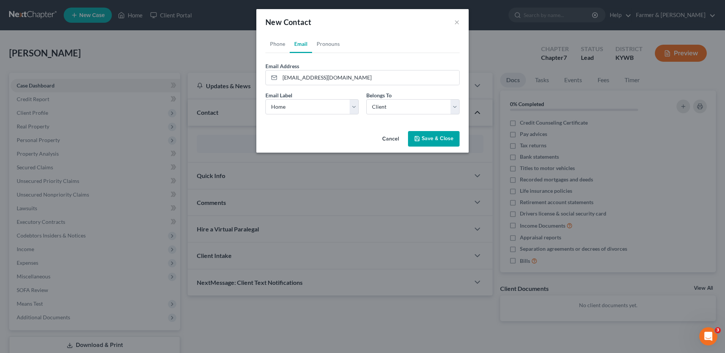
click at [456, 144] on button "Save & Close" at bounding box center [434, 139] width 52 height 16
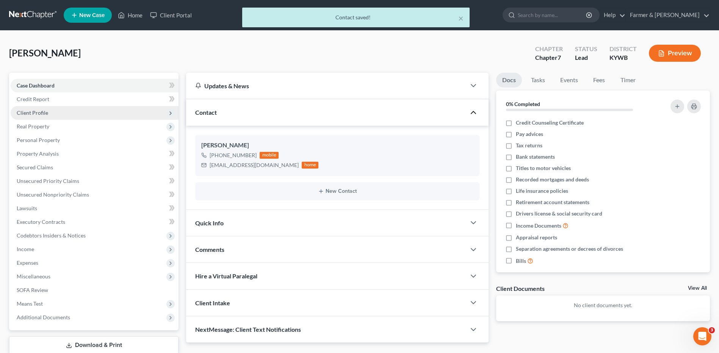
click at [38, 115] on span "Client Profile" at bounding box center [32, 113] width 31 height 6
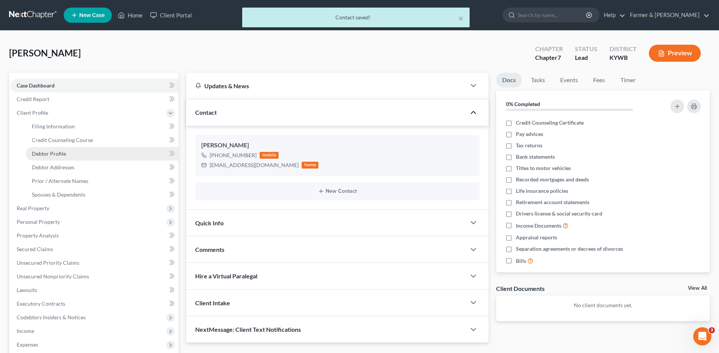
click at [48, 152] on span "Debtor Profile" at bounding box center [49, 154] width 34 height 6
select select "0"
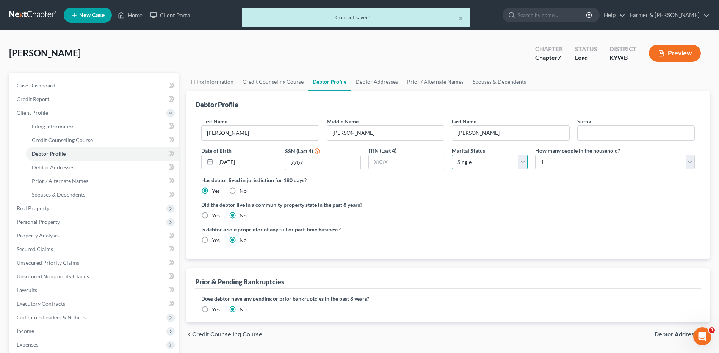
click at [498, 162] on select "Select Single Married Separated Divorced Widowed" at bounding box center [490, 162] width 76 height 15
select select "2"
click at [452, 155] on select "Select Single Married Separated Divorced Widowed" at bounding box center [490, 162] width 76 height 15
click at [660, 214] on div "Did the debtor live in a community property state in the past 8 years? Yes No" at bounding box center [448, 210] width 494 height 19
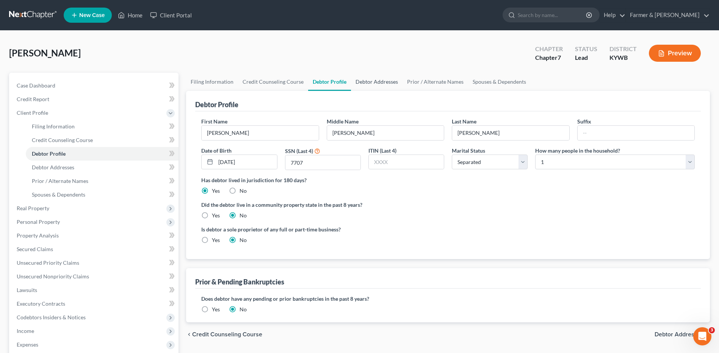
click at [374, 86] on link "Debtor Addresses" at bounding box center [377, 82] width 52 height 18
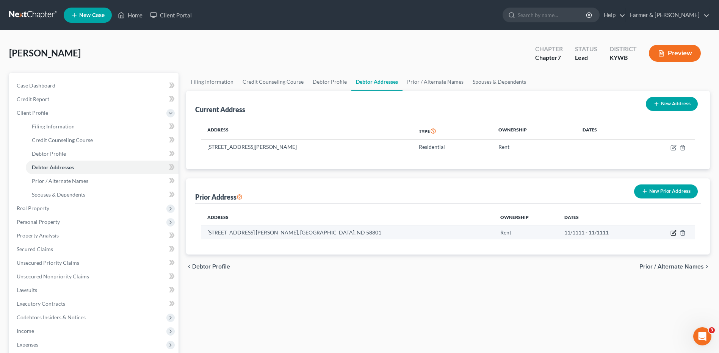
click at [674, 236] on icon "button" at bounding box center [673, 233] width 5 height 5
select select "29"
select select "52"
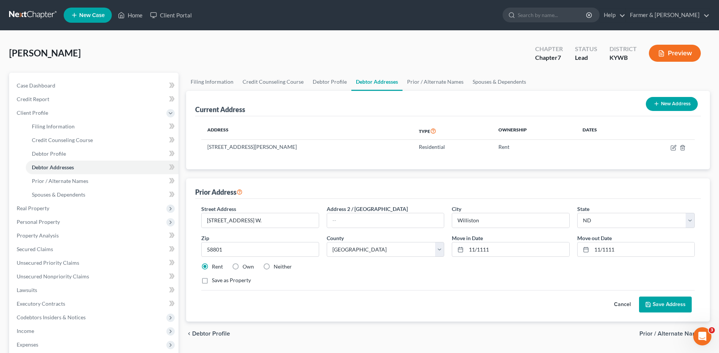
click at [245, 269] on label "Own" at bounding box center [248, 267] width 11 height 8
click at [246, 268] on input "Own" at bounding box center [248, 265] width 5 height 5
radio input "true"
click at [666, 307] on button "Save Address" at bounding box center [665, 305] width 53 height 16
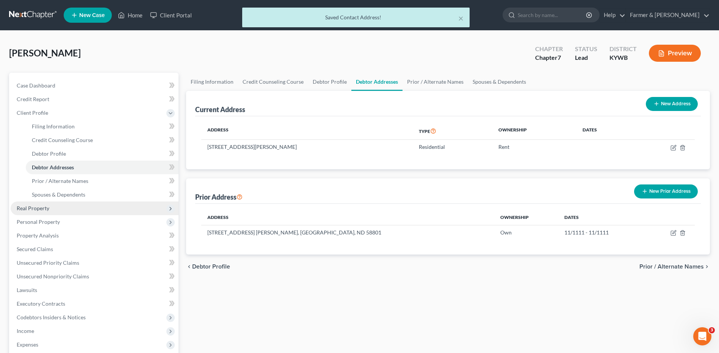
click at [61, 208] on span "Real Property" at bounding box center [95, 209] width 168 height 14
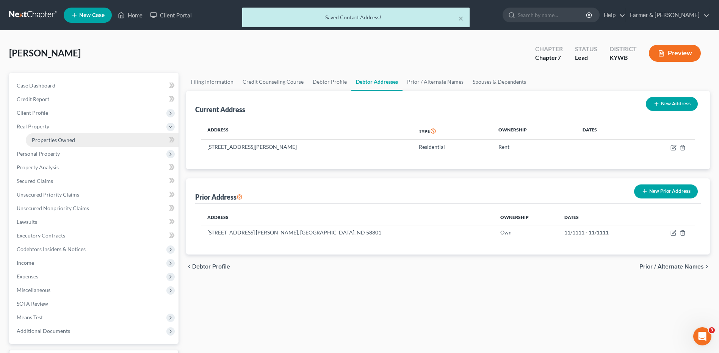
click at [65, 134] on link "Properties Owned" at bounding box center [102, 140] width 153 height 14
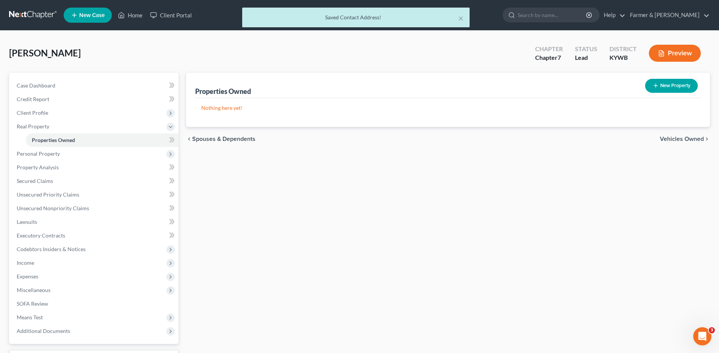
click at [673, 87] on button "New Property" at bounding box center [671, 86] width 53 height 14
select select "18"
select select "55"
select select "0"
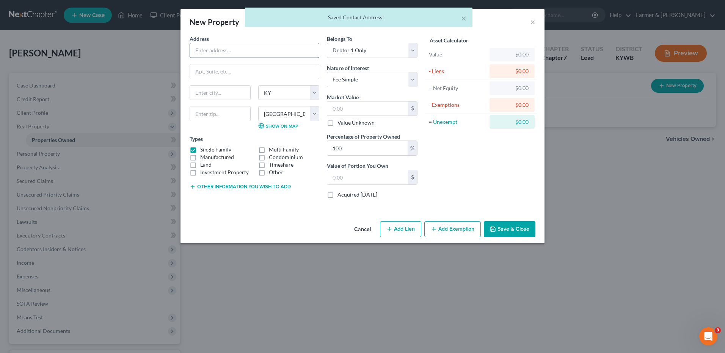
click at [243, 51] on input "text" at bounding box center [254, 50] width 129 height 14
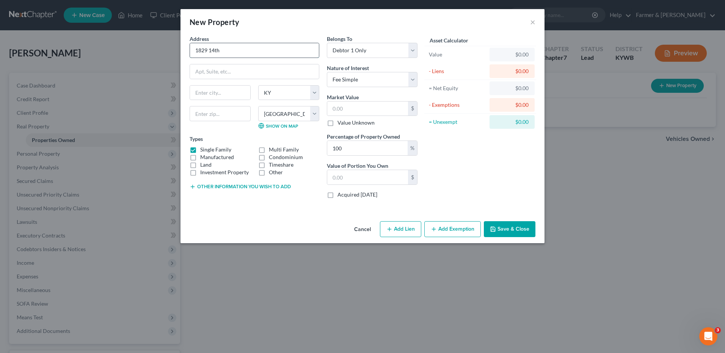
type input "1829 14th Ave. W."
type input "Williston"
select select "29"
select select
type input "58801"
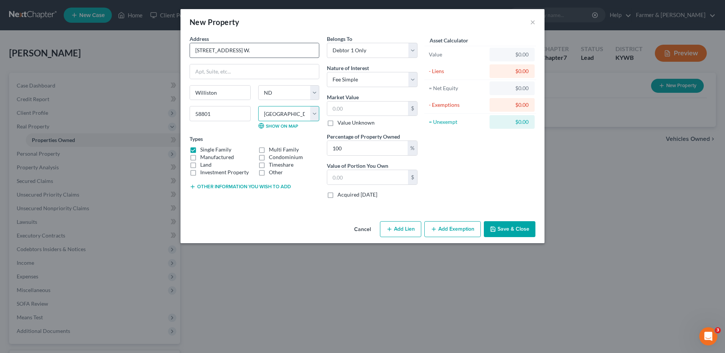
select select "52"
click at [512, 235] on button "Save & Close" at bounding box center [510, 229] width 52 height 16
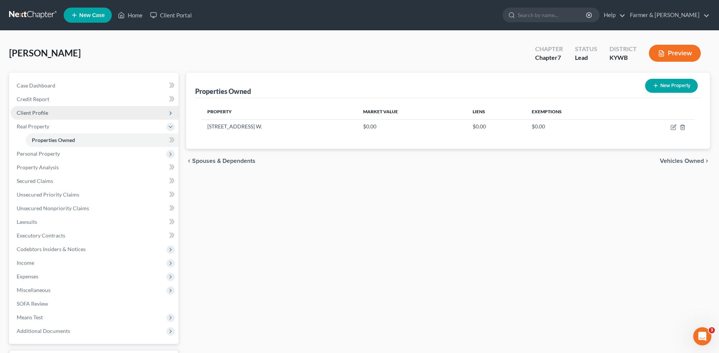
click at [42, 111] on span "Client Profile" at bounding box center [32, 113] width 31 height 6
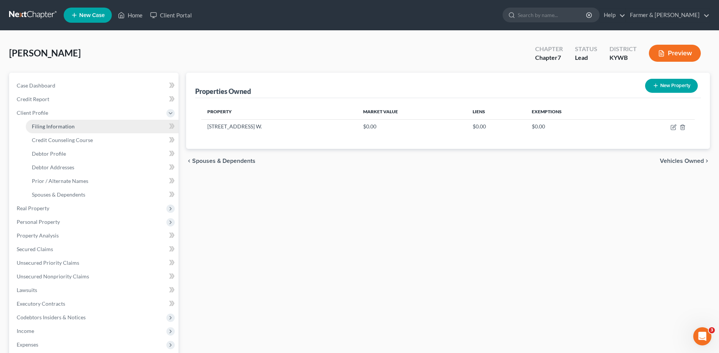
click at [49, 126] on span "Filing Information" at bounding box center [53, 126] width 43 height 6
select select "1"
select select "0"
select select "33"
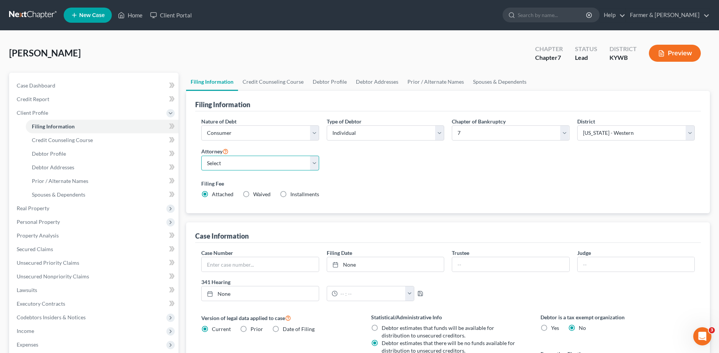
click at [245, 167] on select "Select Todd Farmer - KYWB Todd Farmer - KYEB Samuel Wright - KYWB" at bounding box center [260, 163] width 118 height 15
select select "0"
click at [201, 156] on select "Select Todd Farmer - KYWB Todd Farmer - KYEB Samuel Wright - KYWB" at bounding box center [260, 163] width 118 height 15
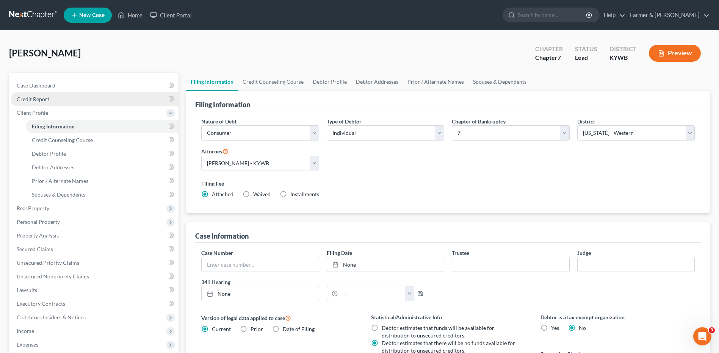
click at [67, 101] on link "Credit Report" at bounding box center [95, 100] width 168 height 14
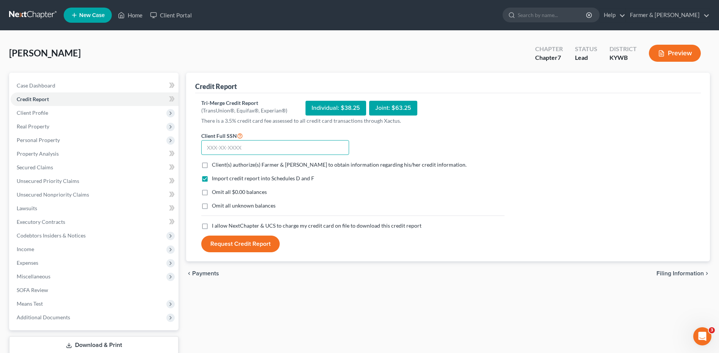
click at [243, 147] on input "text" at bounding box center [275, 147] width 148 height 15
type input "364-92-7707"
click at [212, 164] on label "Client(s) authorize(s) Farmer & Wright to obtain information regarding his/her …" at bounding box center [339, 165] width 255 height 8
click at [215, 164] on input "Client(s) authorize(s) Farmer & Wright to obtain information regarding his/her …" at bounding box center [217, 163] width 5 height 5
checkbox input "true"
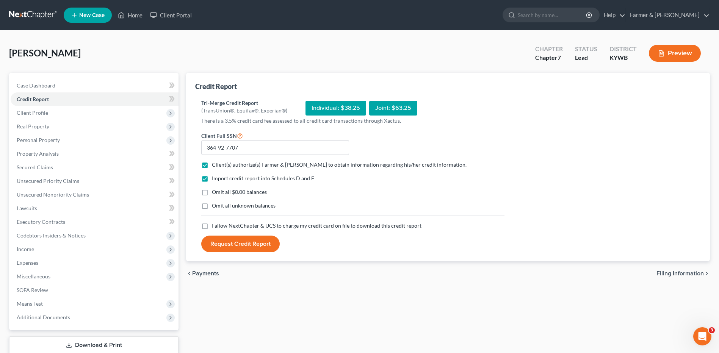
click at [212, 194] on label "Omit all $0.00 balances" at bounding box center [239, 192] width 55 height 8
click at [215, 193] on input "Omit all $0.00 balances" at bounding box center [217, 190] width 5 height 5
checkbox input "true"
click at [212, 225] on label "I allow NextChapter & UCS to charge my credit card on file to download this cre…" at bounding box center [317, 226] width 210 height 8
click at [215, 225] on input "I allow NextChapter & UCS to charge my credit card on file to download this cre…" at bounding box center [217, 224] width 5 height 5
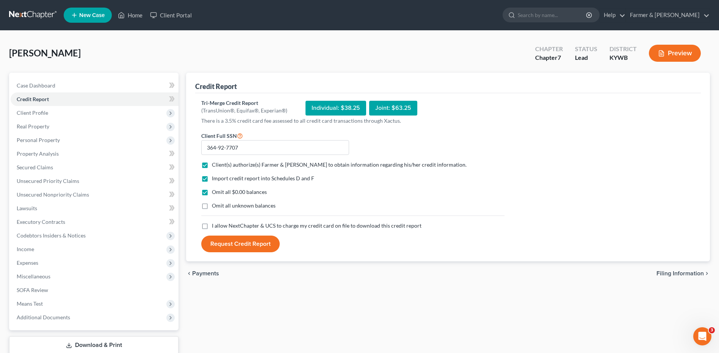
checkbox input "true"
click at [252, 243] on button "Request Credit Report" at bounding box center [240, 244] width 78 height 17
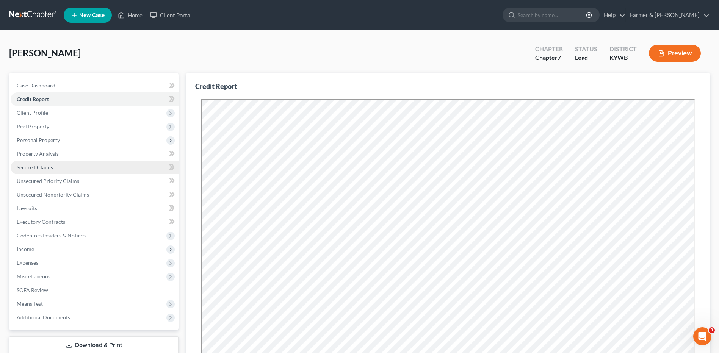
click at [64, 170] on link "Secured Claims" at bounding box center [95, 168] width 168 height 14
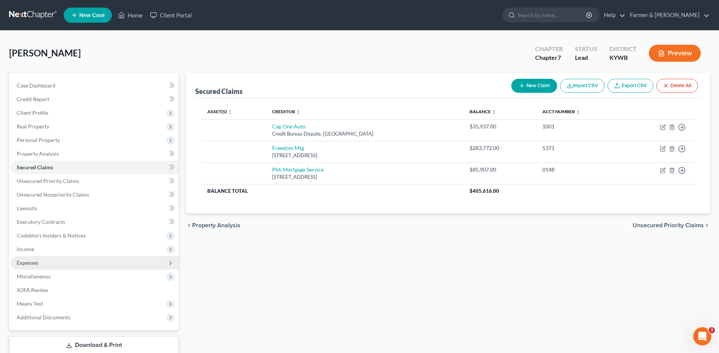
scroll to position [50, 0]
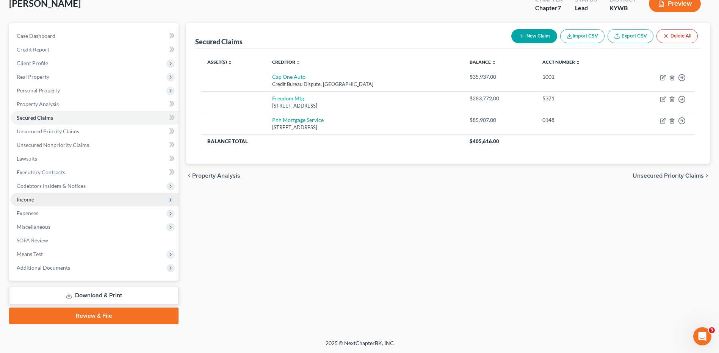
click at [37, 204] on span "Income" at bounding box center [95, 200] width 168 height 14
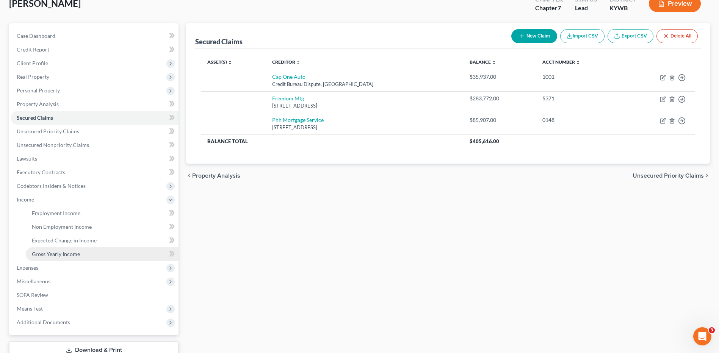
click at [58, 251] on span "Gross Yearly Income" at bounding box center [56, 254] width 48 height 6
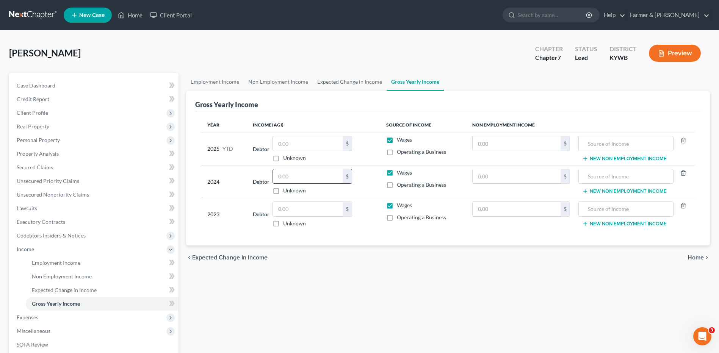
click at [303, 183] on input "text" at bounding box center [308, 176] width 70 height 14
type input "13,249.00"
click at [55, 113] on span "Client Profile" at bounding box center [95, 113] width 168 height 14
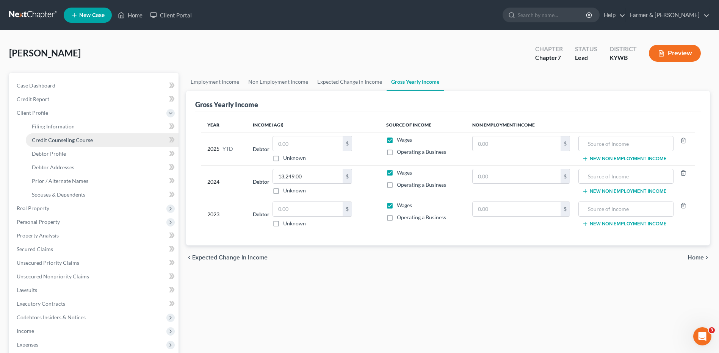
click at [62, 136] on link "Credit Counseling Course" at bounding box center [102, 140] width 153 height 14
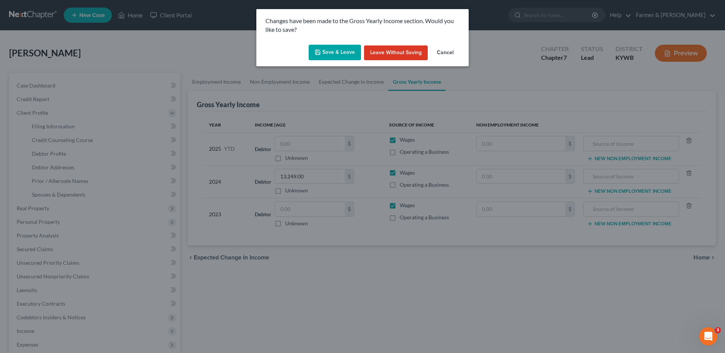
click at [334, 49] on button "Save & Leave" at bounding box center [335, 53] width 52 height 16
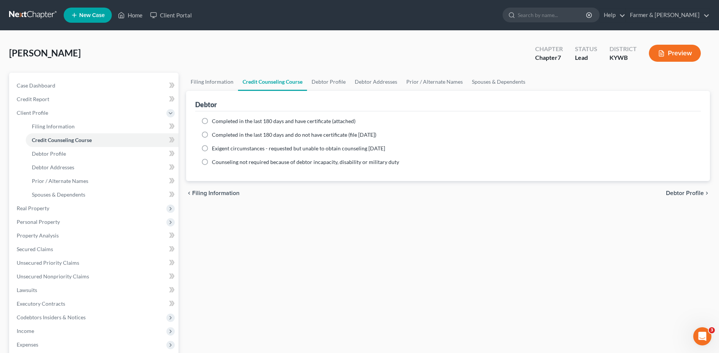
click at [212, 134] on label "Completed in the last 180 days and do not have certificate (file within 14 days)" at bounding box center [294, 135] width 165 height 8
click at [215, 134] on input "Completed in the last 180 days and do not have certificate (file within 14 days)" at bounding box center [217, 133] width 5 height 5
radio input "true"
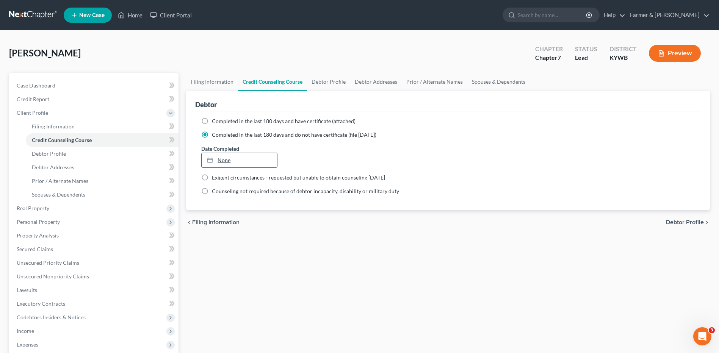
click at [229, 161] on link "None" at bounding box center [239, 160] width 75 height 14
type input "9/15/2025"
click at [97, 85] on link "Case Dashboard" at bounding box center [95, 86] width 168 height 14
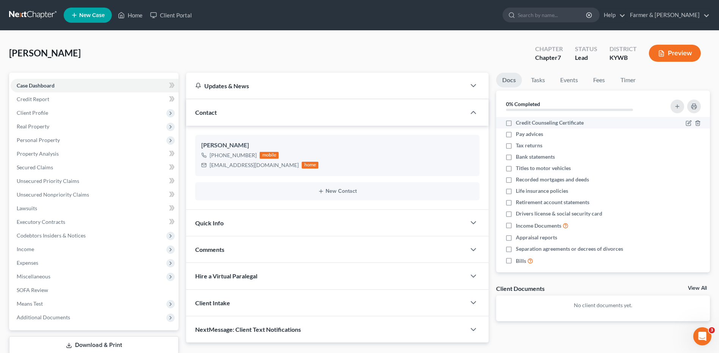
click at [516, 125] on label "Credit Counseling Certificate" at bounding box center [550, 123] width 68 height 8
click at [519, 124] on input "Credit Counseling Certificate" at bounding box center [521, 121] width 5 height 5
checkbox input "true"
click at [516, 213] on label "Drivers license & social security card" at bounding box center [559, 214] width 86 height 8
click at [519, 213] on input "Drivers license & social security card" at bounding box center [521, 212] width 5 height 5
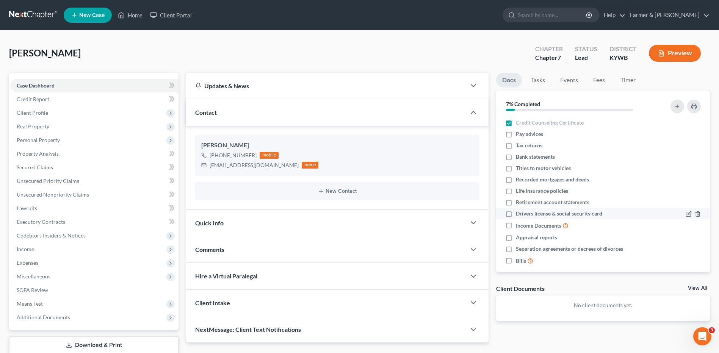
checkbox input "true"
click at [516, 258] on label "Bills" at bounding box center [524, 261] width 17 height 9
click at [519, 258] on input "Bills" at bounding box center [521, 259] width 5 height 5
checkbox input "true"
click at [516, 249] on label "Separation agreements or decrees of divorces" at bounding box center [569, 249] width 107 height 8
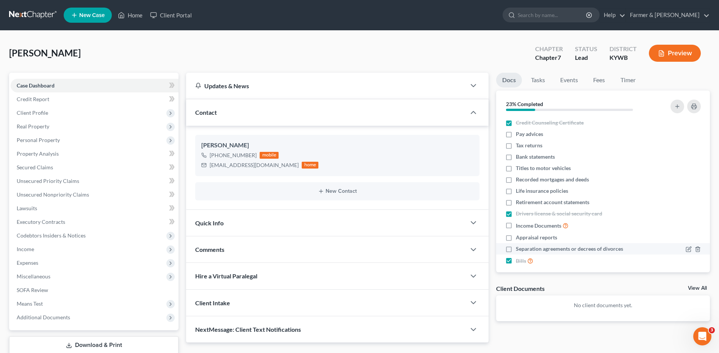
click at [519, 249] on input "Separation agreements or decrees of divorces" at bounding box center [521, 247] width 5 height 5
checkbox input "true"
click at [516, 239] on label "Appraisal reports" at bounding box center [536, 238] width 41 height 8
click at [519, 239] on input "Appraisal reports" at bounding box center [521, 236] width 5 height 5
checkbox input "true"
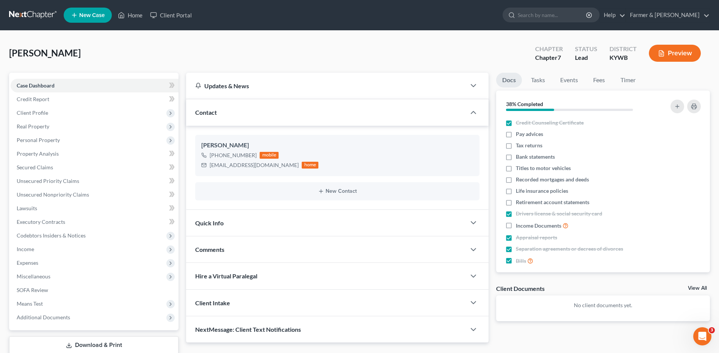
drag, startPoint x: 508, startPoint y: 146, endPoint x: 724, endPoint y: 269, distance: 248.6
click at [516, 146] on label "Tax returns" at bounding box center [529, 146] width 27 height 8
click at [519, 146] on input "Tax returns" at bounding box center [521, 144] width 5 height 5
checkbox input "true"
click at [50, 140] on span "Personal Property" at bounding box center [38, 140] width 43 height 6
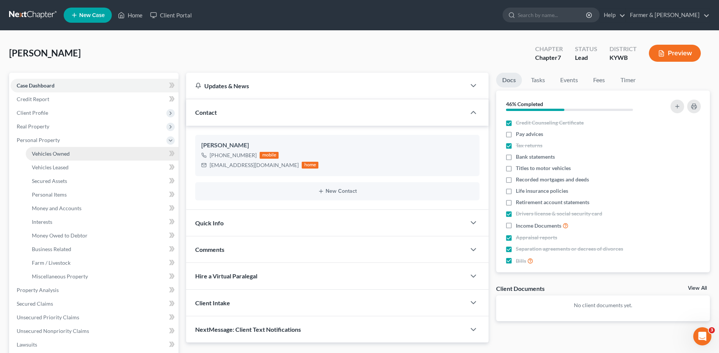
click at [55, 154] on span "Vehicles Owned" at bounding box center [51, 154] width 38 height 6
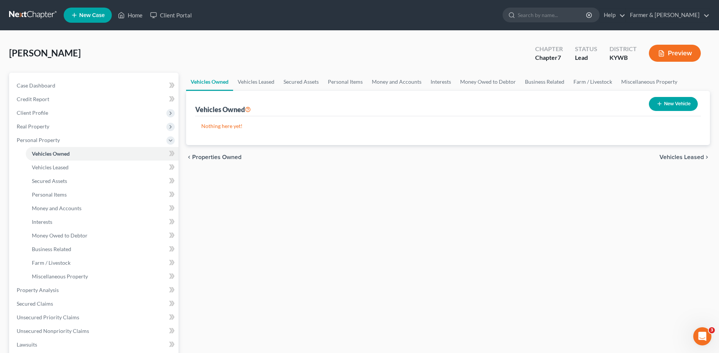
click at [671, 103] on button "New Vehicle" at bounding box center [673, 104] width 49 height 14
select select "0"
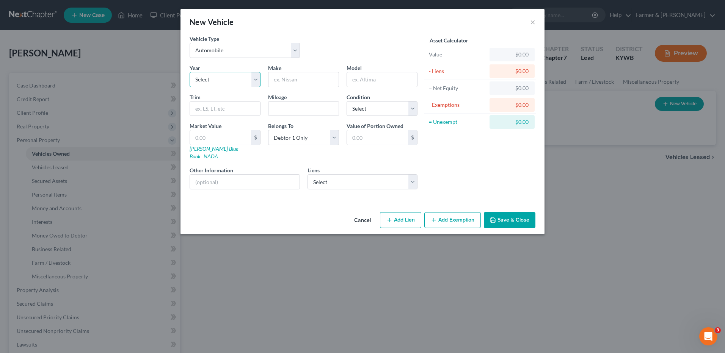
click at [226, 72] on select "Select 2026 2025 2024 2023 2022 2021 2020 2019 2018 2017 2016 2015 2014 2013 20…" at bounding box center [225, 79] width 71 height 15
select select "2"
click at [190, 72] on select "Select 2026 2025 2024 2023 2022 2021 2020 2019 2018 2017 2016 2015 2014 2013 20…" at bounding box center [225, 79] width 71 height 15
click at [315, 82] on input "text" at bounding box center [303, 79] width 70 height 14
type input "Kia"
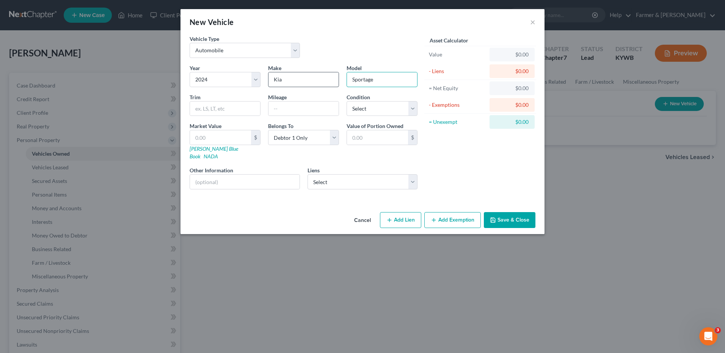
type input "Sportage"
type input "1"
type input "19,500"
click at [507, 216] on button "Save & Close" at bounding box center [510, 220] width 52 height 16
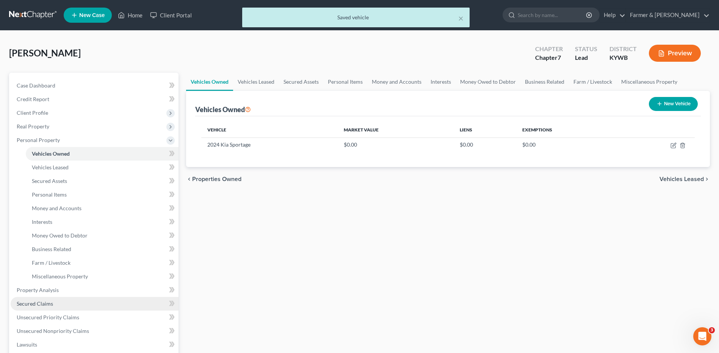
click at [36, 307] on span "Secured Claims" at bounding box center [35, 304] width 36 height 6
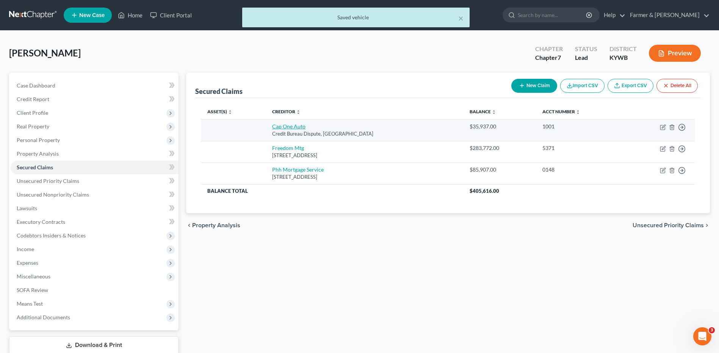
click at [290, 124] on link "Cap One Auto" at bounding box center [288, 126] width 33 height 6
select select "45"
select select "0"
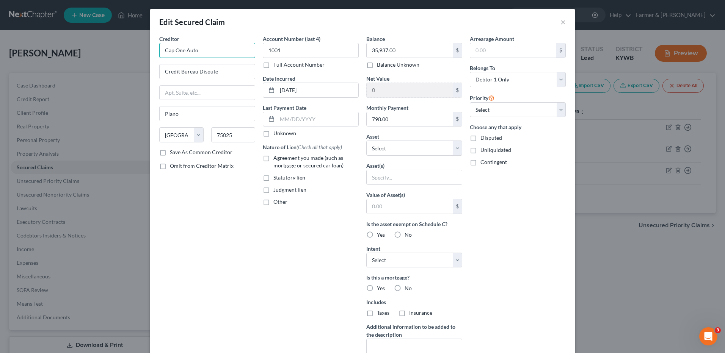
drag, startPoint x: 203, startPoint y: 50, endPoint x: 52, endPoint y: 51, distance: 150.9
click at [53, 51] on div "Edit Secured Claim × Creditor * Cap One Auto Credit Bureau Dispute Plano State …" at bounding box center [362, 176] width 725 height 353
type input "Capital One Auto Finance"
type input "PO Box 660068"
type input "Sacramento"
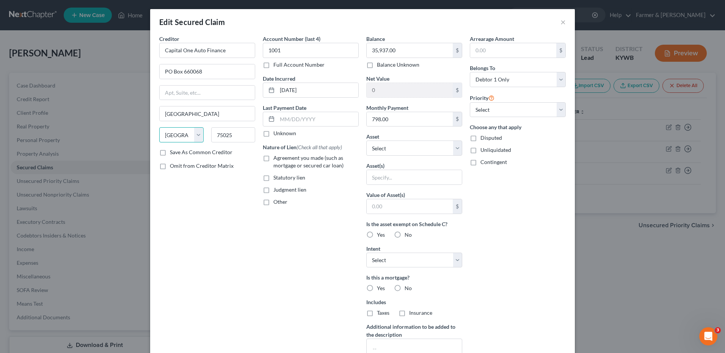
select select "4"
type input "95866"
click at [423, 150] on select "Select Other Multiple Assets 1829 14th Ave. W. - $0.0 2024 Kia Sportage - $0.0" at bounding box center [414, 148] width 96 height 15
select select "3"
click at [366, 141] on select "Select Other Multiple Assets 1829 14th Ave. W. - $0.0 2024 Kia Sportage - $0.0" at bounding box center [414, 148] width 96 height 15
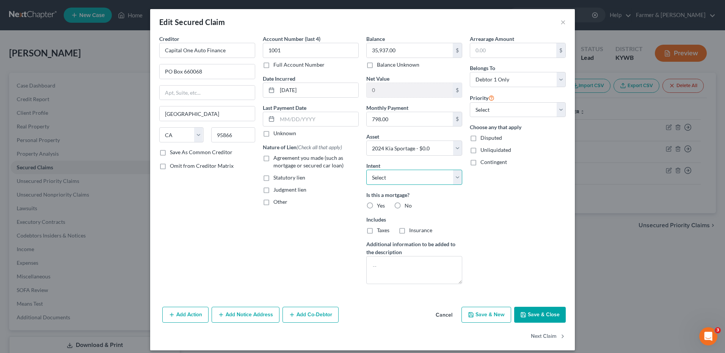
click at [387, 174] on select "Select Surrender Redeem Reaffirm Avoid Other" at bounding box center [414, 177] width 96 height 15
select select "2"
click at [366, 170] on select "Select Surrender Redeem Reaffirm Avoid Other" at bounding box center [414, 177] width 96 height 15
drag, startPoint x: 529, startPoint y: 313, endPoint x: 724, endPoint y: 292, distance: 196.4
click at [530, 313] on button "Save & Close" at bounding box center [540, 315] width 52 height 16
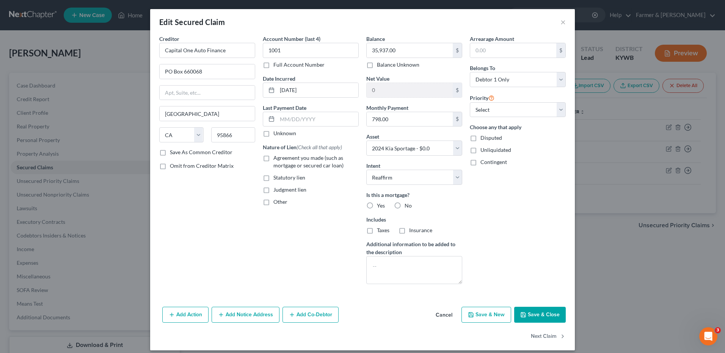
select select
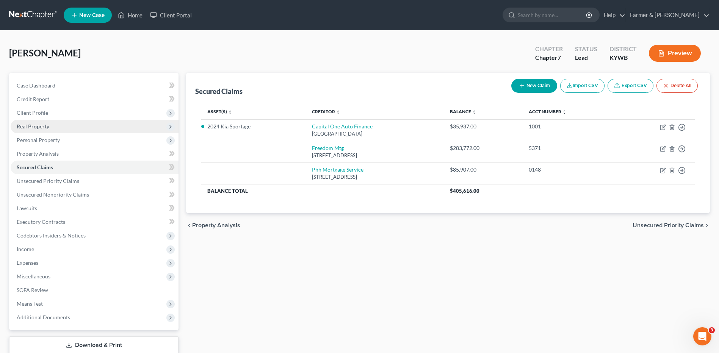
click at [60, 129] on span "Real Property" at bounding box center [95, 127] width 168 height 14
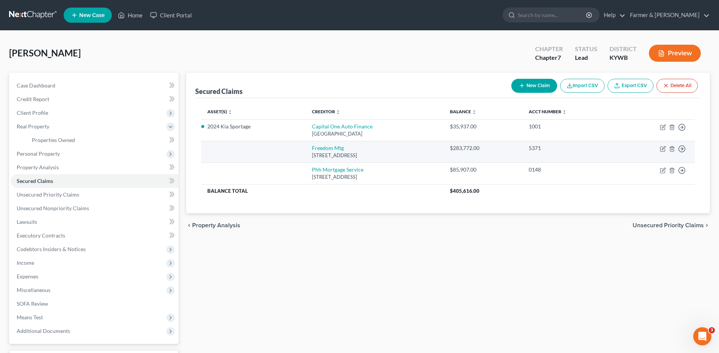
click at [331, 149] on td "Freedom Mtg 11988 Exit 5 Prkwy Bldg, Fishers, IN 46037" at bounding box center [375, 152] width 138 height 22
click at [328, 149] on link "Freedom Mtg" at bounding box center [328, 148] width 32 height 6
select select "15"
select select "0"
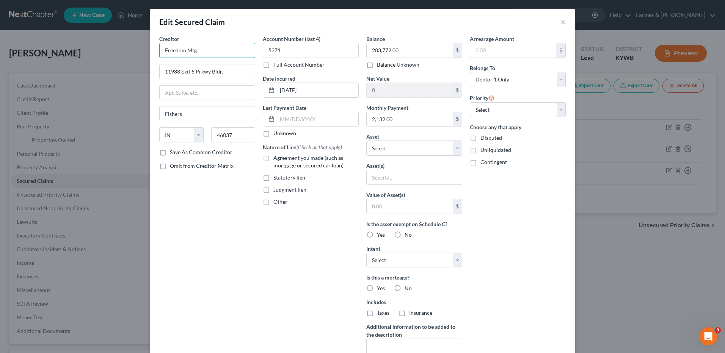
click at [200, 54] on input "Freedom Mtg" at bounding box center [207, 50] width 96 height 15
type input "Freedom Mortgage"
click at [415, 148] on select "Select Other Multiple Assets 1829 14th Ave. W. - $0.0 2024 Kia Sportage - $0.0" at bounding box center [414, 148] width 96 height 15
select select "2"
click at [366, 141] on select "Select Other Multiple Assets 1829 14th Ave. W. - $0.0 2024 Kia Sportage - $0.0" at bounding box center [414, 148] width 96 height 15
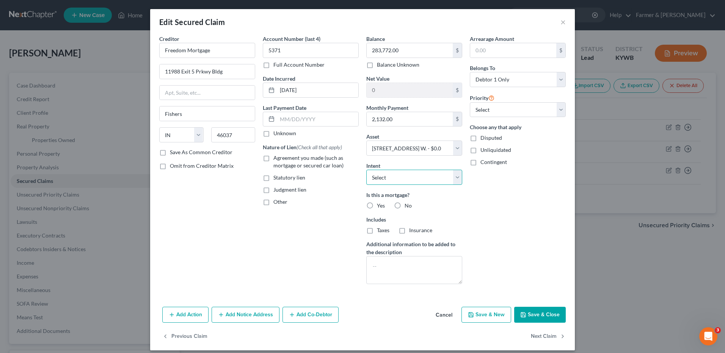
click at [402, 175] on select "Select Surrender Redeem Reaffirm Avoid Other" at bounding box center [414, 177] width 96 height 15
drag, startPoint x: 518, startPoint y: 194, endPoint x: 514, endPoint y: 224, distance: 31.0
click at [518, 194] on div "Arrearage Amount $ Belongs To * Select Debtor 1 Only Debtor 2 Only Debtor 1 And…" at bounding box center [517, 163] width 103 height 256
click at [534, 314] on button "Save & Close" at bounding box center [540, 315] width 52 height 16
select select
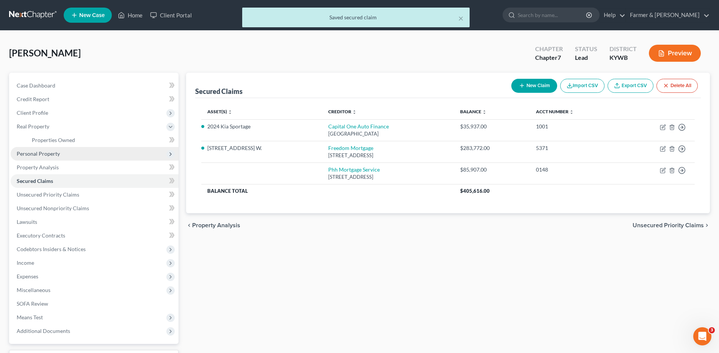
click at [67, 154] on span "Personal Property" at bounding box center [95, 154] width 168 height 14
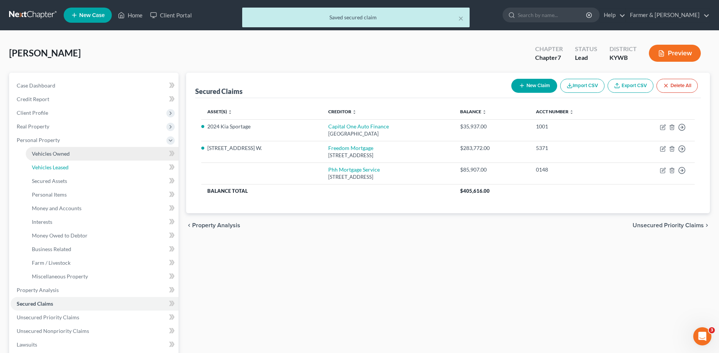
click at [69, 165] on link "Vehicles Leased" at bounding box center [102, 168] width 153 height 14
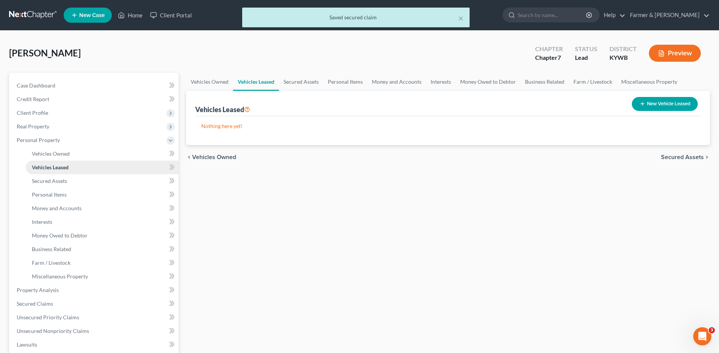
click at [130, 161] on link "Vehicles Leased" at bounding box center [102, 168] width 153 height 14
click at [136, 158] on link "Vehicles Owned" at bounding box center [102, 154] width 153 height 14
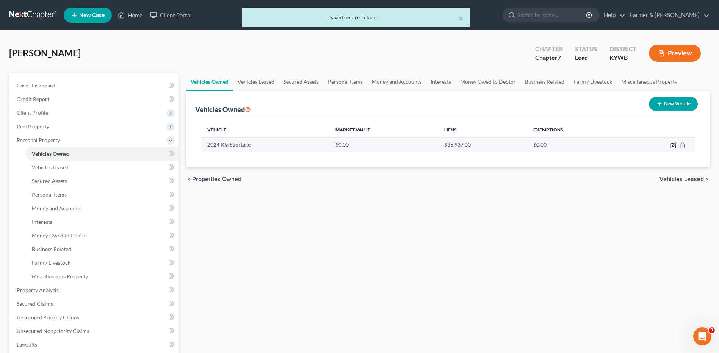
click at [671, 145] on icon "button" at bounding box center [673, 146] width 5 height 5
select select "0"
select select "2"
select select "0"
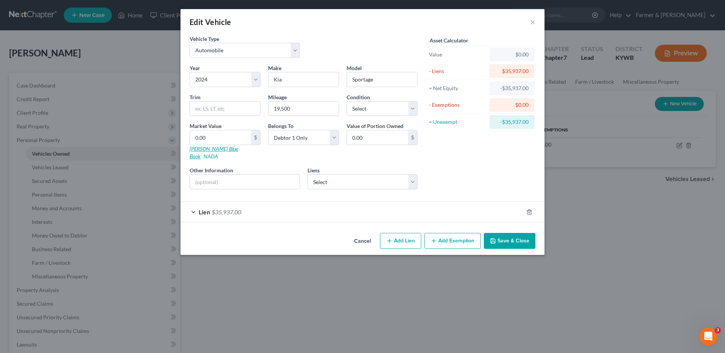
drag, startPoint x: 204, startPoint y: 153, endPoint x: 205, endPoint y: 149, distance: 4.8
click at [204, 153] on div "Year Select 2026 2025 2024 2023 2022 2021 2020 2019 2018 2017 2016 2015 2014 20…" at bounding box center [303, 130] width 235 height 132
click at [206, 147] on link "Kelly Blue Book" at bounding box center [214, 153] width 49 height 14
click at [222, 135] on input "0.00" at bounding box center [220, 137] width 61 height 14
type input "2"
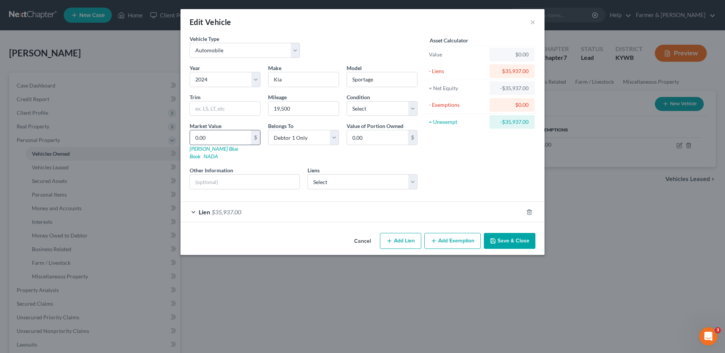
type input "2.00"
type input "27"
type input "27.00"
type input "275"
type input "275.00"
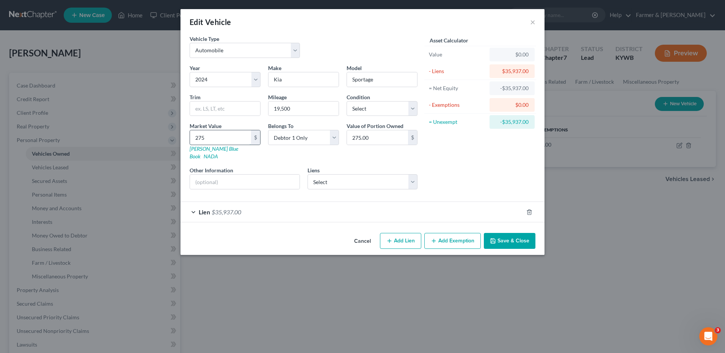
type input "2750"
type input "2,750.00"
type input "2,7500"
type input "27,500.00"
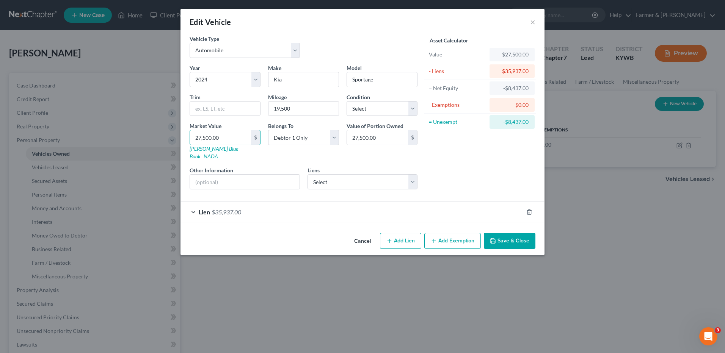
click at [240, 202] on div "Lien $35,937.00" at bounding box center [351, 212] width 343 height 20
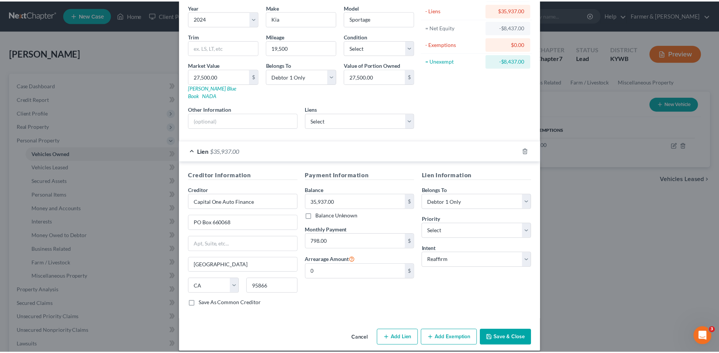
scroll to position [61, 0]
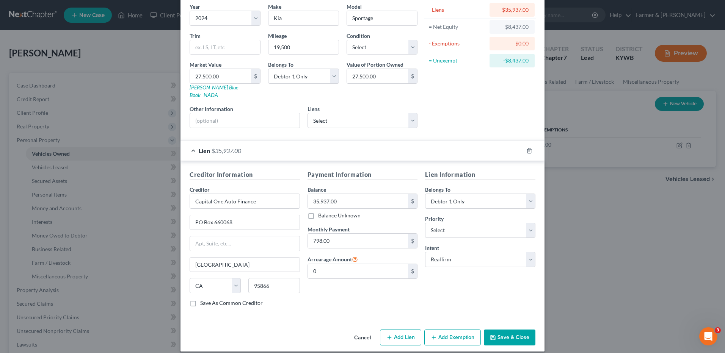
click at [512, 334] on button "Save & Close" at bounding box center [510, 338] width 52 height 16
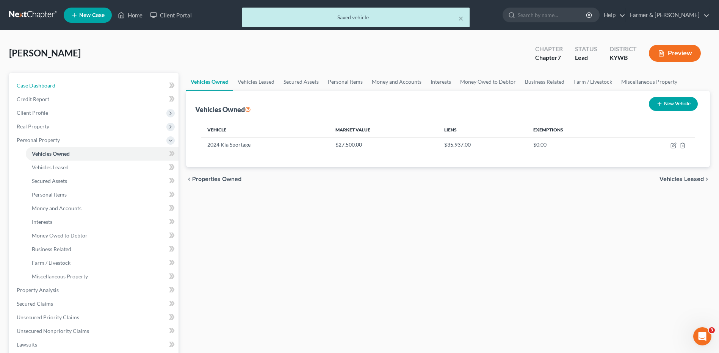
drag, startPoint x: 88, startPoint y: 85, endPoint x: 209, endPoint y: 94, distance: 121.3
click at [88, 85] on link "Case Dashboard" at bounding box center [95, 86] width 168 height 14
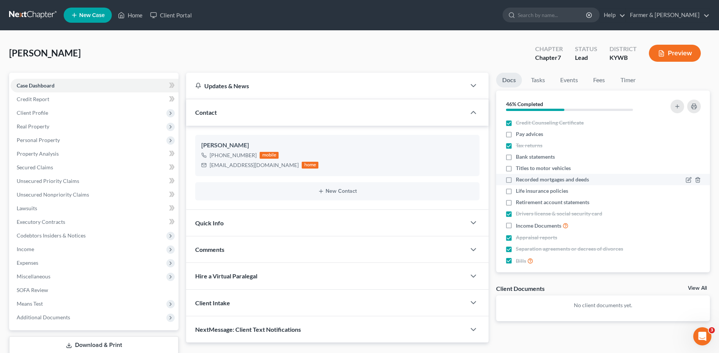
click at [516, 179] on label "Recorded mortgages and deeds" at bounding box center [552, 180] width 73 height 8
click at [519, 179] on input "Recorded mortgages and deeds" at bounding box center [521, 178] width 5 height 5
checkbox input "true"
click at [516, 169] on label "Titles to motor vehicles" at bounding box center [543, 169] width 55 height 8
click at [519, 169] on input "Titles to motor vehicles" at bounding box center [521, 167] width 5 height 5
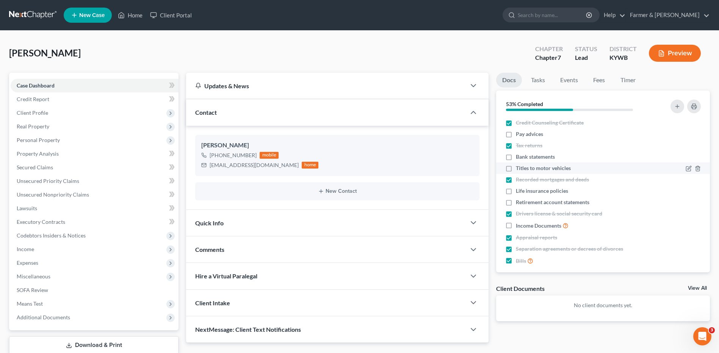
checkbox input "true"
click at [516, 191] on label "Life insurance policies" at bounding box center [542, 191] width 52 height 8
click at [519, 191] on input "Life insurance policies" at bounding box center [521, 189] width 5 height 5
checkbox input "true"
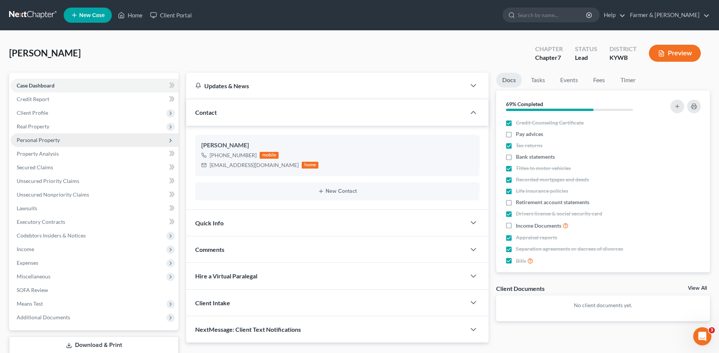
click at [67, 141] on span "Personal Property" at bounding box center [95, 140] width 168 height 14
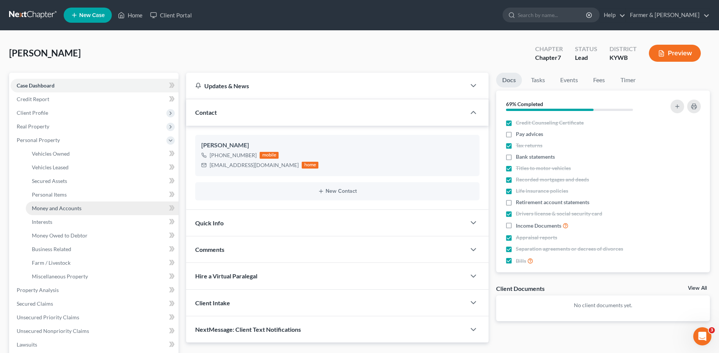
click at [73, 207] on span "Money and Accounts" at bounding box center [57, 208] width 50 height 6
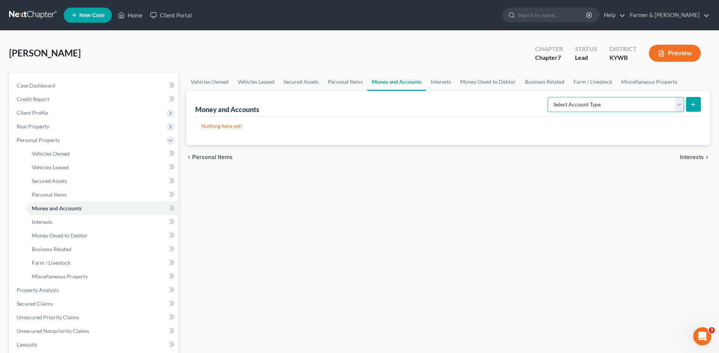
click at [614, 110] on select "Select Account Type Brokerage Cash on Hand Certificates of Deposit Checking Acc…" at bounding box center [616, 104] width 136 height 15
select select "security_deposits"
click at [549, 97] on select "Select Account Type Brokerage Cash on Hand Certificates of Deposit Checking Acc…" at bounding box center [616, 104] width 136 height 15
click at [692, 106] on icon "submit" at bounding box center [693, 105] width 6 height 6
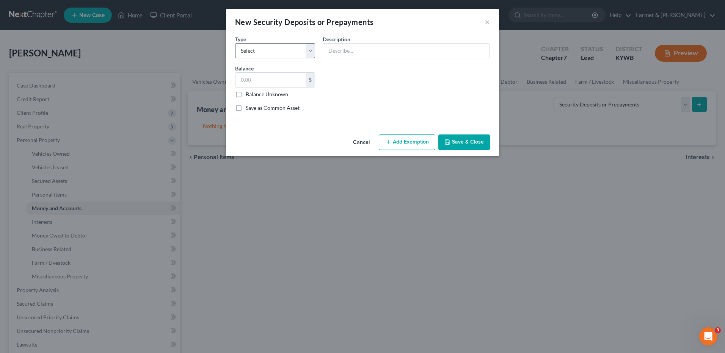
drag, startPoint x: 282, startPoint y: 61, endPoint x: 282, endPoint y: 53, distance: 8.0
click at [282, 61] on div "Common Asset Select Type Select Electric Gas Heating Oil Security Deposit On Re…" at bounding box center [362, 76] width 262 height 83
click at [282, 51] on select "Select Electric Gas Heating Oil Security Deposit On Rental Unit Prepaid Rent Te…" at bounding box center [275, 50] width 80 height 15
select select "4"
click at [235, 43] on select "Select Electric Gas Heating Oil Security Deposit On Rental Unit Prepaid Rent Te…" at bounding box center [275, 50] width 80 height 15
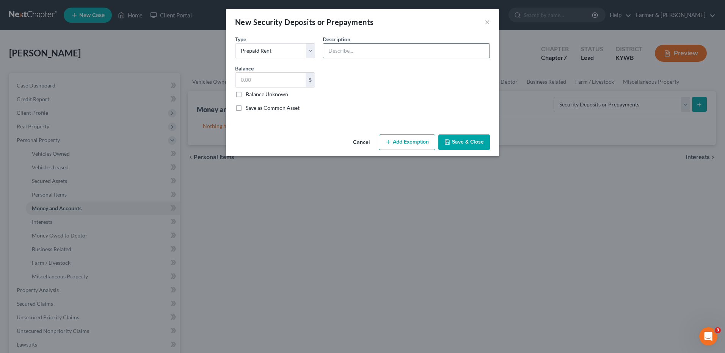
click at [350, 51] on input "text" at bounding box center [406, 51] width 166 height 14
type input "Security deposit with landlord"
click at [265, 77] on input "text" at bounding box center [270, 80] width 70 height 14
drag, startPoint x: 368, startPoint y: 144, endPoint x: 485, endPoint y: 142, distance: 117.5
click at [367, 144] on button "Cancel" at bounding box center [361, 142] width 29 height 15
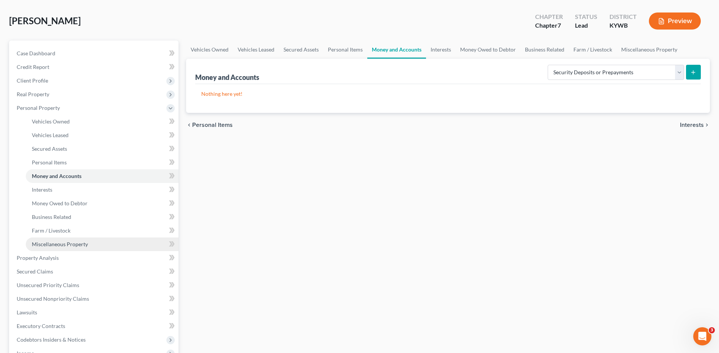
scroll to position [76, 0]
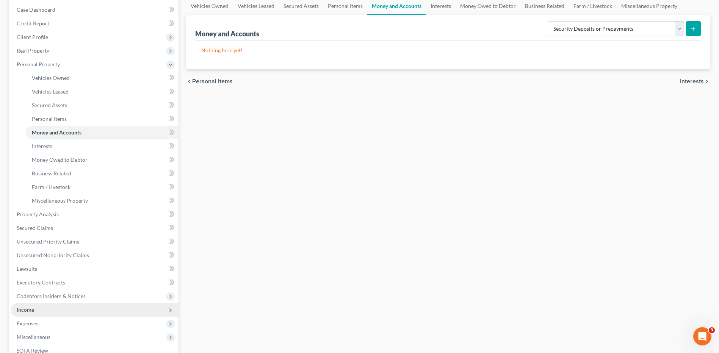
drag, startPoint x: 39, startPoint y: 312, endPoint x: 43, endPoint y: 310, distance: 4.6
click at [39, 312] on span "Income" at bounding box center [95, 310] width 168 height 14
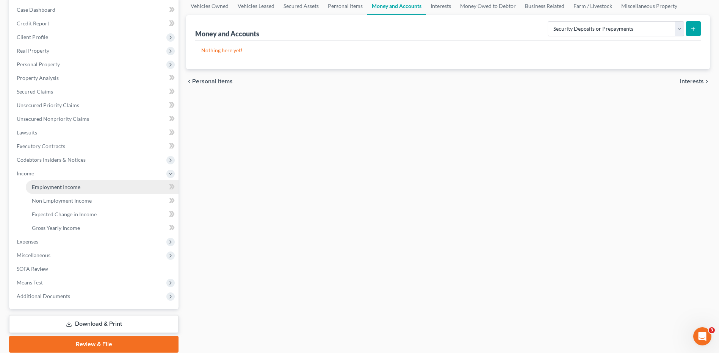
click at [86, 185] on link "Employment Income" at bounding box center [102, 187] width 153 height 14
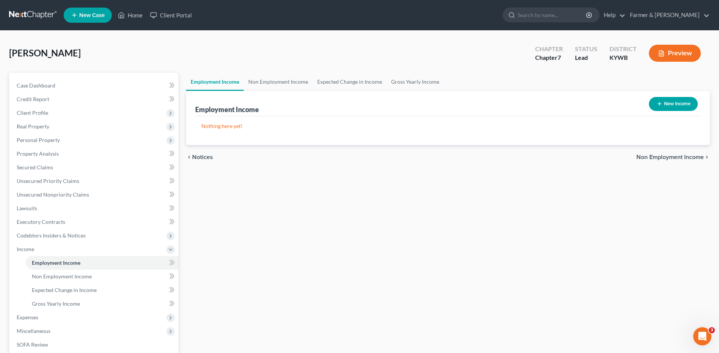
click at [678, 108] on button "New Income" at bounding box center [673, 104] width 49 height 14
select select "0"
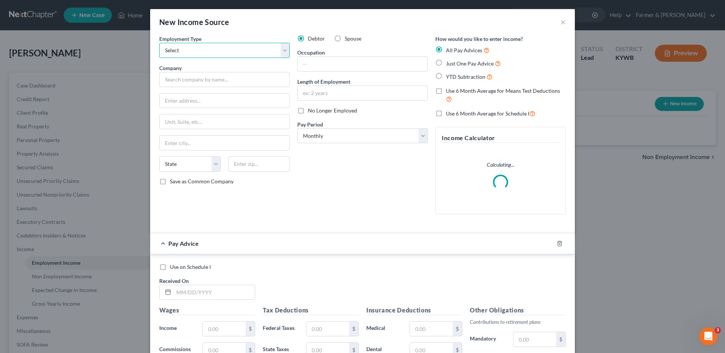
click at [225, 50] on select "Select Full or Part Time Employment Self Employment" at bounding box center [224, 50] width 130 height 15
select select "0"
click at [159, 43] on select "Select Full or Part Time Employment Self Employment" at bounding box center [224, 50] width 130 height 15
click at [193, 80] on input "text" at bounding box center [224, 79] width 130 height 15
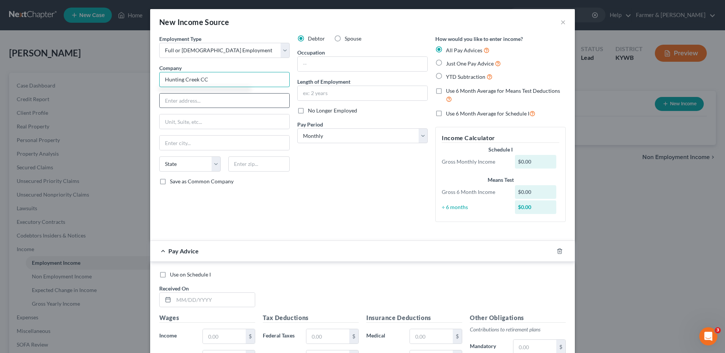
type input "Hunting Creek CC"
click at [226, 102] on input "text" at bounding box center [225, 101] width 130 height 14
type input "6807 Foxcroft Rd."
type input "Prospect"
select select "18"
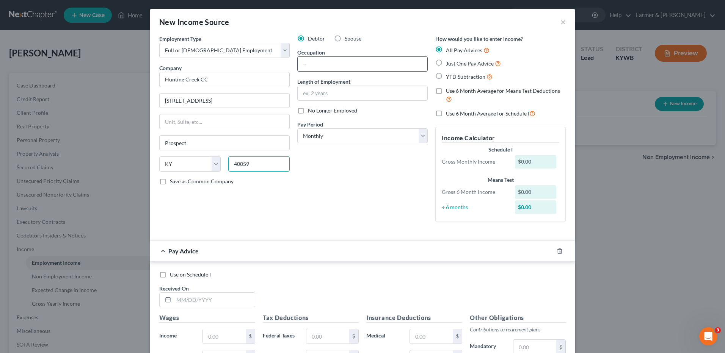
type input "40059"
click at [320, 62] on input "text" at bounding box center [363, 64] width 130 height 14
type input "Assistant Golf Professional"
type input "1.5 years"
click at [347, 144] on div "Debtor Spouse Occupation Assistant Golf Professional Length of Employment 1.5 y…" at bounding box center [362, 131] width 138 height 193
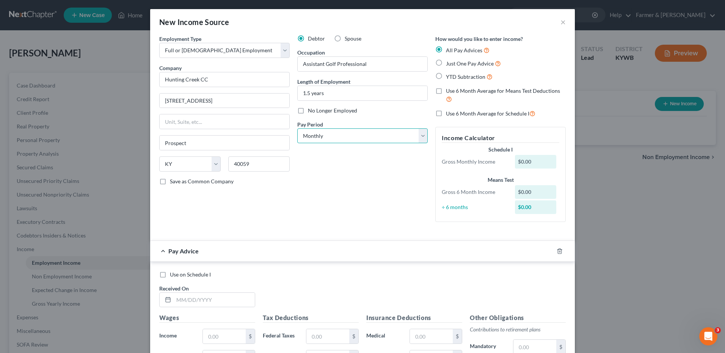
click at [347, 139] on select "Select Monthly Twice Monthly Every Other Week Weekly" at bounding box center [362, 136] width 130 height 15
select select "2"
click at [297, 129] on select "Select Monthly Twice Monthly Every Other Week Weekly" at bounding box center [362, 136] width 130 height 15
click at [557, 252] on icon "button" at bounding box center [560, 251] width 6 height 6
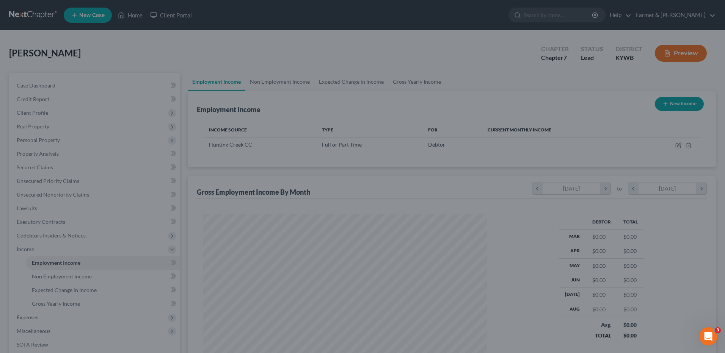
click at [551, 256] on div "New Income Source × Employment Type * Select Full or Part Time Employment Self …" at bounding box center [362, 176] width 725 height 353
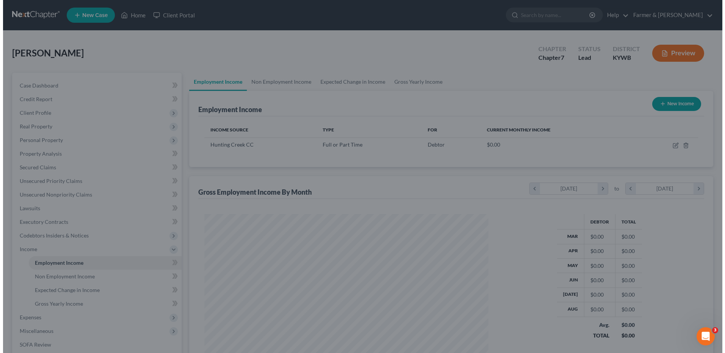
scroll to position [378979, 378823]
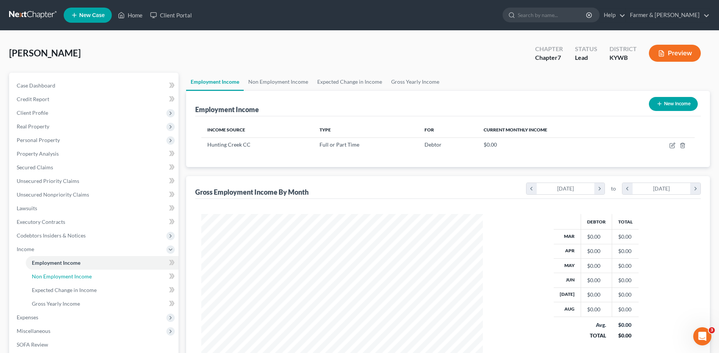
drag, startPoint x: 77, startPoint y: 278, endPoint x: 174, endPoint y: 263, distance: 98.7
click at [77, 278] on span "Non Employment Income" at bounding box center [62, 276] width 60 height 6
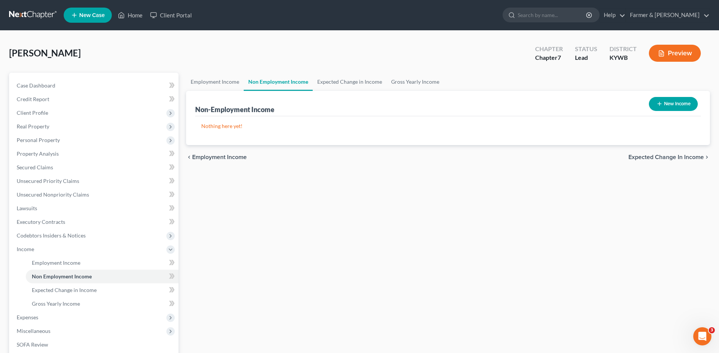
click at [686, 108] on button "New Income" at bounding box center [673, 104] width 49 height 14
select select "0"
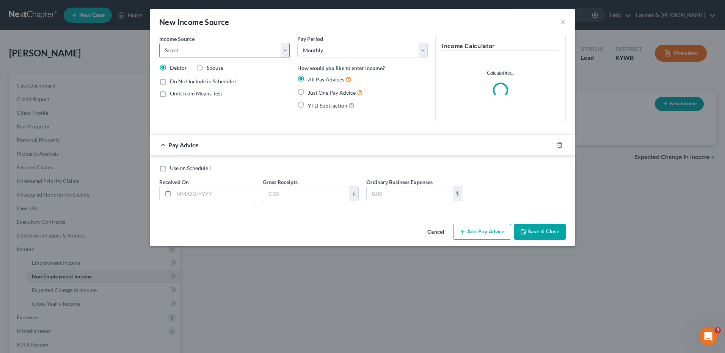
click at [264, 56] on select "Select Unemployment Disability (from employer) Pension Retirement Social Securi…" at bounding box center [224, 50] width 130 height 15
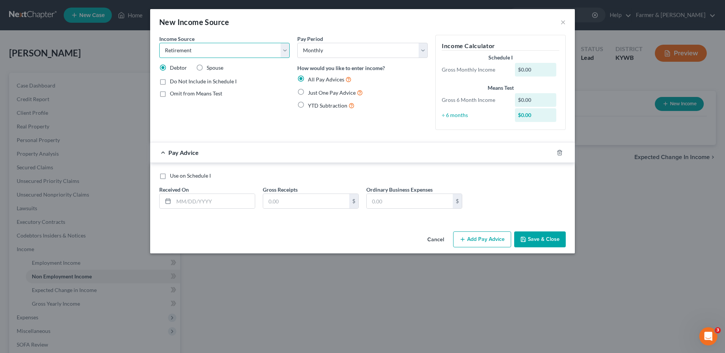
click at [159, 43] on select "Select Unemployment Disability (from employer) Pension Retirement Social Securi…" at bounding box center [224, 50] width 130 height 15
click at [193, 57] on div "Income Source * Select Unemployment Disability (from employer) Pension Retireme…" at bounding box center [224, 85] width 138 height 101
drag, startPoint x: 193, startPoint y: 56, endPoint x: 194, endPoint y: 49, distance: 7.7
click at [194, 49] on select "Select Unemployment Disability (from employer) Pension Retirement Social Securi…" at bounding box center [224, 50] width 130 height 15
select select "2"
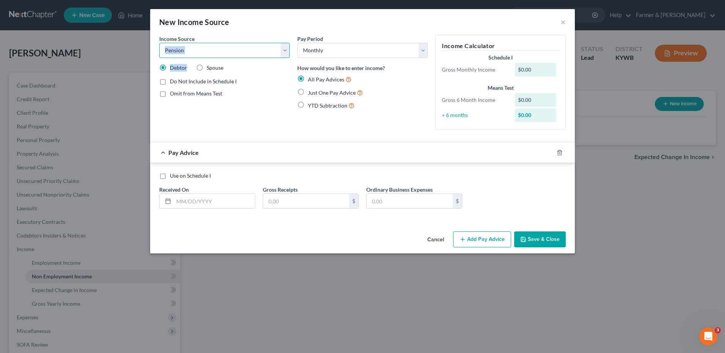
click at [159, 43] on select "Select Unemployment Disability (from employer) Pension Retirement Social Securi…" at bounding box center [224, 50] width 130 height 15
click at [308, 92] on label "Just One Pay Advice" at bounding box center [335, 92] width 55 height 9
click at [311, 92] on input "Just One Pay Advice" at bounding box center [313, 90] width 5 height 5
radio input "true"
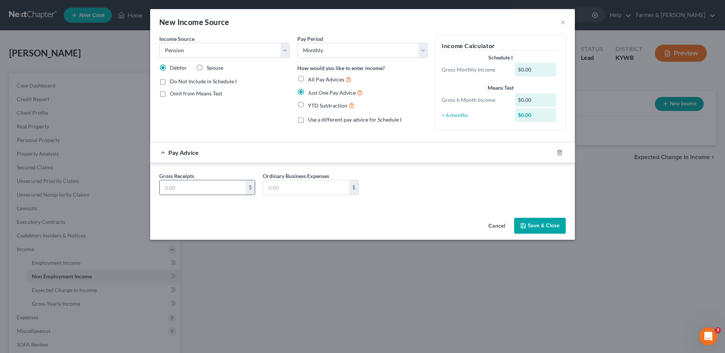
click at [221, 185] on input "text" at bounding box center [203, 187] width 86 height 14
type input "4,150.00"
click at [538, 231] on button "Save & Close" at bounding box center [540, 226] width 52 height 16
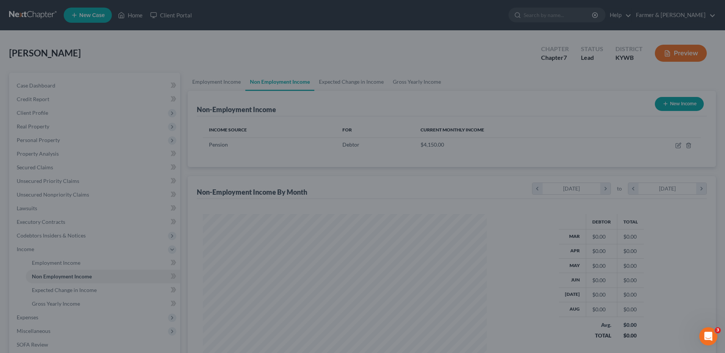
scroll to position [141, 296]
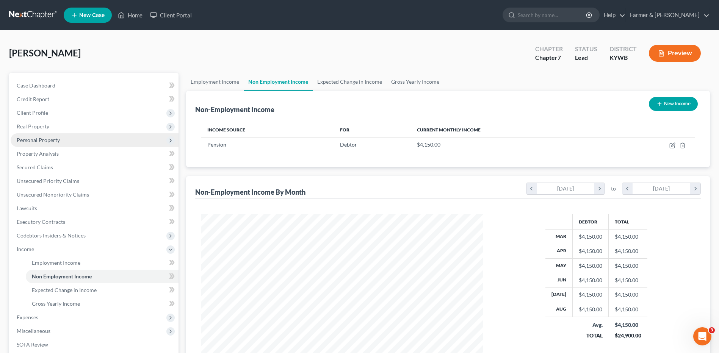
click at [64, 146] on span "Personal Property" at bounding box center [95, 140] width 168 height 14
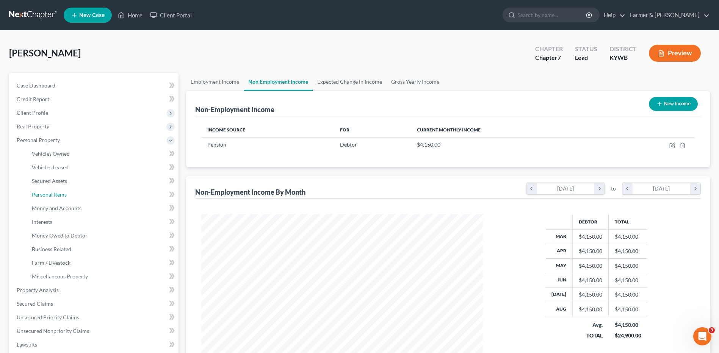
drag, startPoint x: 61, startPoint y: 194, endPoint x: 270, endPoint y: 186, distance: 209.0
click at [61, 194] on span "Personal Items" at bounding box center [49, 194] width 35 height 6
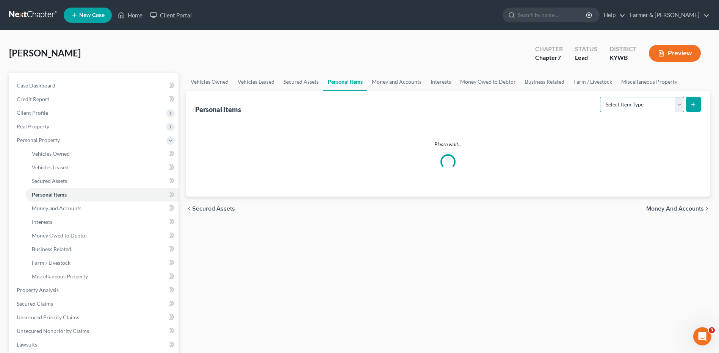
drag, startPoint x: 650, startPoint y: 107, endPoint x: 645, endPoint y: 107, distance: 5.3
click at [650, 107] on select "Select Item Type Clothing Collectibles Of Value Electronics Firearms Household …" at bounding box center [642, 104] width 84 height 15
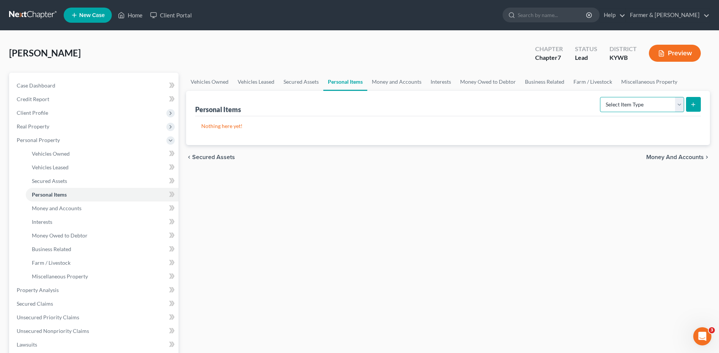
select select "clothing"
click at [601, 97] on select "Select Item Type Clothing Collectibles Of Value Electronics Firearms Household …" at bounding box center [642, 104] width 84 height 15
click at [697, 104] on button "submit" at bounding box center [693, 104] width 15 height 15
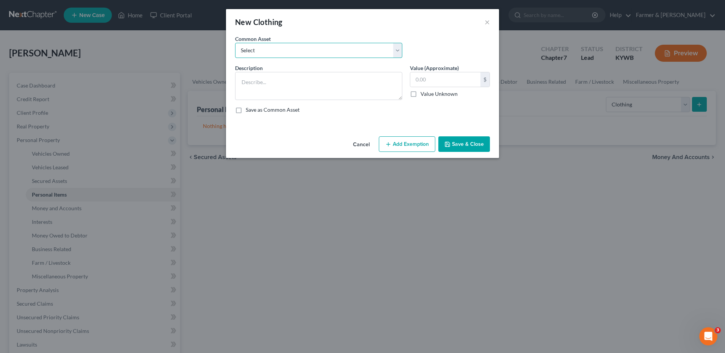
drag, startPoint x: 322, startPoint y: 56, endPoint x: 315, endPoint y: 56, distance: 7.2
click at [322, 56] on select "Select misc. clothing for 1 adult misc. clothing for 2 adults and 2 children mi…" at bounding box center [318, 50] width 167 height 15
select select "0"
click at [235, 43] on select "Select misc. clothing for 1 adult misc. clothing for 2 adults and 2 children mi…" at bounding box center [318, 50] width 167 height 15
type textarea "misc. clothing for 1 adult"
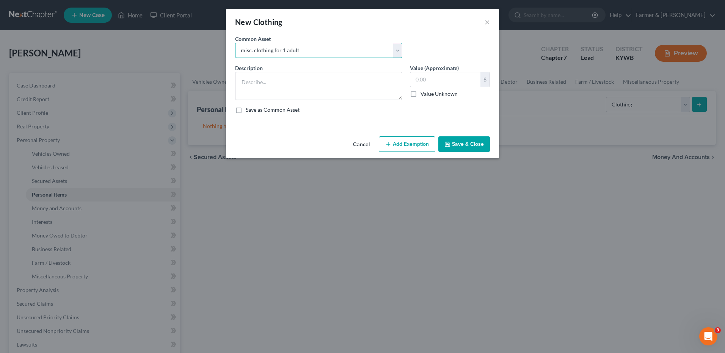
type input "200.00"
drag, startPoint x: 400, startPoint y: 143, endPoint x: 301, endPoint y: 215, distance: 122.2
click at [401, 144] on button "Add Exemption" at bounding box center [407, 144] width 56 height 16
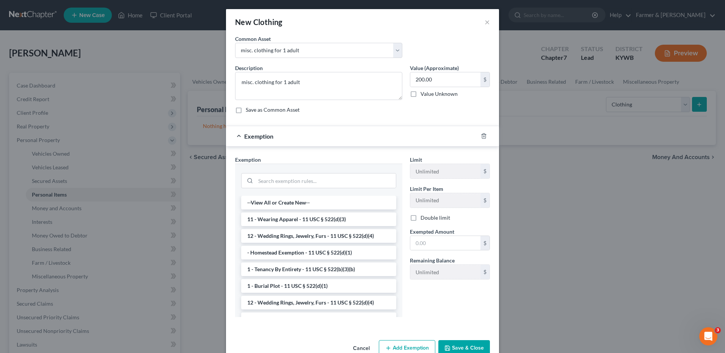
click at [272, 216] on li "11 - Wearing Apparel - 11 USC § 522(d)(3)" at bounding box center [318, 220] width 155 height 14
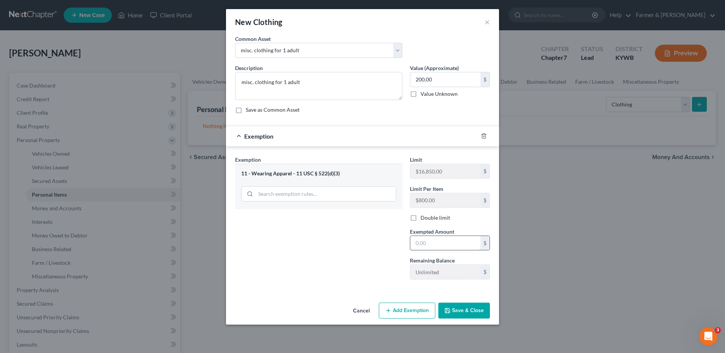
click at [433, 243] on input "text" at bounding box center [445, 243] width 70 height 14
type input "200.00"
click at [452, 309] on button "Save & Close" at bounding box center [464, 311] width 52 height 16
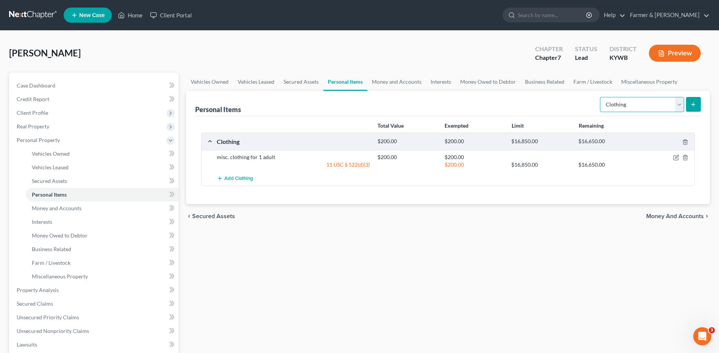
click at [677, 108] on select "Select Item Type Clothing Collectibles Of Value Electronics Firearms Household …" at bounding box center [642, 104] width 84 height 15
select select "household_goods"
click at [601, 97] on select "Select Item Type Clothing Collectibles Of Value Electronics Firearms Household …" at bounding box center [642, 104] width 84 height 15
click at [690, 105] on button "submit" at bounding box center [693, 104] width 15 height 15
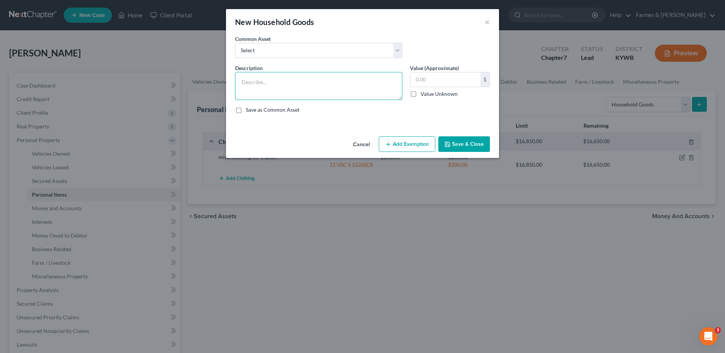
click at [315, 87] on textarea at bounding box center [318, 86] width 167 height 28
drag, startPoint x: 283, startPoint y: 103, endPoint x: 233, endPoint y: 77, distance: 56.3
click at [233, 77] on div "Description * Debtor is currently living with someone so he does not have many …" at bounding box center [362, 92] width 262 height 56
drag, startPoint x: 278, startPoint y: 91, endPoint x: 201, endPoint y: 55, distance: 85.2
click at [201, 57] on div "New Household Goods × An exemption set must first be selected from the Filing I…" at bounding box center [362, 176] width 725 height 353
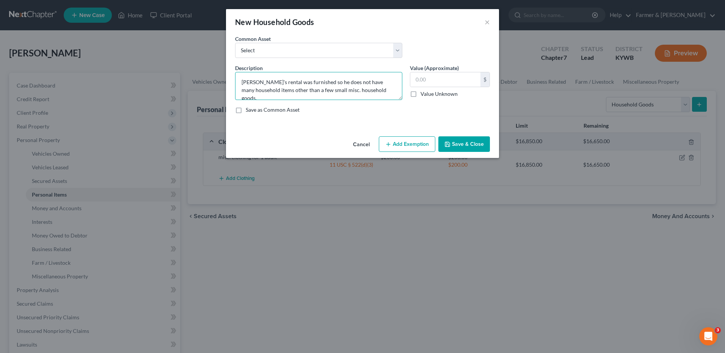
type textarea "Debtor's rental was furnished so he does not have many household items other th…"
type input "250.00"
click at [392, 136] on div "Cancel Add Exemption Save & Close" at bounding box center [362, 145] width 273 height 25
click at [394, 147] on button "Add Exemption" at bounding box center [407, 144] width 56 height 16
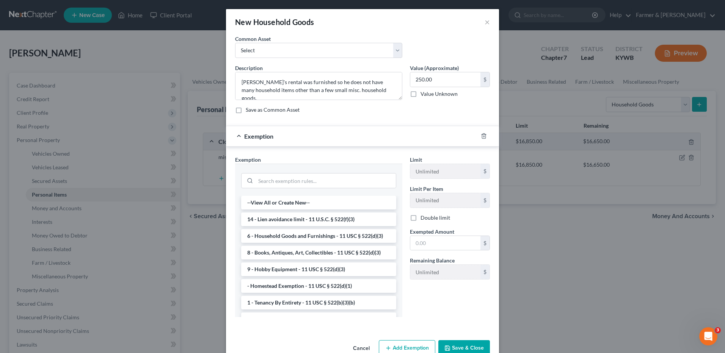
click at [323, 239] on li "6 - Household Goods and Furnishings - 11 USC § 522(d)(3)" at bounding box center [318, 236] width 155 height 14
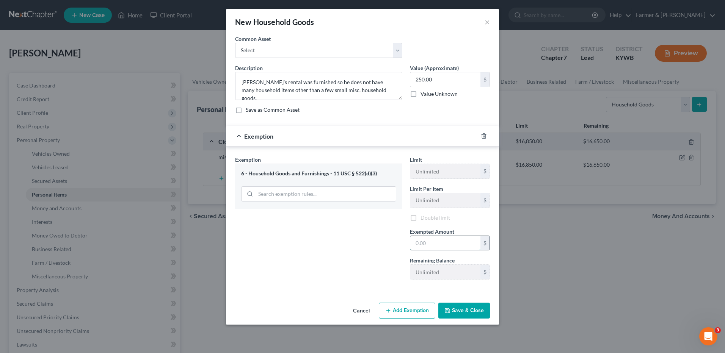
click at [442, 245] on input "text" at bounding box center [445, 243] width 70 height 14
type input "250.00"
click at [461, 309] on button "Save & Close" at bounding box center [464, 311] width 52 height 16
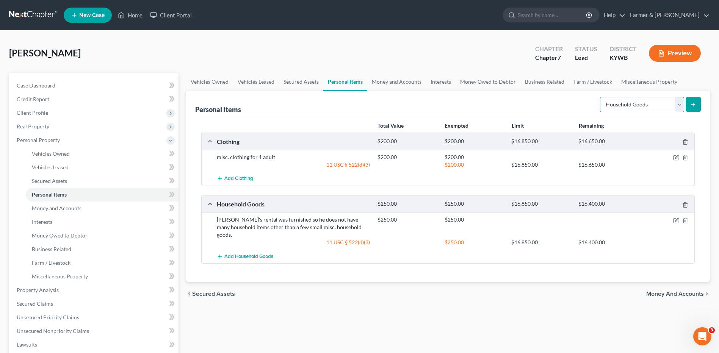
drag, startPoint x: 619, startPoint y: 102, endPoint x: 619, endPoint y: 108, distance: 6.4
click at [619, 102] on select "Select Item Type Clothing Collectibles Of Value Electronics Firearms Household …" at bounding box center [642, 104] width 84 height 15
select select "electronics"
click at [601, 97] on select "Select Item Type Clothing Collectibles Of Value Electronics Firearms Household …" at bounding box center [642, 104] width 84 height 15
click at [690, 107] on icon "submit" at bounding box center [693, 105] width 6 height 6
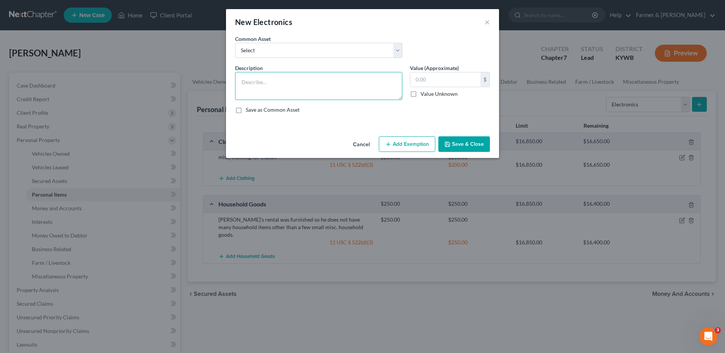
drag, startPoint x: 305, startPoint y: 79, endPoint x: 302, endPoint y: 88, distance: 9.2
click at [302, 88] on textarea at bounding box center [318, 86] width 167 height 28
type textarea "Television"
type input "100.00"
click at [391, 147] on icon "button" at bounding box center [388, 144] width 6 height 6
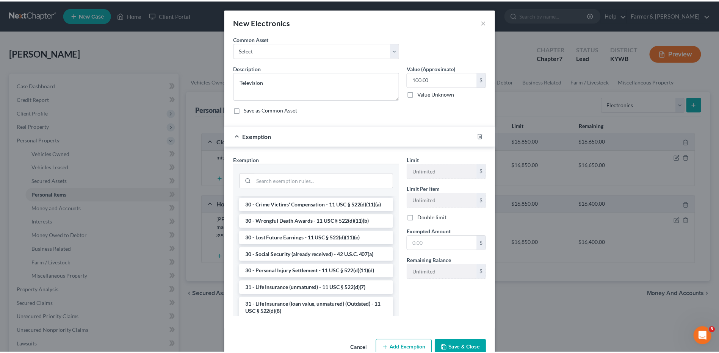
scroll to position [610, 0]
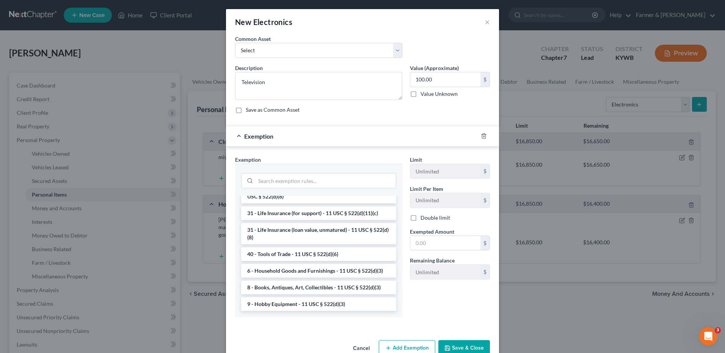
click at [347, 274] on li "6 - Household Goods and Furnishings - 11 USC § 522(d)(3)" at bounding box center [318, 271] width 155 height 14
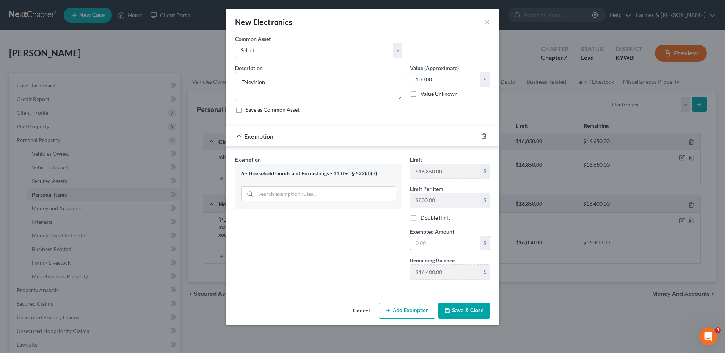
click at [431, 242] on input "text" at bounding box center [445, 243] width 70 height 14
type input "100.00"
drag, startPoint x: 455, startPoint y: 311, endPoint x: 651, endPoint y: 265, distance: 201.4
click at [455, 311] on button "Save & Close" at bounding box center [464, 311] width 52 height 16
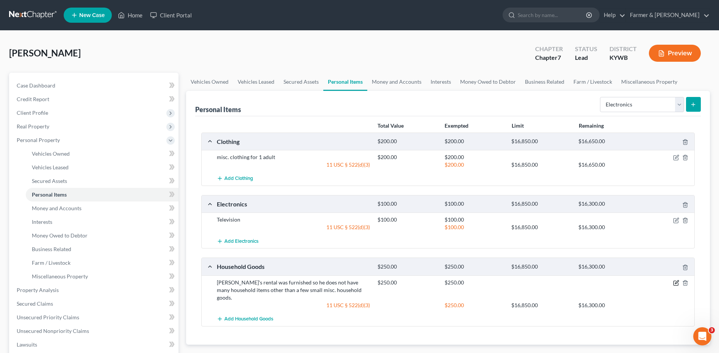
click at [676, 283] on icon "button" at bounding box center [676, 283] width 6 height 6
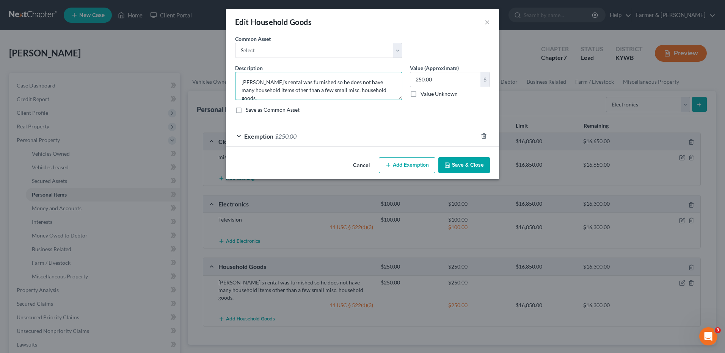
click at [369, 94] on textarea "Debtor's rental was furnished so he does not have many household items other th…" at bounding box center [318, 86] width 167 height 28
click at [458, 165] on button "Save & Close" at bounding box center [464, 165] width 52 height 16
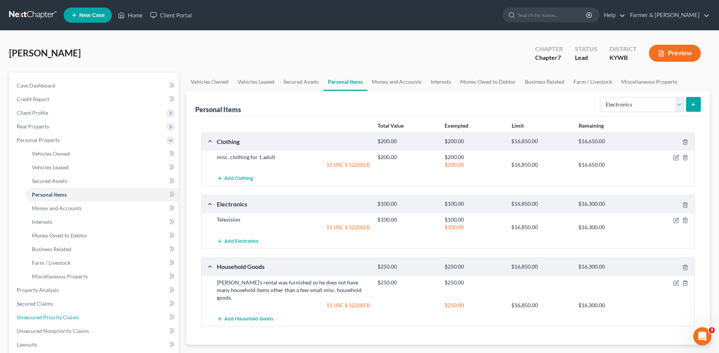
drag, startPoint x: 63, startPoint y: 320, endPoint x: 625, endPoint y: 243, distance: 567.5
click at [63, 320] on span "Unsecured Priority Claims" at bounding box center [48, 317] width 63 height 6
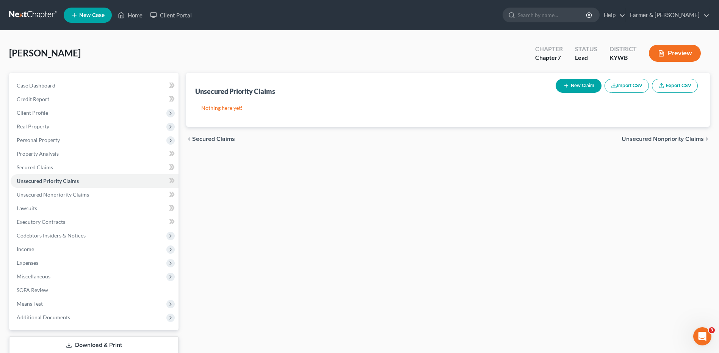
click at [570, 82] on button "New Claim" at bounding box center [579, 86] width 46 height 14
select select "0"
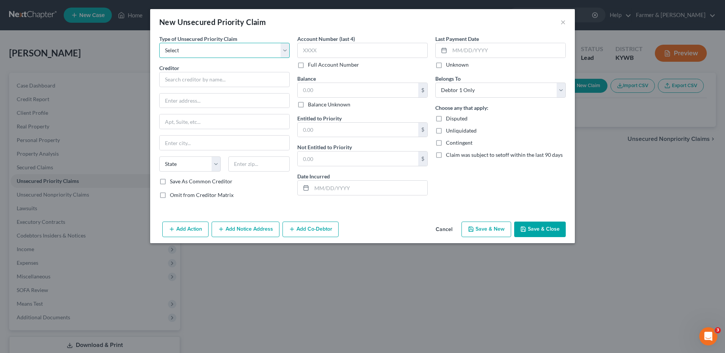
click at [190, 45] on select "Select Taxes & Other Government Units Domestic Support Obligations Extensions o…" at bounding box center [224, 50] width 130 height 15
select select "0"
click at [159, 43] on select "Select Taxes & Other Government Units Domestic Support Obligations Extensions o…" at bounding box center [224, 50] width 130 height 15
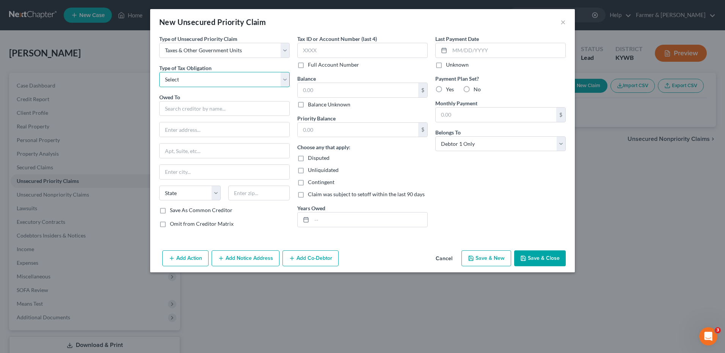
click at [211, 82] on select "Select Federal City State Franchise Tax Board Other" at bounding box center [224, 79] width 130 height 15
select select "0"
click at [159, 72] on select "Select Federal City State Franchise Tax Board Other" at bounding box center [224, 79] width 130 height 15
click at [213, 110] on input "text" at bounding box center [224, 108] width 130 height 15
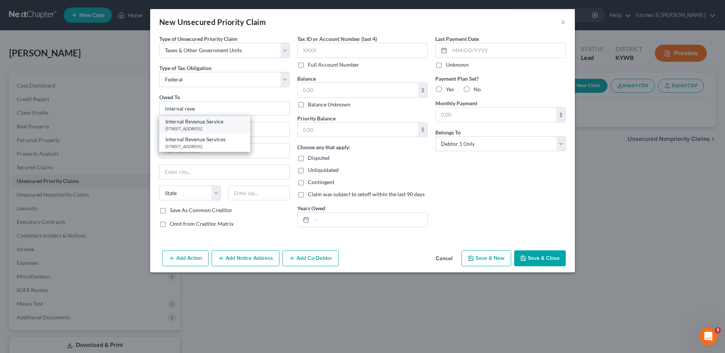
click at [207, 131] on div "PO Box 7346, Philadelphia, PA 19101" at bounding box center [204, 128] width 79 height 6
type input "Internal Revenue Service"
type input "PO Box 7346"
type input "Philadelphia"
select select "39"
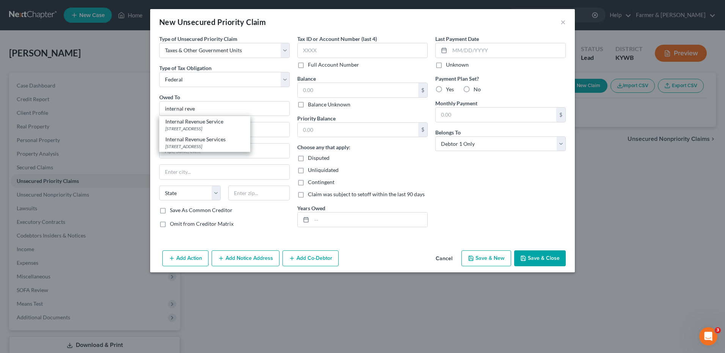
type input "19101"
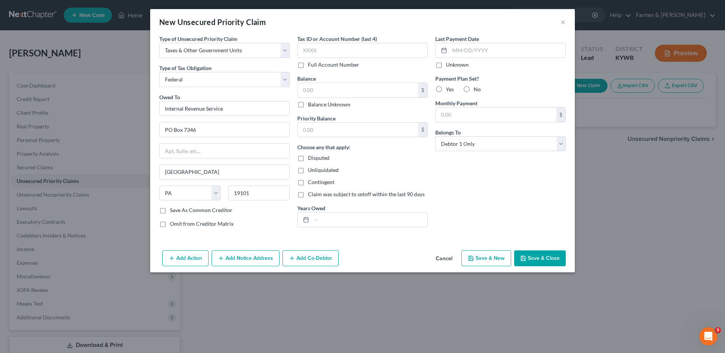
click at [308, 106] on label "Balance Unknown" at bounding box center [329, 105] width 42 height 8
click at [311, 106] on input "Balance Unknown" at bounding box center [313, 103] width 5 height 5
checkbox input "true"
type input "0.00"
click at [343, 219] on input "text" at bounding box center [370, 220] width 116 height 14
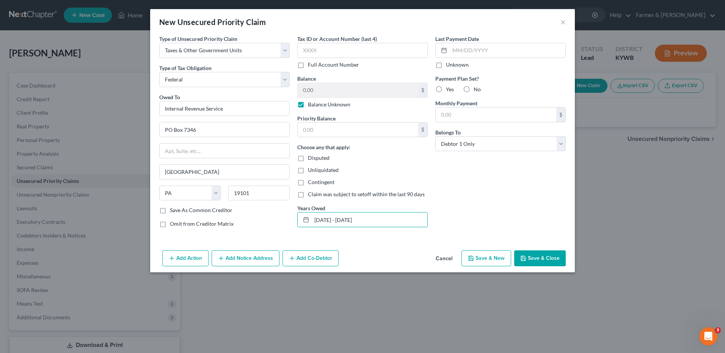
type input "2018 - 2022"
click at [530, 248] on div "Add Action Add Notice Address Add Co-Debtor Cancel Save & New Save & Close" at bounding box center [362, 260] width 425 height 25
click at [535, 251] on div "Add Action Add Notice Address Add Co-Debtor Cancel Save & New Save & Close" at bounding box center [362, 260] width 425 height 25
click at [535, 260] on button "Save & Close" at bounding box center [540, 259] width 52 height 16
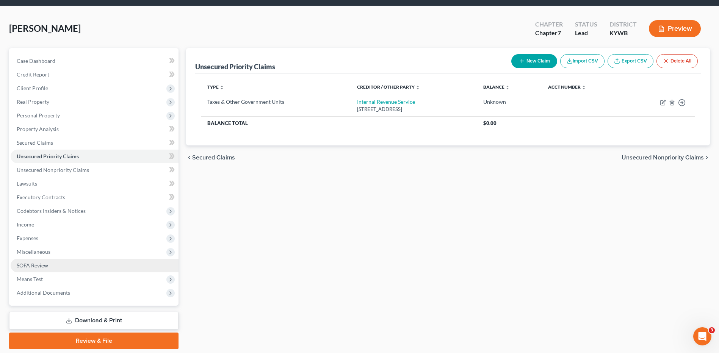
scroll to position [38, 0]
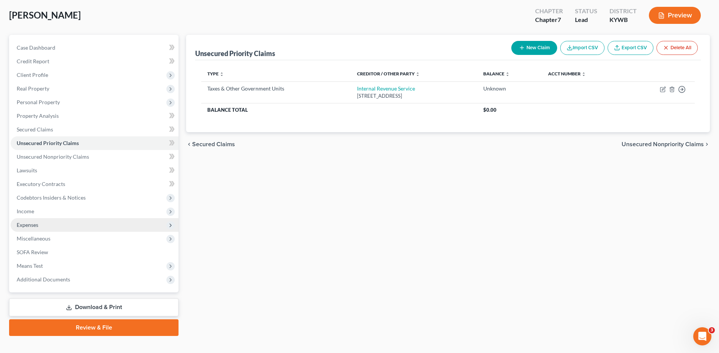
click at [50, 221] on span "Expenses" at bounding box center [95, 225] width 168 height 14
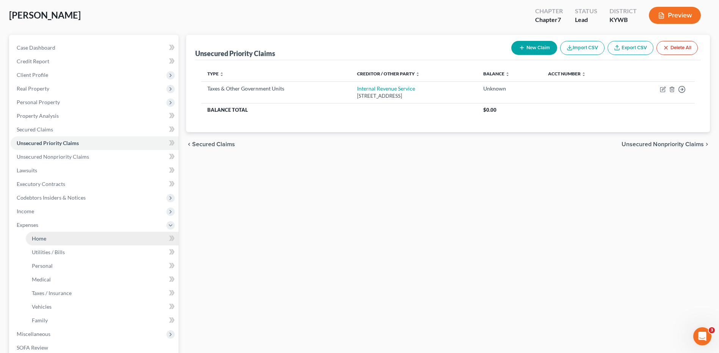
click at [55, 236] on link "Home" at bounding box center [102, 239] width 153 height 14
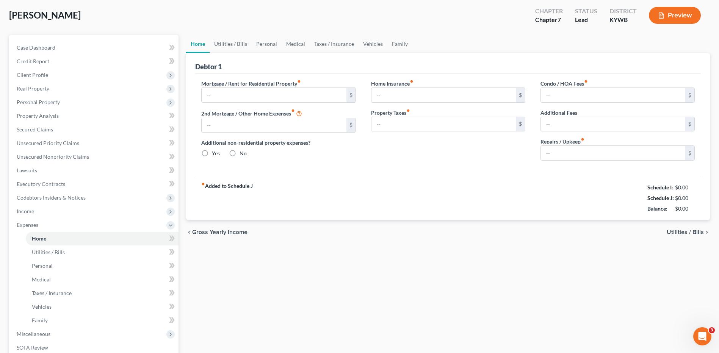
scroll to position [3, 0]
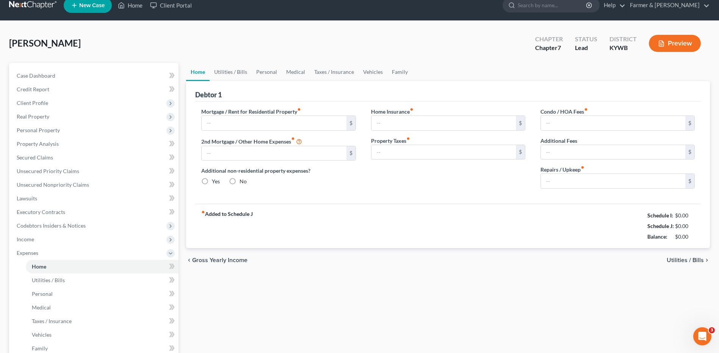
type input "0.00"
radio input "true"
type input "0.00"
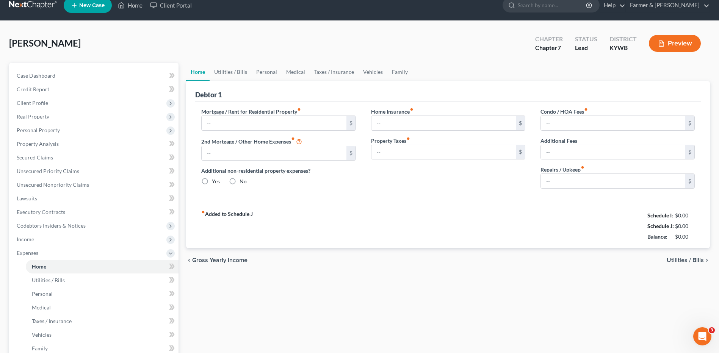
type input "0.00"
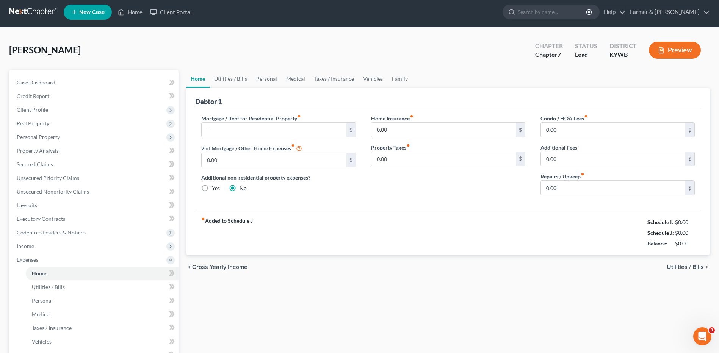
scroll to position [0, 0]
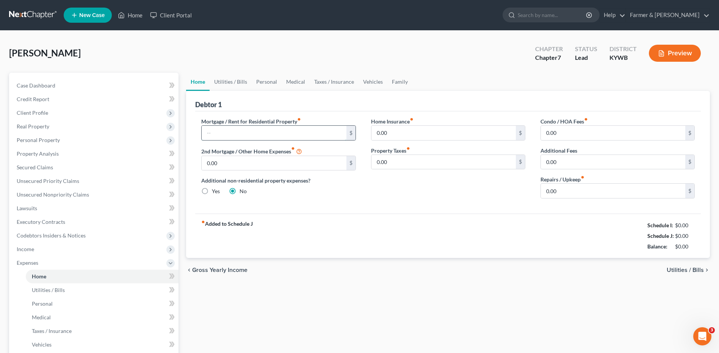
click at [218, 129] on input "text" at bounding box center [274, 133] width 144 height 14
type input "1,150.00"
click at [53, 285] on link "Utilities / Bills" at bounding box center [102, 291] width 153 height 14
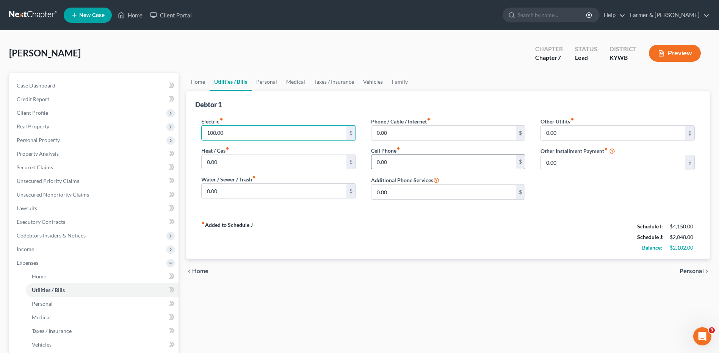
type input "100.00"
click at [425, 162] on input "0.00" at bounding box center [444, 162] width 144 height 14
type input "55.00"
click at [436, 133] on input "0.00" at bounding box center [444, 133] width 144 height 14
type input "90.00"
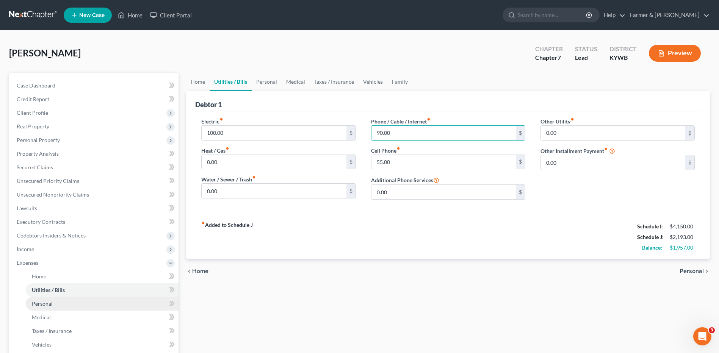
click at [49, 305] on span "Personal" at bounding box center [42, 304] width 21 height 6
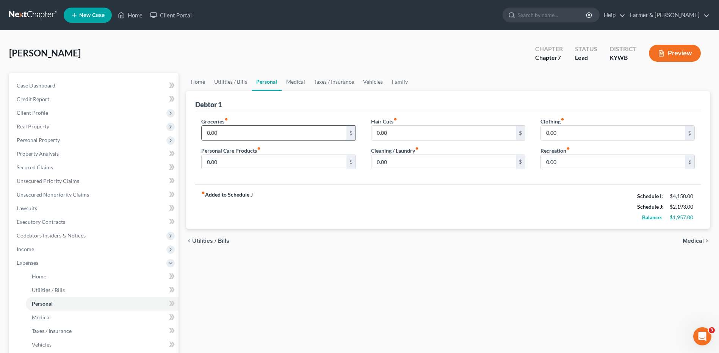
click at [244, 132] on input "0.00" at bounding box center [274, 133] width 144 height 14
type input "450.00"
type input "75.00"
type input "45.00"
type input "35.00"
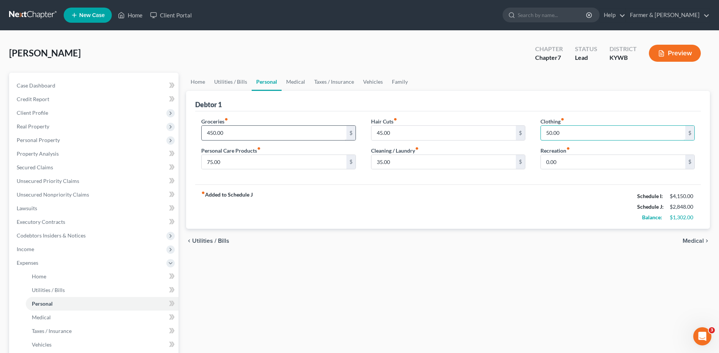
type input "50.00"
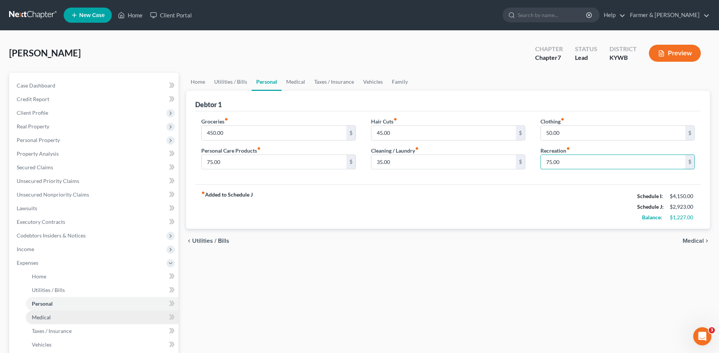
type input "75.00"
click at [52, 317] on link "Medical" at bounding box center [102, 318] width 153 height 14
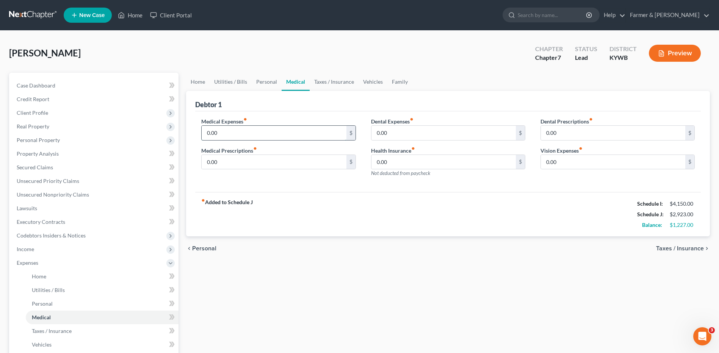
click at [245, 131] on input "0.00" at bounding box center [274, 133] width 144 height 14
type input "50.00"
drag, startPoint x: 52, startPoint y: 343, endPoint x: 173, endPoint y: 267, distance: 143.4
click at [52, 343] on link "Vehicles" at bounding box center [102, 345] width 153 height 14
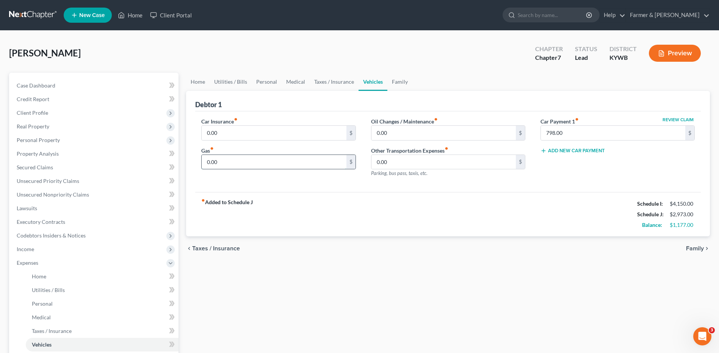
click at [245, 155] on input "0.00" at bounding box center [274, 162] width 144 height 14
type input "250.00"
type input "50.00"
drag, startPoint x: 36, startPoint y: 281, endPoint x: 241, endPoint y: 214, distance: 215.3
click at [36, 281] on link "Home" at bounding box center [102, 277] width 153 height 14
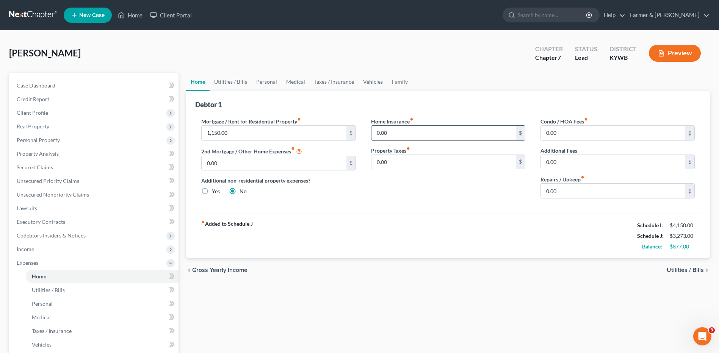
click at [397, 135] on input "0.00" at bounding box center [444, 133] width 144 height 14
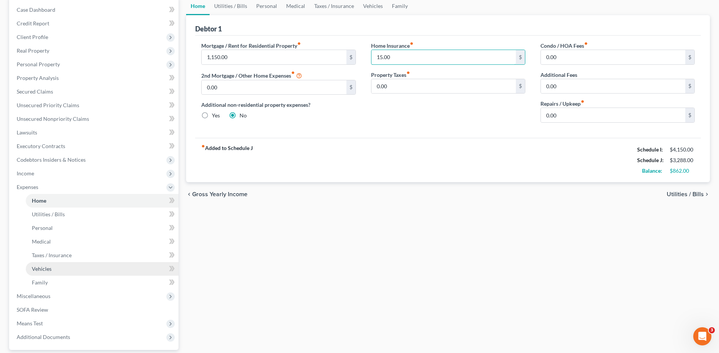
type input "15.00"
click at [59, 275] on link "Vehicles" at bounding box center [102, 269] width 153 height 14
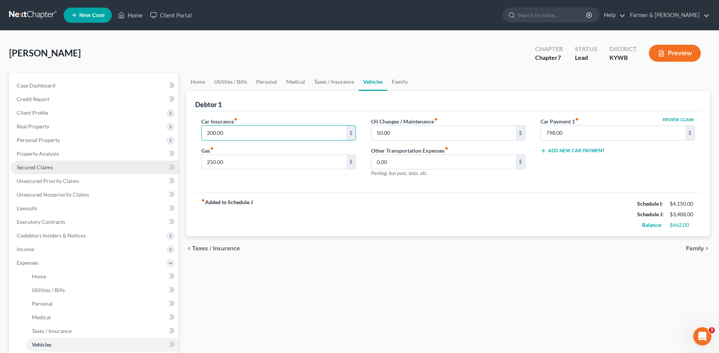
type input "200.00"
click at [41, 172] on link "Secured Claims" at bounding box center [95, 168] width 168 height 14
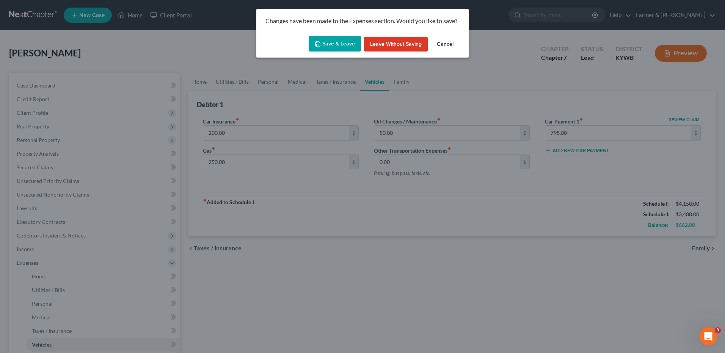
click at [347, 44] on button "Save & Leave" at bounding box center [335, 44] width 52 height 16
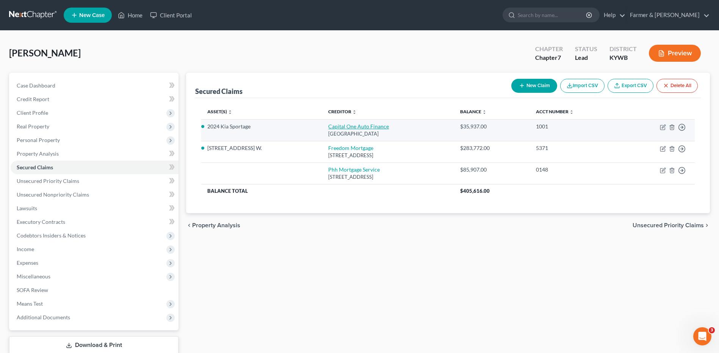
click at [328, 127] on link "Capital One Auto Finance" at bounding box center [358, 126] width 61 height 6
select select "4"
select select "2"
select select "0"
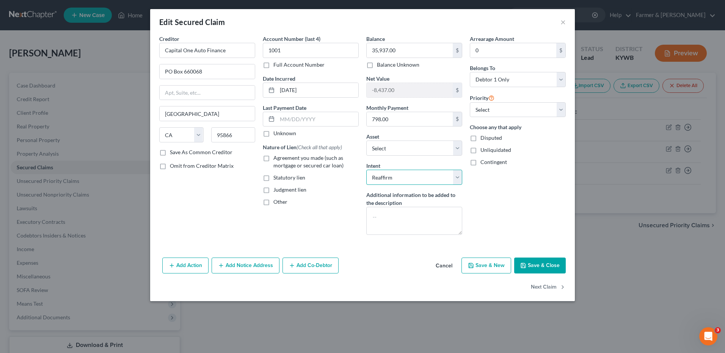
click at [401, 172] on select "Select Surrender Redeem Reaffirm Avoid Other" at bounding box center [414, 177] width 96 height 15
click at [366, 170] on select "Select Surrender Redeem Reaffirm Avoid Other" at bounding box center [414, 177] width 96 height 15
click at [553, 266] on button "Save & Close" at bounding box center [540, 266] width 52 height 16
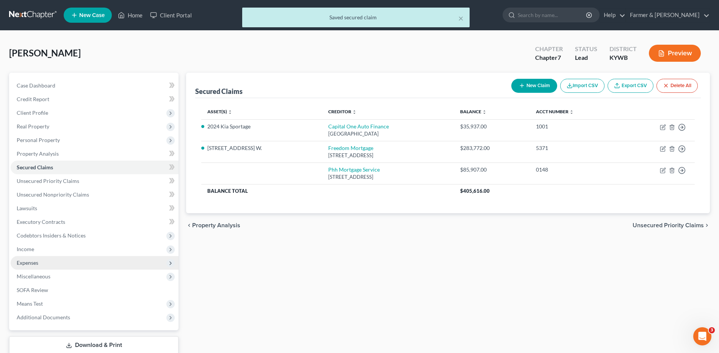
click at [36, 267] on span "Expenses" at bounding box center [95, 263] width 168 height 14
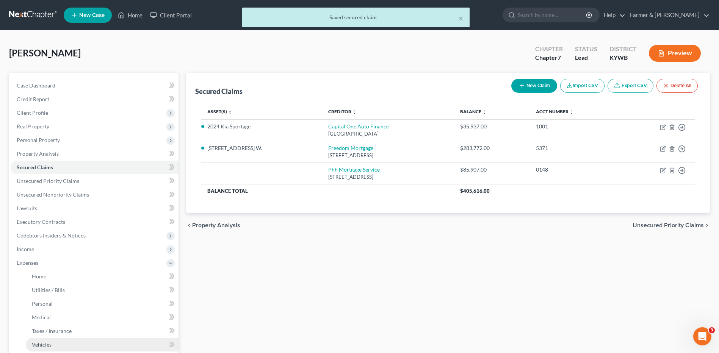
click at [50, 344] on span "Vehicles" at bounding box center [42, 345] width 20 height 6
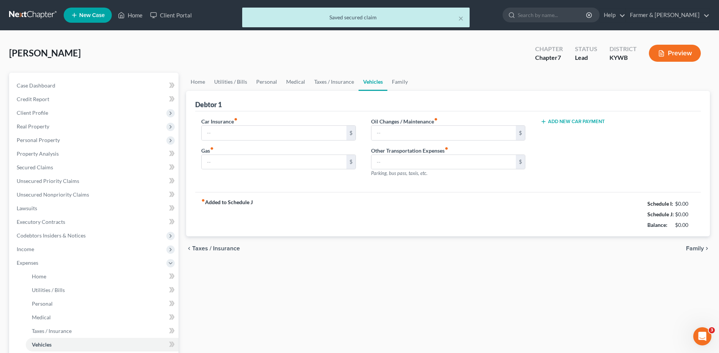
type input "200.00"
type input "250.00"
type input "50.00"
type input "0.00"
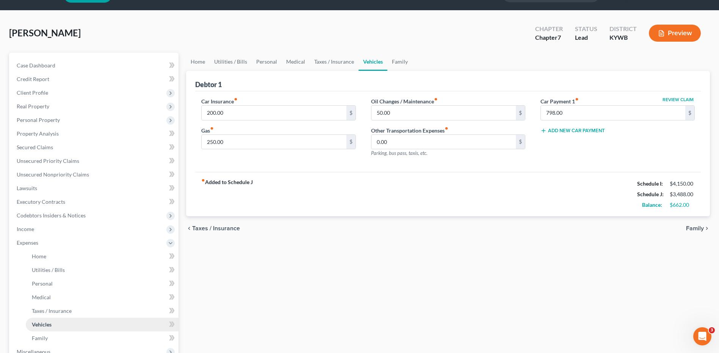
scroll to position [38, 0]
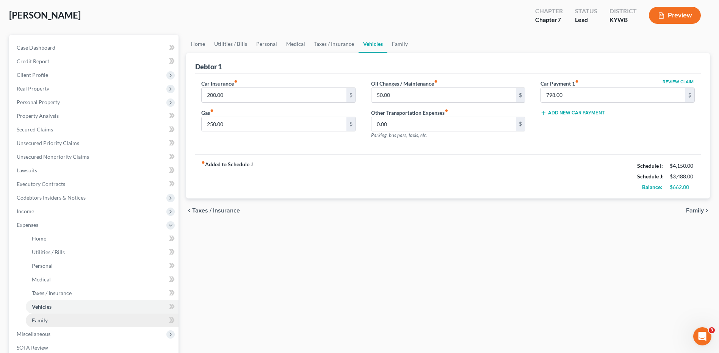
click at [52, 324] on link "Family" at bounding box center [102, 321] width 153 height 14
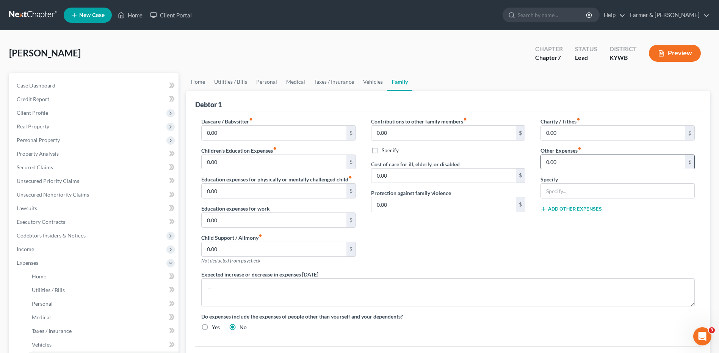
click at [596, 158] on input "0.00" at bounding box center [613, 162] width 144 height 14
type input "50.00"
type input "Pet care"
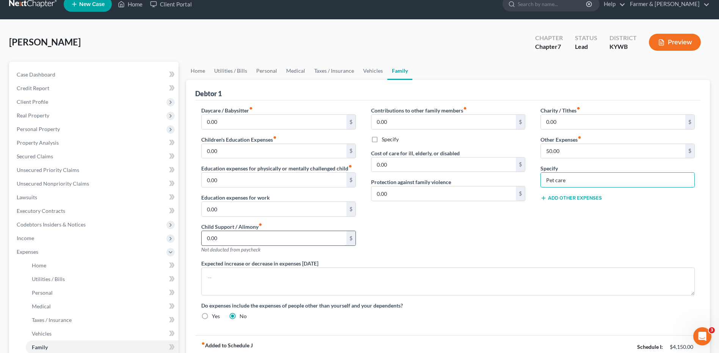
scroll to position [145, 0]
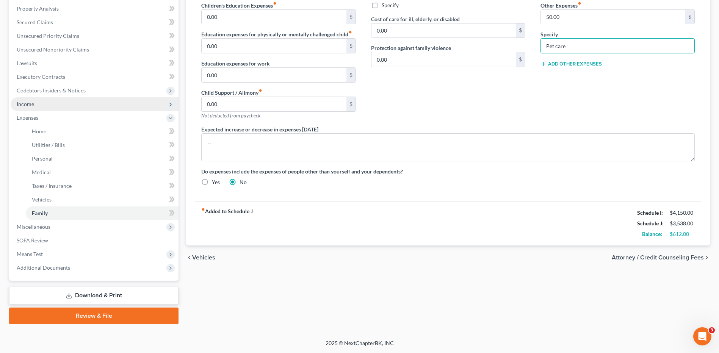
click at [47, 100] on span "Income" at bounding box center [95, 104] width 168 height 14
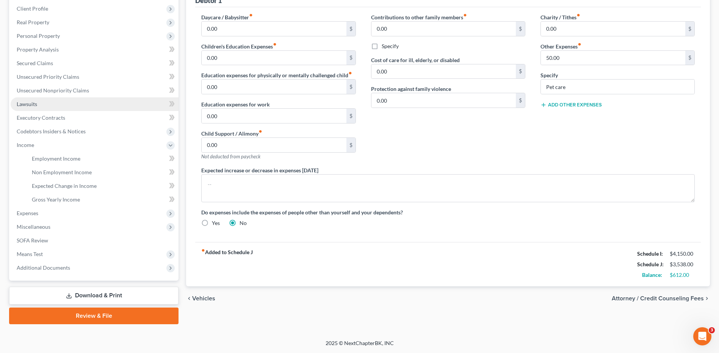
scroll to position [104, 0]
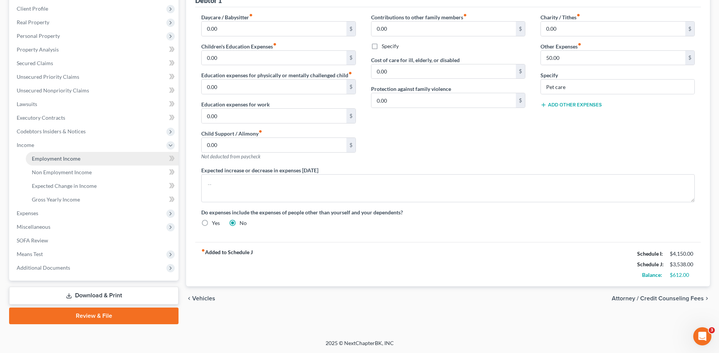
click at [56, 155] on span "Employment Income" at bounding box center [56, 158] width 49 height 6
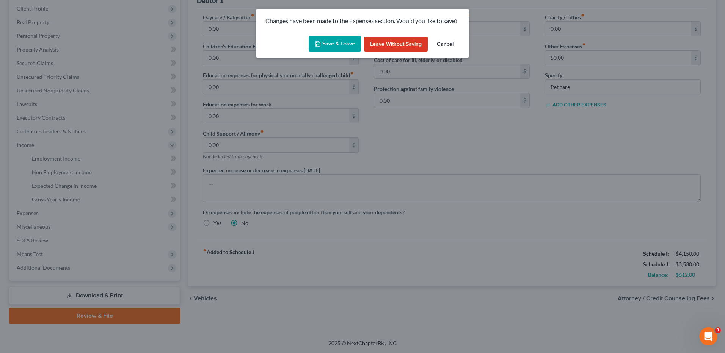
click at [330, 47] on button "Save & Leave" at bounding box center [335, 44] width 52 height 16
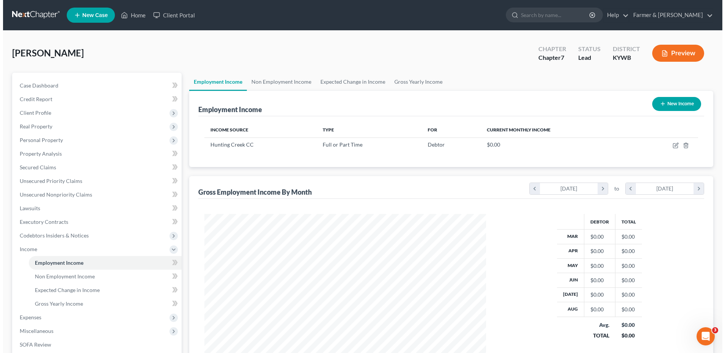
scroll to position [141, 296]
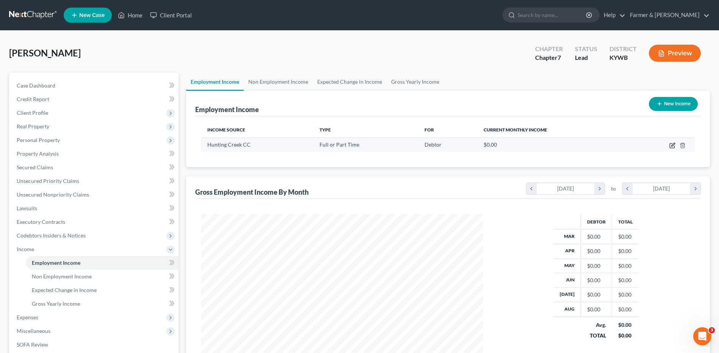
click at [673, 146] on icon "button" at bounding box center [672, 144] width 3 height 3
select select "0"
select select "18"
select select "2"
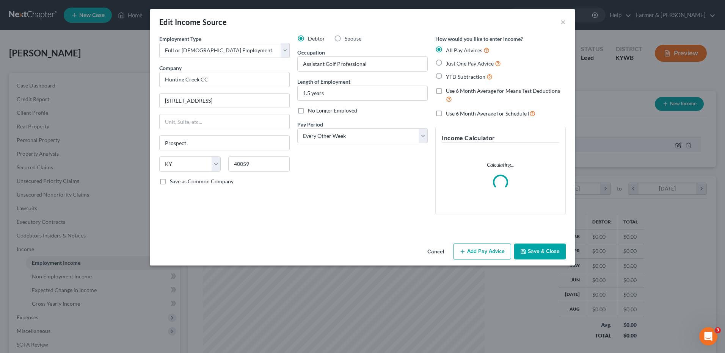
scroll to position [142, 300]
click at [467, 256] on button "Add Pay Advice" at bounding box center [482, 252] width 58 height 16
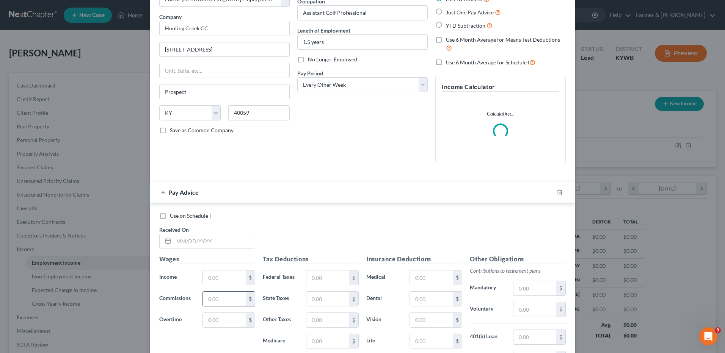
scroll to position [114, 0]
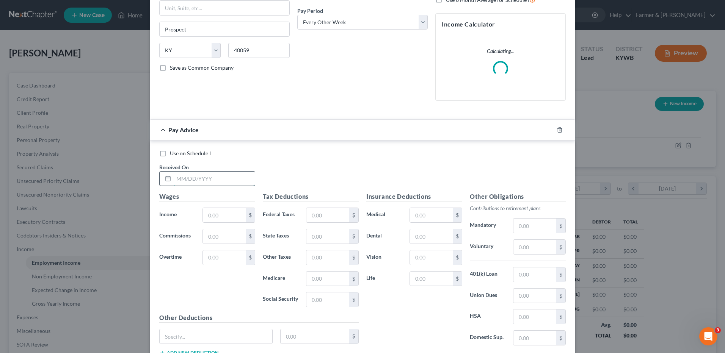
click at [204, 172] on input "text" at bounding box center [214, 179] width 81 height 14
type input "08/29/2025"
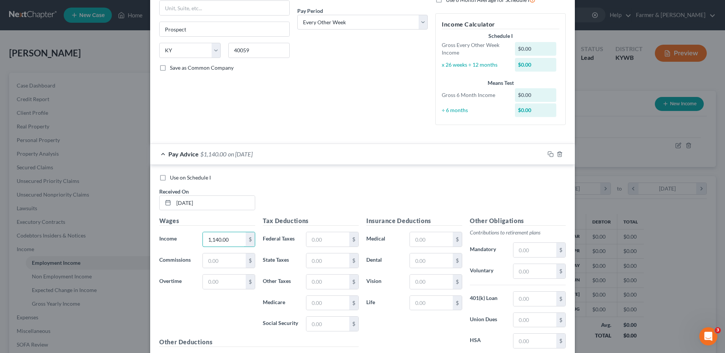
type input "1,140.00"
type input "202.14"
click at [539, 274] on input "text" at bounding box center [534, 271] width 43 height 14
type input "57.00"
click at [549, 155] on icon "button" at bounding box center [550, 154] width 6 height 6
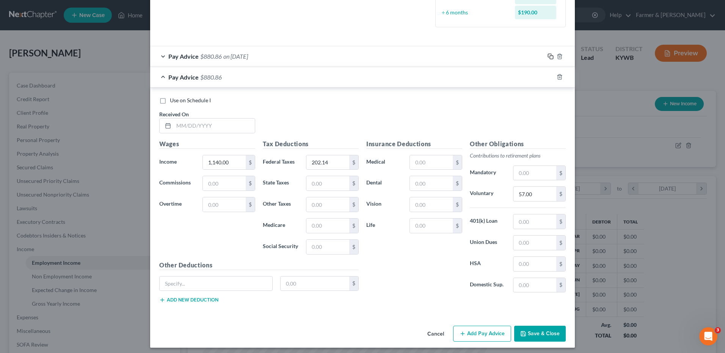
scroll to position [215, 0]
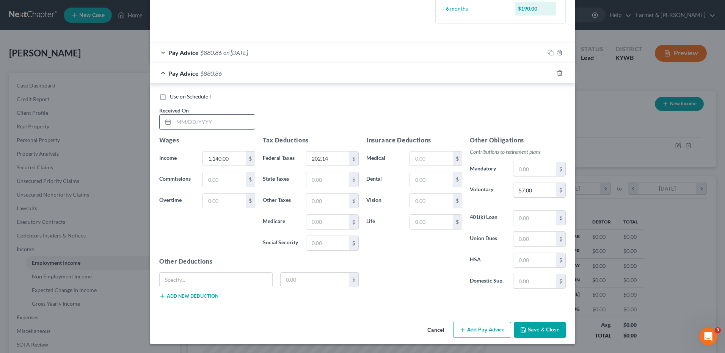
click at [240, 123] on input "text" at bounding box center [214, 122] width 81 height 14
type input "08/15/2025"
type input "2,100.62"
type input "442.77"
click at [541, 191] on input "57.00" at bounding box center [534, 190] width 43 height 14
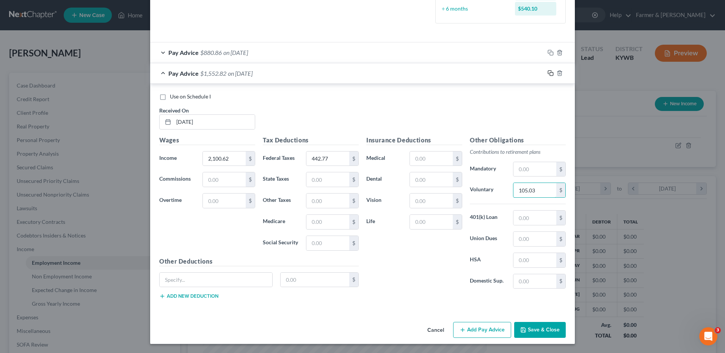
type input "105.03"
click at [550, 72] on rect "button" at bounding box center [551, 73] width 3 height 3
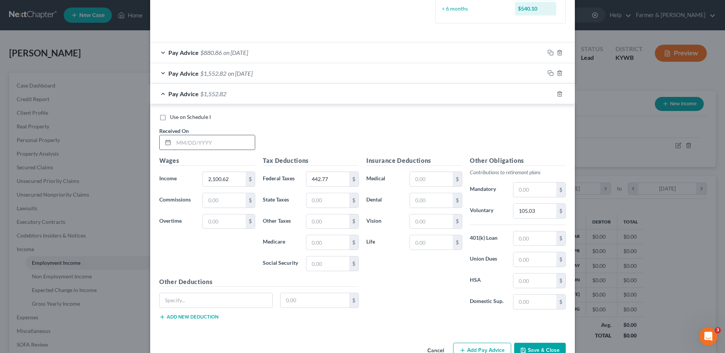
click at [196, 144] on input "text" at bounding box center [214, 142] width 81 height 14
type input "08/01/2025"
type input "1,312.00"
click at [340, 185] on input "242.22" at bounding box center [327, 179] width 43 height 14
type input "245.22"
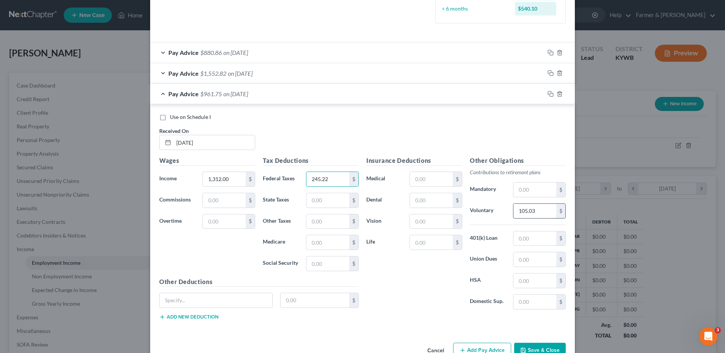
click at [547, 213] on input "105.03" at bounding box center [534, 211] width 43 height 14
type input "65.60"
click at [547, 93] on icon "button" at bounding box center [550, 94] width 6 height 6
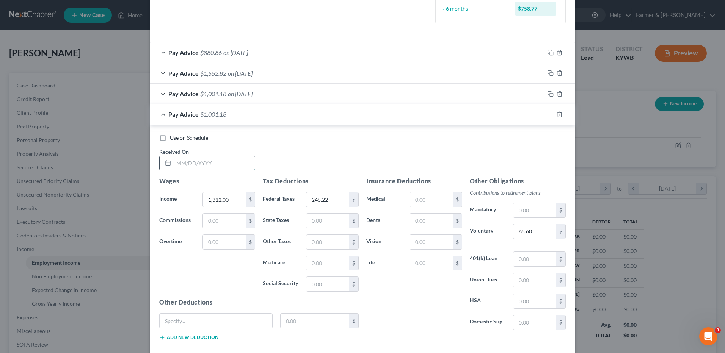
click at [241, 166] on input "text" at bounding box center [214, 163] width 81 height 14
type input "07/18/2025"
type input "1,346.00"
type input "253.72"
click at [542, 232] on input "65.60" at bounding box center [534, 231] width 43 height 14
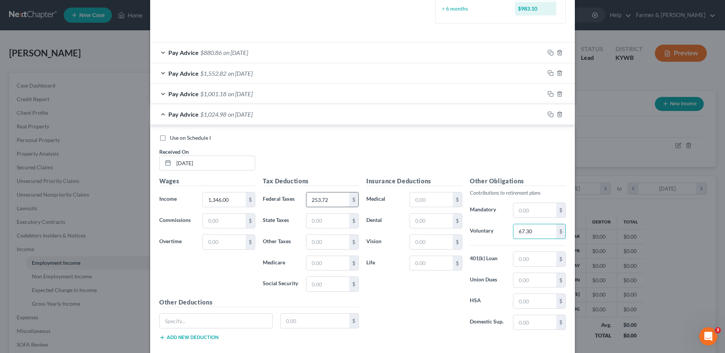
type input "67.30"
click at [332, 200] on input "253.72" at bounding box center [327, 200] width 43 height 14
type input "253.75"
click at [547, 113] on icon "button" at bounding box center [550, 114] width 6 height 6
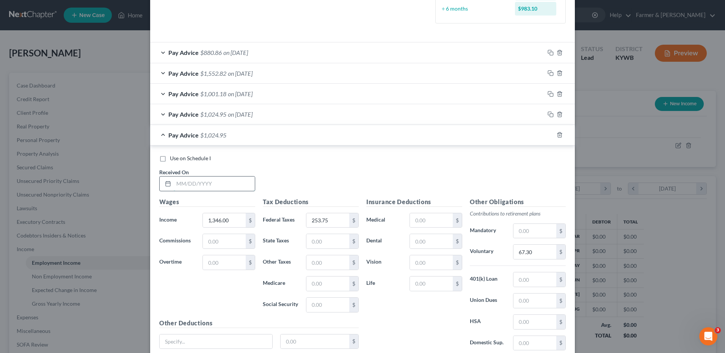
click at [236, 185] on input "text" at bounding box center [214, 184] width 81 height 14
click at [547, 251] on input "67.30" at bounding box center [534, 252] width 43 height 14
drag, startPoint x: 548, startPoint y: 134, endPoint x: 206, endPoint y: 202, distance: 348.3
click at [550, 134] on rect "button" at bounding box center [551, 135] width 3 height 3
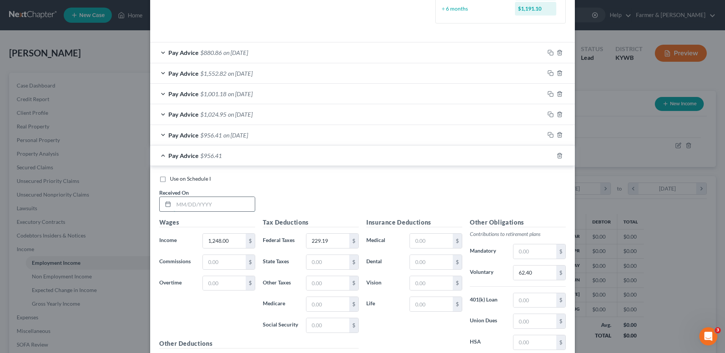
click at [217, 204] on input "text" at bounding box center [214, 204] width 81 height 14
click at [550, 272] on input "62.40" at bounding box center [534, 273] width 43 height 14
click at [550, 155] on rect "button" at bounding box center [551, 156] width 3 height 3
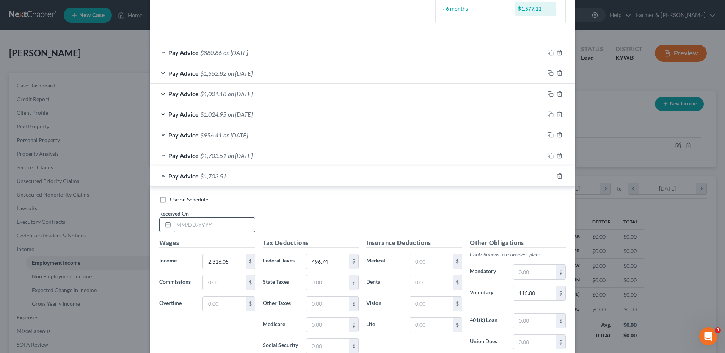
click at [215, 229] on input "text" at bounding box center [214, 225] width 81 height 14
click at [543, 295] on input "115.80" at bounding box center [534, 293] width 43 height 14
drag, startPoint x: 549, startPoint y: 177, endPoint x: 248, endPoint y: 228, distance: 305.7
click at [549, 177] on icon "button" at bounding box center [550, 176] width 6 height 6
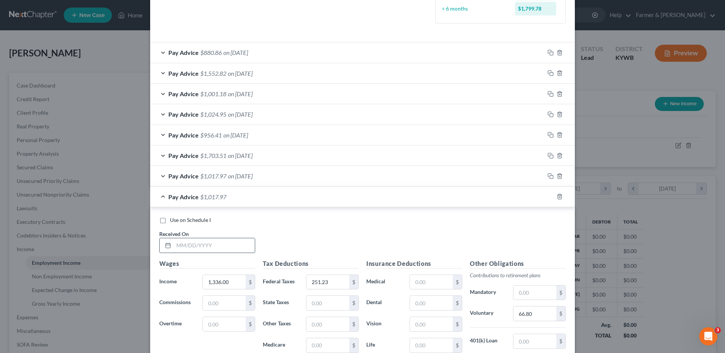
click at [226, 238] on input "text" at bounding box center [214, 245] width 81 height 14
click at [532, 317] on input "66.80" at bounding box center [534, 314] width 43 height 14
drag, startPoint x: 548, startPoint y: 195, endPoint x: 196, endPoint y: 249, distance: 356.4
click at [547, 195] on icon "button" at bounding box center [550, 197] width 6 height 6
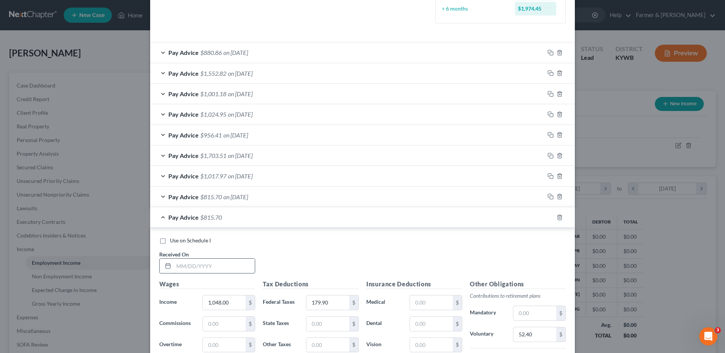
click at [240, 272] on input "text" at bounding box center [214, 266] width 81 height 14
click at [539, 338] on input "52.40" at bounding box center [534, 335] width 43 height 14
drag, startPoint x: 549, startPoint y: 218, endPoint x: 258, endPoint y: 225, distance: 291.6
click at [549, 218] on icon "button" at bounding box center [550, 218] width 6 height 6
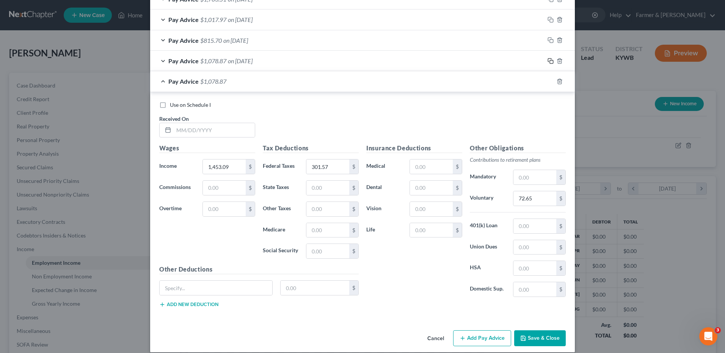
scroll to position [380, 0]
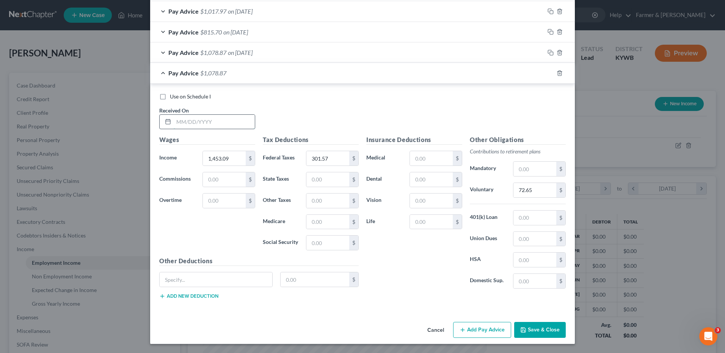
click at [221, 116] on input "text" at bounding box center [214, 122] width 81 height 14
click at [537, 188] on input "72.65" at bounding box center [534, 190] width 43 height 14
click at [547, 72] on icon "button" at bounding box center [550, 73] width 6 height 6
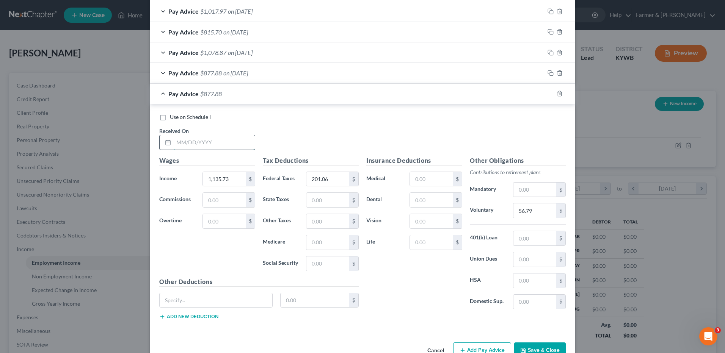
click at [239, 144] on input "text" at bounding box center [214, 142] width 81 height 14
click at [550, 96] on rect "button" at bounding box center [551, 94] width 3 height 3
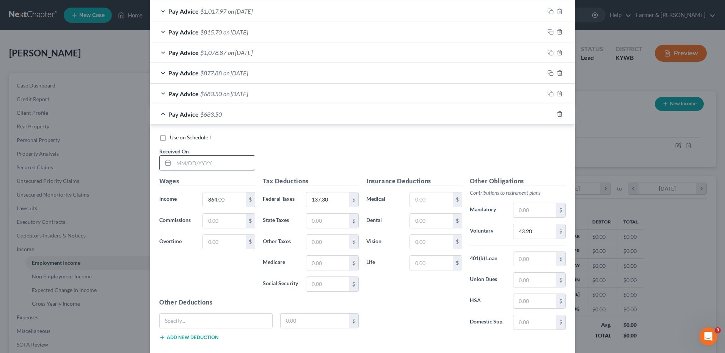
click at [240, 165] on input "text" at bounding box center [214, 163] width 81 height 14
click at [534, 231] on input "43.20" at bounding box center [534, 231] width 43 height 14
drag, startPoint x: 549, startPoint y: 113, endPoint x: 295, endPoint y: 165, distance: 259.3
click at [548, 112] on icon "button" at bounding box center [550, 114] width 6 height 6
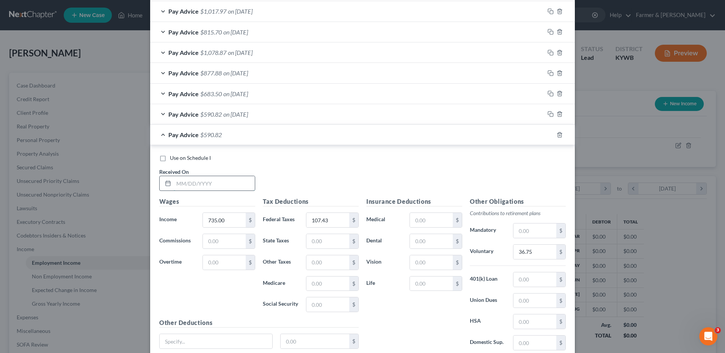
click at [246, 185] on input "text" at bounding box center [214, 183] width 81 height 14
click at [534, 249] on input "36.75" at bounding box center [534, 252] width 43 height 14
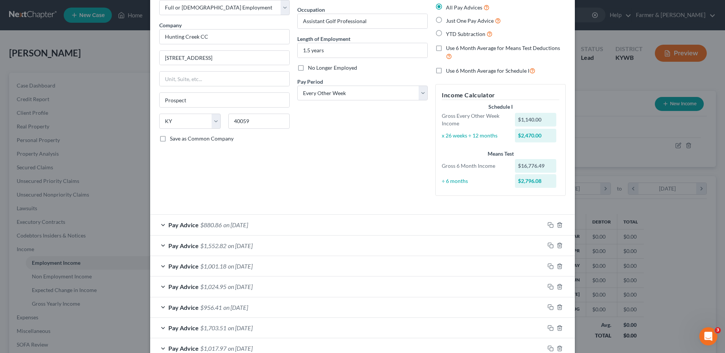
scroll to position [0, 0]
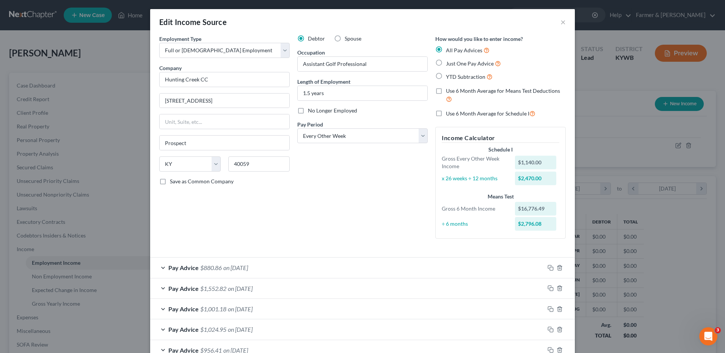
click at [446, 113] on label "Use 6 Month Average for Schedule I" at bounding box center [490, 113] width 89 height 9
click at [449, 113] on input "Use 6 Month Average for Schedule I" at bounding box center [451, 111] width 5 height 5
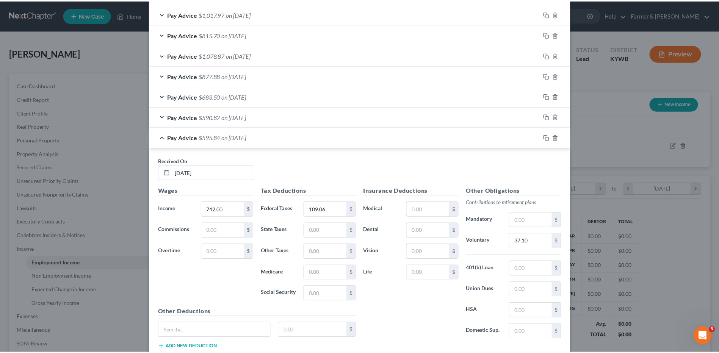
scroll to position [428, 0]
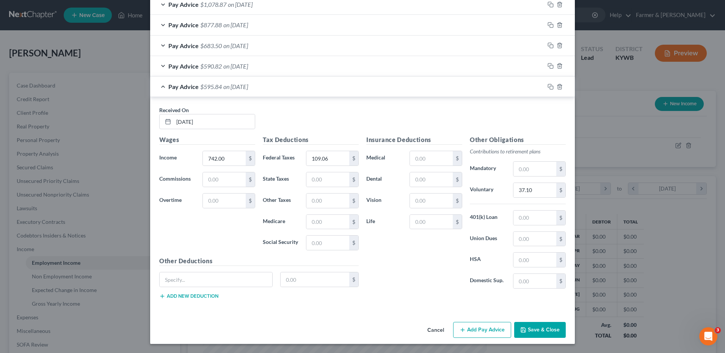
click at [545, 336] on button "Save & Close" at bounding box center [540, 330] width 52 height 16
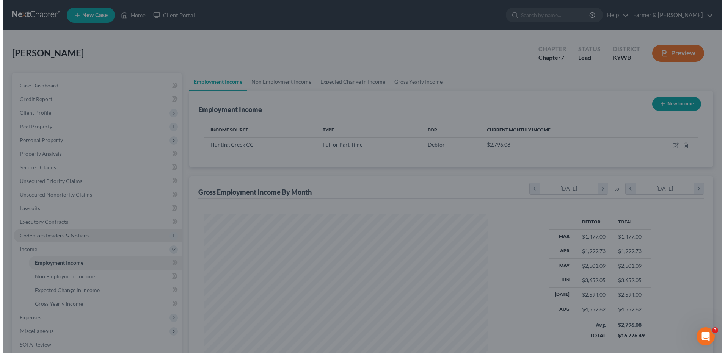
scroll to position [378979, 378823]
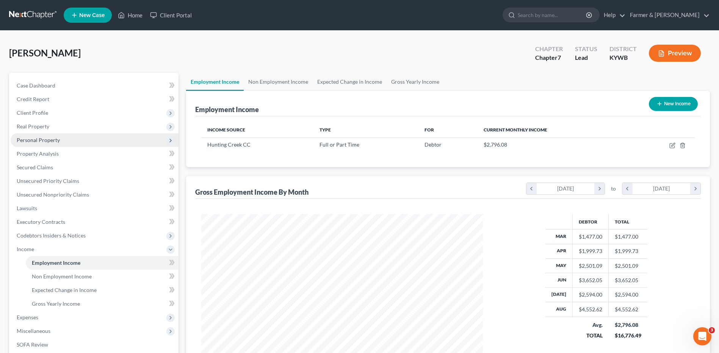
click at [56, 136] on span "Personal Property" at bounding box center [95, 140] width 168 height 14
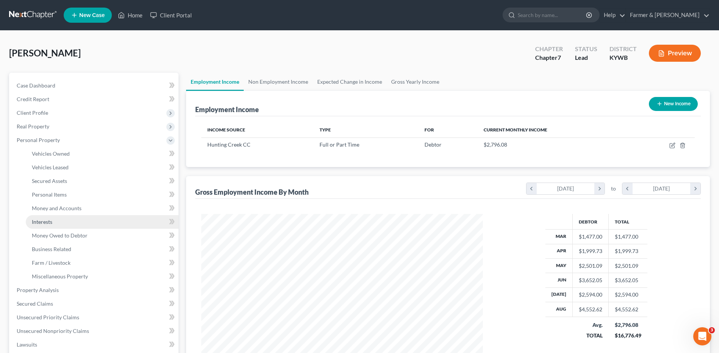
click at [71, 225] on link "Interests" at bounding box center [102, 222] width 153 height 14
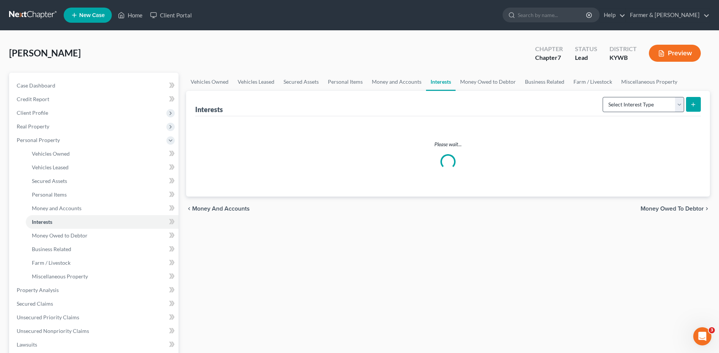
click at [644, 95] on div "Select Interest Type 401K Annuity Bond Education IRA Government Bond Government…" at bounding box center [650, 104] width 101 height 20
drag, startPoint x: 640, startPoint y: 103, endPoint x: 635, endPoint y: 107, distance: 6.2
click at [640, 103] on select "Select Interest Type 401K Annuity Bond Education IRA Government Bond Government…" at bounding box center [644, 104] width 82 height 15
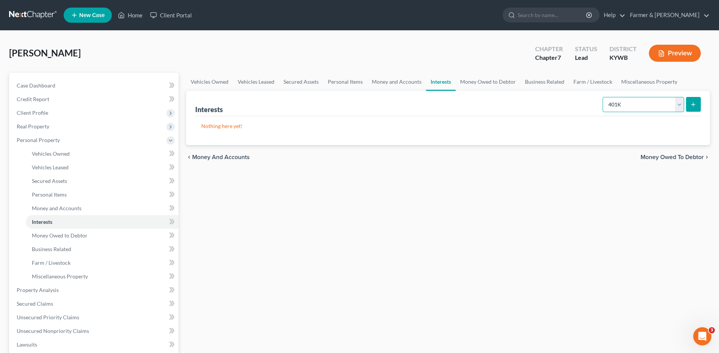
click at [604, 97] on select "Select Interest Type 401K Annuity Bond Education IRA Government Bond Government…" at bounding box center [644, 104] width 82 height 15
click at [693, 108] on button "submit" at bounding box center [693, 104] width 15 height 15
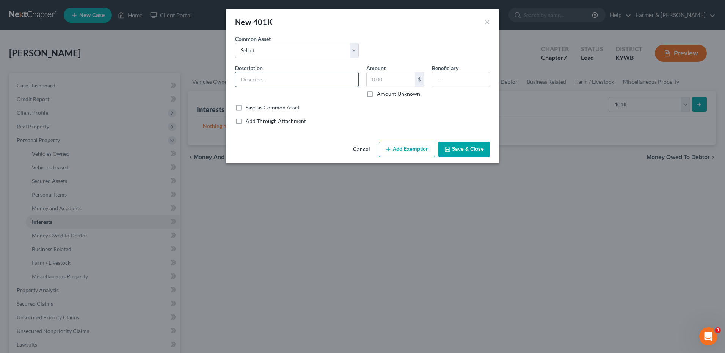
click at [276, 77] on input "text" at bounding box center [296, 79] width 123 height 14
drag, startPoint x: 381, startPoint y: 80, endPoint x: 623, endPoint y: 99, distance: 242.6
click at [381, 80] on input "text" at bounding box center [391, 79] width 48 height 14
click at [403, 81] on input "text" at bounding box center [391, 79] width 48 height 14
click at [389, 78] on input "text" at bounding box center [391, 79] width 48 height 14
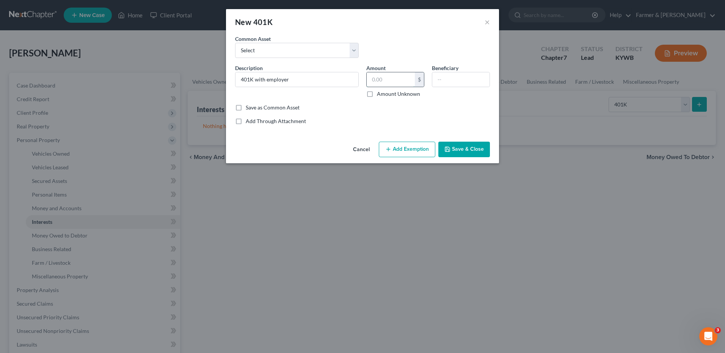
click at [390, 78] on input "text" at bounding box center [391, 79] width 48 height 14
click at [397, 151] on button "Add Exemption" at bounding box center [407, 150] width 56 height 16
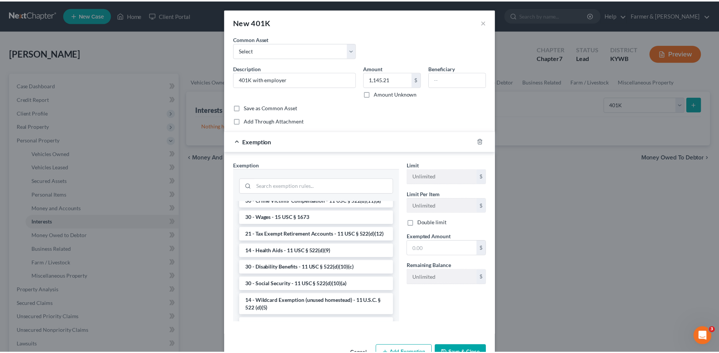
scroll to position [344, 0]
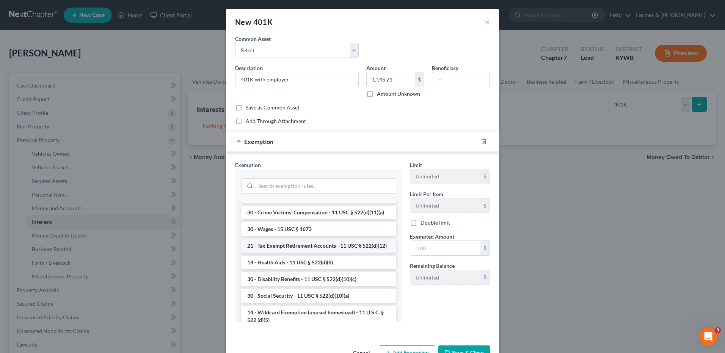
click at [332, 253] on li "21 - Tax Exempt Retirement Accounts - 11 USC § 522(d)(12)" at bounding box center [318, 246] width 155 height 14
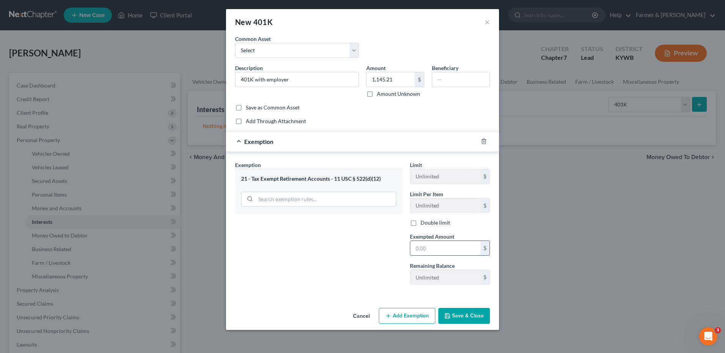
click at [448, 254] on input "text" at bounding box center [445, 248] width 70 height 14
click at [454, 316] on button "Save & Close" at bounding box center [464, 316] width 52 height 16
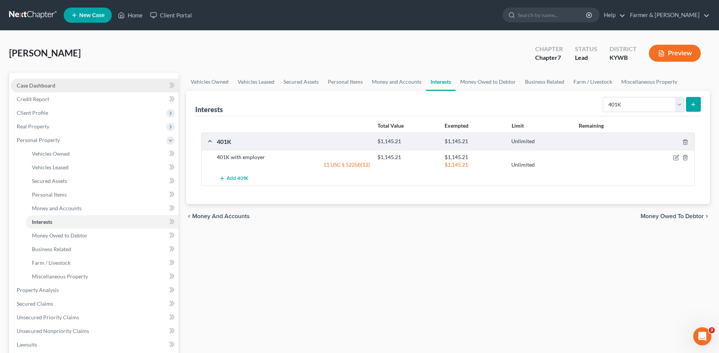
click at [52, 86] on span "Case Dashboard" at bounding box center [36, 85] width 39 height 6
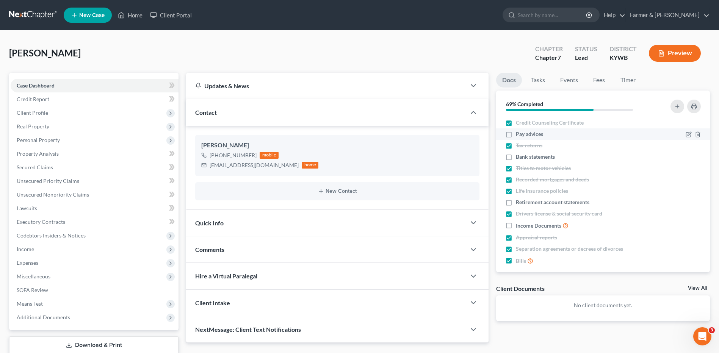
click at [516, 134] on label "Pay advices" at bounding box center [529, 134] width 27 height 8
click at [519, 134] on input "Pay advices" at bounding box center [521, 132] width 5 height 5
click at [516, 225] on label "Income Documents" at bounding box center [542, 225] width 53 height 9
click at [519, 225] on input "Income Documents" at bounding box center [521, 223] width 5 height 5
click at [516, 204] on label "Retirement account statements" at bounding box center [553, 203] width 74 height 8
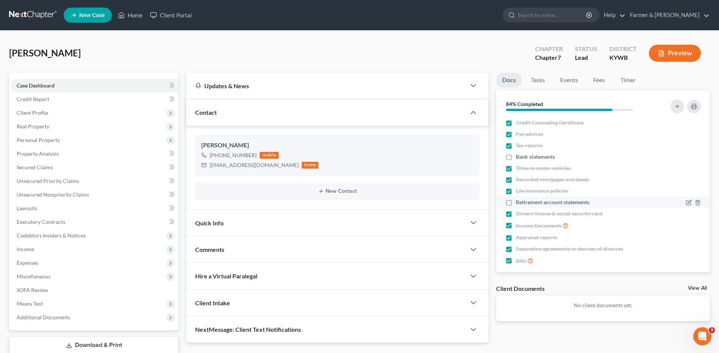
click at [519, 204] on input "Retirement account statements" at bounding box center [521, 201] width 5 height 5
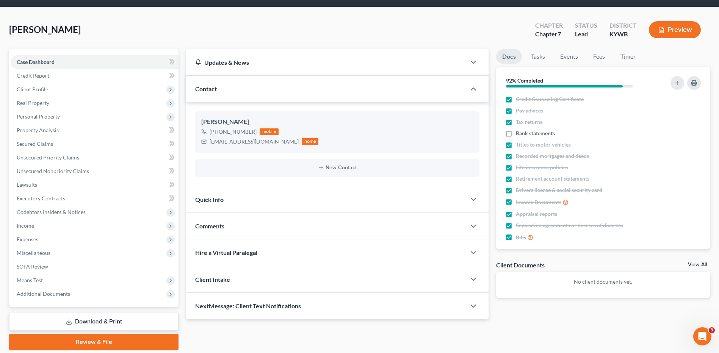
scroll to position [50, 0]
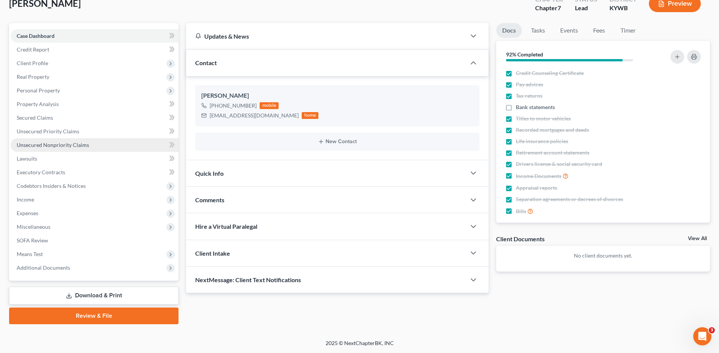
click at [57, 144] on span "Unsecured Nonpriority Claims" at bounding box center [53, 145] width 72 height 6
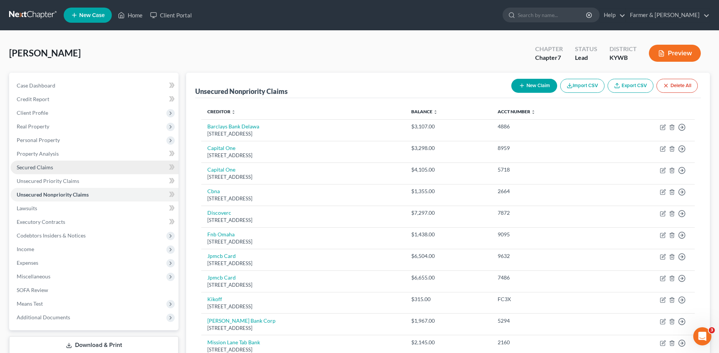
click at [36, 168] on span "Secured Claims" at bounding box center [35, 167] width 36 height 6
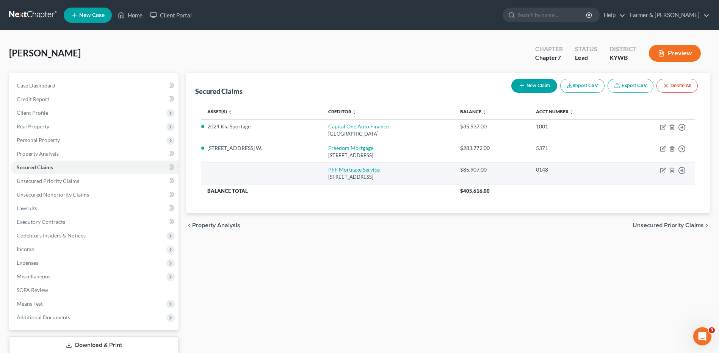
click at [330, 172] on link "Phh Mortgage Service" at bounding box center [354, 169] width 52 height 6
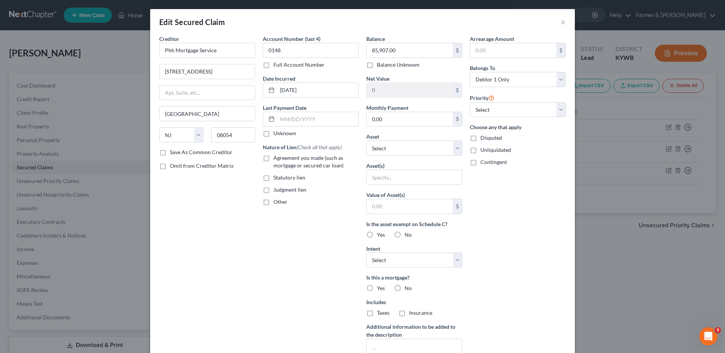
click at [557, 22] on div "Edit Secured Claim ×" at bounding box center [362, 22] width 425 height 26
click at [560, 24] on button "×" at bounding box center [562, 21] width 5 height 9
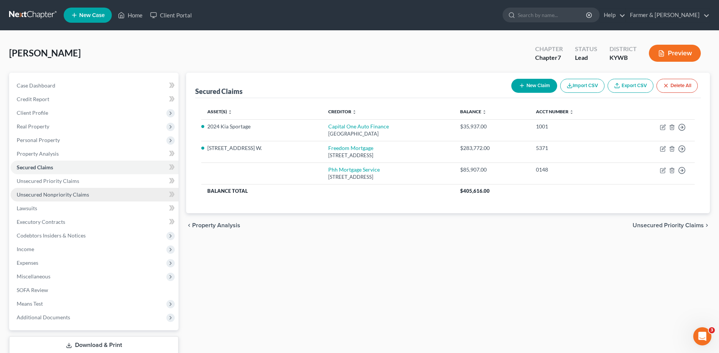
click at [72, 199] on link "Unsecured Nonpriority Claims" at bounding box center [95, 195] width 168 height 14
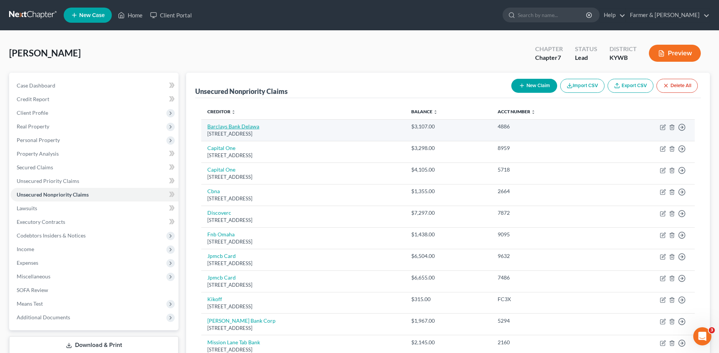
click at [246, 128] on link "Barclays Bank Delawa" at bounding box center [233, 126] width 52 height 6
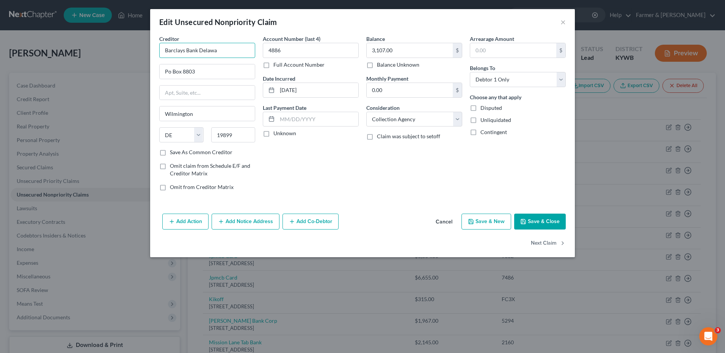
click at [220, 53] on input "Barclays Bank Delawa" at bounding box center [207, 50] width 96 height 15
click at [171, 71] on input "Po Box 8803" at bounding box center [207, 71] width 95 height 14
drag, startPoint x: 550, startPoint y: 225, endPoint x: 330, endPoint y: 205, distance: 221.1
click at [550, 225] on button "Save & Close" at bounding box center [540, 222] width 52 height 16
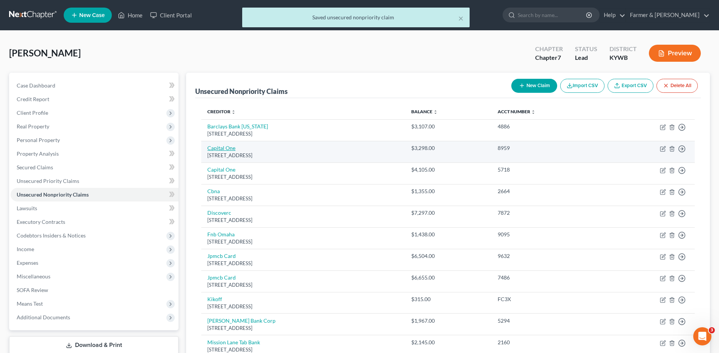
click at [225, 147] on link "Capital One" at bounding box center [221, 148] width 28 height 6
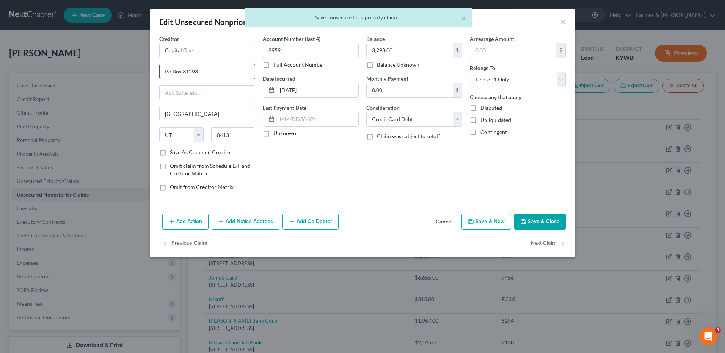
click at [171, 72] on input "Po Box 31293" at bounding box center [207, 71] width 95 height 14
click at [543, 221] on button "Save & Close" at bounding box center [540, 222] width 52 height 16
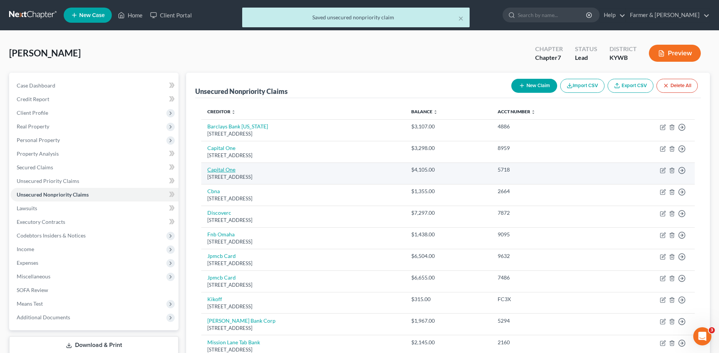
click at [218, 168] on link "Capital One" at bounding box center [221, 169] width 28 height 6
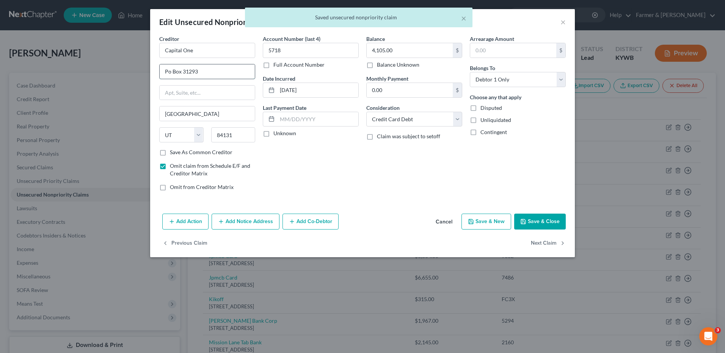
click at [170, 72] on input "Po Box 31293" at bounding box center [207, 71] width 95 height 14
click at [537, 233] on div "Add Action Add Notice Address Add Co-Debtor Cancel Save & New Save & Close" at bounding box center [362, 223] width 425 height 25
click at [539, 222] on button "Save & Close" at bounding box center [540, 222] width 52 height 16
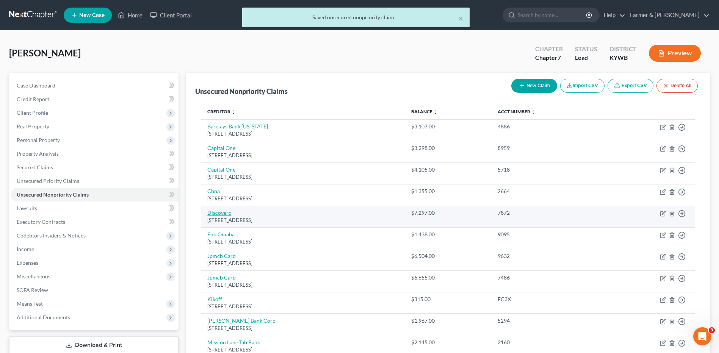
click at [222, 213] on link "Discoverc" at bounding box center [219, 213] width 24 height 6
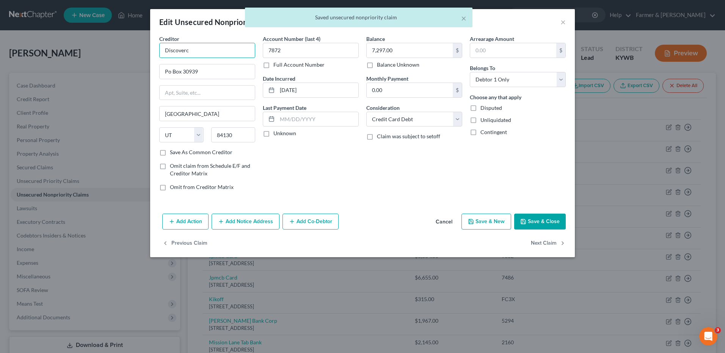
drag, startPoint x: 187, startPoint y: 47, endPoint x: 191, endPoint y: 49, distance: 4.4
click at [190, 49] on input "Discoverc" at bounding box center [207, 50] width 96 height 15
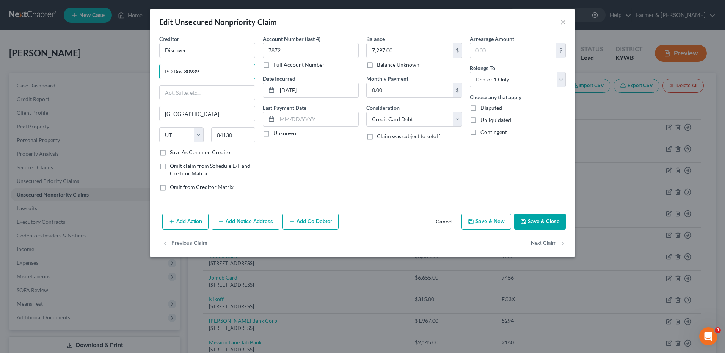
click at [531, 221] on button "Save & Close" at bounding box center [540, 222] width 52 height 16
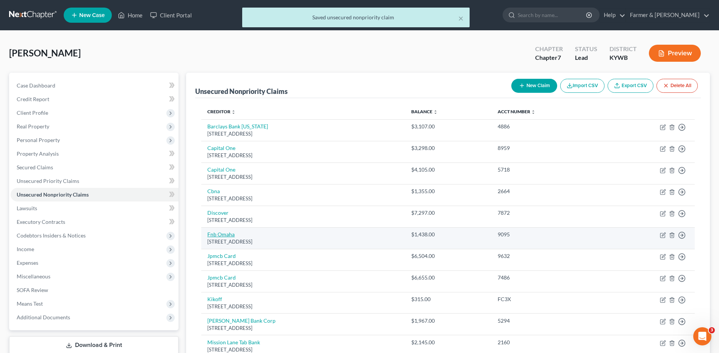
click at [232, 236] on link "Fnb Omaha" at bounding box center [220, 234] width 27 height 6
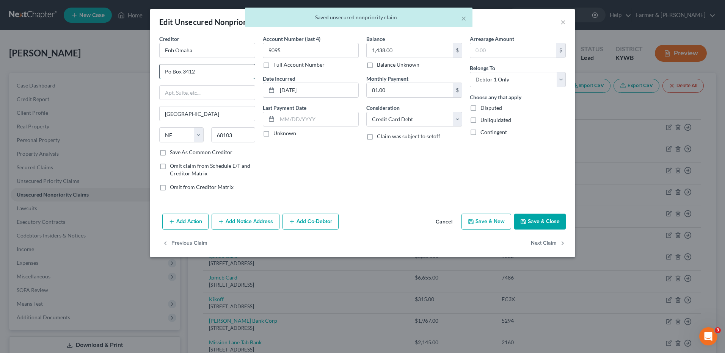
click at [171, 75] on input "Po Box 3412" at bounding box center [207, 71] width 95 height 14
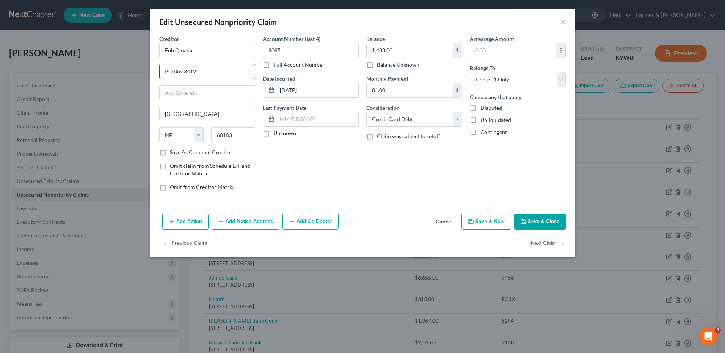
drag, startPoint x: 170, startPoint y: 72, endPoint x: 165, endPoint y: 74, distance: 6.0
click at [151, 73] on div "Creditor * Fnb Omaha PO Box 3412 Omaha State AL AK AR AZ CA CO CT DE DC FL GA G…" at bounding box center [362, 123] width 425 height 176
drag, startPoint x: 171, startPoint y: 71, endPoint x: 294, endPoint y: 136, distance: 139.1
click at [155, 72] on div "Creditor * Fnb Omaha PO Box 3412 Omaha State AL AK AR AZ CA CO CT DE DC FL GA G…" at bounding box center [362, 123] width 425 height 176
click at [557, 220] on button "Save & Close" at bounding box center [540, 222] width 52 height 16
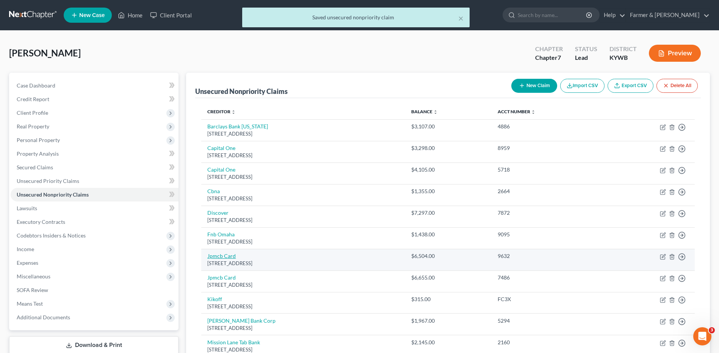
click at [226, 256] on link "Jpmcb Card" at bounding box center [221, 256] width 28 height 6
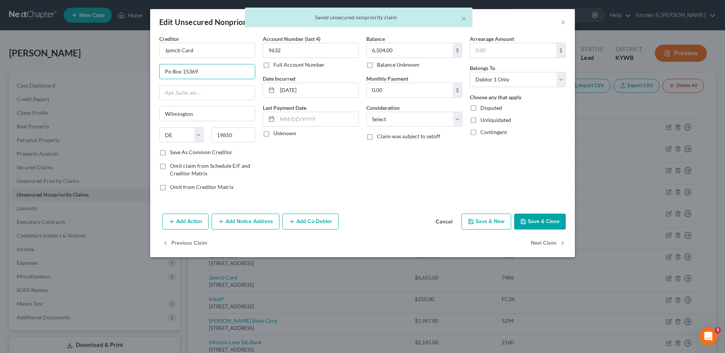
drag, startPoint x: 171, startPoint y: 72, endPoint x: 144, endPoint y: 75, distance: 26.7
click at [144, 75] on div "Edit Unsecured Nonpriority Claim × Creditor * Jpmcb Card Po Box 15369 Wilmingto…" at bounding box center [362, 176] width 725 height 353
paste input "O"
click at [530, 225] on button "Save & Close" at bounding box center [540, 222] width 52 height 16
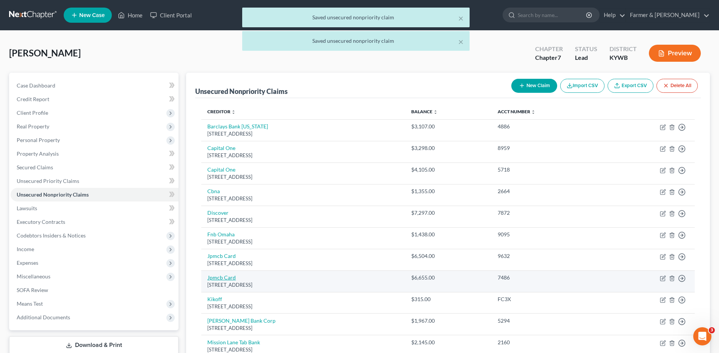
click at [226, 275] on link "Jpmcb Card" at bounding box center [221, 277] width 28 height 6
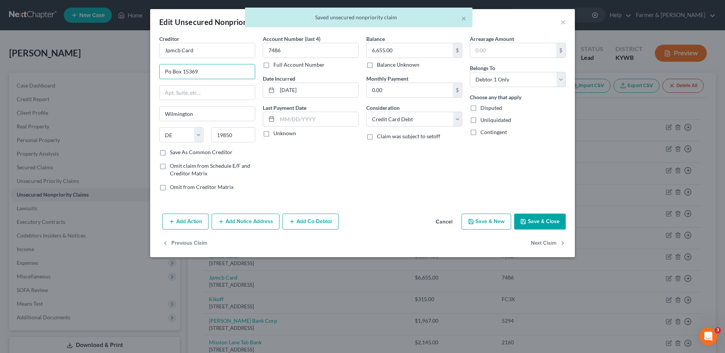
drag, startPoint x: 170, startPoint y: 71, endPoint x: 345, endPoint y: 133, distance: 186.1
click at [156, 71] on div "Creditor * Jpmcb Card Po Box 15369 Wilmington State AL AK AR AZ CA CO CT DE DC …" at bounding box center [206, 116] width 103 height 162
paste input "O"
click at [539, 212] on div "Add Action Add Notice Address Add Co-Debtor Cancel Save & New Save & Close" at bounding box center [362, 223] width 425 height 25
click at [539, 218] on button "Save & Close" at bounding box center [540, 222] width 52 height 16
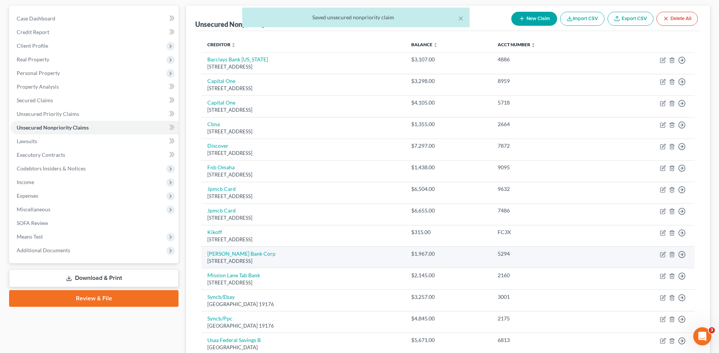
scroll to position [76, 0]
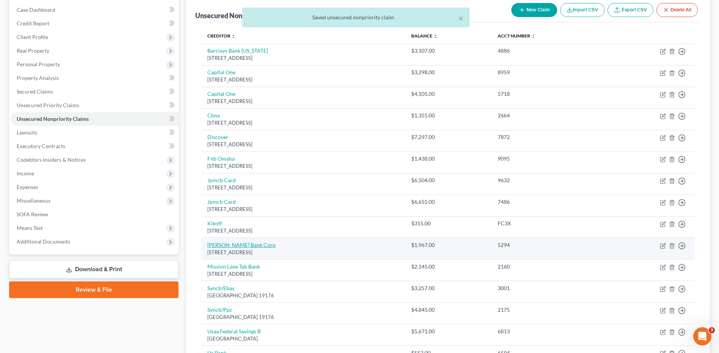
click at [243, 248] on link "Merrick Bank Corp" at bounding box center [241, 245] width 68 height 6
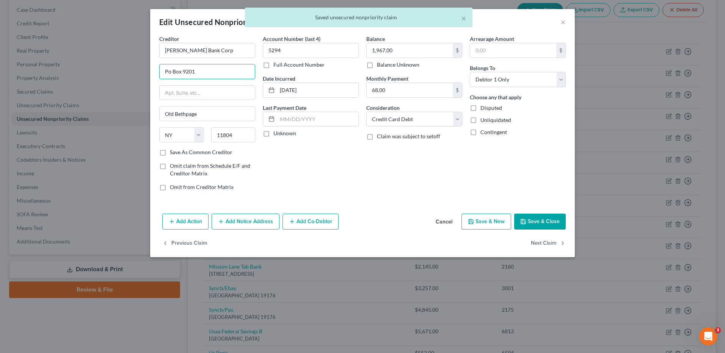
drag, startPoint x: 171, startPoint y: 72, endPoint x: 147, endPoint y: 69, distance: 23.7
click at [147, 69] on div "Edit Unsecured Nonpriority Claim × Creditor * Merrick Bank Corp Po Box 9201 Old…" at bounding box center [362, 176] width 725 height 353
paste input "O"
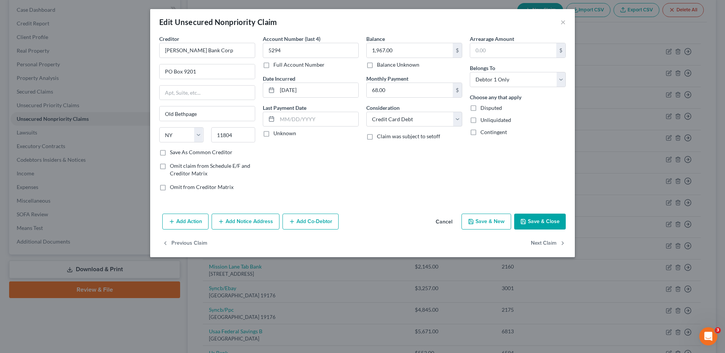
click at [554, 222] on button "Save & Close" at bounding box center [540, 222] width 52 height 16
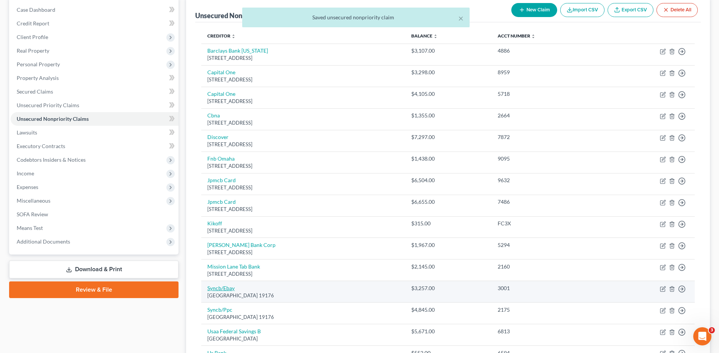
click at [226, 289] on link "Syncb/Ebay" at bounding box center [220, 288] width 27 height 6
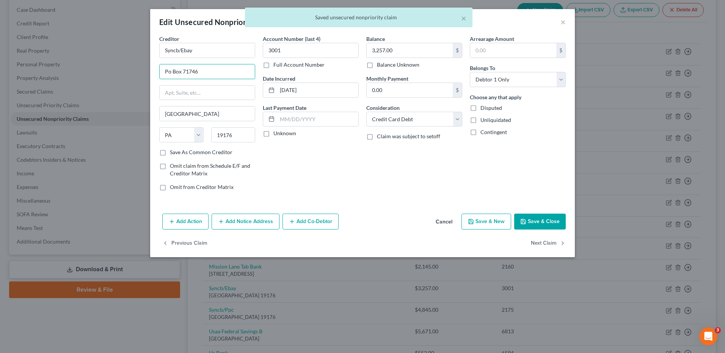
drag, startPoint x: 170, startPoint y: 73, endPoint x: 441, endPoint y: 155, distance: 283.0
click at [155, 73] on div "Creditor * Syncb/Ebay Po Box 71746 Philadelphia State AL AK AR AZ CA CO CT DE D…" at bounding box center [206, 116] width 103 height 162
paste input "O"
click at [551, 222] on button "Save & Close" at bounding box center [540, 222] width 52 height 16
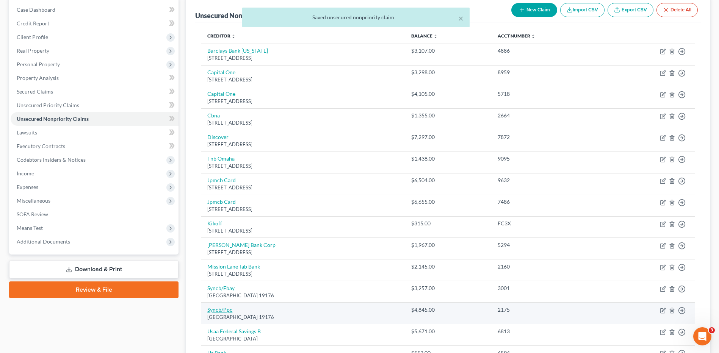
click at [225, 309] on link "Syncb/Ppc" at bounding box center [219, 310] width 25 height 6
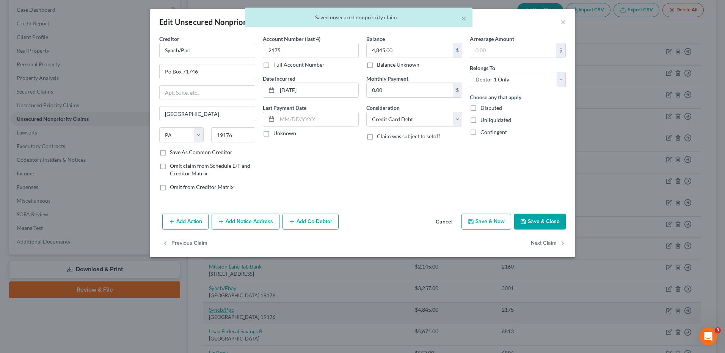
click at [230, 309] on div "Edit Unsecured Nonpriority Claim × Creditor * Syncb/Ppc Po Box 71746 Philadelph…" at bounding box center [362, 176] width 725 height 353
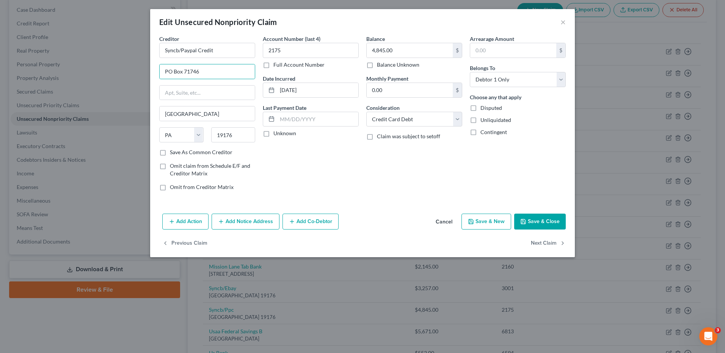
click at [532, 219] on button "Save & Close" at bounding box center [540, 222] width 52 height 16
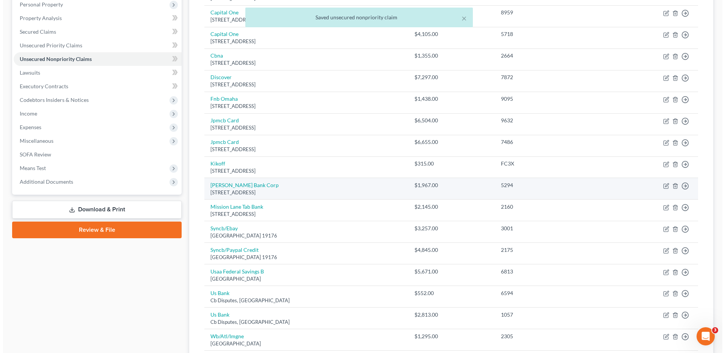
scroll to position [152, 0]
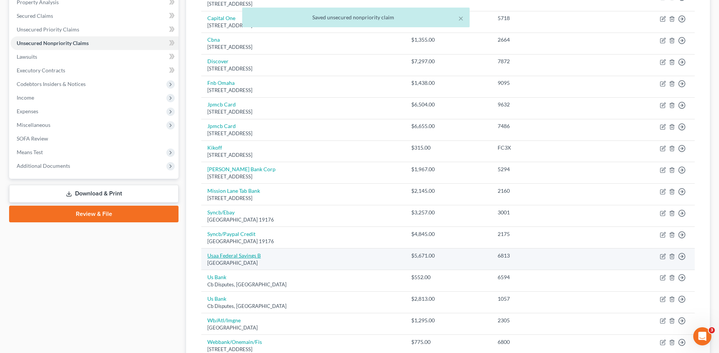
click at [246, 256] on link "Usaa Federal Savings B" at bounding box center [233, 255] width 53 height 6
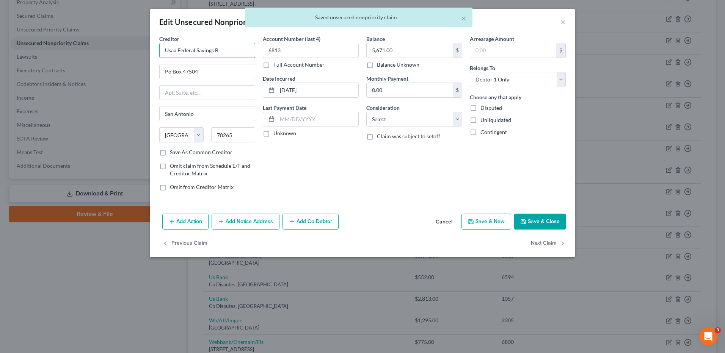
click at [247, 53] on input "Usaa Federal Savings B" at bounding box center [207, 50] width 96 height 15
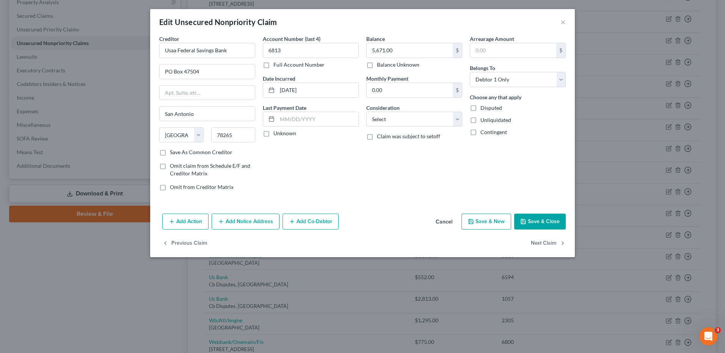
click at [537, 216] on button "Save & Close" at bounding box center [540, 222] width 52 height 16
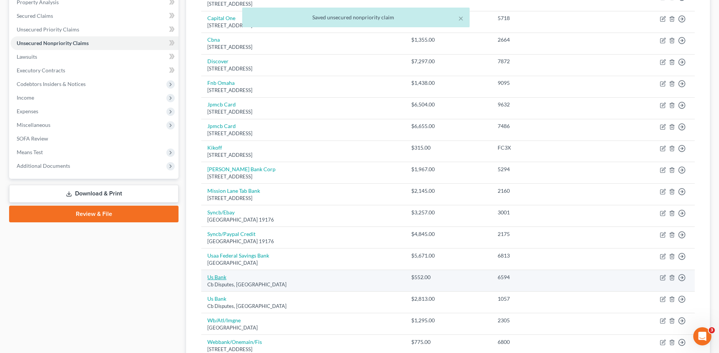
click at [219, 279] on link "Us Bank" at bounding box center [216, 277] width 19 height 6
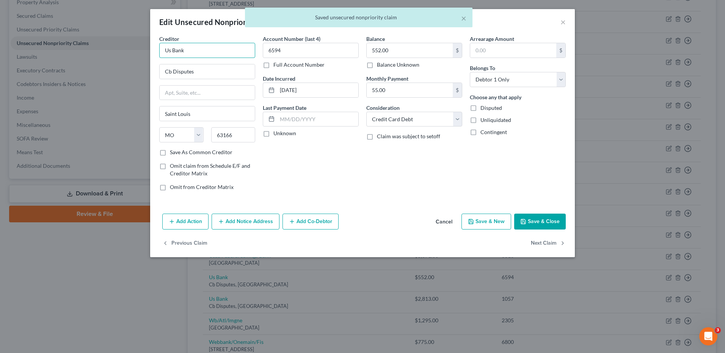
drag, startPoint x: 184, startPoint y: 48, endPoint x: 54, endPoint y: 63, distance: 131.3
click at [77, 61] on div "Edit Unsecured Nonpriority Claim × Creditor * Us Bank Cb Disputes Saint Louis S…" at bounding box center [362, 176] width 725 height 353
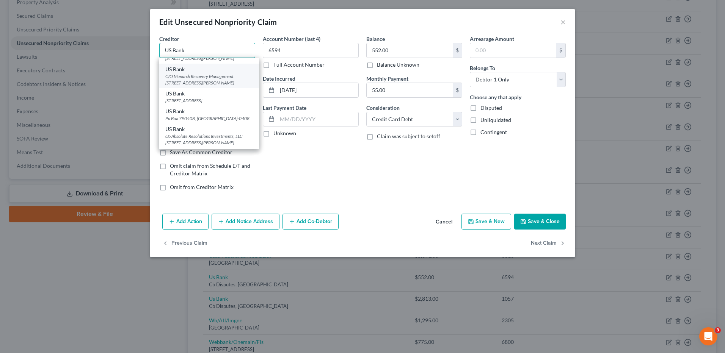
scroll to position [114, 0]
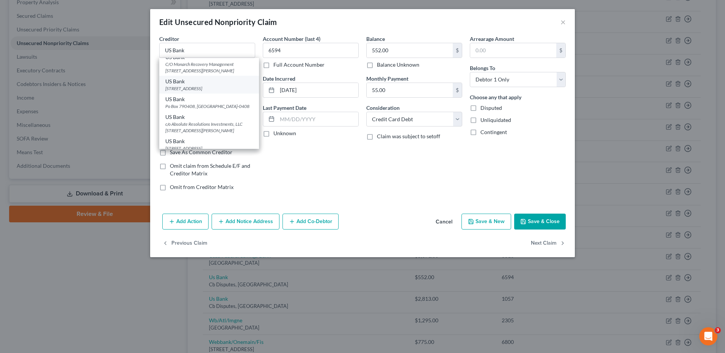
click at [225, 92] on div "PO Box 108, Saint Louis, MO 63166" at bounding box center [209, 88] width 88 height 6
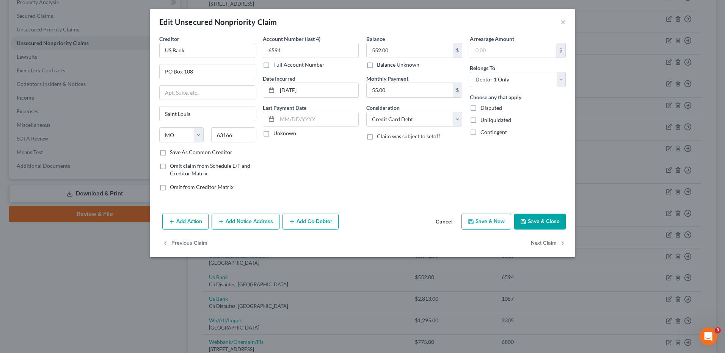
scroll to position [0, 0]
click at [534, 217] on button "Save & Close" at bounding box center [540, 222] width 52 height 16
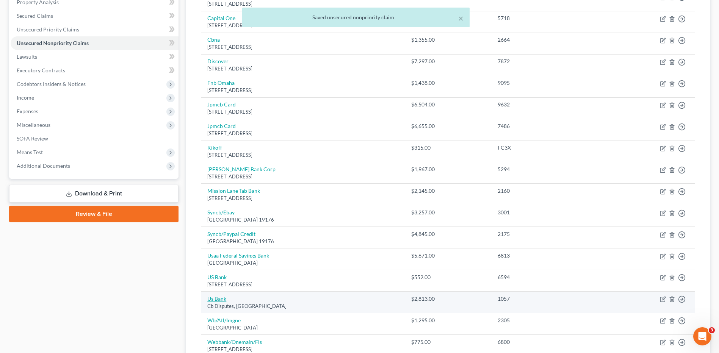
click at [218, 300] on link "Us Bank" at bounding box center [216, 299] width 19 height 6
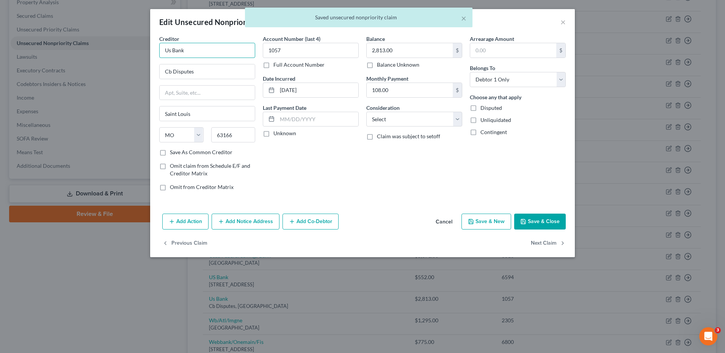
drag, startPoint x: 206, startPoint y: 44, endPoint x: 115, endPoint y: 51, distance: 90.9
click at [116, 51] on div "Edit Unsecured Nonpriority Claim × Creditor * Us Bank Cb Disputes Saint Louis S…" at bounding box center [362, 176] width 725 height 353
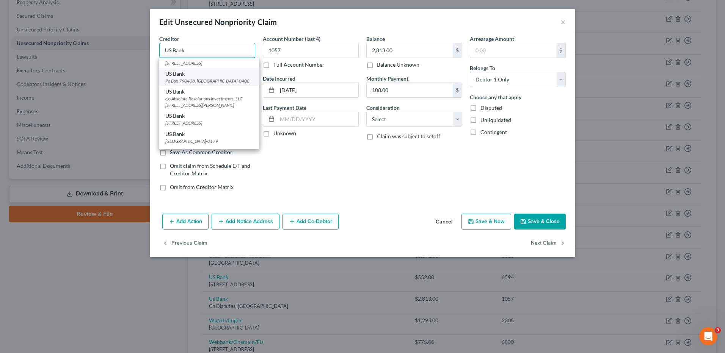
scroll to position [152, 0]
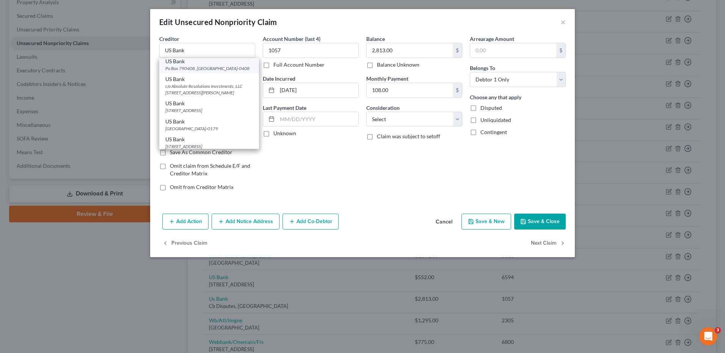
click at [230, 72] on div "Po Box 790408, Saint Louis, MO 63179-0408" at bounding box center [209, 68] width 88 height 6
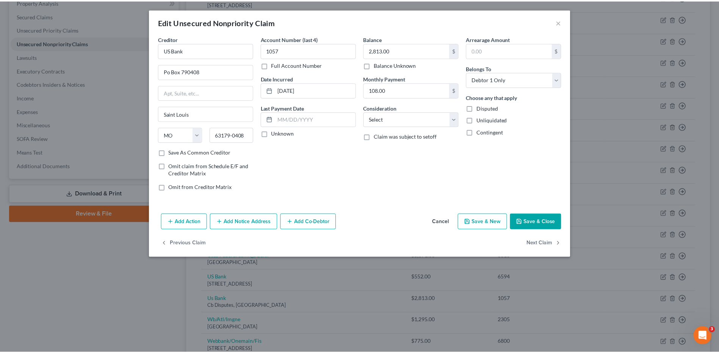
scroll to position [0, 0]
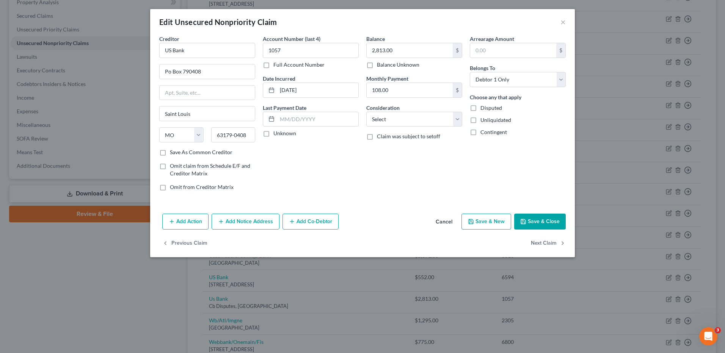
click at [540, 223] on button "Save & Close" at bounding box center [540, 222] width 52 height 16
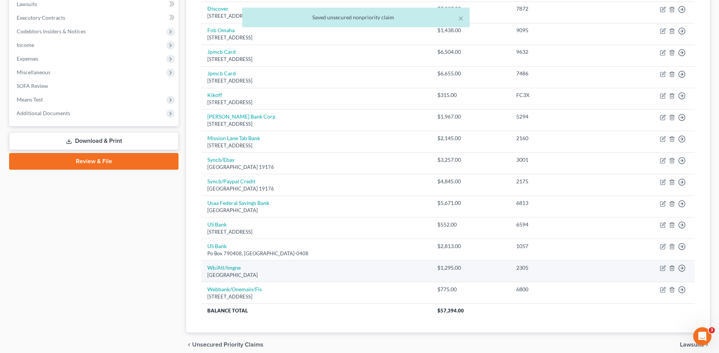
scroll to position [227, 0]
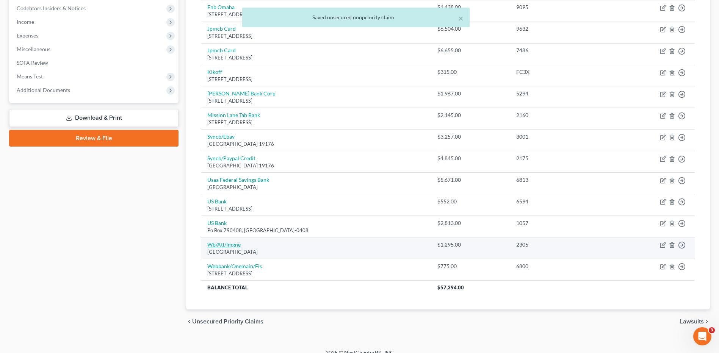
click at [238, 246] on link "Wb/Atl/Imgne" at bounding box center [223, 244] width 33 height 6
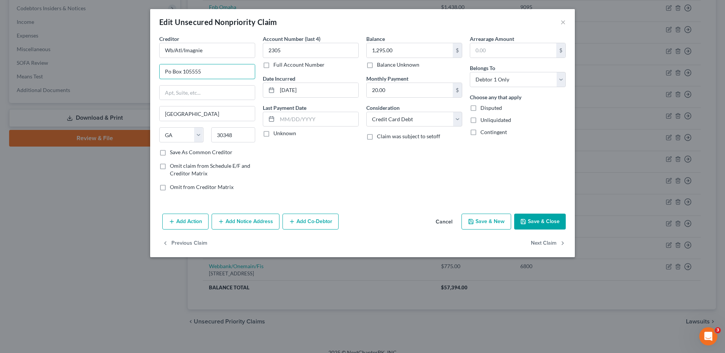
drag, startPoint x: 171, startPoint y: 71, endPoint x: 244, endPoint y: 124, distance: 89.9
click at [143, 74] on div "Edit Unsecured Nonpriority Claim × Creditor * Wb/Atl/Imagnie Po Box 105555 Atla…" at bounding box center [362, 176] width 725 height 353
paste input "O"
click at [546, 222] on button "Save & Close" at bounding box center [540, 222] width 52 height 16
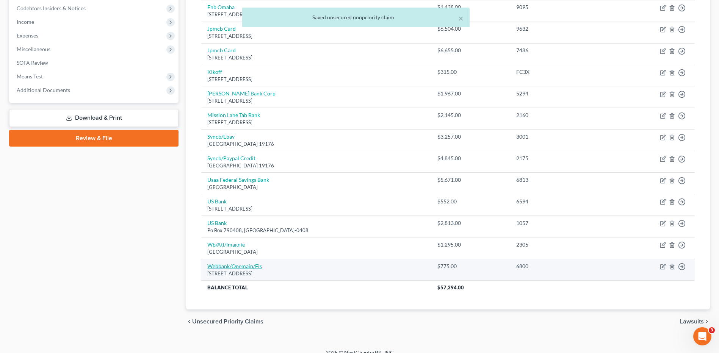
click at [254, 265] on link "Webbank/Onemain/Fis" at bounding box center [234, 266] width 55 height 6
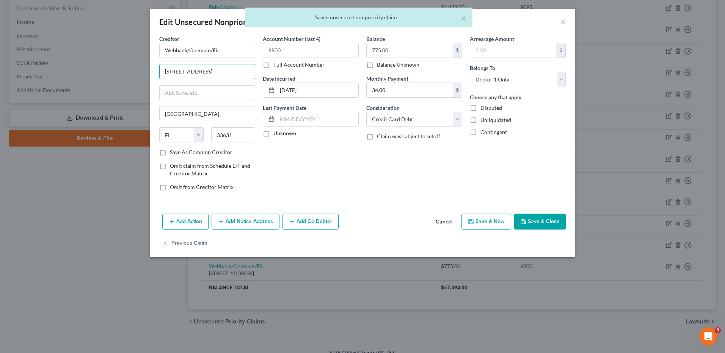
drag, startPoint x: 171, startPoint y: 73, endPoint x: 152, endPoint y: 77, distance: 19.9
click at [146, 71] on div "Edit Unsecured Nonpriority Claim × Creditor * Webbank/Onemain/Fis Po Box 31535t…" at bounding box center [362, 176] width 725 height 353
paste input "O"
click at [553, 221] on button "Save & Close" at bounding box center [540, 222] width 52 height 16
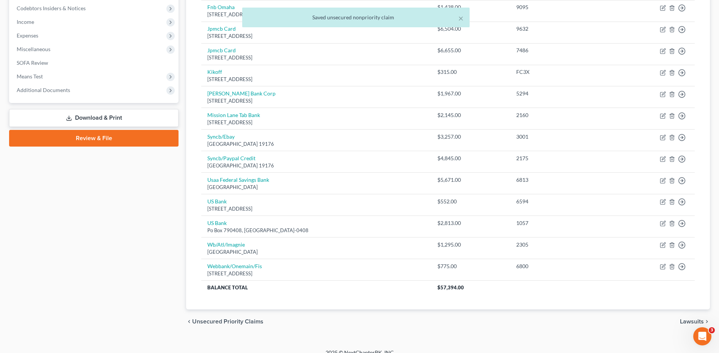
scroll to position [0, 0]
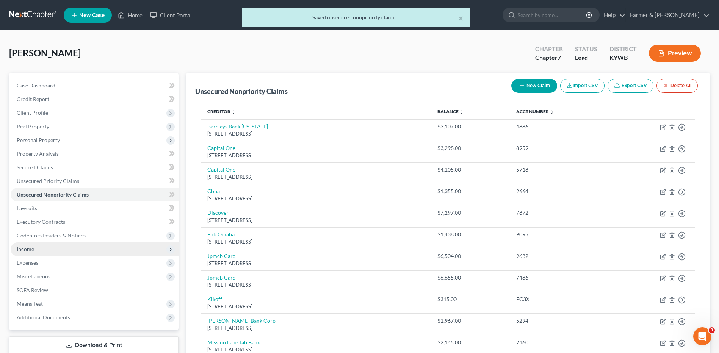
click at [59, 246] on span "Income" at bounding box center [95, 250] width 168 height 14
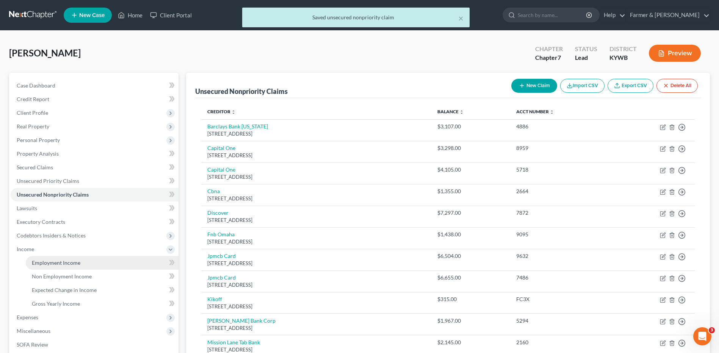
click at [57, 261] on span "Employment Income" at bounding box center [56, 263] width 49 height 6
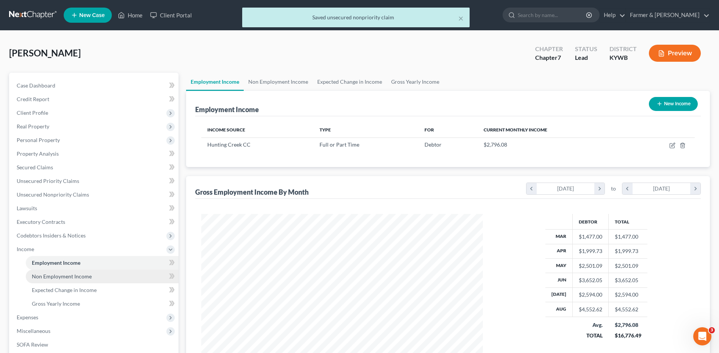
scroll to position [141, 296]
click at [68, 270] on link "Non Employment Income" at bounding box center [102, 277] width 153 height 14
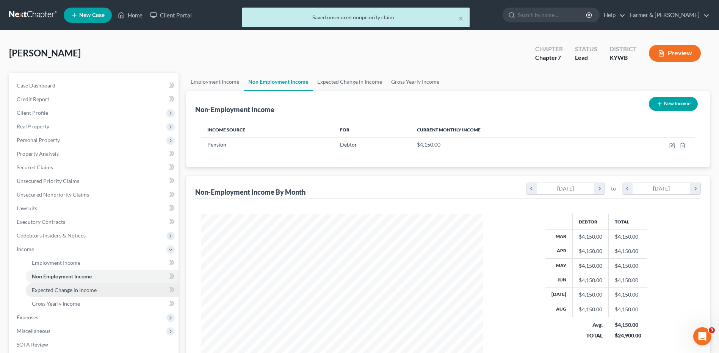
scroll to position [141, 296]
click at [69, 288] on span "Expected Change in Income" at bounding box center [64, 290] width 65 height 6
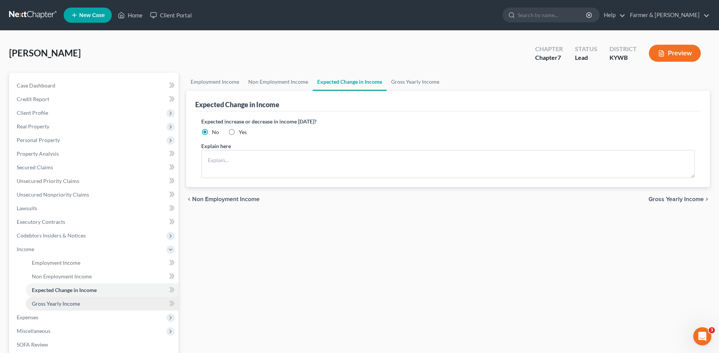
click at [73, 304] on span "Gross Yearly Income" at bounding box center [56, 304] width 48 height 6
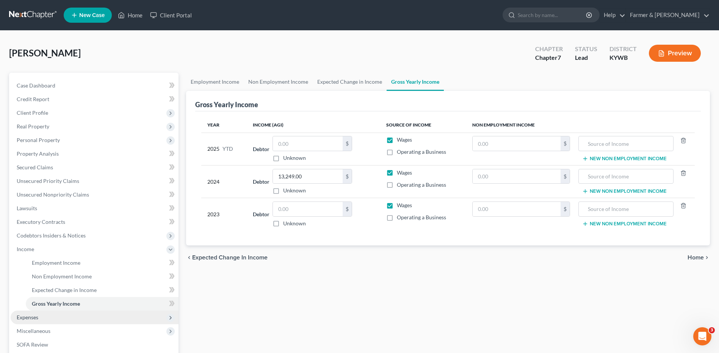
click at [62, 313] on span "Expenses" at bounding box center [95, 318] width 168 height 14
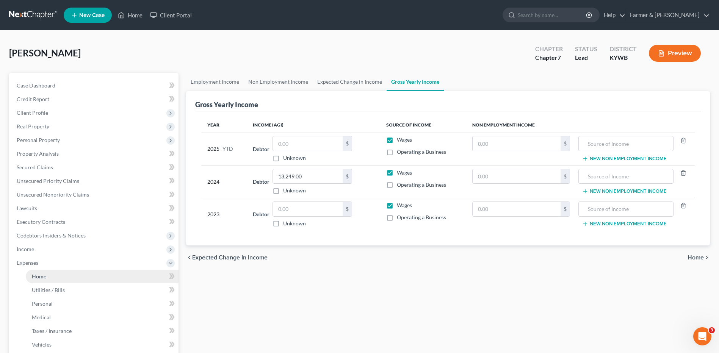
click at [67, 278] on link "Home" at bounding box center [102, 277] width 153 height 14
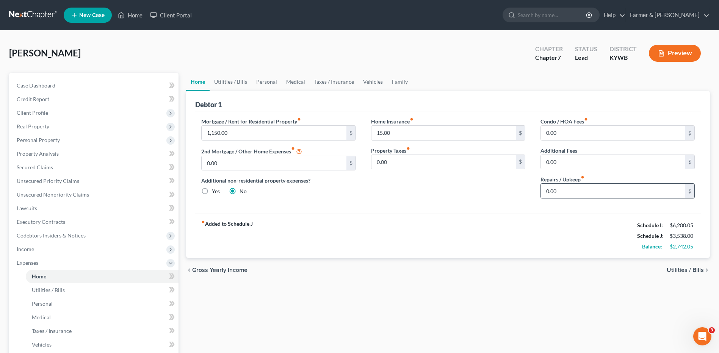
click at [580, 194] on input "0.00" at bounding box center [613, 191] width 144 height 14
click at [50, 250] on span "Income" at bounding box center [95, 250] width 168 height 14
click at [67, 300] on link "Gross Yearly Income" at bounding box center [102, 304] width 153 height 14
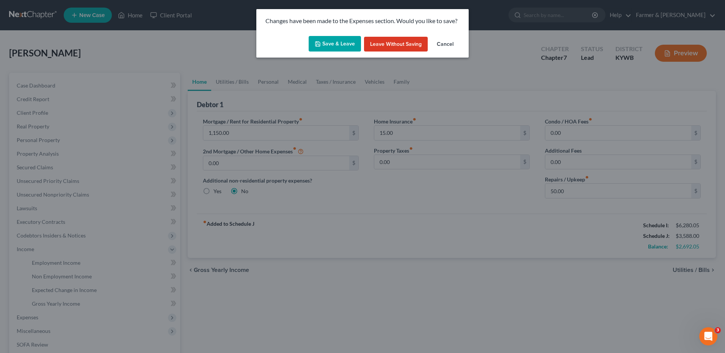
click at [347, 47] on button "Save & Leave" at bounding box center [335, 44] width 52 height 16
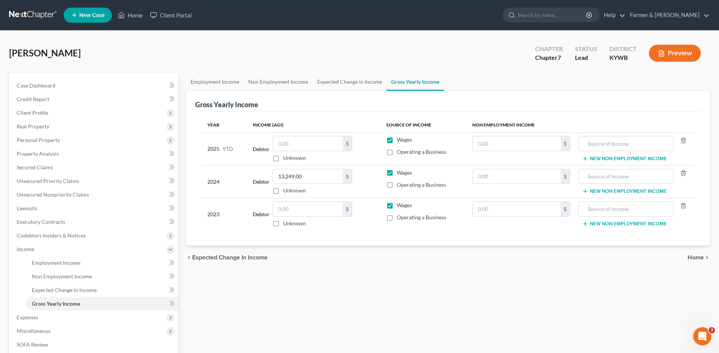
drag, startPoint x: 290, startPoint y: 142, endPoint x: 703, endPoint y: 127, distance: 413.5
click at [290, 142] on input "text" at bounding box center [308, 143] width 70 height 14
click at [294, 140] on input "text" at bounding box center [308, 143] width 70 height 14
drag, startPoint x: 69, startPoint y: 143, endPoint x: 78, endPoint y: 178, distance: 36.7
click at [69, 143] on span "Personal Property" at bounding box center [95, 140] width 168 height 14
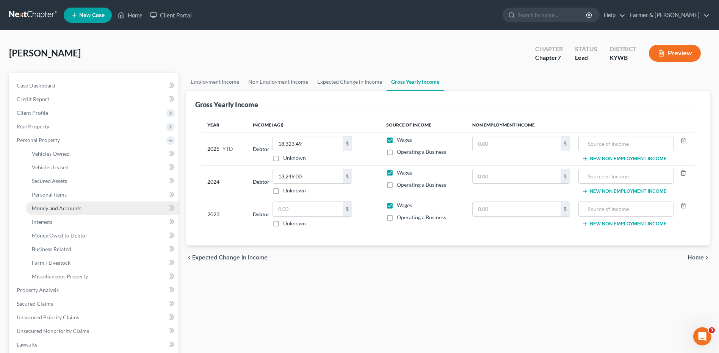
click at [82, 212] on link "Money and Accounts" at bounding box center [102, 209] width 153 height 14
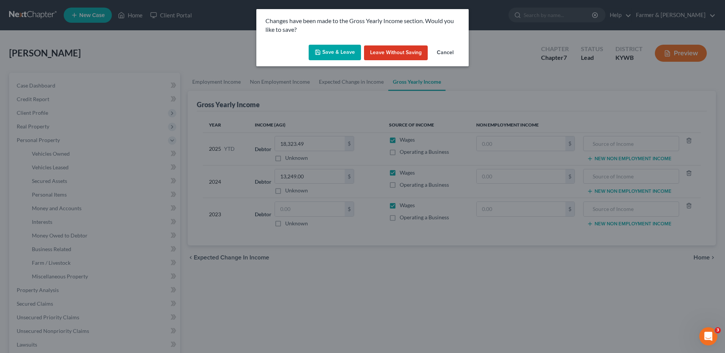
click at [354, 52] on button "Save & Leave" at bounding box center [335, 53] width 52 height 16
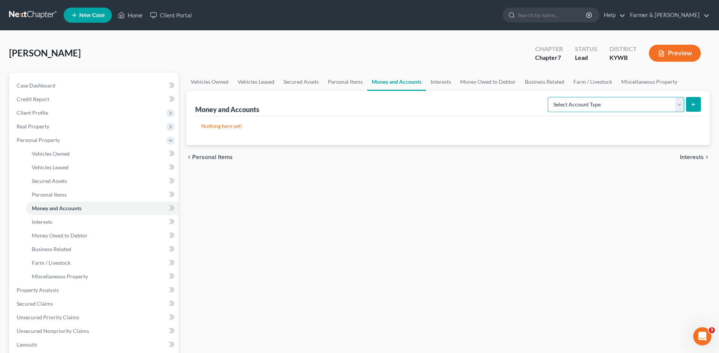
drag, startPoint x: 608, startPoint y: 100, endPoint x: 597, endPoint y: 107, distance: 12.3
click at [608, 100] on select "Select Account Type Brokerage Cash on Hand Certificates of Deposit Checking Acc…" at bounding box center [616, 104] width 136 height 15
click at [549, 97] on select "Select Account Type Brokerage Cash on Hand Certificates of Deposit Checking Acc…" at bounding box center [616, 104] width 136 height 15
click at [696, 102] on icon "submit" at bounding box center [693, 105] width 6 height 6
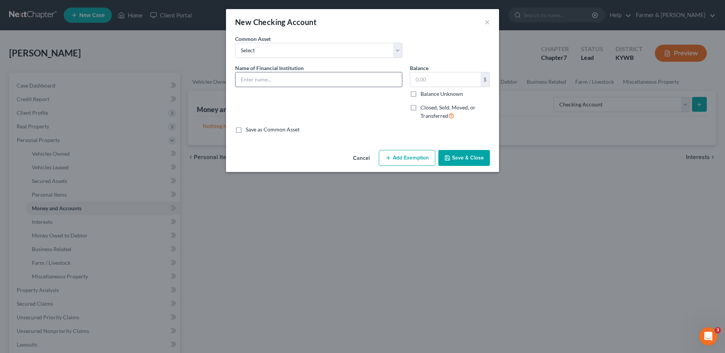
drag, startPoint x: 311, startPoint y: 69, endPoint x: 317, endPoint y: 81, distance: 13.2
click at [312, 69] on div "Name of Financial Institution *" at bounding box center [318, 75] width 167 height 23
click at [317, 81] on input "text" at bounding box center [318, 79] width 166 height 14
drag, startPoint x: 455, startPoint y: 162, endPoint x: 349, endPoint y: 200, distance: 112.4
click at [455, 162] on button "Save & Close" at bounding box center [464, 158] width 52 height 16
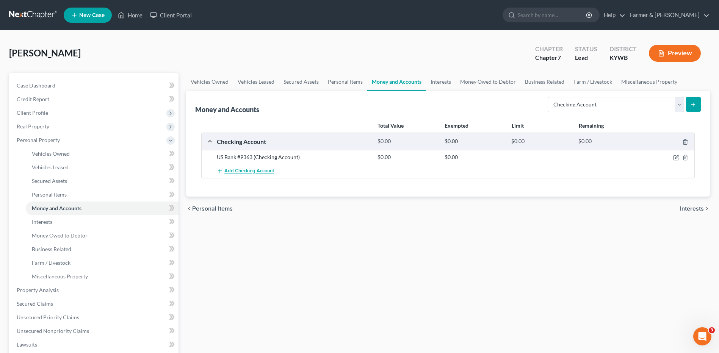
click at [253, 166] on button "Add Checking Account" at bounding box center [245, 171] width 57 height 14
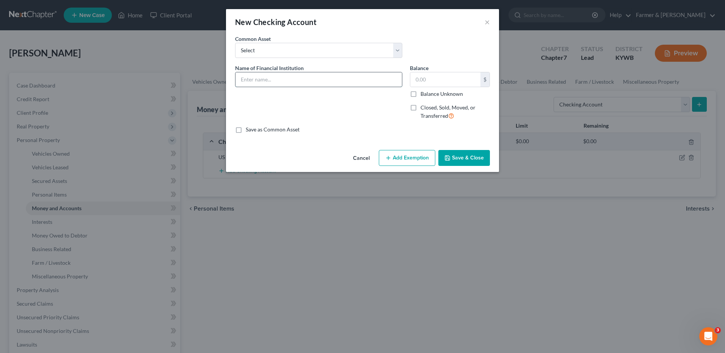
click at [278, 85] on input "text" at bounding box center [318, 79] width 166 height 14
click at [467, 166] on button "Save & Close" at bounding box center [464, 158] width 52 height 16
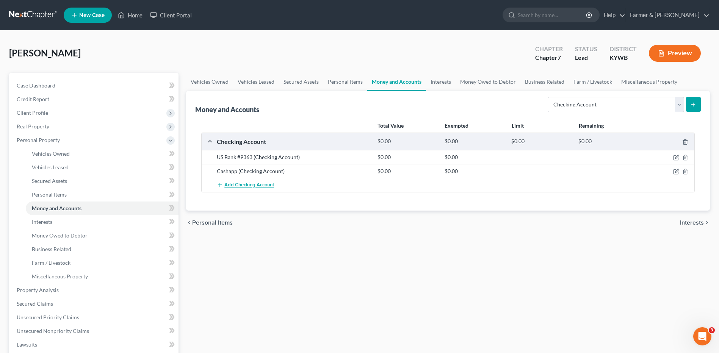
click at [252, 185] on span "Add Checking Account" at bounding box center [249, 185] width 50 height 6
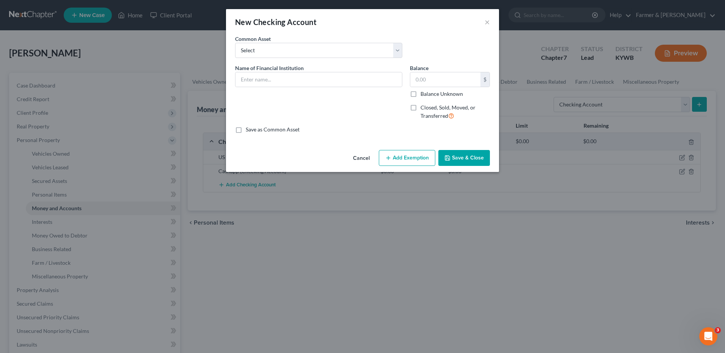
click at [290, 87] on div "Name of Financial Institution *" at bounding box center [318, 95] width 175 height 62
click at [298, 83] on input "text" at bounding box center [318, 79] width 166 height 14
click at [466, 162] on button "Save & Close" at bounding box center [464, 158] width 52 height 16
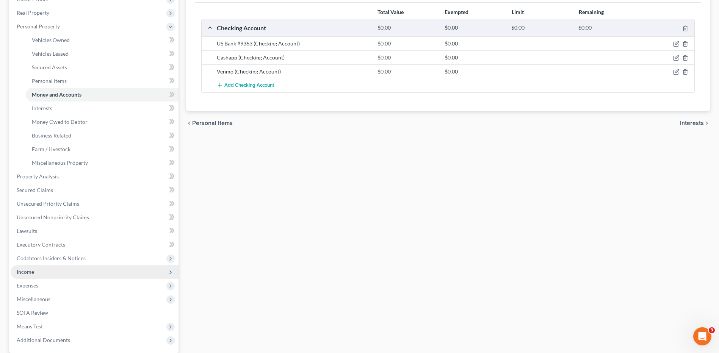
click at [42, 271] on span "Income" at bounding box center [95, 272] width 168 height 14
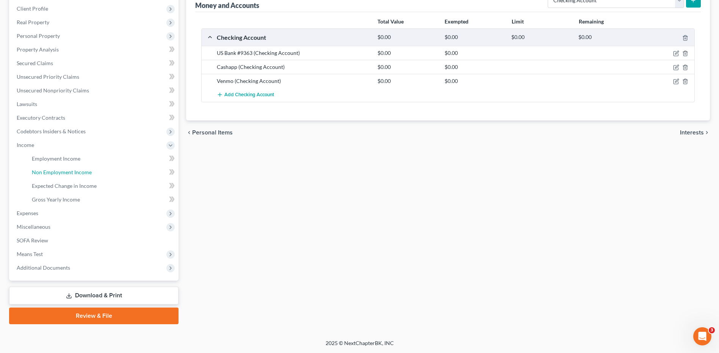
drag, startPoint x: 71, startPoint y: 176, endPoint x: 365, endPoint y: 168, distance: 293.9
click at [71, 176] on link "Non Employment Income" at bounding box center [102, 173] width 153 height 14
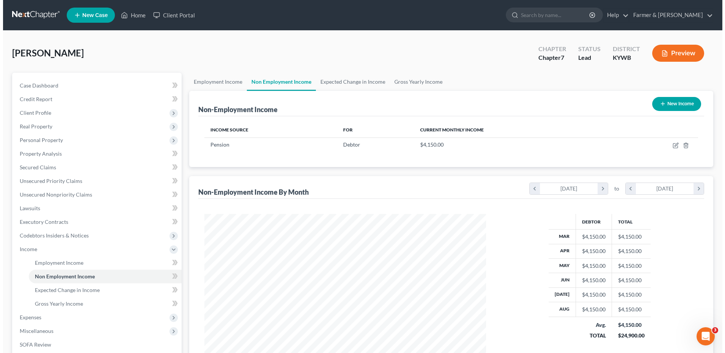
scroll to position [141, 296]
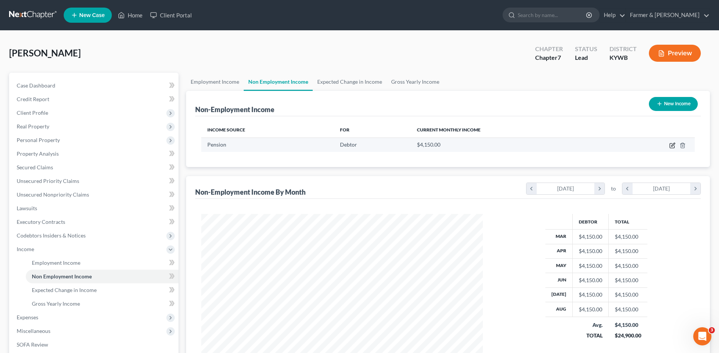
click at [673, 146] on icon "button" at bounding box center [673, 146] width 6 height 6
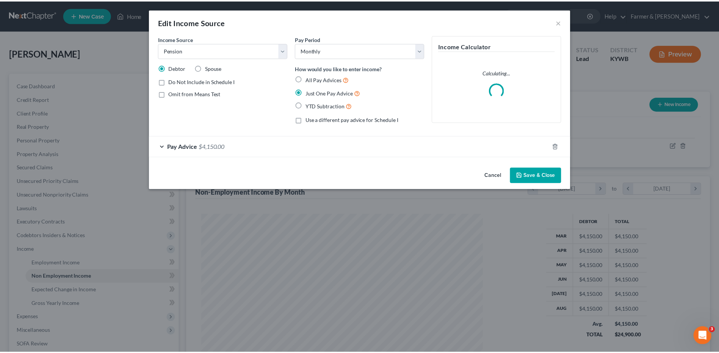
scroll to position [142, 300]
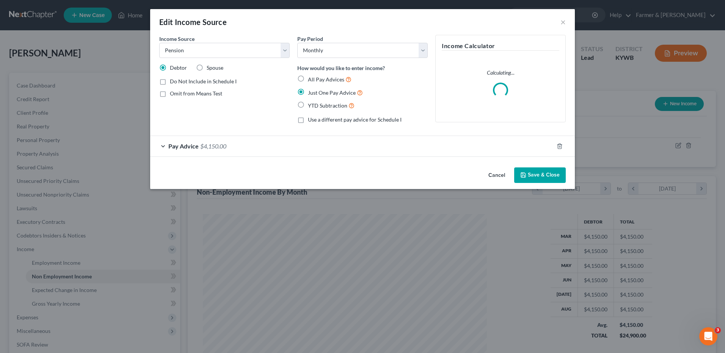
click at [208, 148] on span "$4,150.00" at bounding box center [213, 146] width 26 height 7
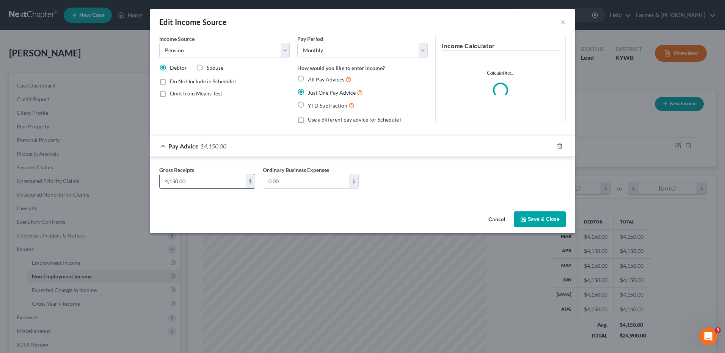
click at [219, 183] on input "4,150.00" at bounding box center [203, 181] width 86 height 14
click at [523, 224] on button "Save & Close" at bounding box center [540, 220] width 52 height 16
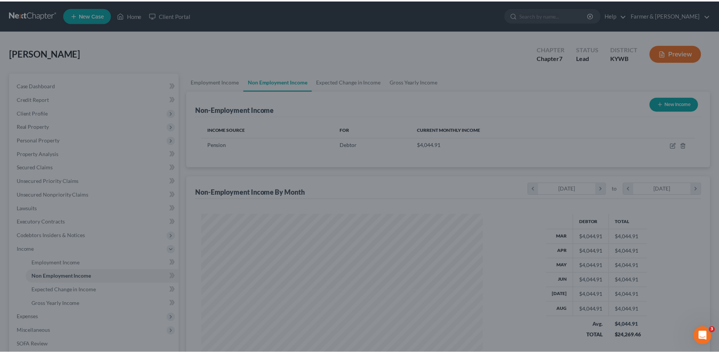
scroll to position [378979, 378823]
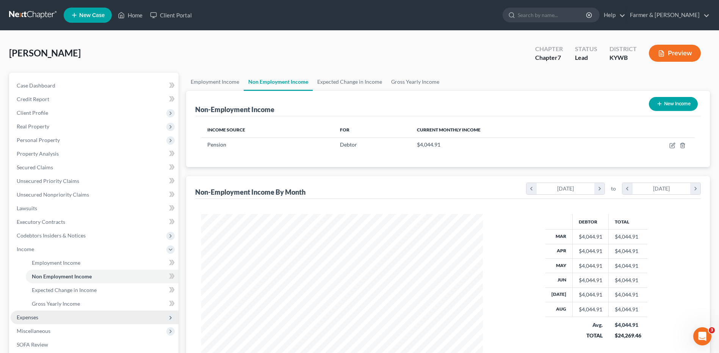
click at [52, 315] on span "Expenses" at bounding box center [95, 318] width 168 height 14
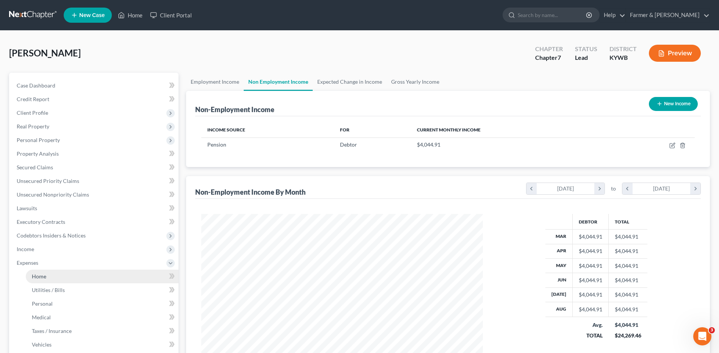
click at [62, 271] on link "Home" at bounding box center [102, 277] width 153 height 14
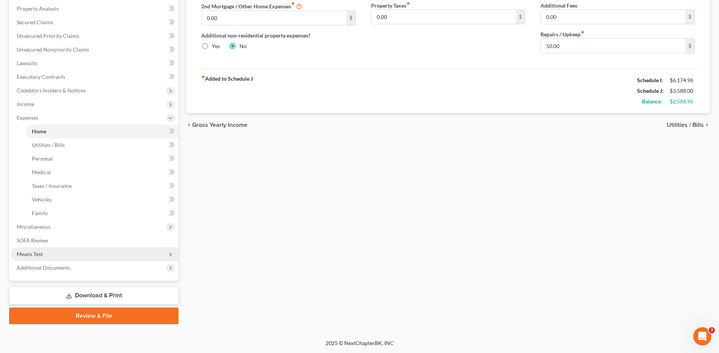
click at [53, 248] on span "Means Test" at bounding box center [95, 255] width 168 height 14
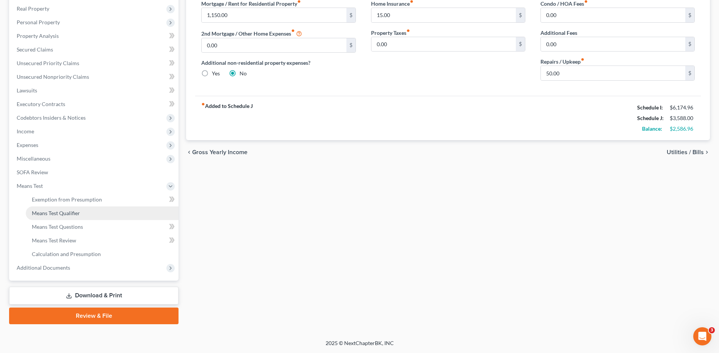
click at [75, 213] on span "Means Test Qualifier" at bounding box center [56, 213] width 48 height 6
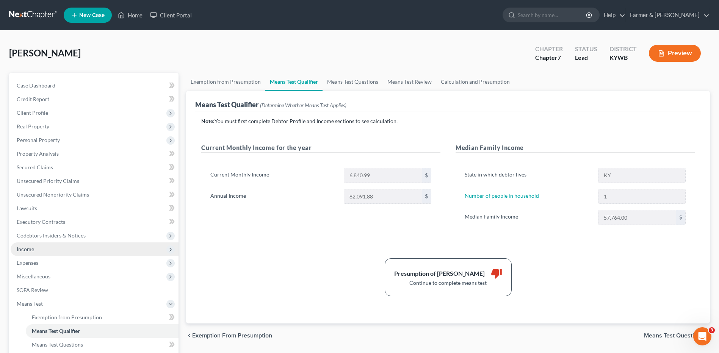
click at [43, 249] on span "Income" at bounding box center [95, 250] width 168 height 14
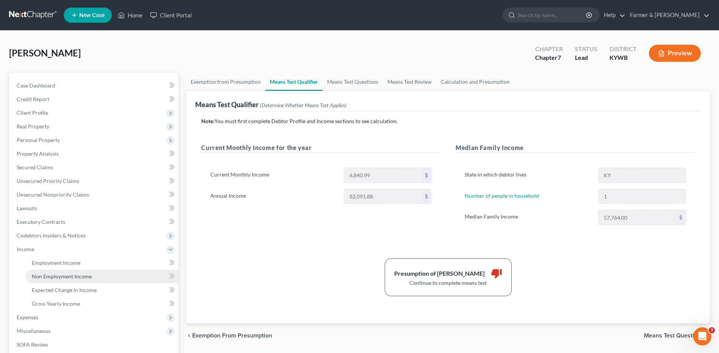
click at [53, 277] on span "Non Employment Income" at bounding box center [62, 276] width 60 height 6
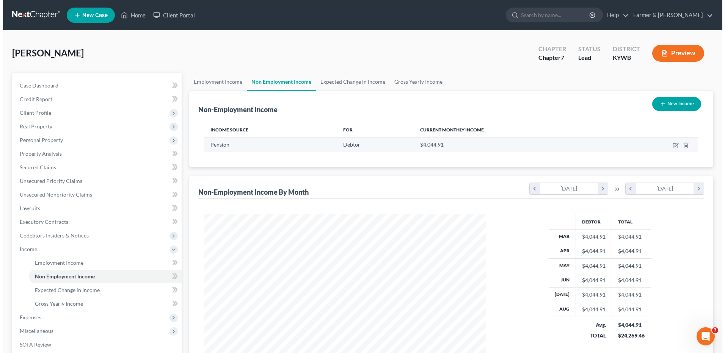
scroll to position [141, 296]
click at [672, 145] on icon "button" at bounding box center [673, 146] width 6 height 6
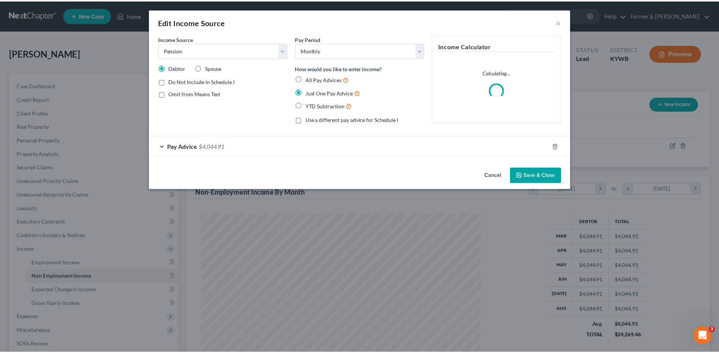
scroll to position [142, 300]
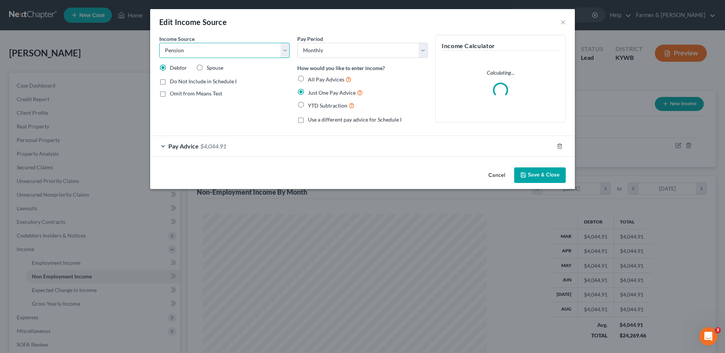
click at [233, 50] on select "Select Unemployment Disability (from employer) Pension Retirement Social Securi…" at bounding box center [224, 50] width 130 height 15
click at [159, 43] on select "Select Unemployment Disability (from employer) Pension Retirement Social Securi…" at bounding box center [224, 50] width 130 height 15
click at [535, 176] on button "Save & Close" at bounding box center [540, 176] width 52 height 16
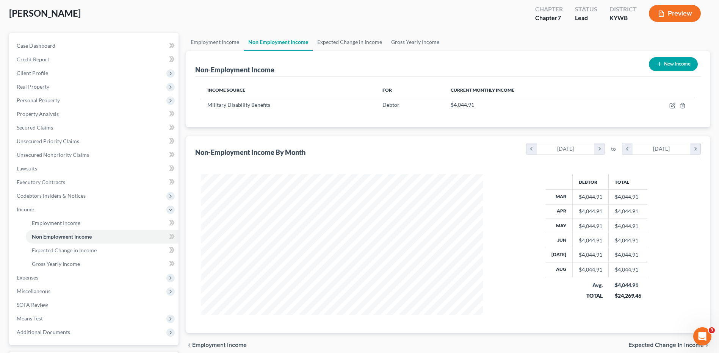
scroll to position [104, 0]
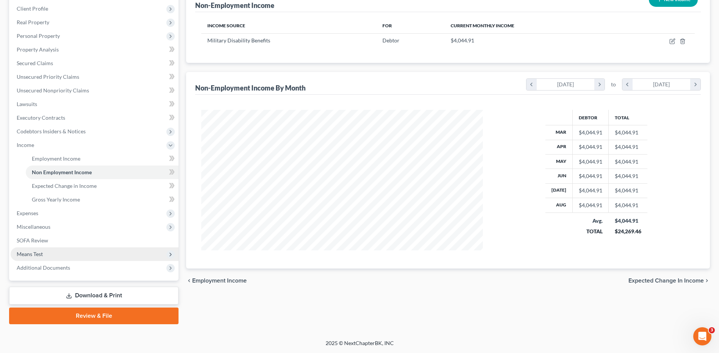
click at [42, 258] on span "Means Test" at bounding box center [95, 255] width 168 height 14
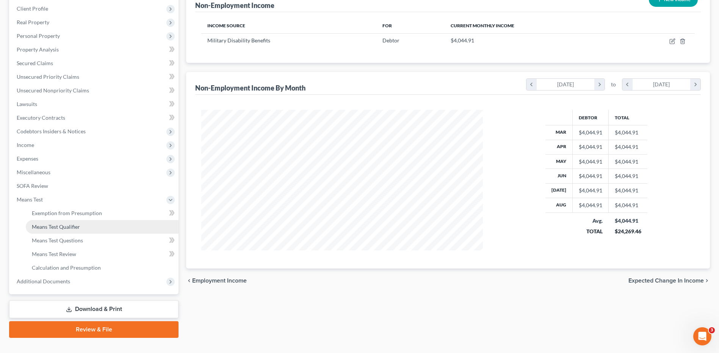
click at [58, 227] on span "Means Test Qualifier" at bounding box center [56, 227] width 48 height 6
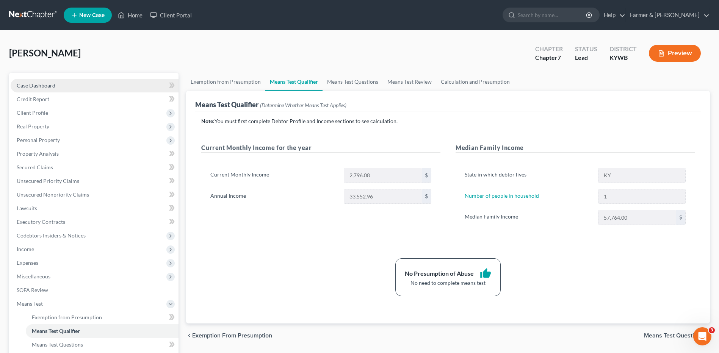
click at [88, 86] on link "Case Dashboard" at bounding box center [95, 86] width 168 height 14
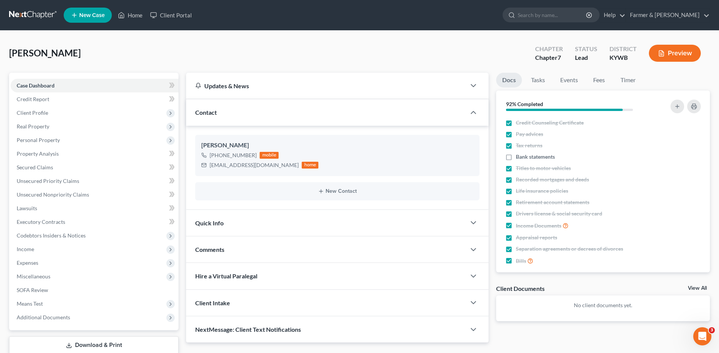
click at [516, 158] on label "Bank statements" at bounding box center [535, 157] width 39 height 8
click at [519, 158] on input "Bank statements" at bounding box center [521, 155] width 5 height 5
click at [36, 17] on link at bounding box center [33, 15] width 49 height 14
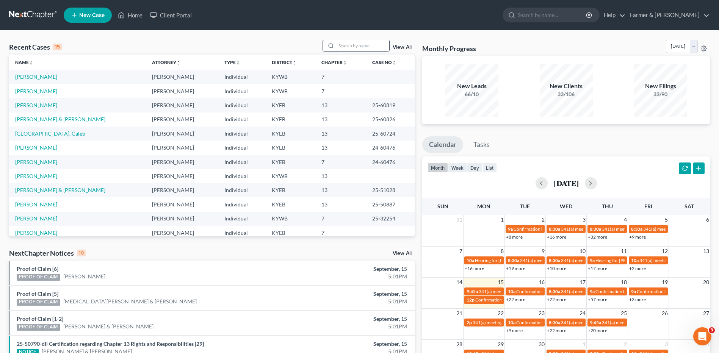
click at [365, 44] on input "search" at bounding box center [362, 45] width 53 height 11
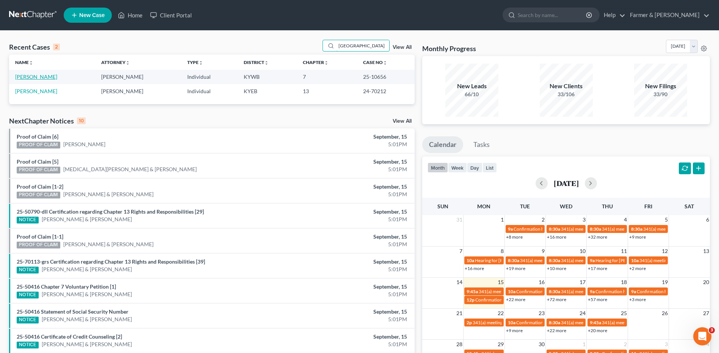
type input "[GEOGRAPHIC_DATA]"
click at [39, 75] on link "[PERSON_NAME]" at bounding box center [36, 77] width 42 height 6
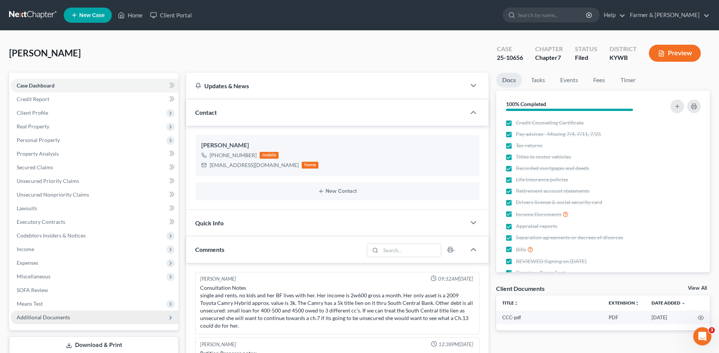
click at [39, 314] on span "Additional Documents" at bounding box center [43, 317] width 53 height 6
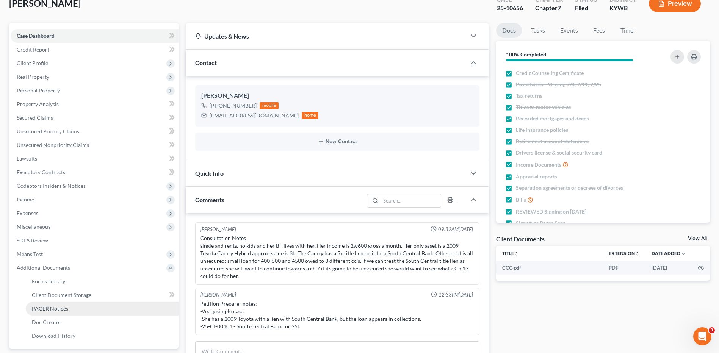
click at [63, 310] on span "PACER Notices" at bounding box center [50, 309] width 36 height 6
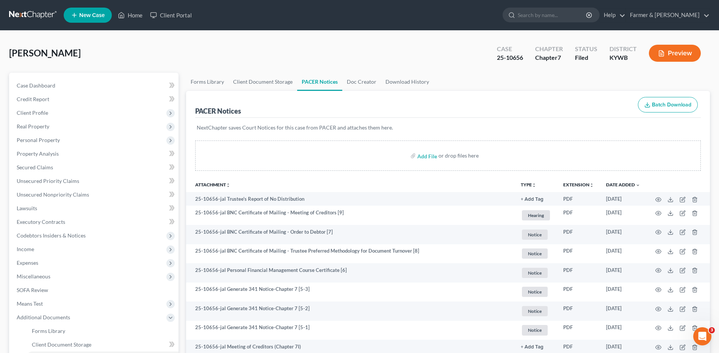
click at [618, 181] on th "Date Added unfold_more expand_more expand_less" at bounding box center [623, 184] width 46 height 15
click at [619, 182] on link "Date Added unfold_more expand_more expand_less" at bounding box center [623, 185] width 34 height 6
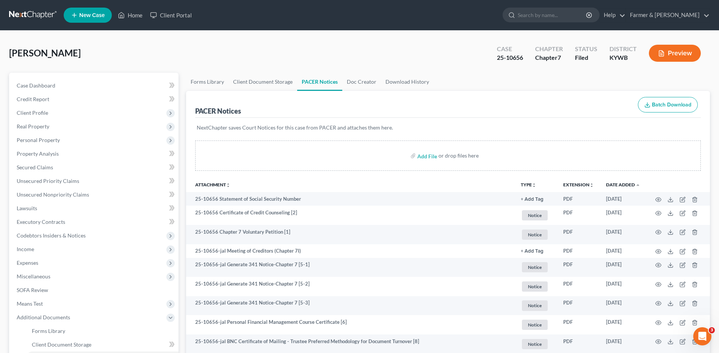
drag, startPoint x: 25, startPoint y: 18, endPoint x: 99, endPoint y: 4, distance: 75.2
click at [25, 18] on link at bounding box center [33, 15] width 49 height 14
